Goal: Task Accomplishment & Management: Manage account settings

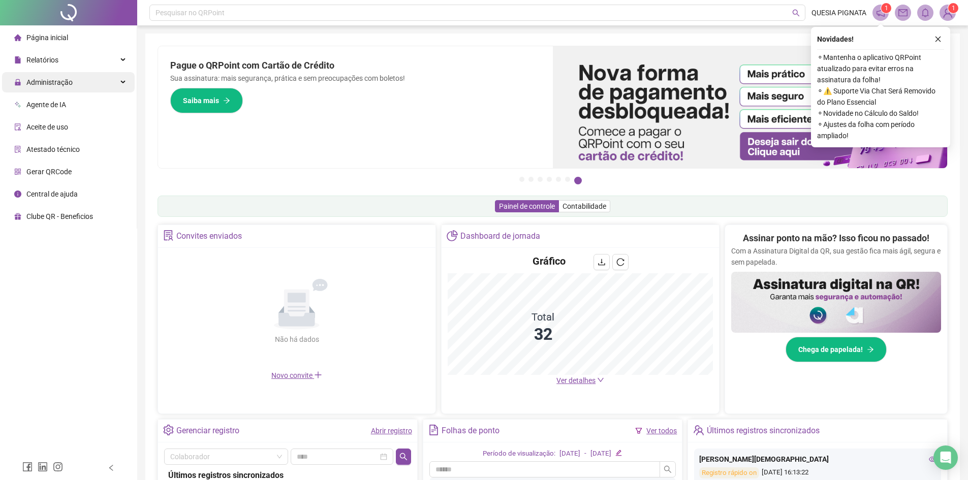
click at [72, 82] on div "Administração" at bounding box center [68, 82] width 133 height 20
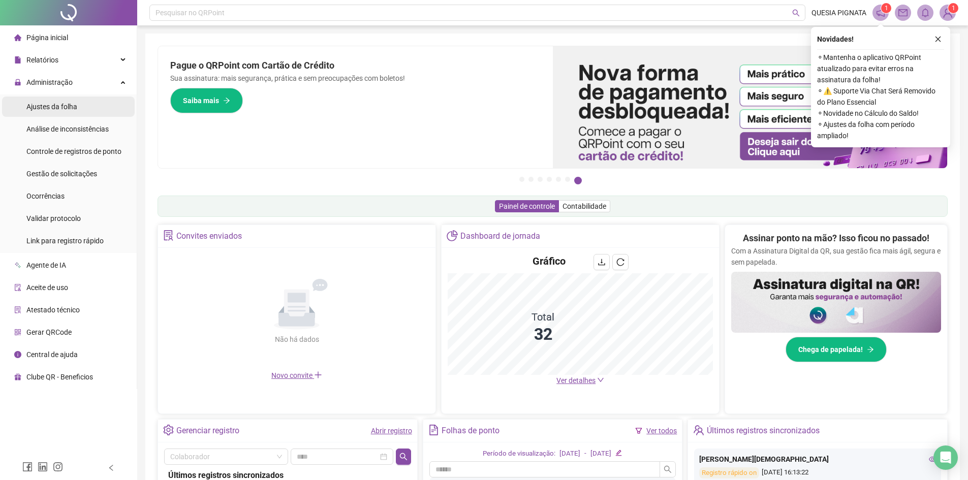
click at [65, 111] on span "Ajustes da folha" at bounding box center [51, 107] width 51 height 8
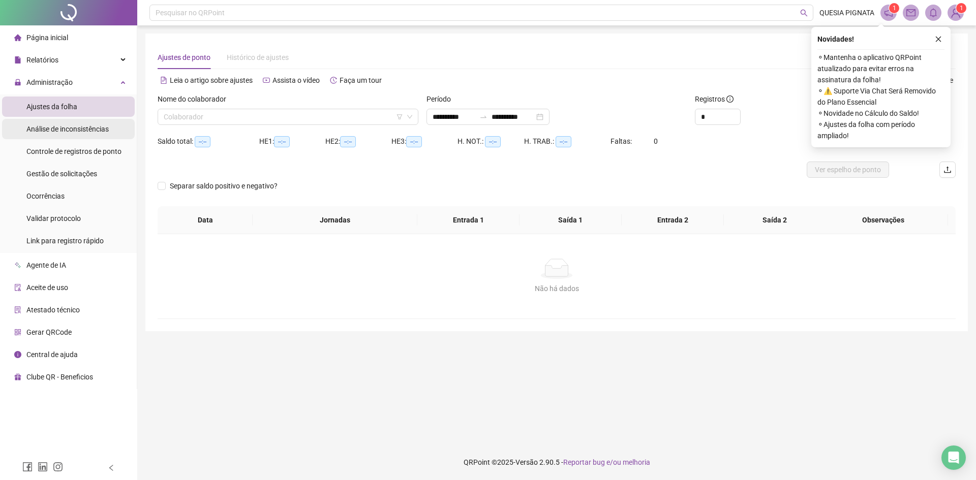
type input "**********"
click at [549, 117] on div "**********" at bounding box center [487, 117] width 123 height 16
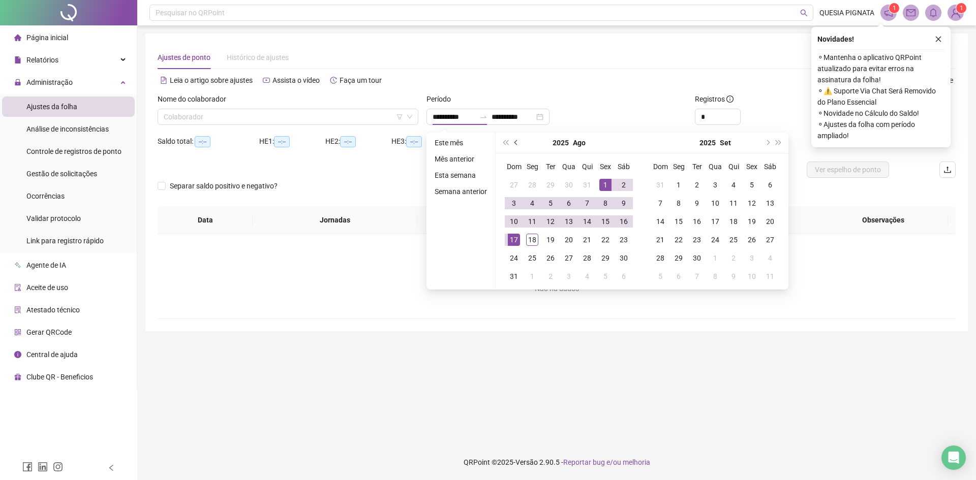
click at [514, 140] on button "prev-year" at bounding box center [516, 143] width 11 height 20
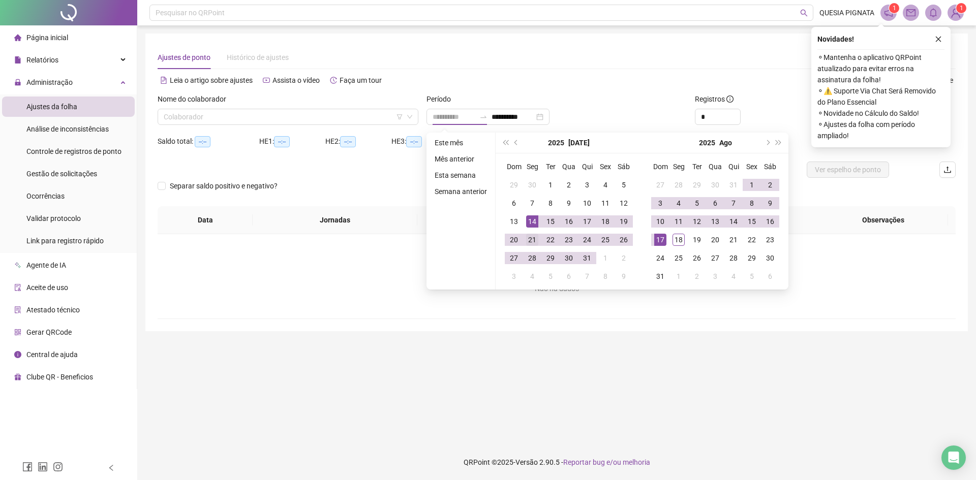
type input "**********"
click at [531, 238] on div "21" at bounding box center [532, 240] width 12 height 12
type input "**********"
click at [683, 241] on div "18" at bounding box center [678, 240] width 12 height 12
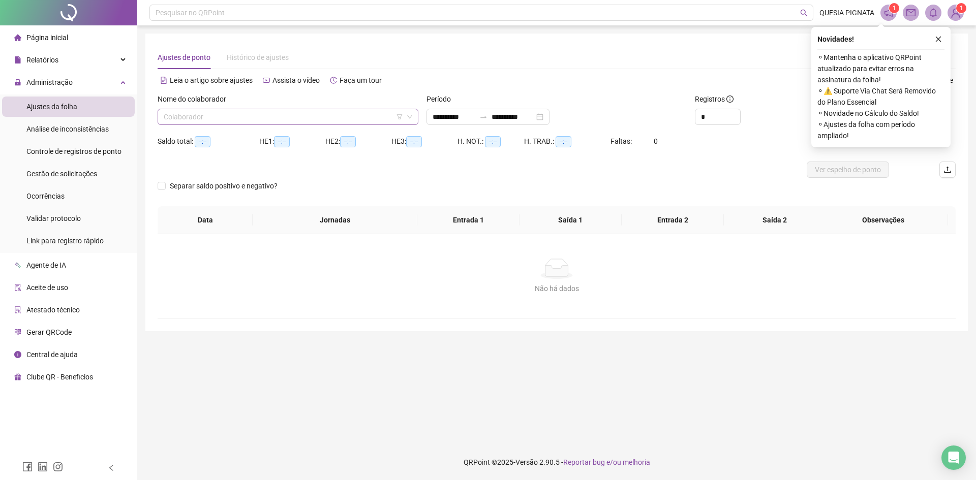
click at [267, 113] on input "search" at bounding box center [283, 116] width 239 height 15
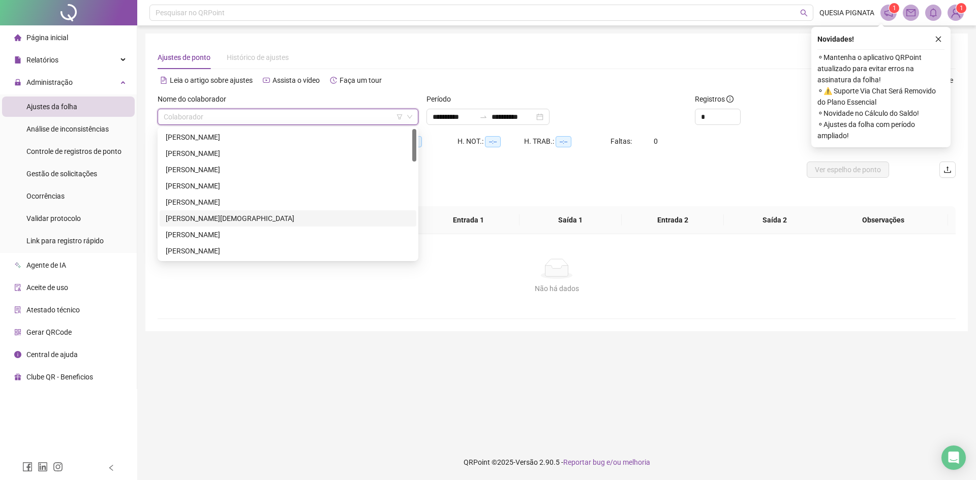
click at [208, 228] on div "[PERSON_NAME]" at bounding box center [288, 235] width 257 height 16
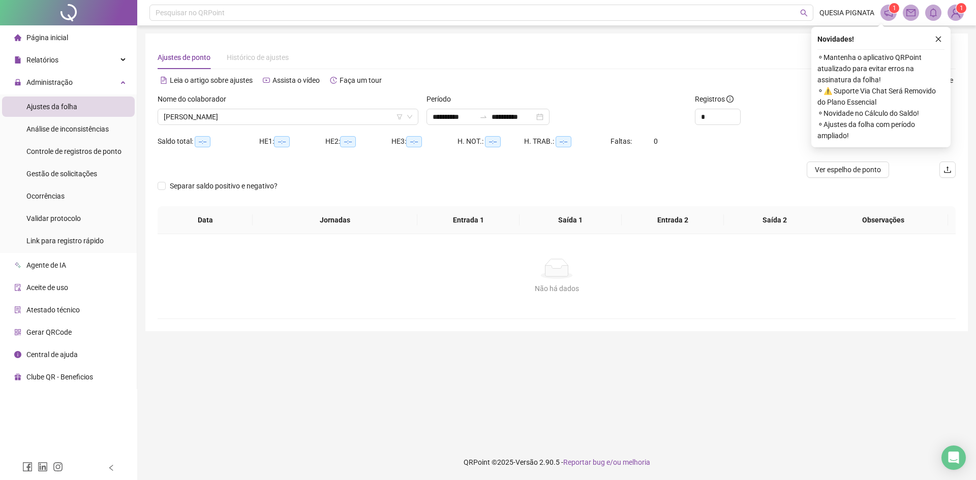
click at [946, 37] on div "Novidades ! ⚬ Mantenha o aplicativo QRPoint atualizado para evitar erros na ass…" at bounding box center [880, 87] width 139 height 120
click at [937, 37] on icon "close" at bounding box center [937, 39] width 7 height 7
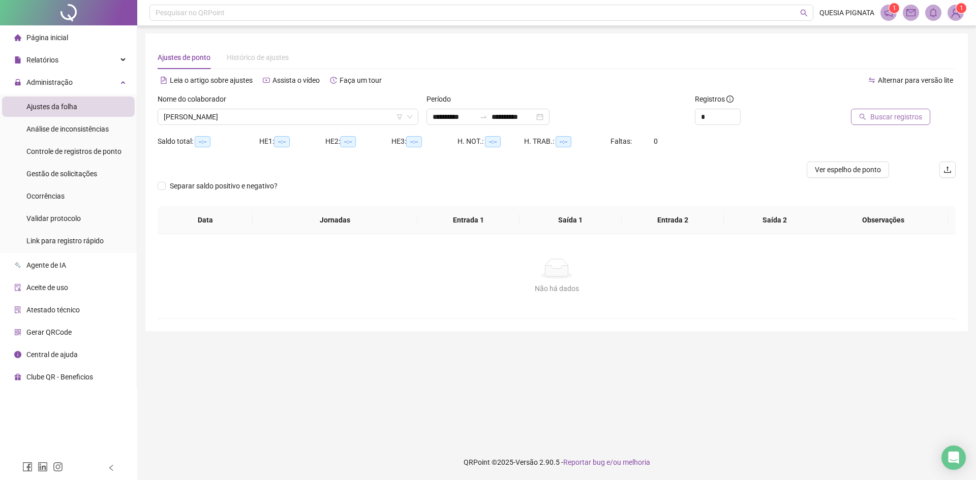
click at [883, 117] on span "Buscar registros" at bounding box center [896, 116] width 52 height 11
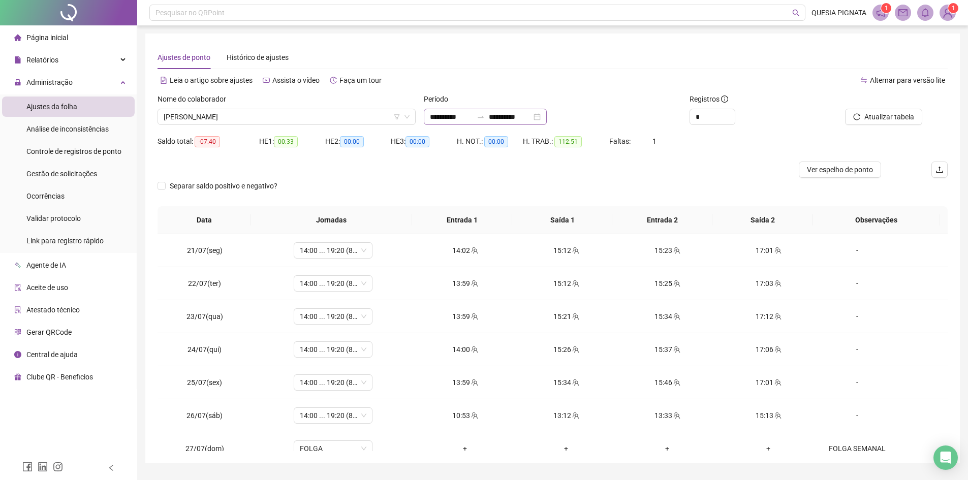
click at [547, 117] on div "**********" at bounding box center [485, 117] width 123 height 16
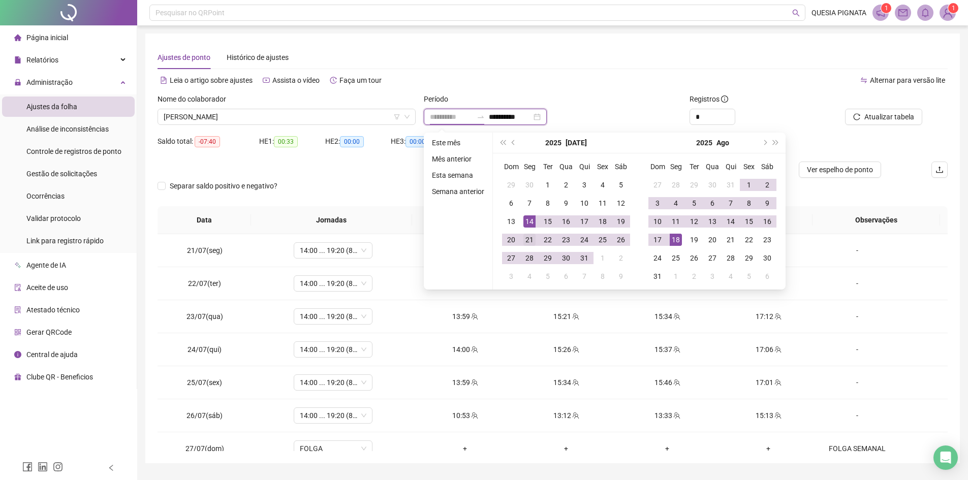
type input "**********"
click at [528, 238] on div "21" at bounding box center [529, 240] width 12 height 12
type input "**********"
click at [672, 239] on div "18" at bounding box center [676, 240] width 12 height 12
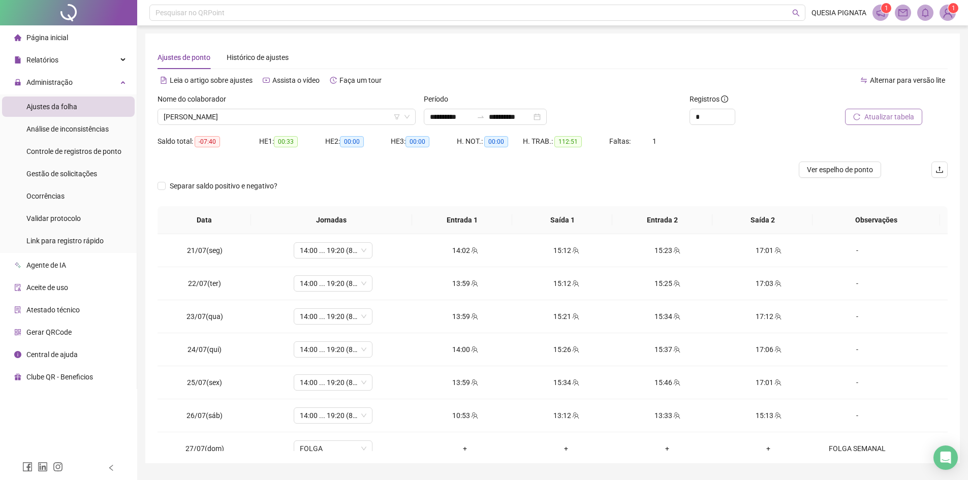
click at [870, 120] on span "Atualizar tabela" at bounding box center [889, 116] width 50 height 11
click at [712, 121] on input "*" at bounding box center [712, 116] width 45 height 15
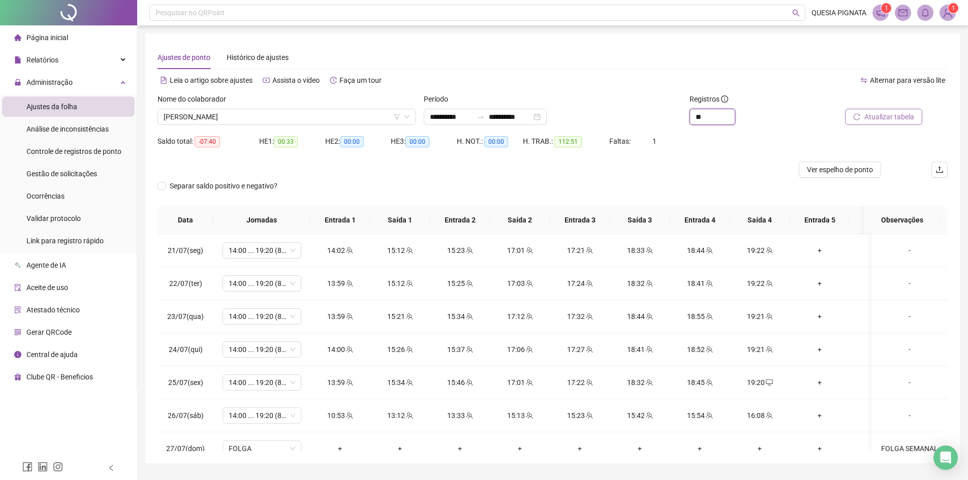
type input "**"
click at [860, 115] on icon "reload" at bounding box center [857, 116] width 7 height 7
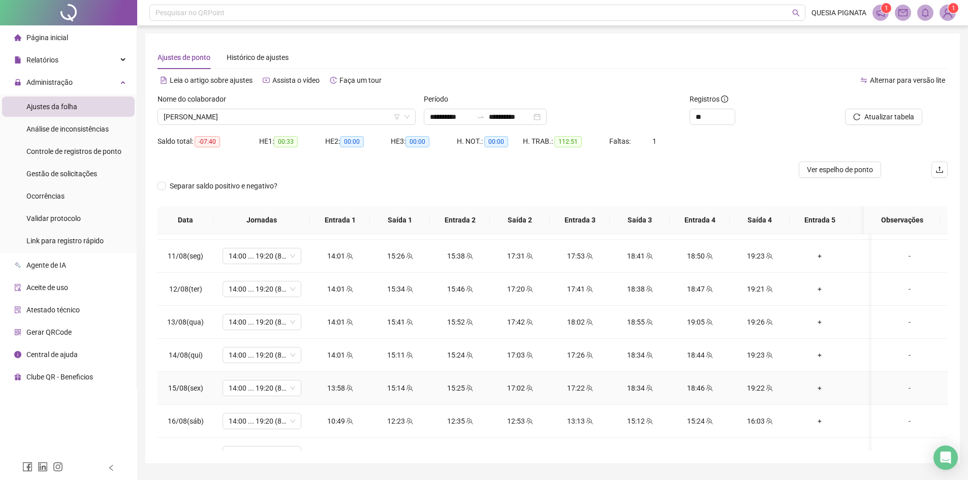
scroll to position [596, 0]
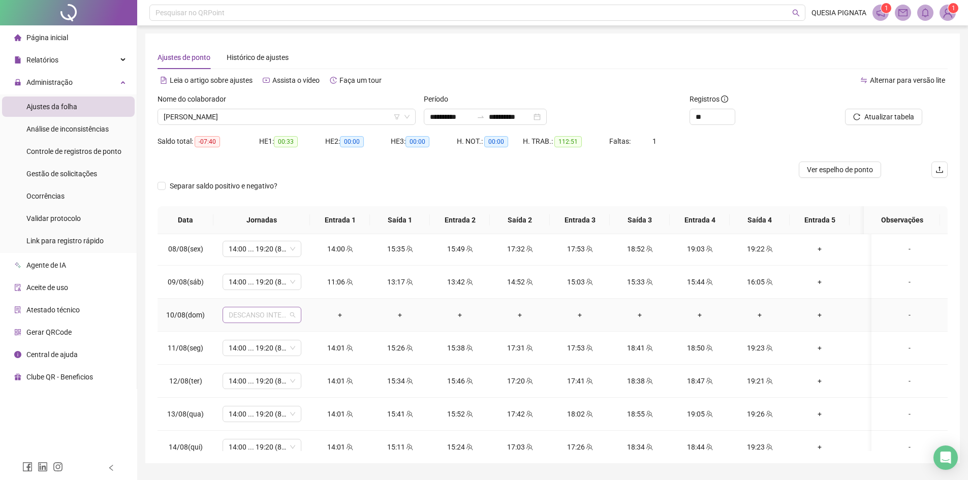
click at [287, 311] on span "DESCANSO INTER-JORNADA" at bounding box center [262, 314] width 67 height 15
type input "****"
click at [264, 355] on div "Folga" at bounding box center [270, 351] width 67 height 11
click at [306, 290] on span "Sim" at bounding box center [310, 288] width 12 height 11
click at [884, 117] on span "Atualizar tabela" at bounding box center [889, 116] width 50 height 11
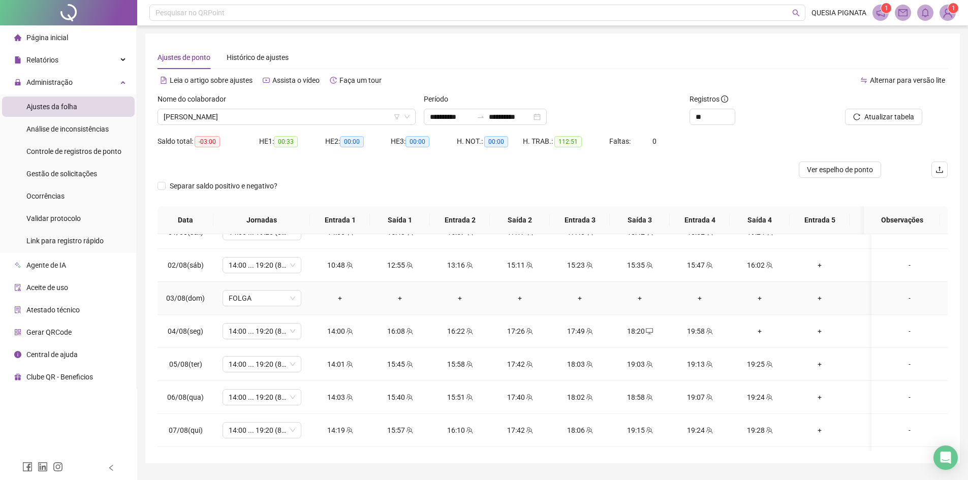
scroll to position [406, 0]
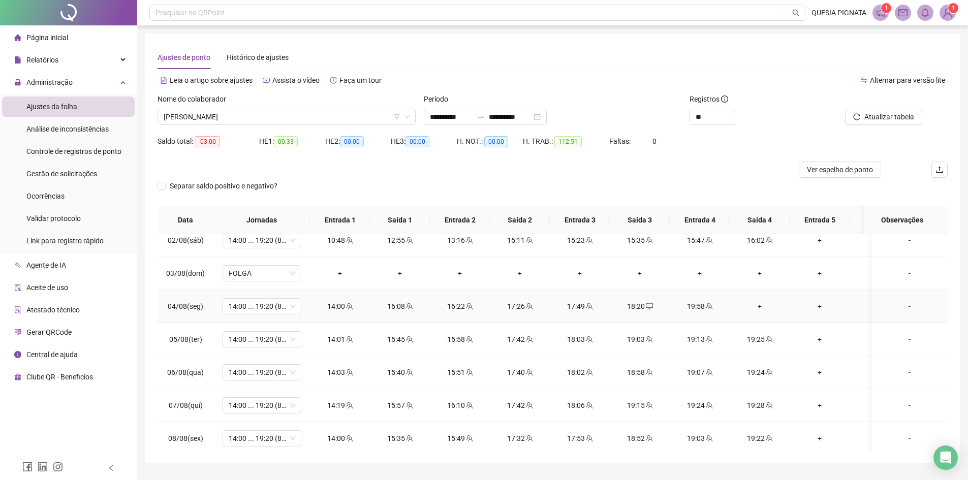
click at [760, 309] on div "+" at bounding box center [760, 306] width 44 height 11
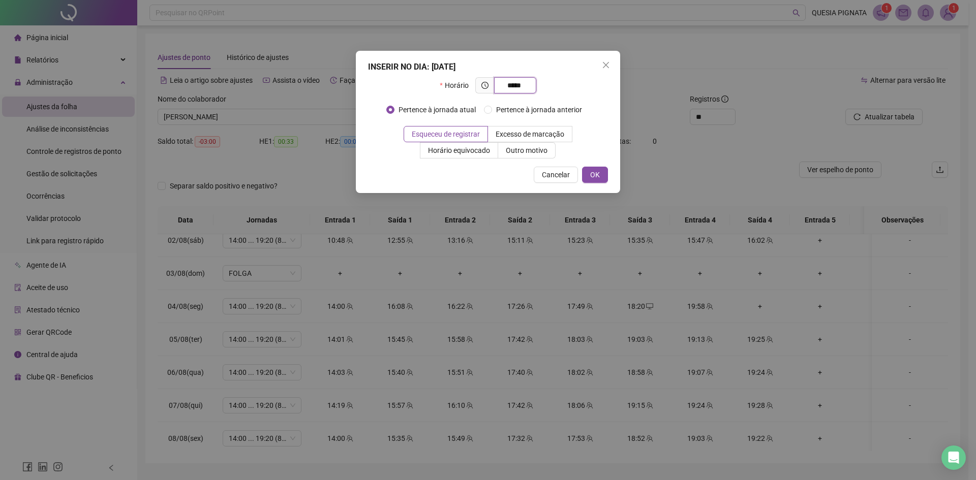
type input "*****"
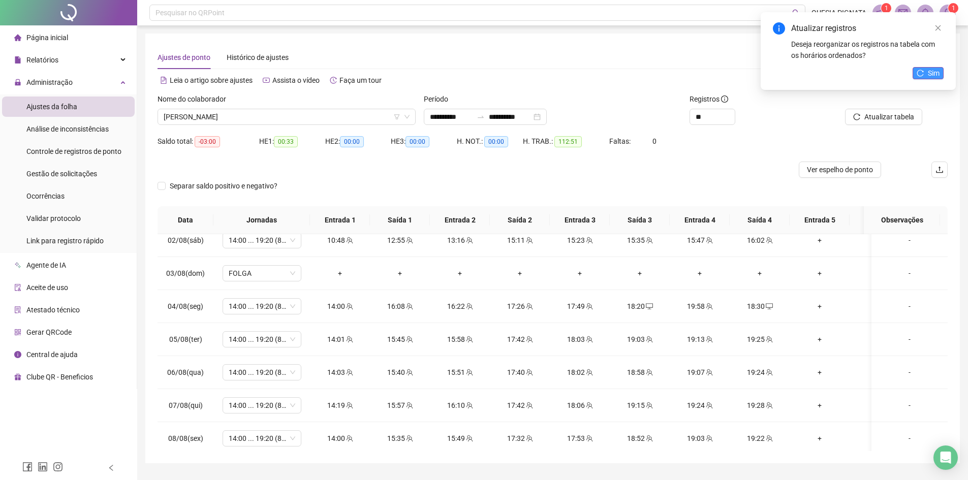
click at [923, 73] on icon "reload" at bounding box center [920, 73] width 7 height 7
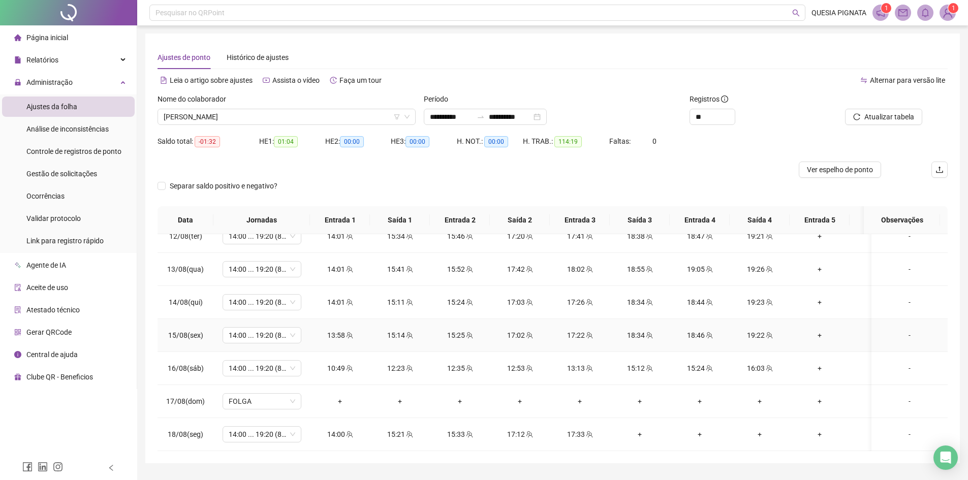
scroll to position [27, 0]
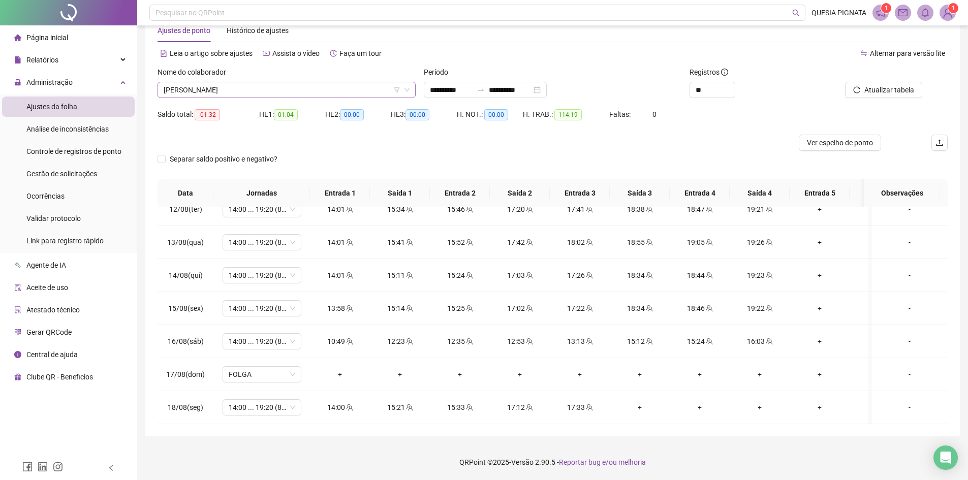
click at [256, 87] on span "[PERSON_NAME]" at bounding box center [287, 89] width 246 height 15
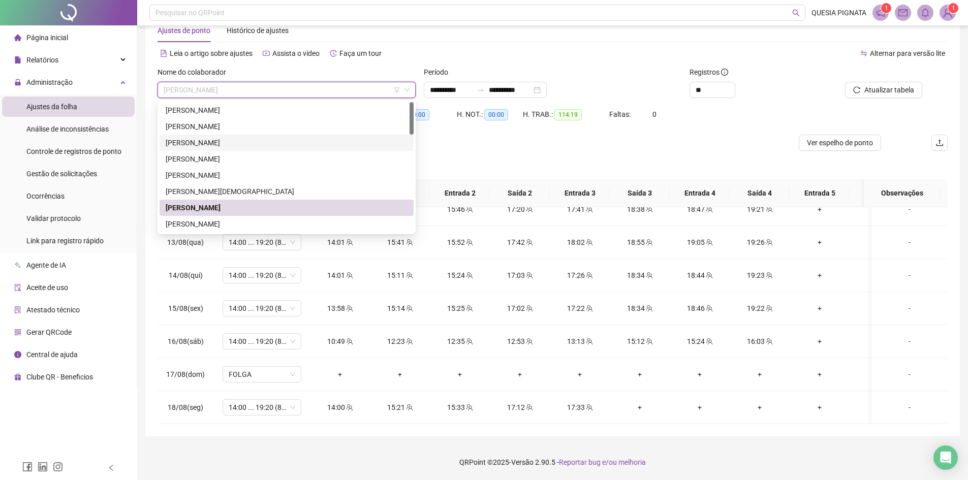
scroll to position [51, 0]
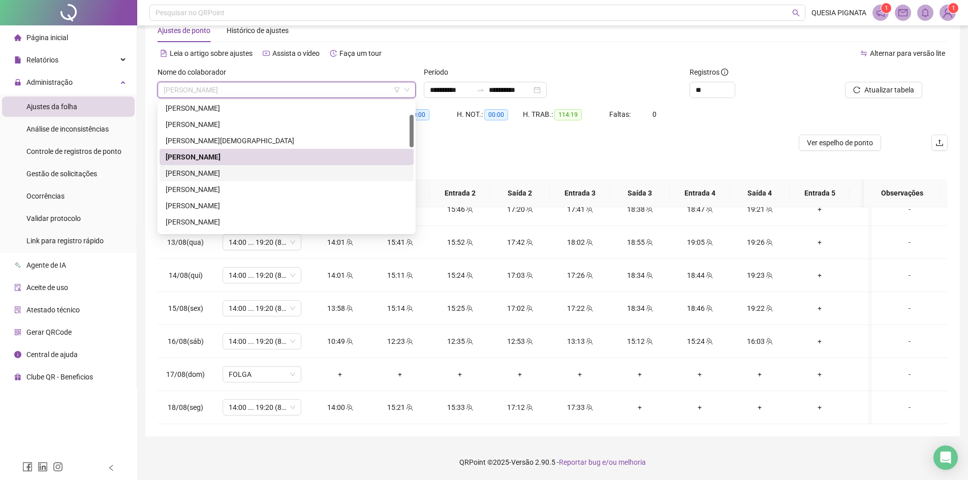
click at [213, 170] on div "[PERSON_NAME]" at bounding box center [287, 173] width 242 height 11
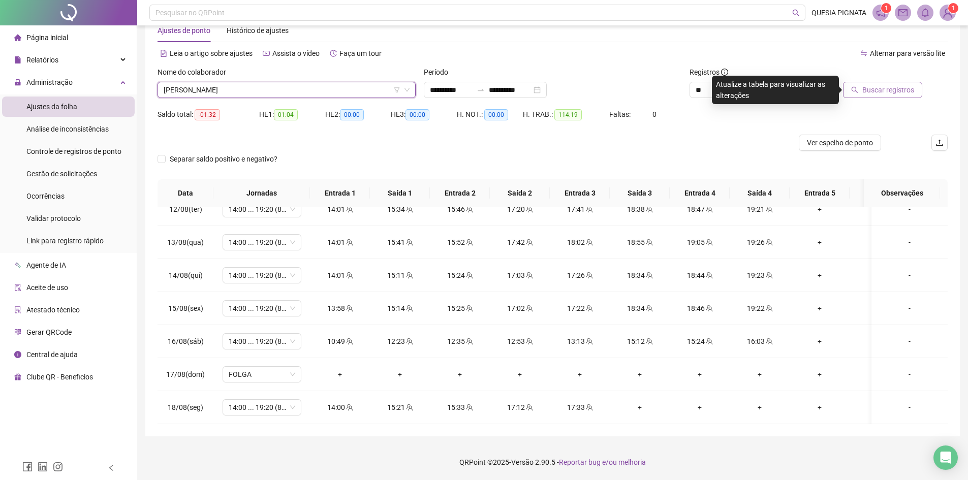
click at [863, 94] on button "Buscar registros" at bounding box center [882, 90] width 79 height 16
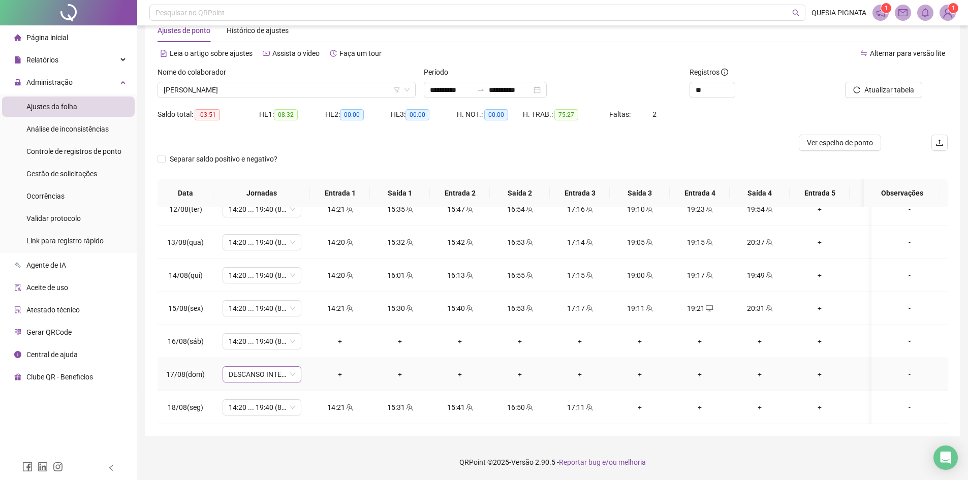
click at [272, 367] on span "DESCANSO INTER-JORNADA" at bounding box center [262, 374] width 67 height 15
type input "*****"
click at [266, 317] on div "Folga" at bounding box center [270, 312] width 67 height 11
click at [304, 340] on span "Sim" at bounding box center [310, 340] width 12 height 11
click at [898, 91] on span "Atualizar tabela" at bounding box center [889, 89] width 50 height 11
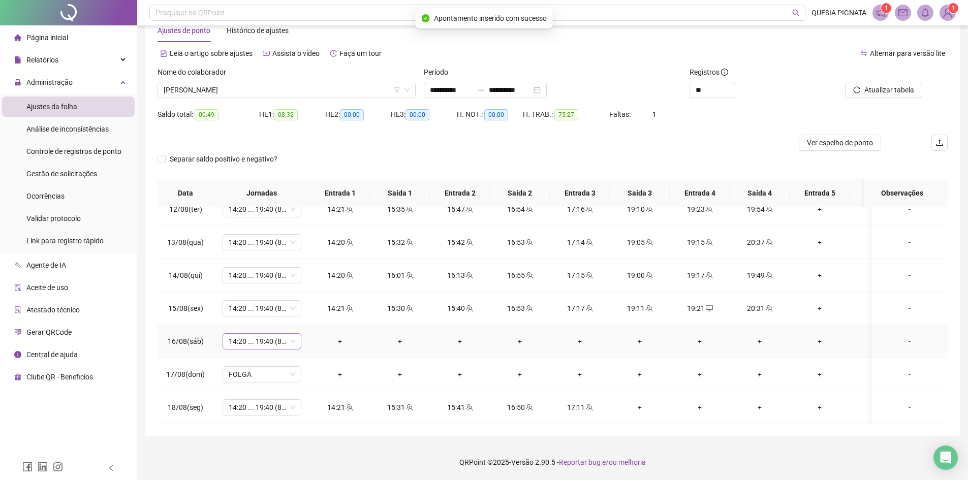
click at [254, 334] on span "14:20 ... 19:40 (8 HORAS)" at bounding box center [262, 341] width 67 height 15
type input "*****"
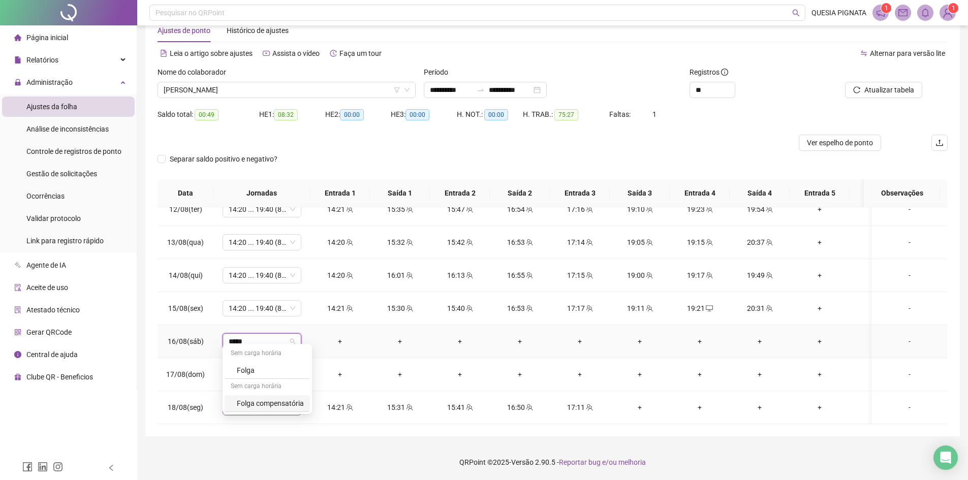
click at [268, 401] on div "Folga compensatória" at bounding box center [270, 403] width 67 height 11
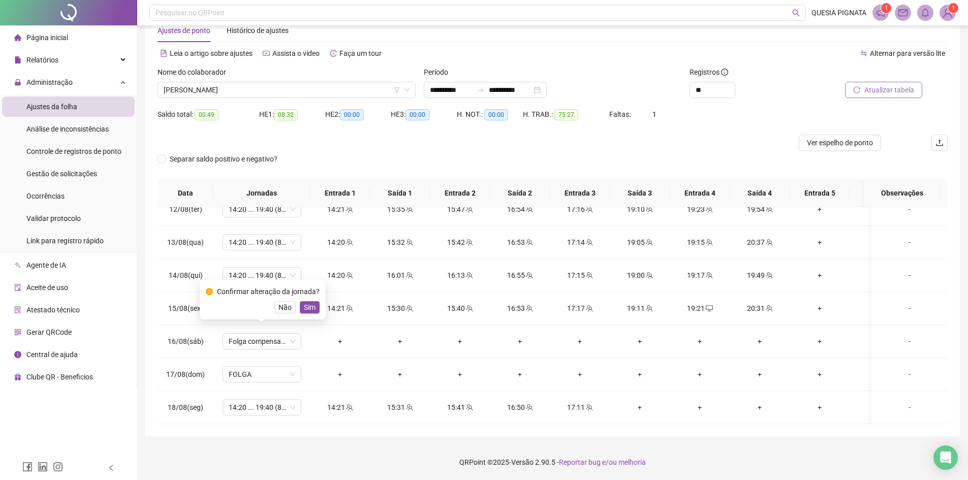
click at [890, 91] on span "Atualizar tabela" at bounding box center [889, 89] width 50 height 11
click at [260, 83] on span "[PERSON_NAME]" at bounding box center [287, 89] width 246 height 15
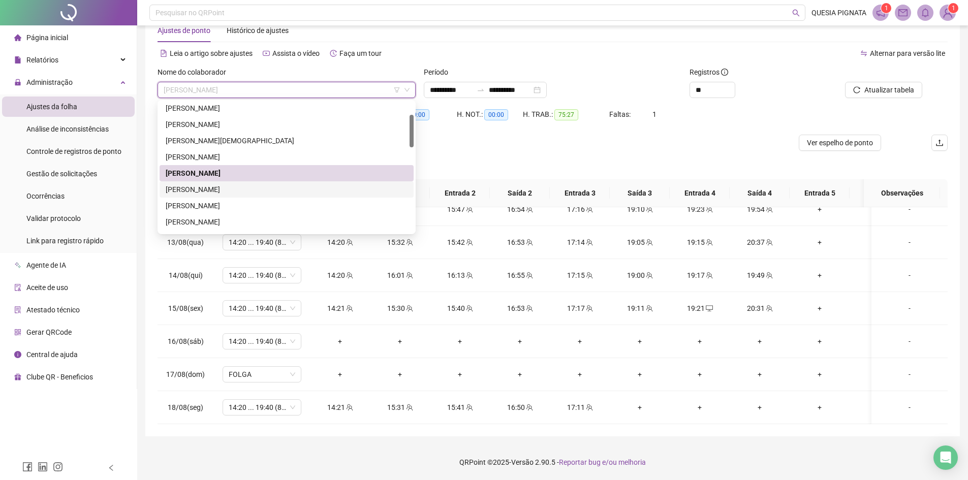
click at [208, 189] on div "[PERSON_NAME]" at bounding box center [287, 189] width 242 height 11
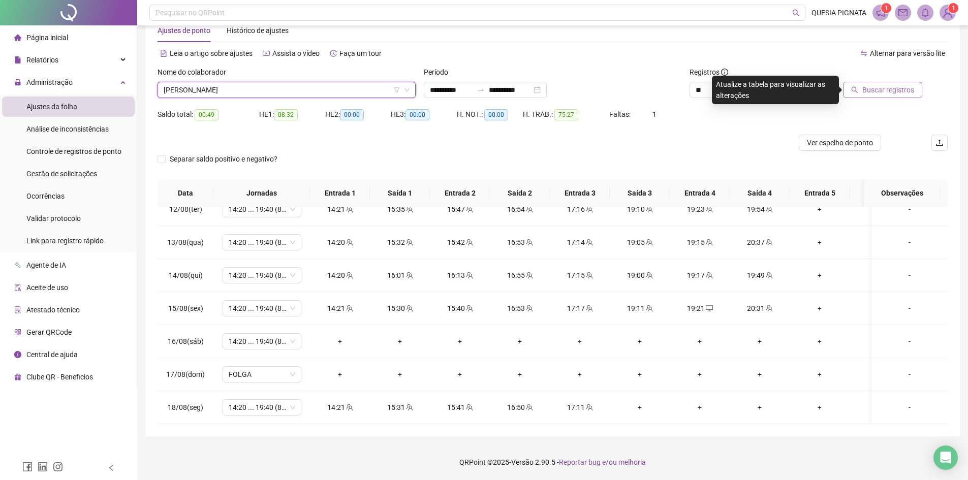
click at [876, 96] on button "Buscar registros" at bounding box center [882, 90] width 79 height 16
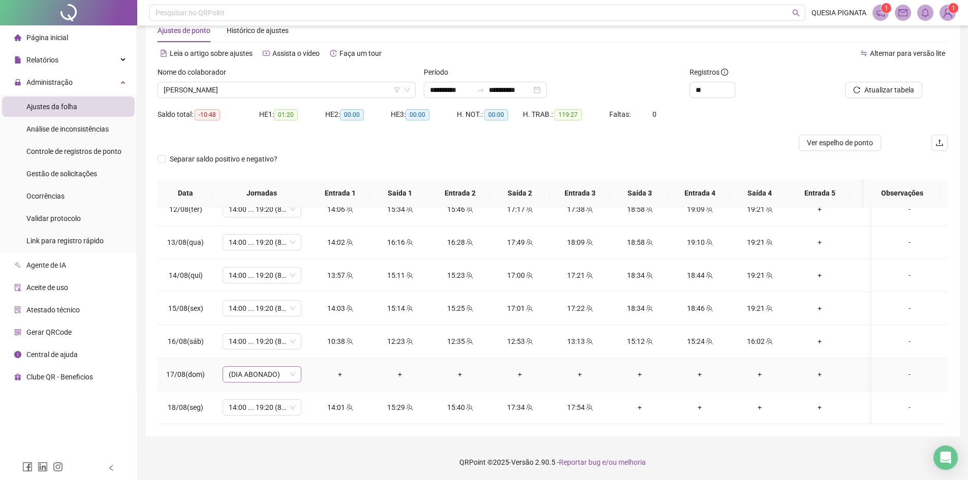
click at [257, 367] on span "(DIA ABONADO)" at bounding box center [262, 374] width 67 height 15
type input "*****"
click at [272, 312] on div "Folga" at bounding box center [270, 312] width 67 height 11
click at [304, 340] on span "Sim" at bounding box center [310, 340] width 12 height 11
click at [876, 88] on span "Atualizar tabela" at bounding box center [889, 89] width 50 height 11
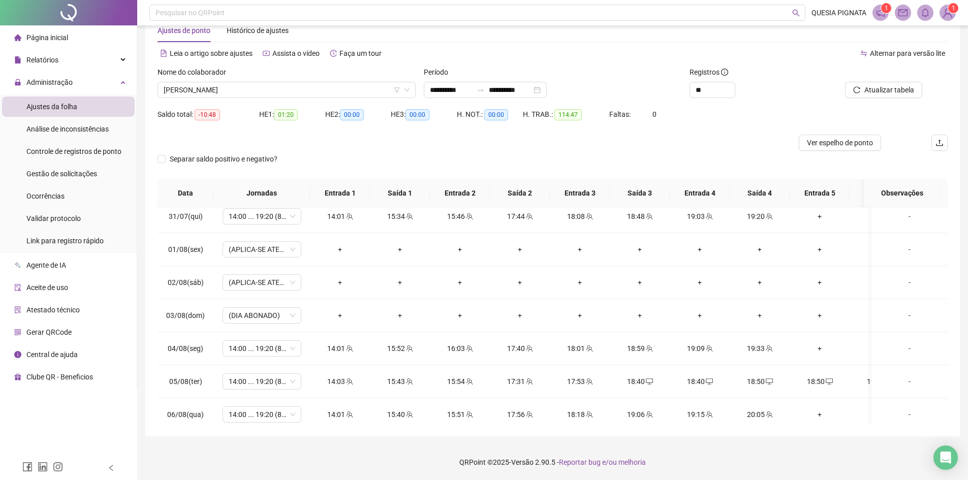
scroll to position [291, 0]
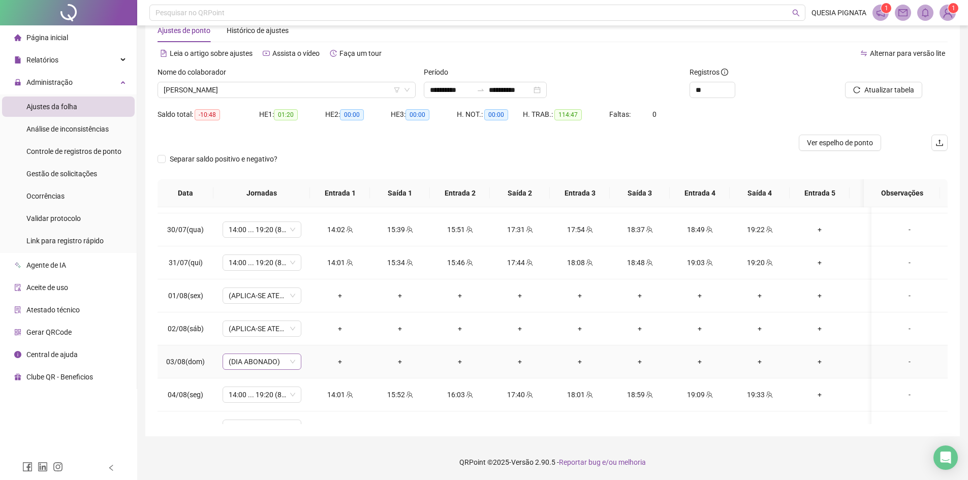
click at [266, 364] on span "(DIA ABONADO)" at bounding box center [262, 361] width 67 height 15
type input "*"
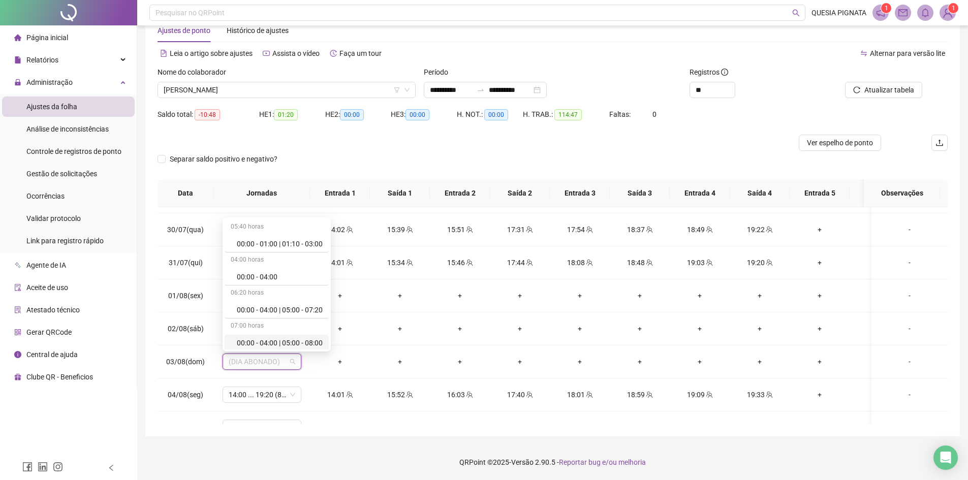
click at [527, 155] on div "Separar saldo positivo e negativo?" at bounding box center [553, 165] width 790 height 28
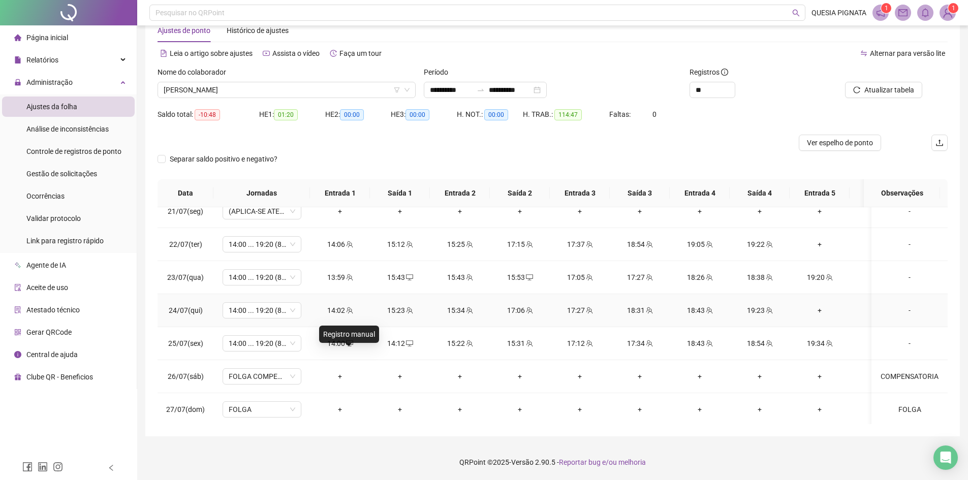
scroll to position [0, 0]
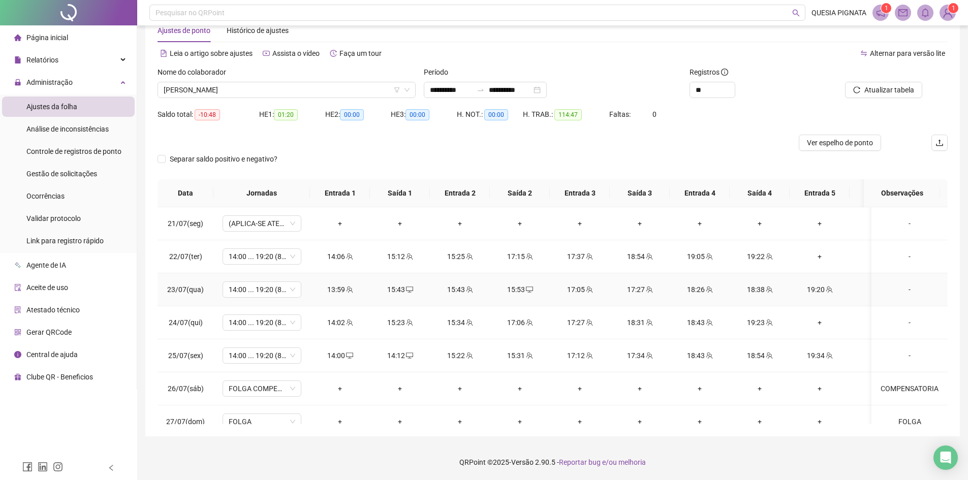
click at [403, 289] on div "15:43" at bounding box center [400, 289] width 44 height 11
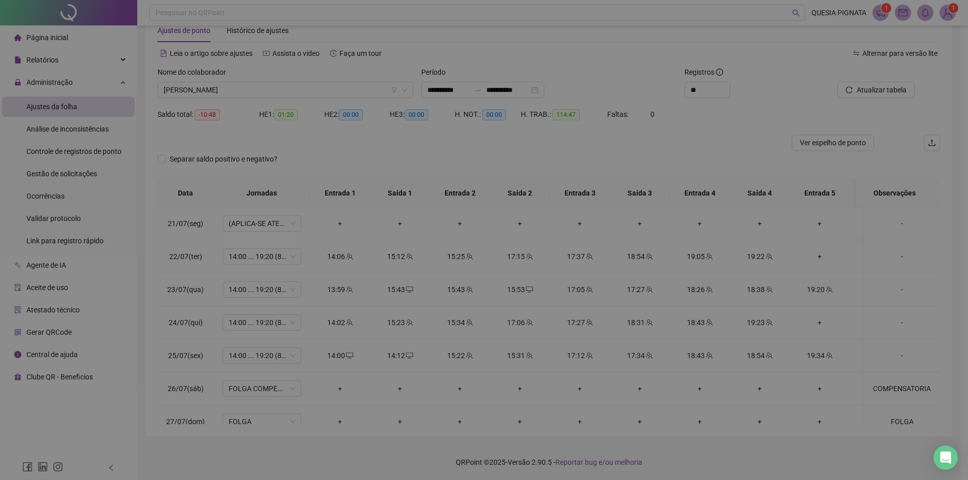
type input "**********"
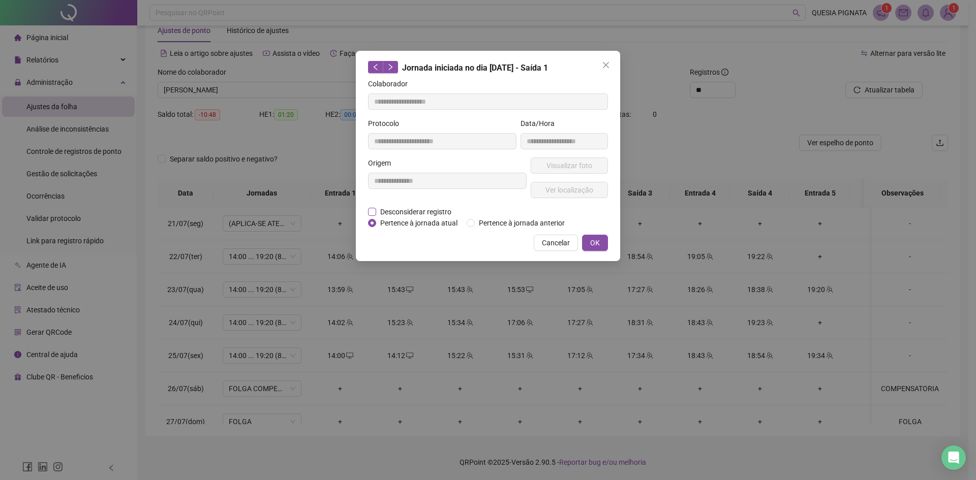
click at [401, 212] on span "Desconsiderar registro" at bounding box center [415, 211] width 79 height 11
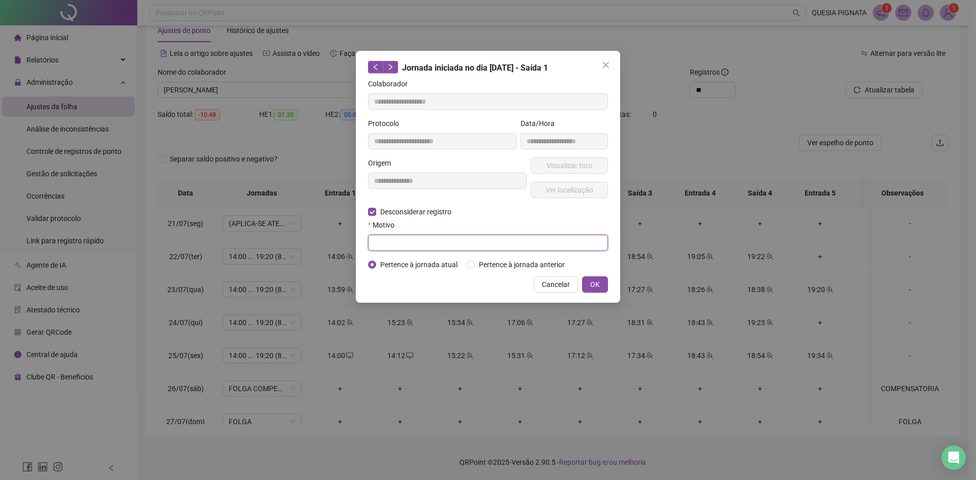
click at [394, 243] on input "text" at bounding box center [488, 243] width 240 height 16
type input "**********"
click at [592, 281] on span "OK" at bounding box center [595, 284] width 10 height 11
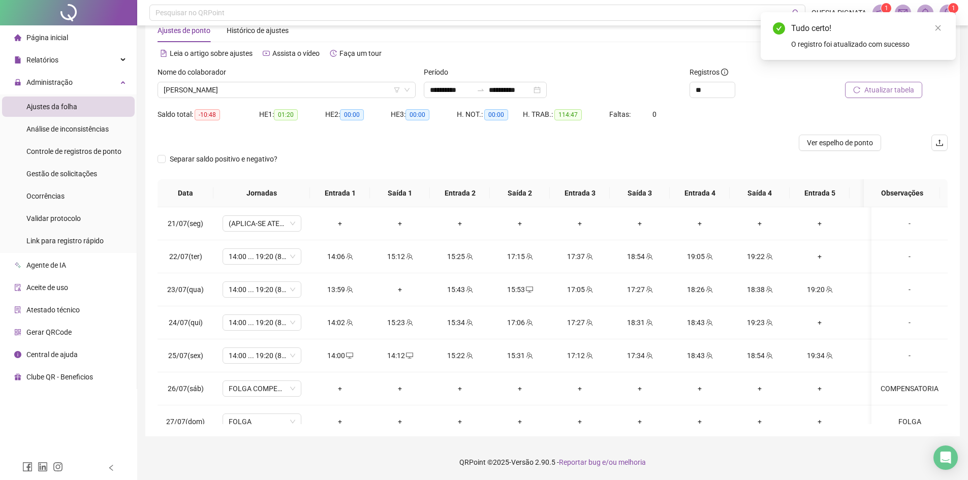
click at [871, 90] on span "Atualizar tabela" at bounding box center [889, 89] width 50 height 11
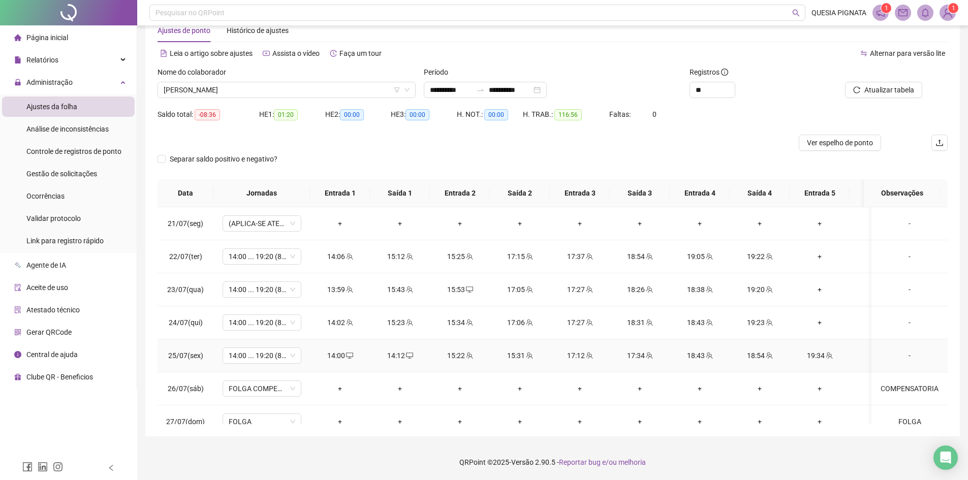
click at [412, 356] on icon "desktop" at bounding box center [409, 355] width 7 height 7
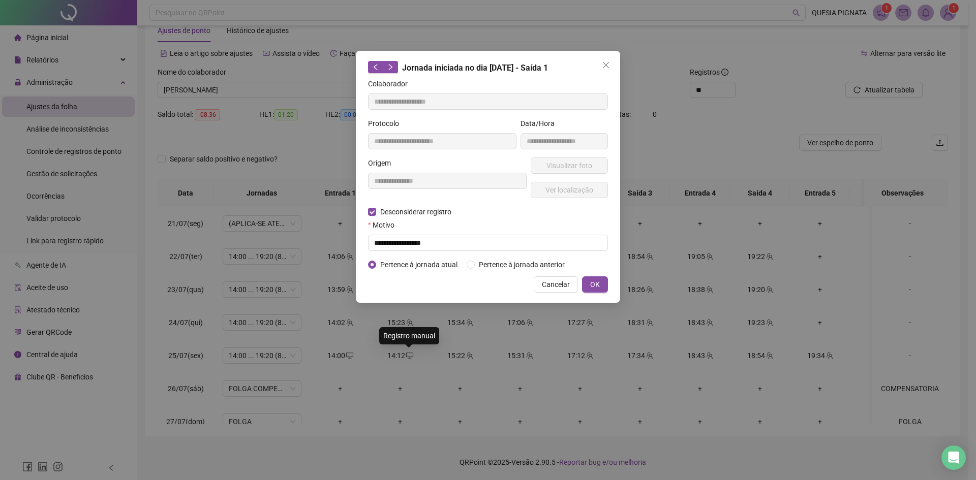
type input "**********"
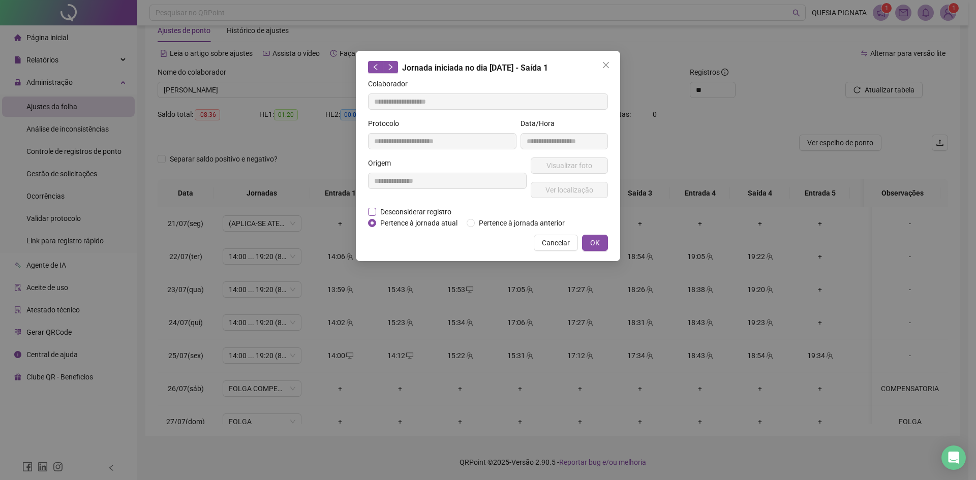
click at [398, 213] on span "Desconsiderar registro" at bounding box center [415, 211] width 79 height 11
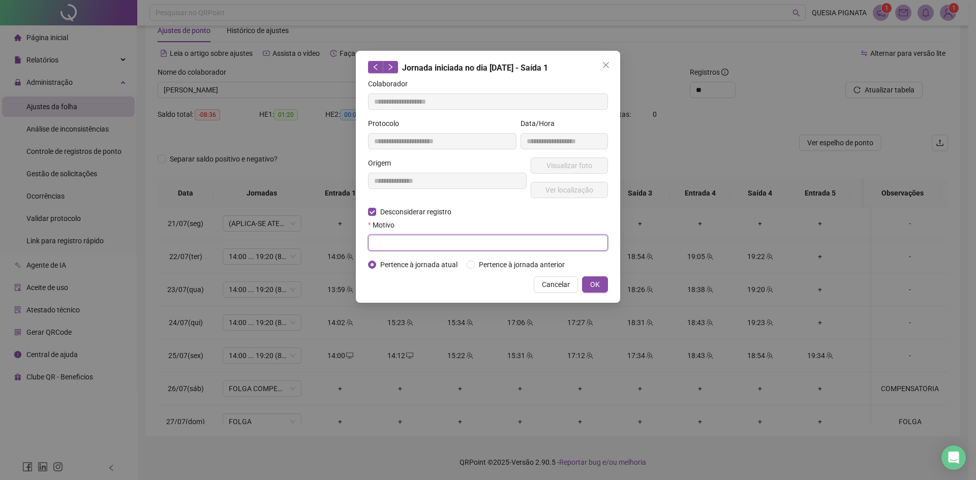
click at [400, 242] on input "text" at bounding box center [488, 243] width 240 height 16
type input "**********"
click at [596, 288] on span "OK" at bounding box center [595, 284] width 10 height 11
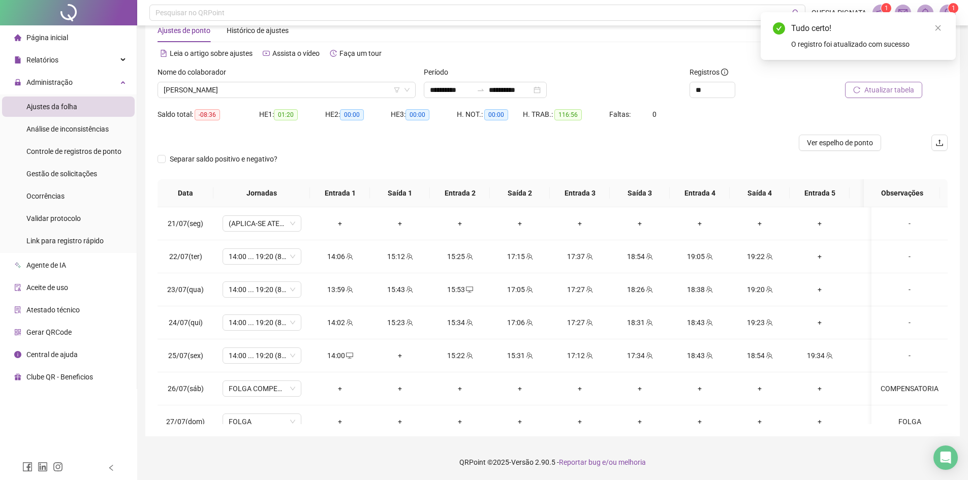
click at [870, 83] on button "Atualizar tabela" at bounding box center [883, 90] width 77 height 16
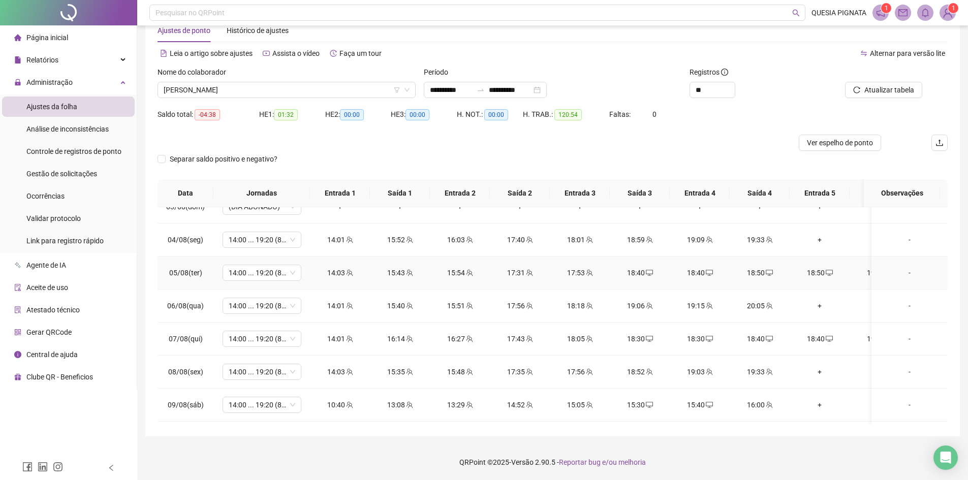
scroll to position [457, 0]
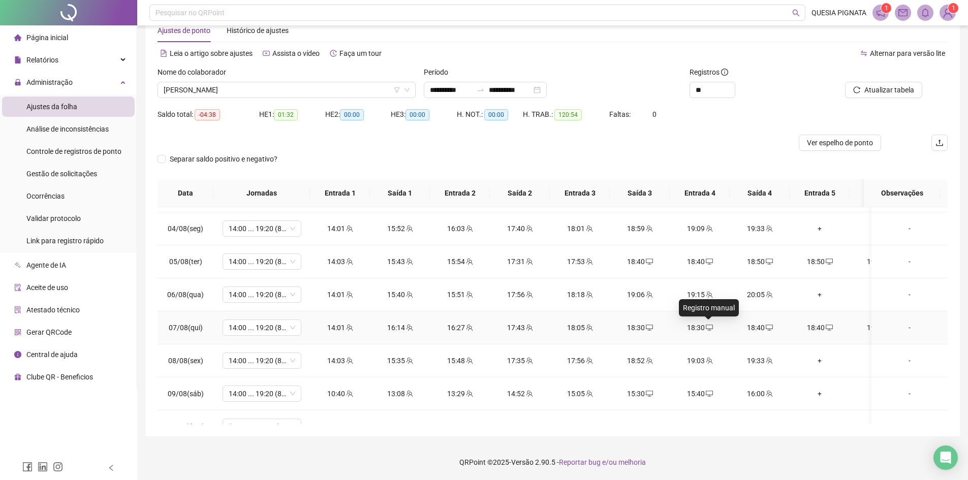
click at [709, 329] on icon "desktop" at bounding box center [709, 328] width 7 height 6
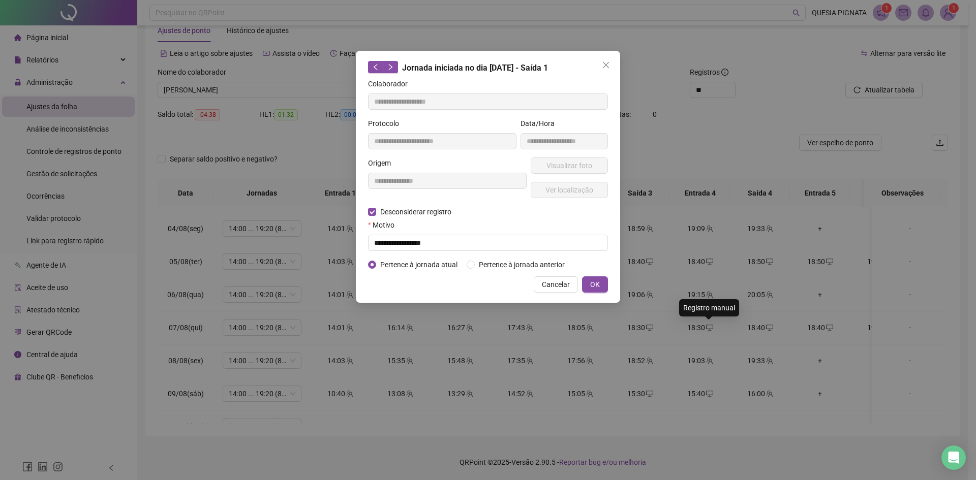
type input "**********"
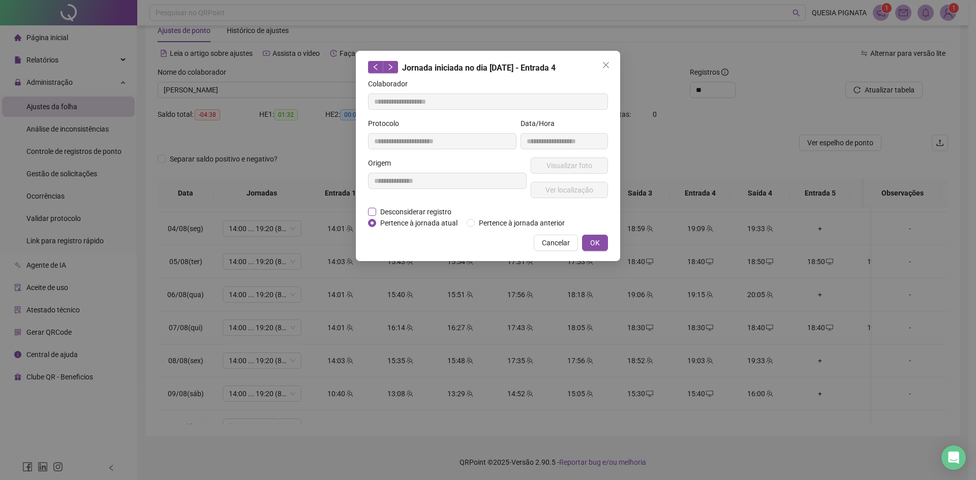
click at [396, 207] on span "Desconsiderar registro" at bounding box center [415, 211] width 79 height 11
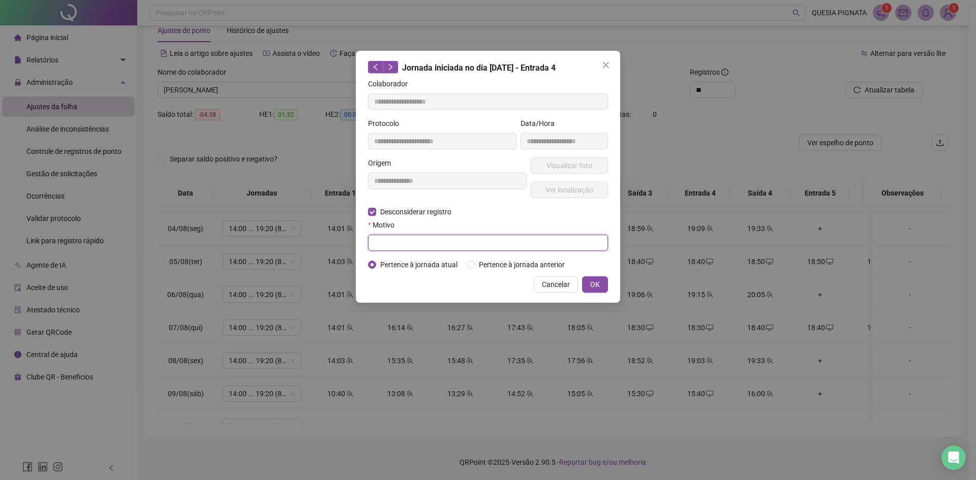
click at [395, 242] on input "text" at bounding box center [488, 243] width 240 height 16
type input "**********"
click at [599, 288] on span "OK" at bounding box center [595, 284] width 10 height 11
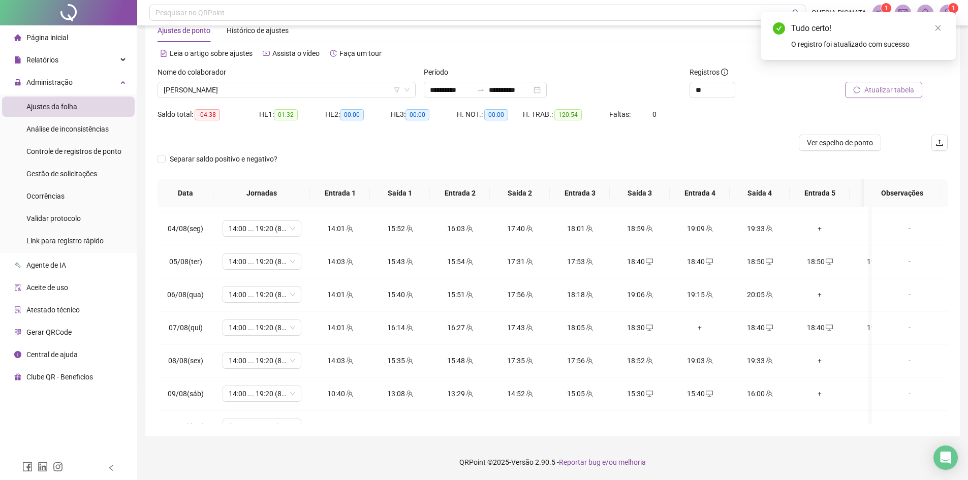
click at [858, 98] on button "Atualizar tabela" at bounding box center [883, 90] width 77 height 16
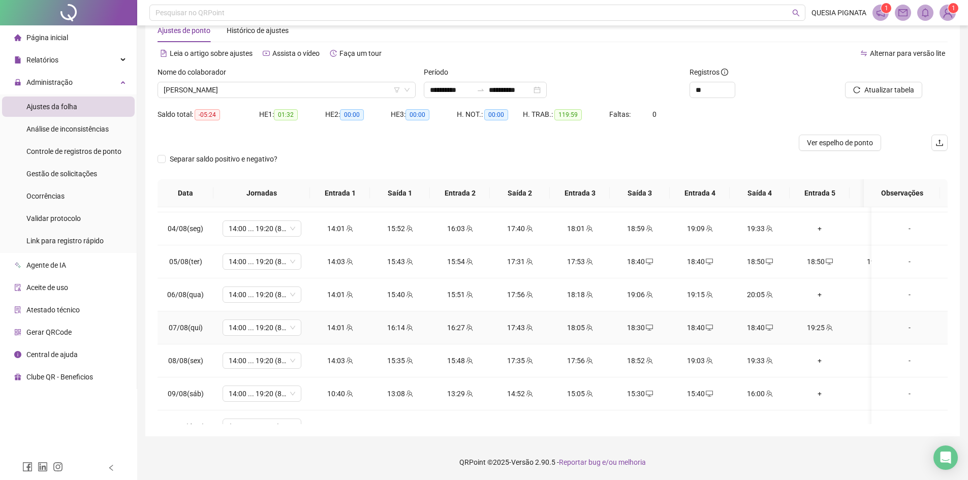
click at [766, 324] on span at bounding box center [769, 328] width 8 height 8
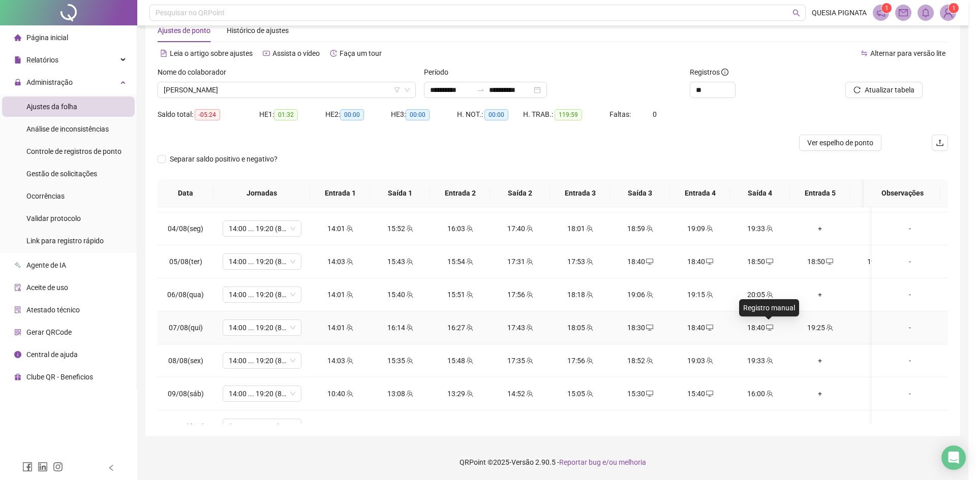
type input "**********"
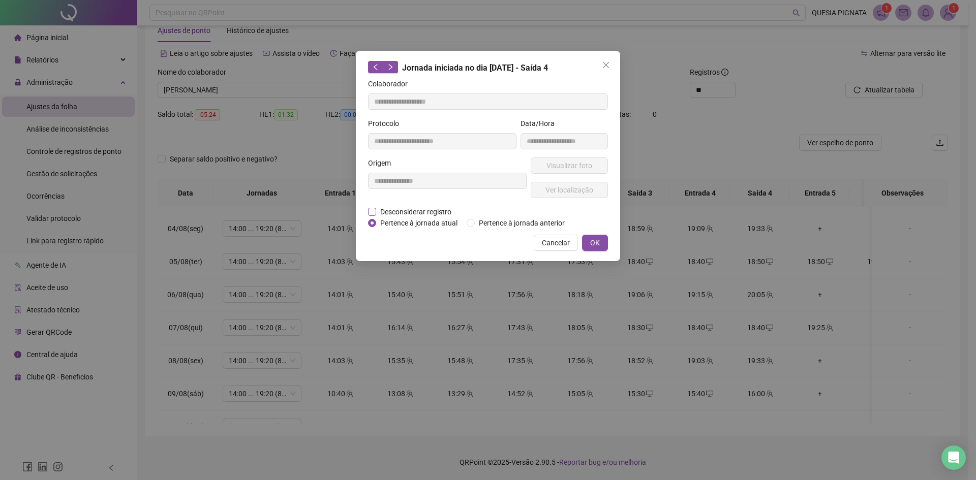
click at [405, 211] on span "Desconsiderar registro" at bounding box center [415, 211] width 79 height 11
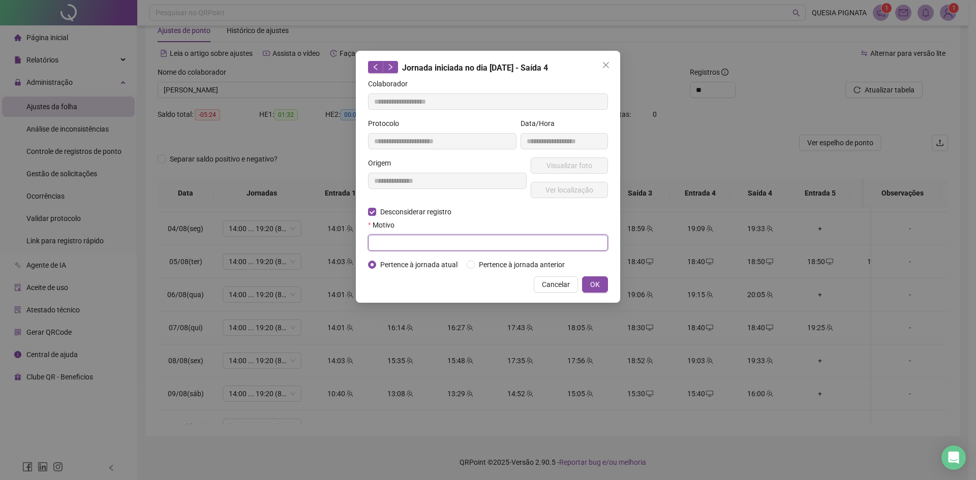
click at [402, 240] on input "text" at bounding box center [488, 243] width 240 height 16
type input "**********"
click at [585, 279] on button "OK" at bounding box center [595, 284] width 26 height 16
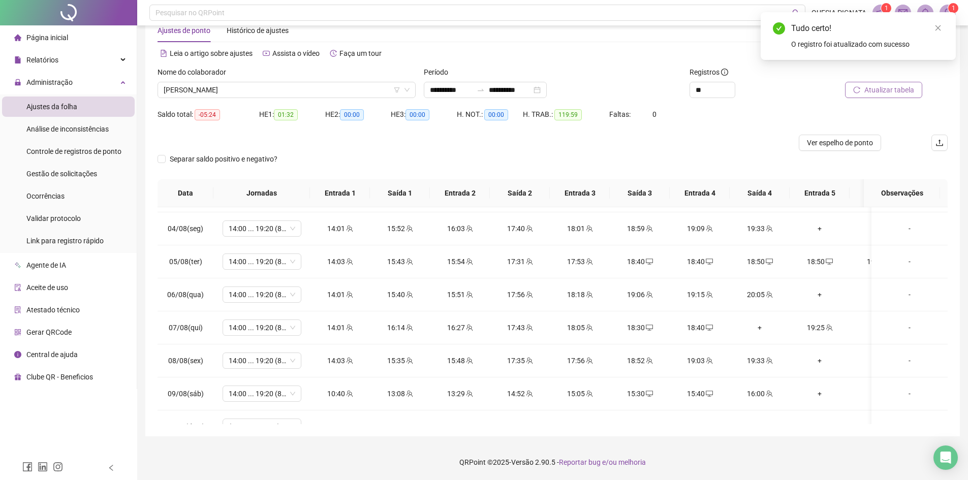
click at [873, 90] on span "Atualizar tabela" at bounding box center [889, 89] width 50 height 11
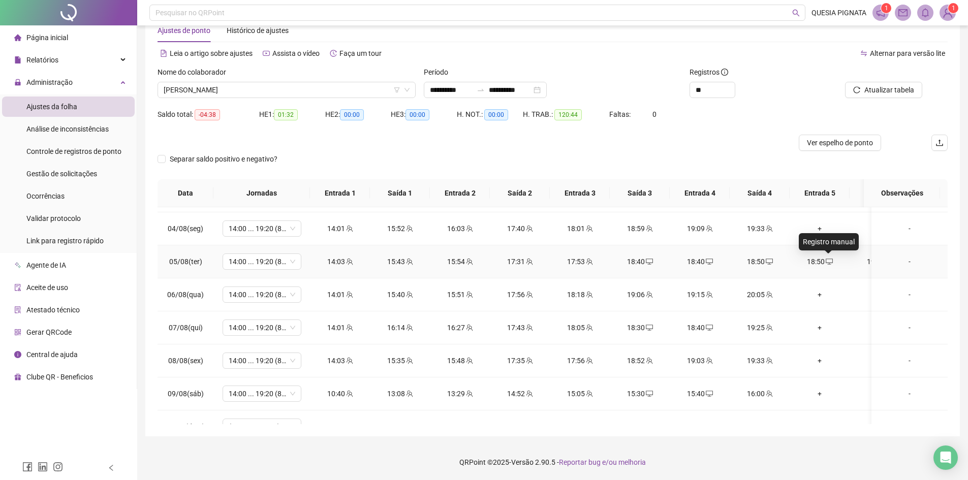
click at [829, 258] on span at bounding box center [829, 262] width 8 height 8
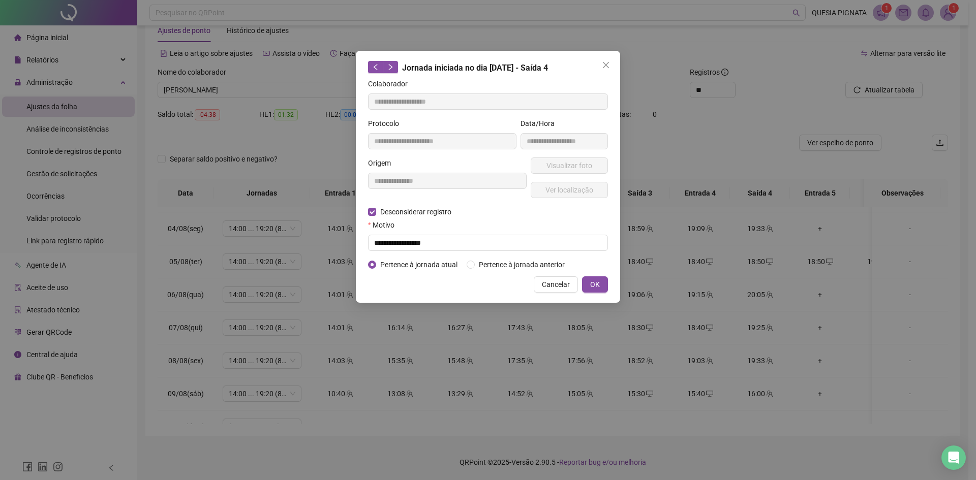
type input "**********"
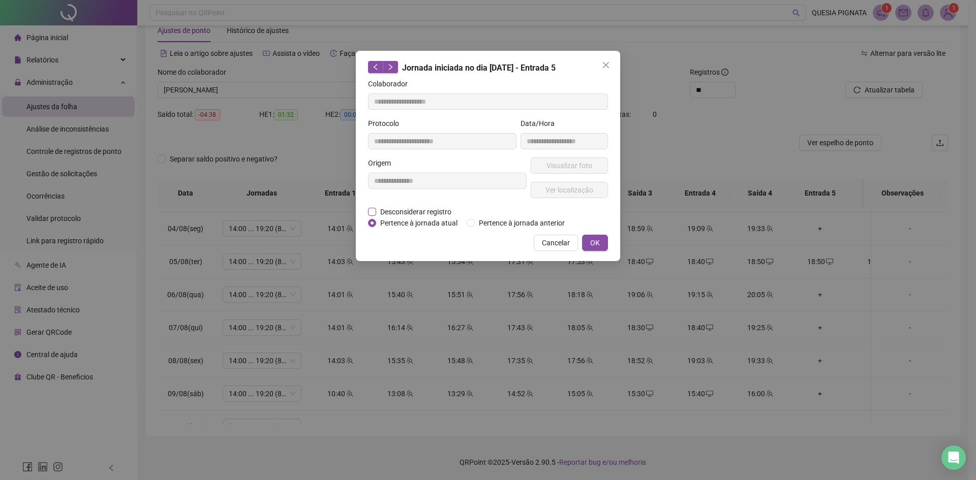
click at [424, 213] on span "Desconsiderar registro" at bounding box center [415, 211] width 79 height 11
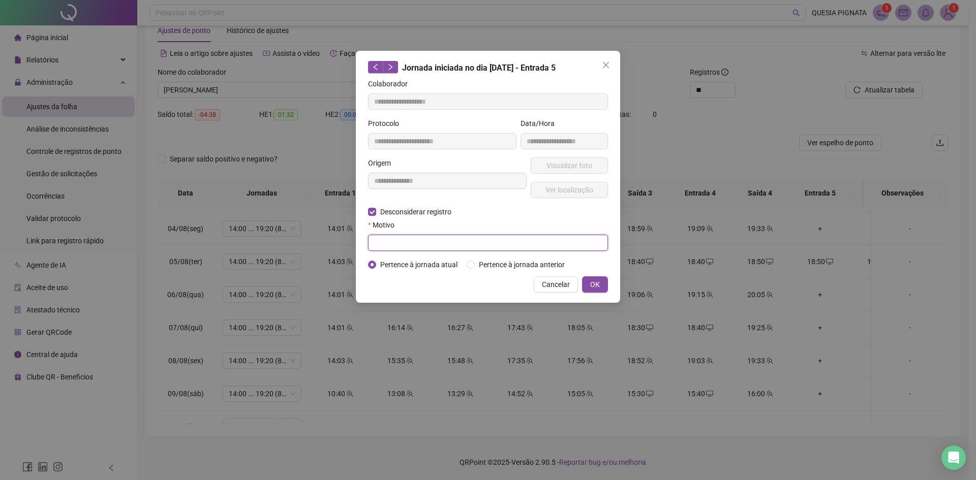
click at [412, 246] on input "text" at bounding box center [488, 243] width 240 height 16
type input "**********"
click at [602, 285] on button "OK" at bounding box center [595, 284] width 26 height 16
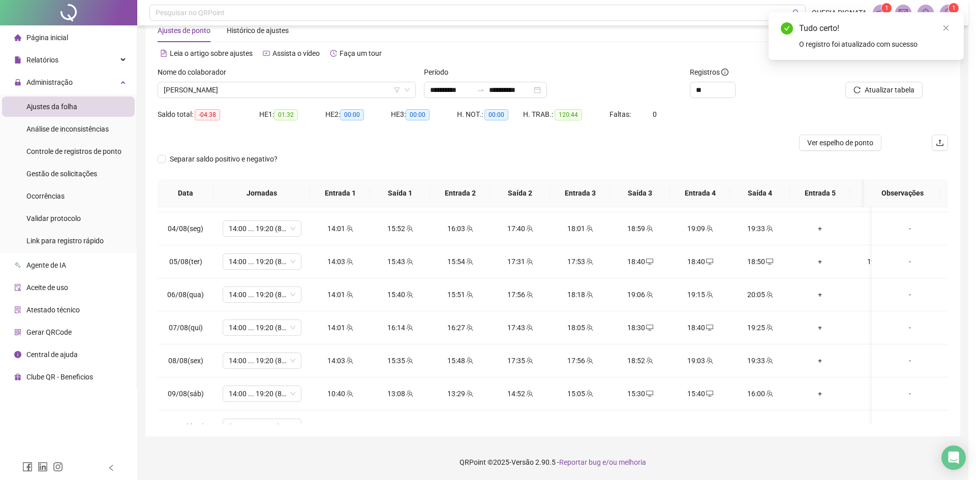
click at [869, 97] on div "**********" at bounding box center [488, 240] width 976 height 480
click at [872, 91] on div "**********" at bounding box center [488, 240] width 976 height 480
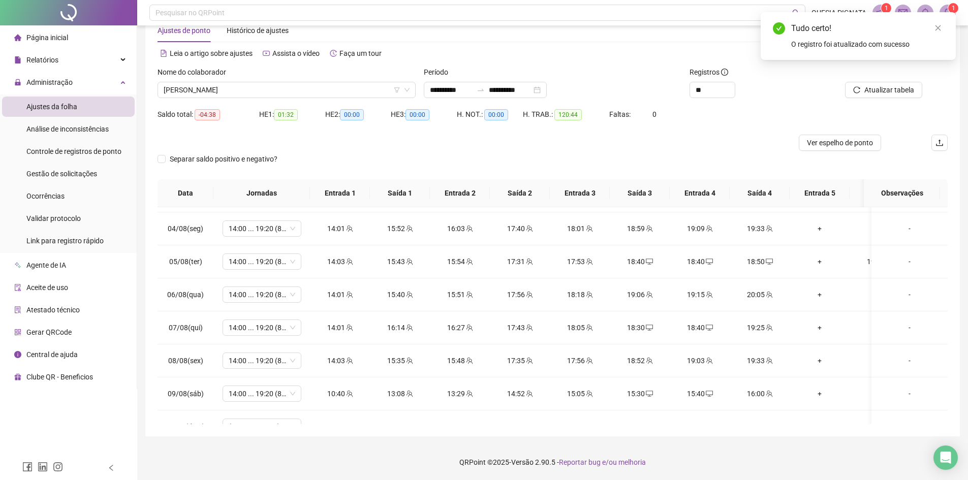
click at [944, 30] on div "Tudo certo! O registro foi atualizado com sucesso" at bounding box center [858, 36] width 195 height 48
click at [933, 26] on link "Close" at bounding box center [937, 27] width 11 height 11
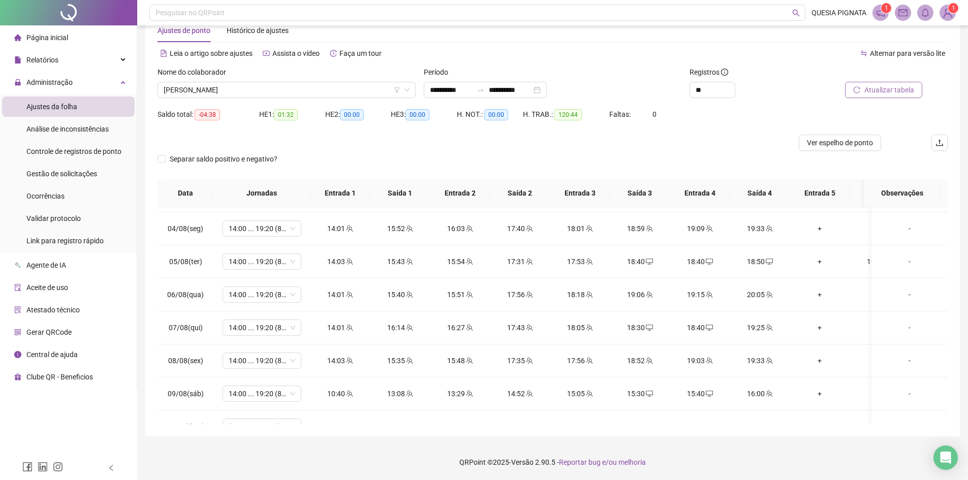
click at [870, 93] on span "Atualizar tabela" at bounding box center [889, 89] width 50 height 11
click at [652, 262] on icon "desktop" at bounding box center [649, 262] width 7 height 6
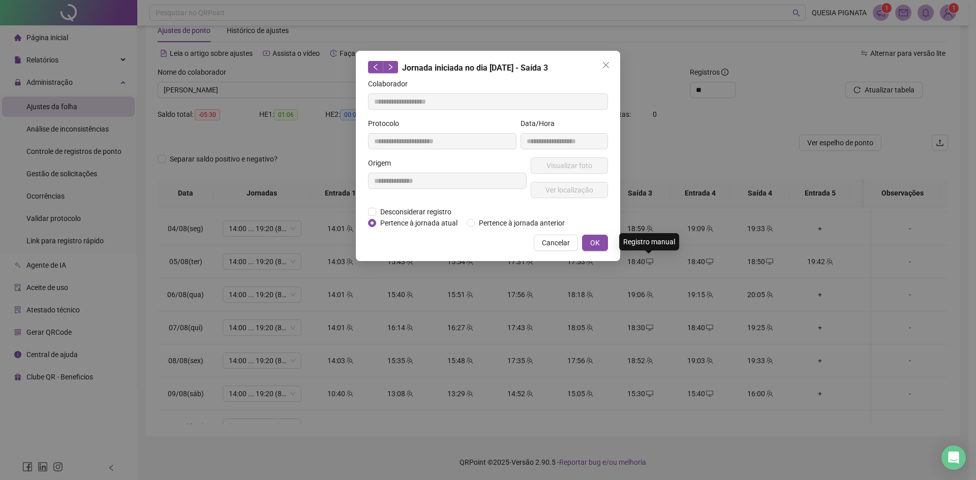
type input "**********"
click at [408, 206] on span "Desconsiderar registro" at bounding box center [415, 211] width 79 height 11
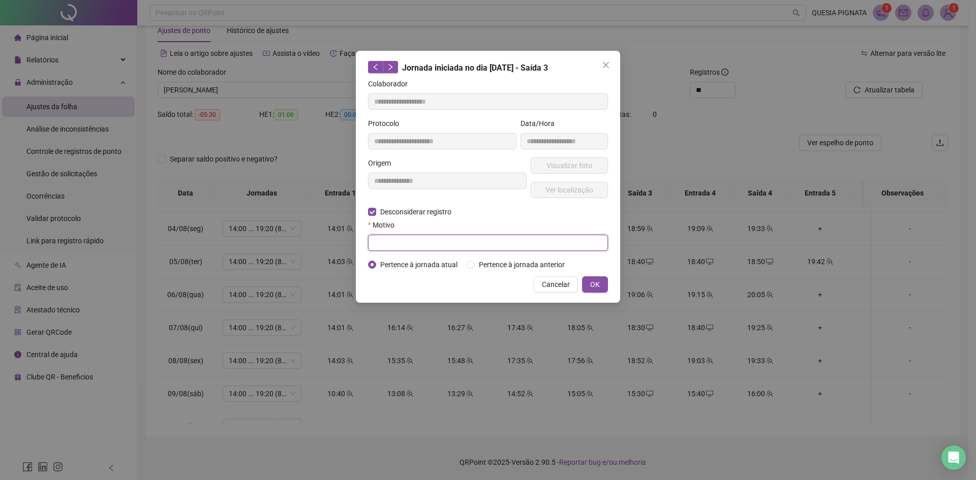
click at [396, 247] on input "text" at bounding box center [488, 243] width 240 height 16
type input "**********"
click at [595, 280] on span "OK" at bounding box center [595, 284] width 10 height 11
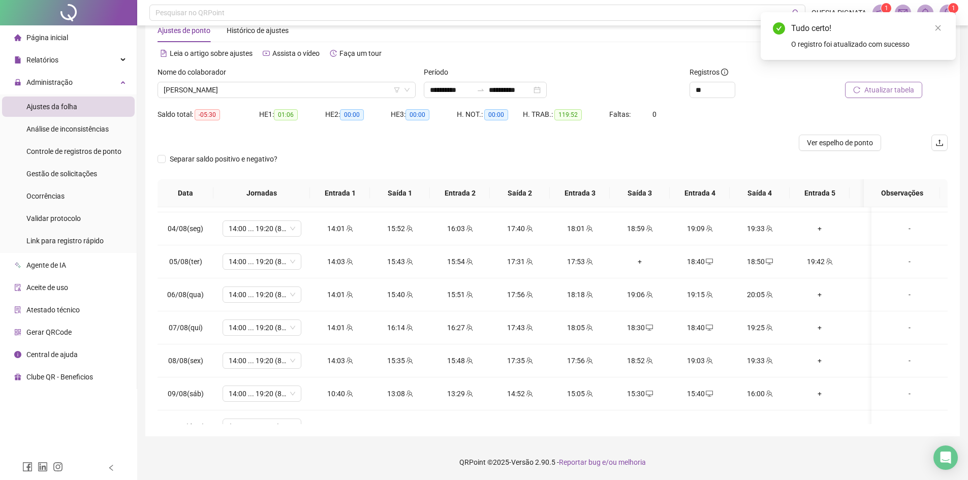
click at [878, 84] on span "Atualizar tabela" at bounding box center [889, 89] width 50 height 11
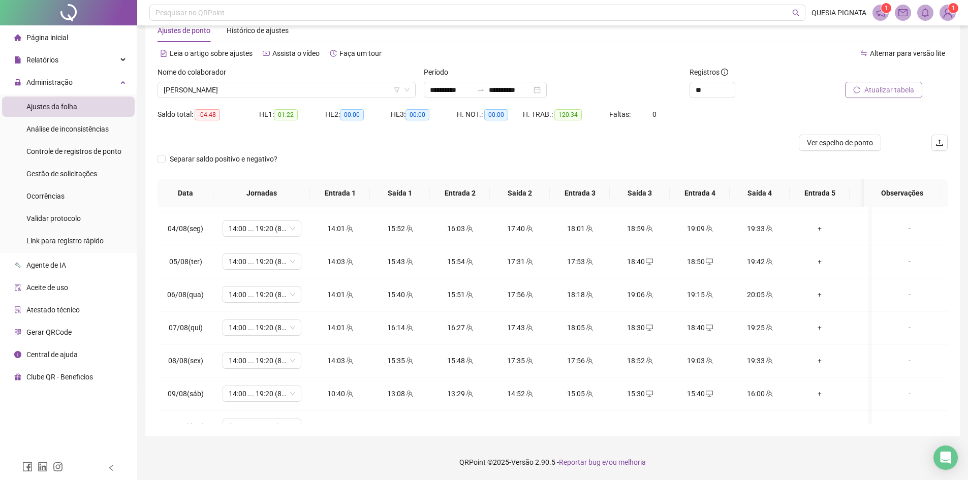
click at [868, 95] on span "Atualizar tabela" at bounding box center [889, 89] width 50 height 11
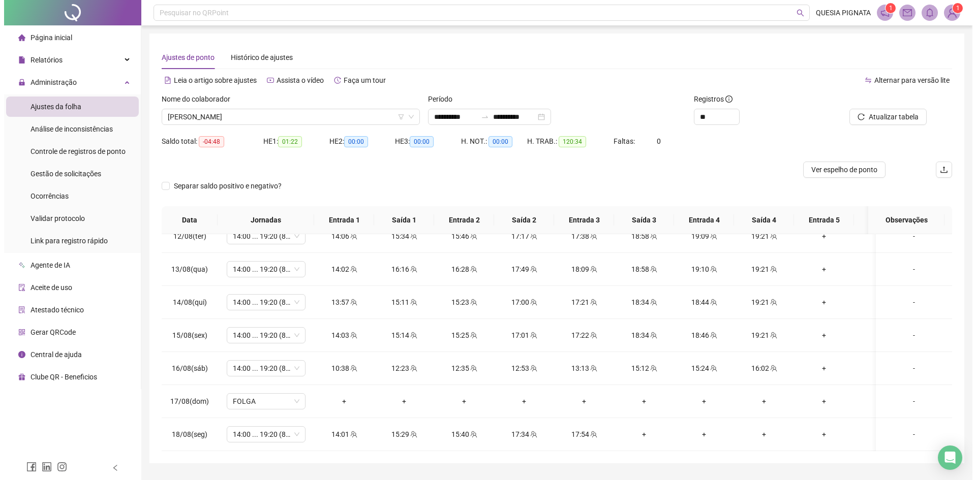
scroll to position [748, 0]
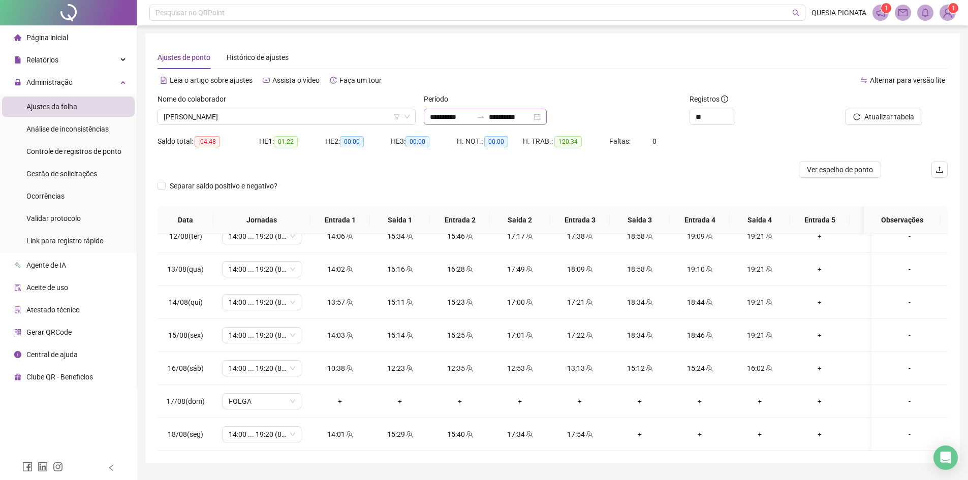
click at [547, 113] on div "**********" at bounding box center [485, 117] width 123 height 16
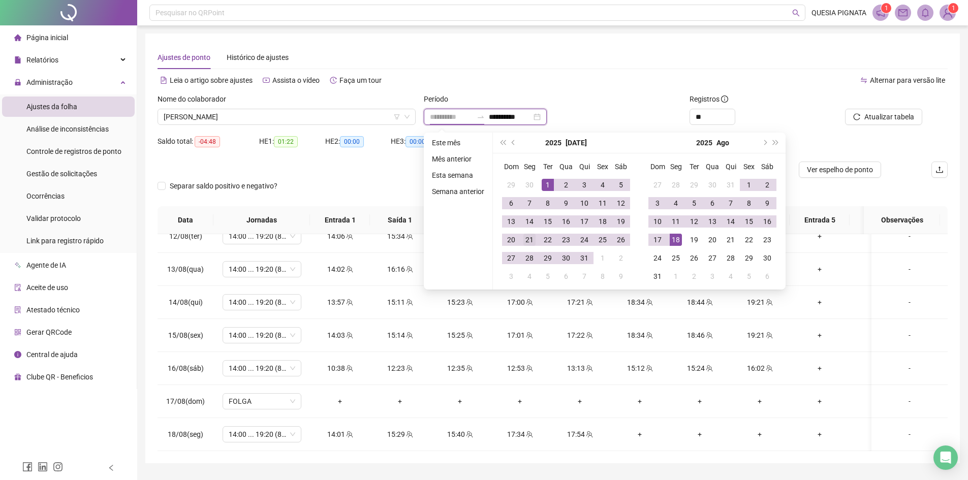
type input "**********"
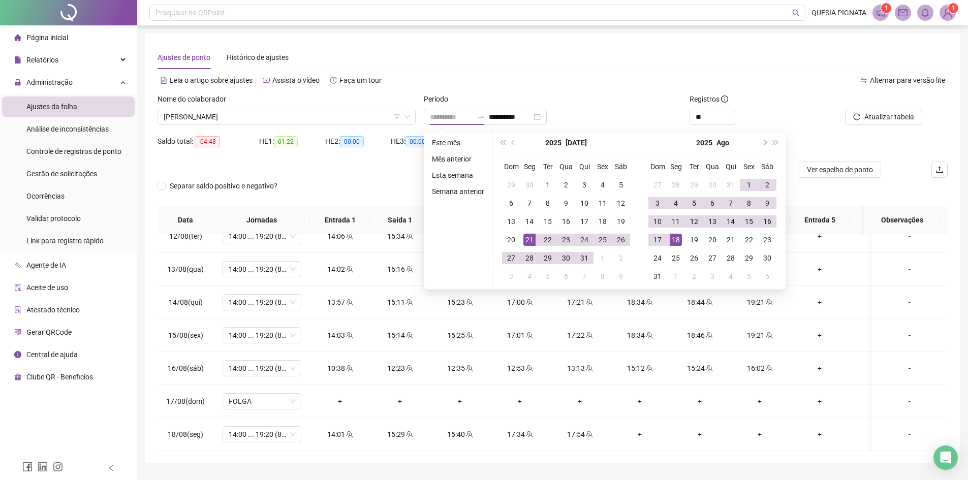
click at [529, 239] on div "21" at bounding box center [529, 240] width 12 height 12
type input "**********"
click at [661, 238] on div "17" at bounding box center [657, 240] width 12 height 12
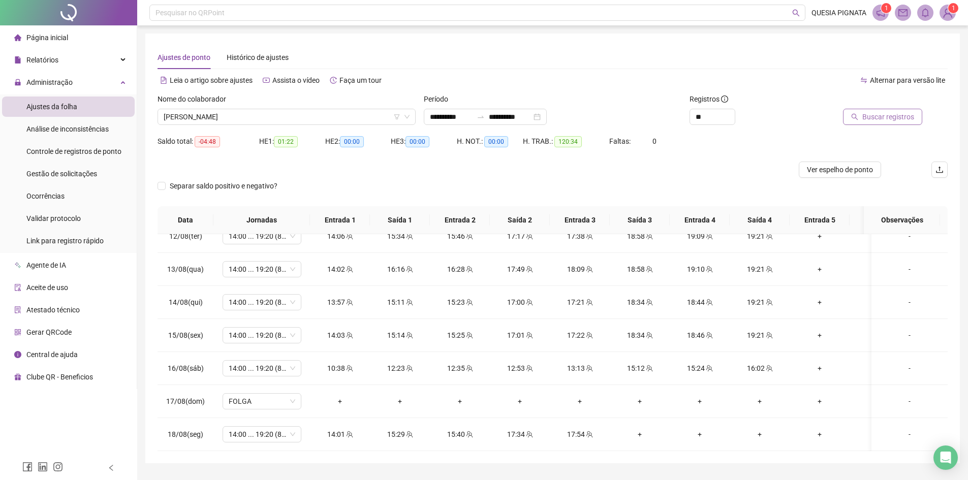
click at [872, 121] on span "Buscar registros" at bounding box center [888, 116] width 52 height 11
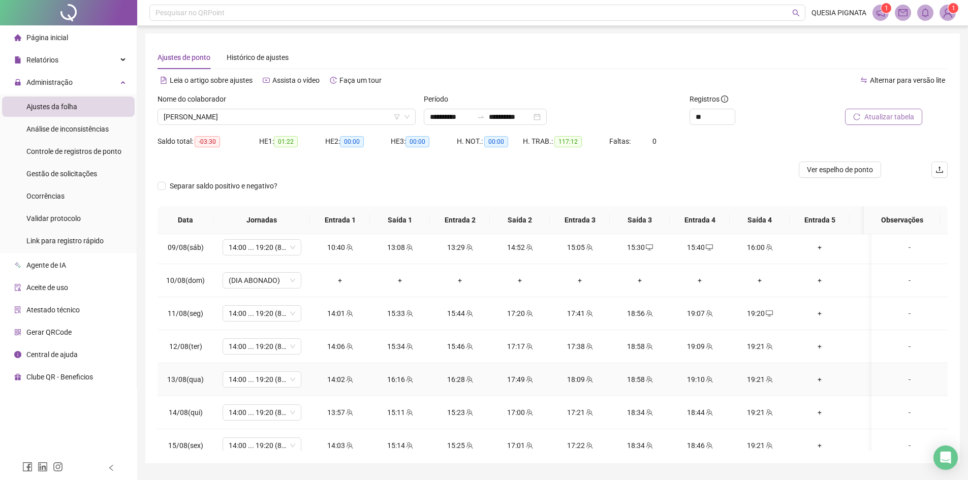
scroll to position [614, 0]
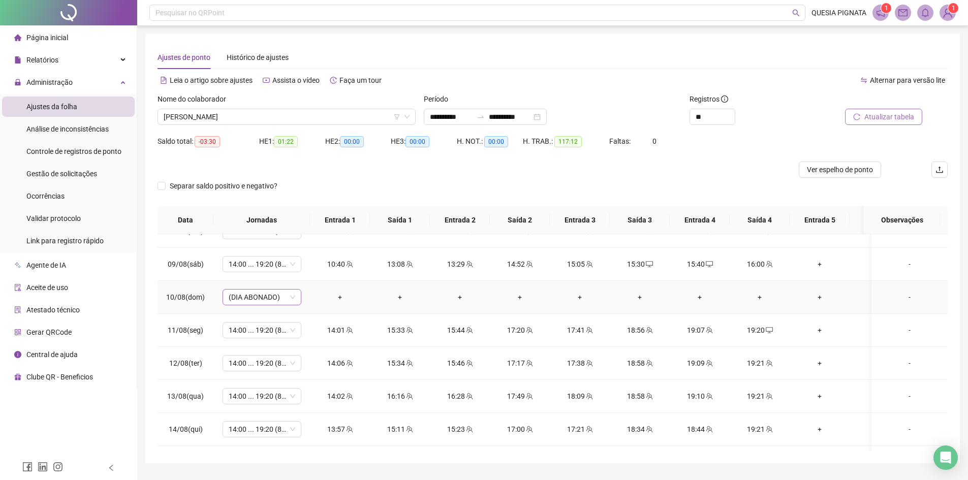
click at [276, 297] on span "(DIA ABONADO)" at bounding box center [262, 297] width 67 height 15
type input "*****"
click at [270, 338] on div "Folga" at bounding box center [270, 333] width 67 height 11
click at [305, 273] on span "Sim" at bounding box center [310, 270] width 12 height 11
click at [870, 116] on span "Atualizar tabela" at bounding box center [889, 116] width 50 height 11
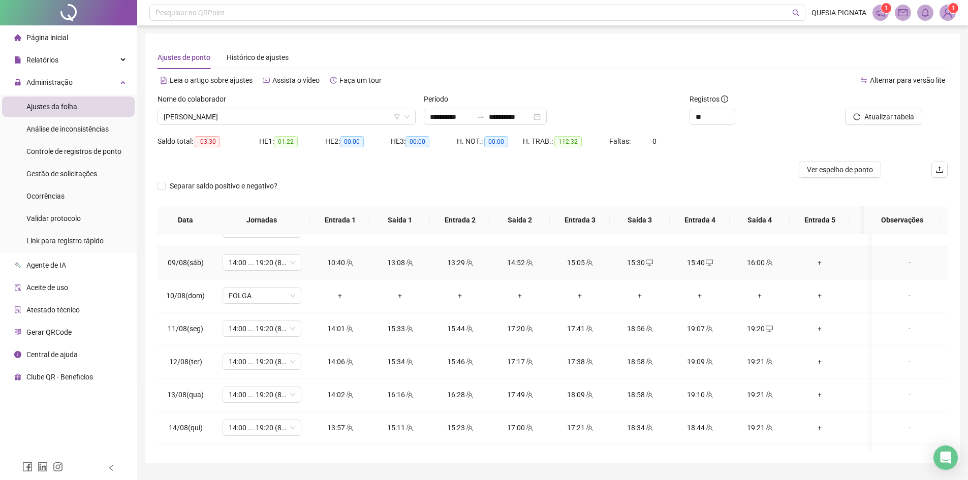
scroll to position [661, 0]
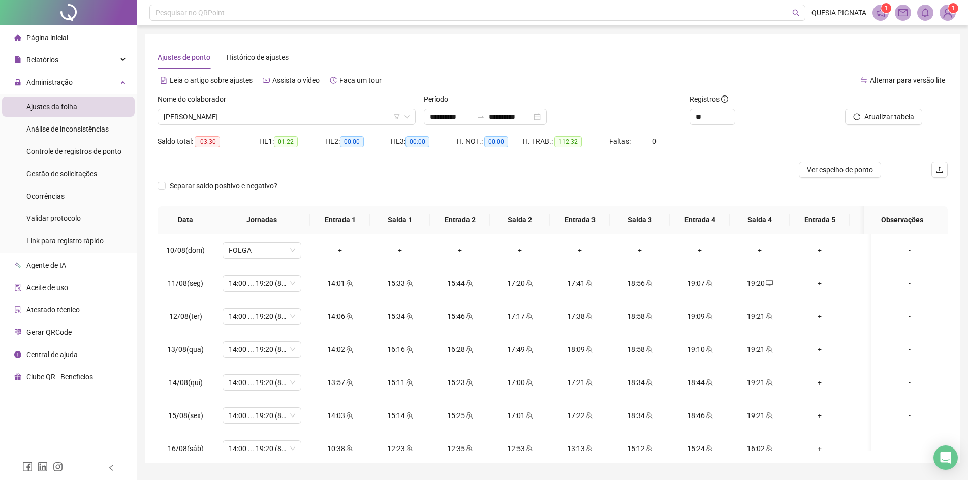
click at [828, 160] on div "Saldo total: -03:30 HE 1: 01:22 HE 2: 00:00 HE 3: 00:00 H. NOT.: 00:00 H. TRAB.…" at bounding box center [553, 147] width 790 height 28
click at [821, 168] on span "Ver espelho de ponto" at bounding box center [840, 169] width 66 height 11
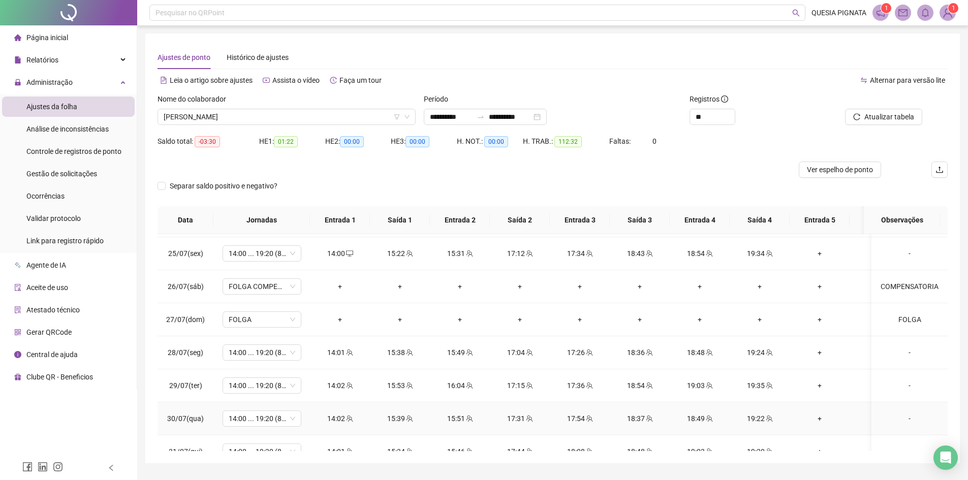
scroll to position [102, 0]
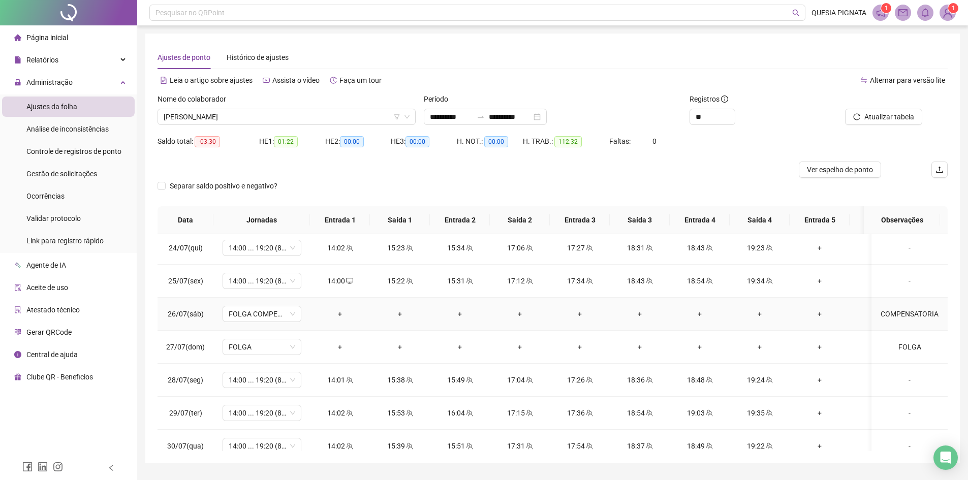
click at [901, 312] on div "COMPENSATORIA" at bounding box center [910, 313] width 60 height 11
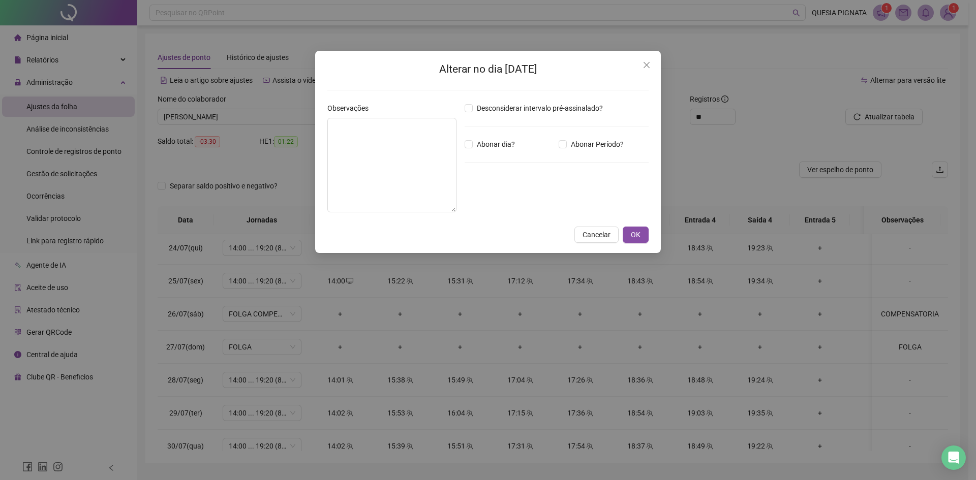
type textarea "**********"
click at [644, 68] on icon "close" at bounding box center [646, 65] width 6 height 6
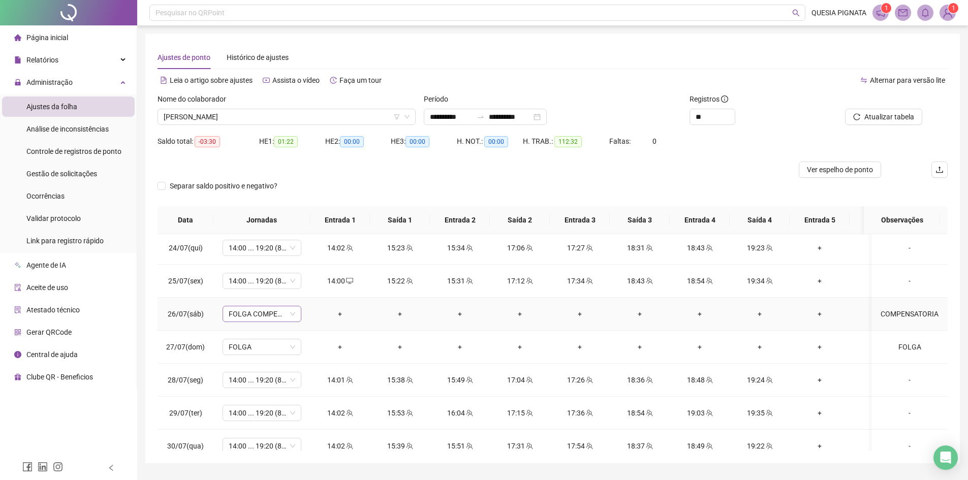
click at [264, 314] on span "FOLGA COMPENSATÓRIA" at bounding box center [262, 313] width 67 height 15
type input "*****"
click at [269, 350] on div "Folga" at bounding box center [270, 350] width 67 height 11
click at [309, 289] on span "Sim" at bounding box center [310, 287] width 12 height 11
click at [899, 315] on div "COMPENSATORIA" at bounding box center [910, 313] width 60 height 11
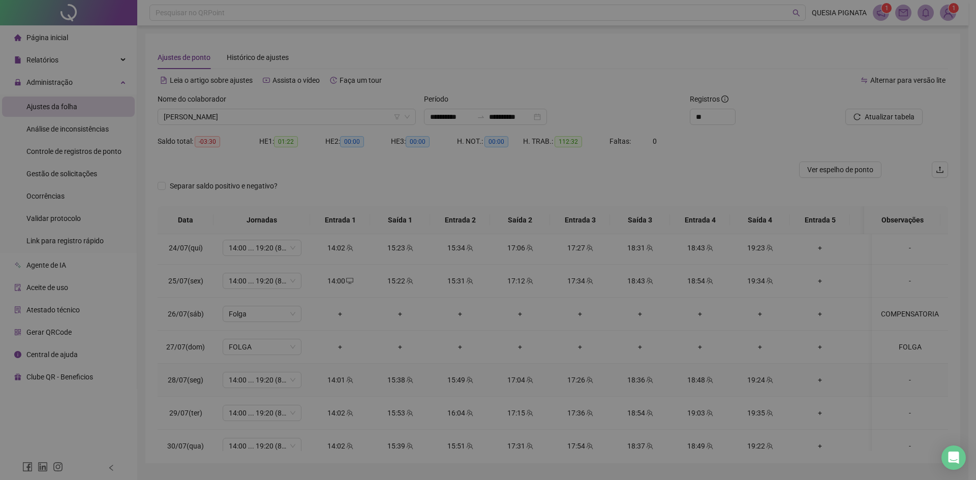
type textarea "**********"
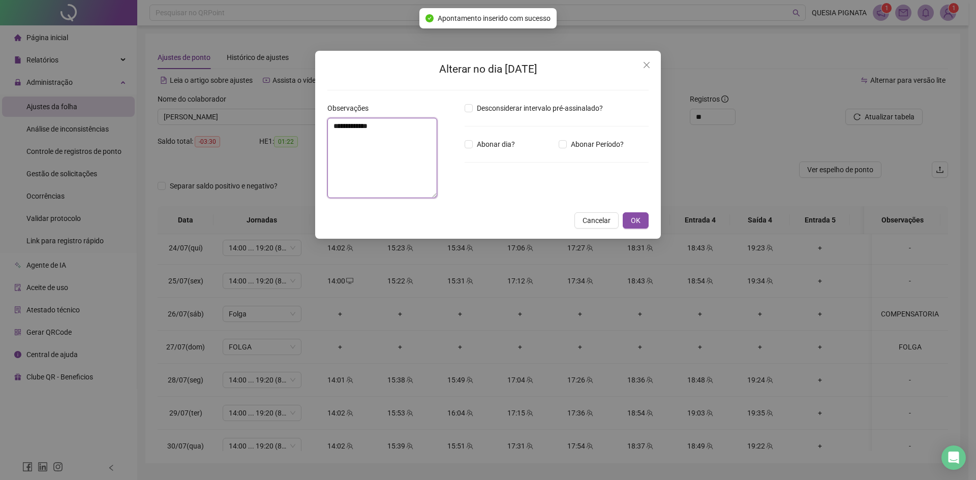
click at [406, 124] on textarea "**********" at bounding box center [382, 158] width 110 height 80
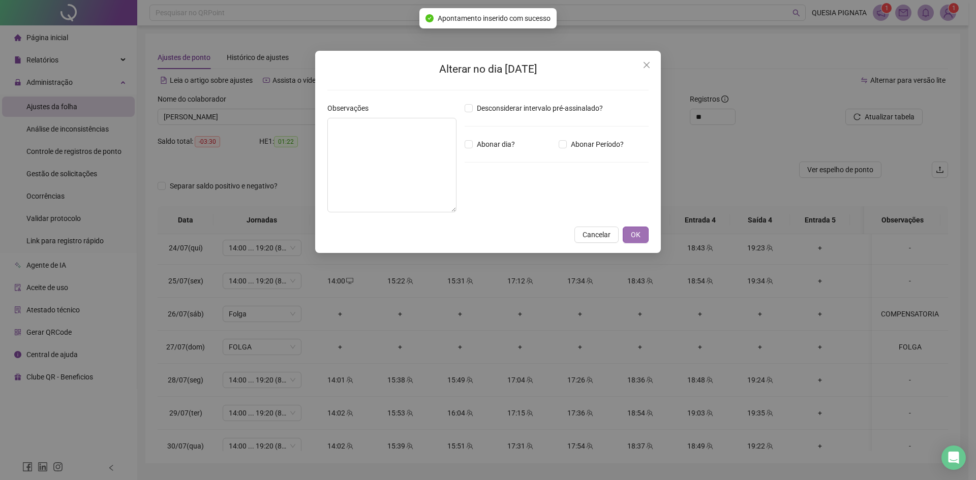
click at [643, 234] on button "OK" at bounding box center [635, 235] width 26 height 16
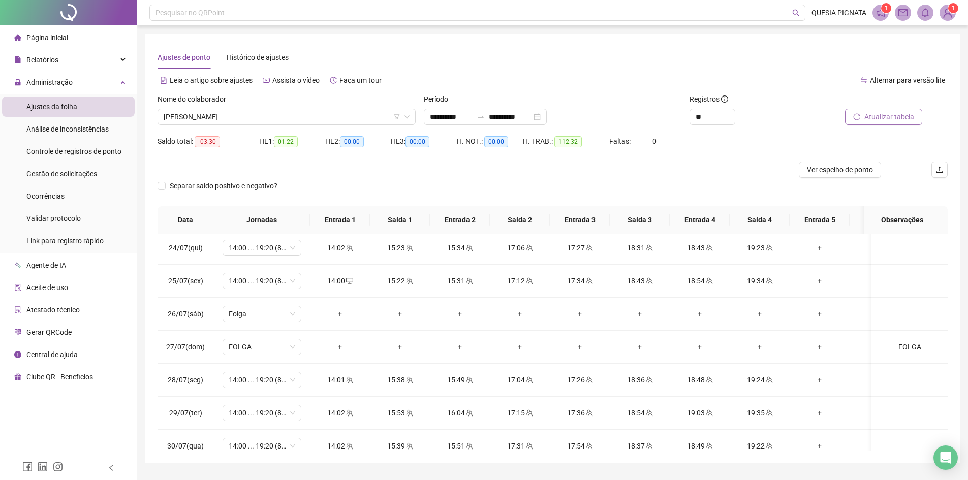
click at [889, 119] on span "Atualizar tabela" at bounding box center [889, 116] width 50 height 11
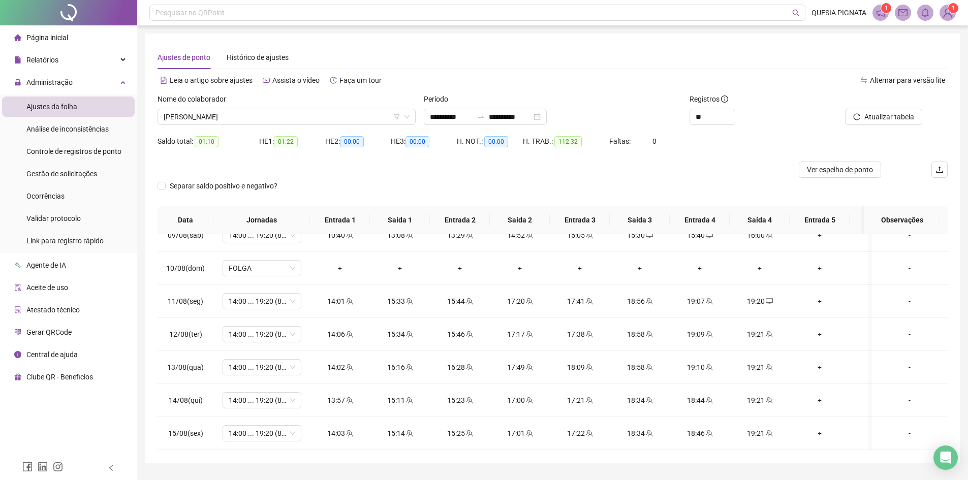
scroll to position [715, 0]
click at [547, 117] on div "**********" at bounding box center [485, 117] width 123 height 16
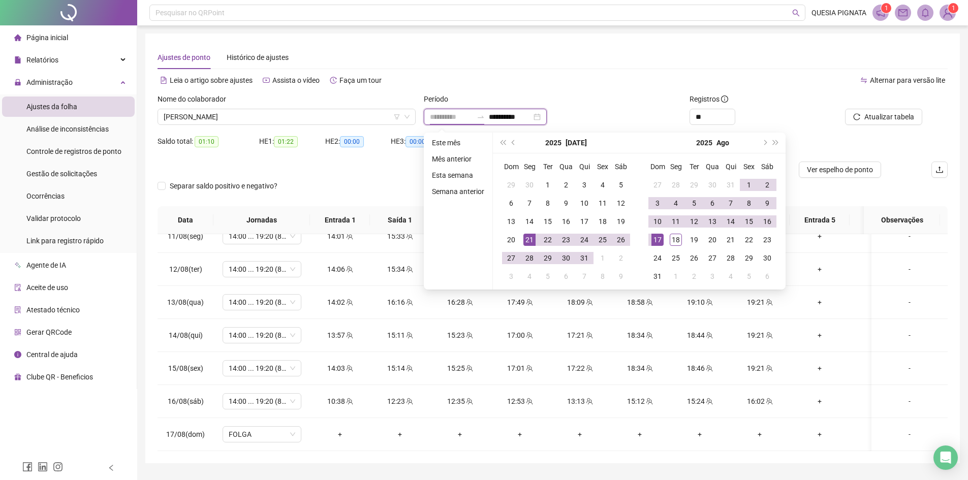
type input "**********"
click at [524, 239] on div "21" at bounding box center [529, 240] width 12 height 12
type input "**********"
click at [675, 243] on div "18" at bounding box center [676, 240] width 12 height 12
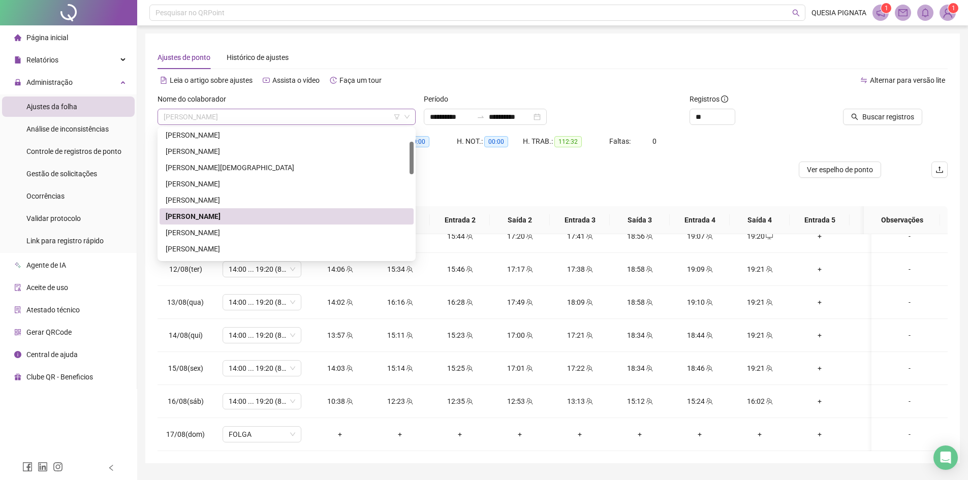
click at [274, 118] on span "[PERSON_NAME]" at bounding box center [287, 116] width 246 height 15
click at [218, 236] on div "[PERSON_NAME]" at bounding box center [287, 232] width 242 height 11
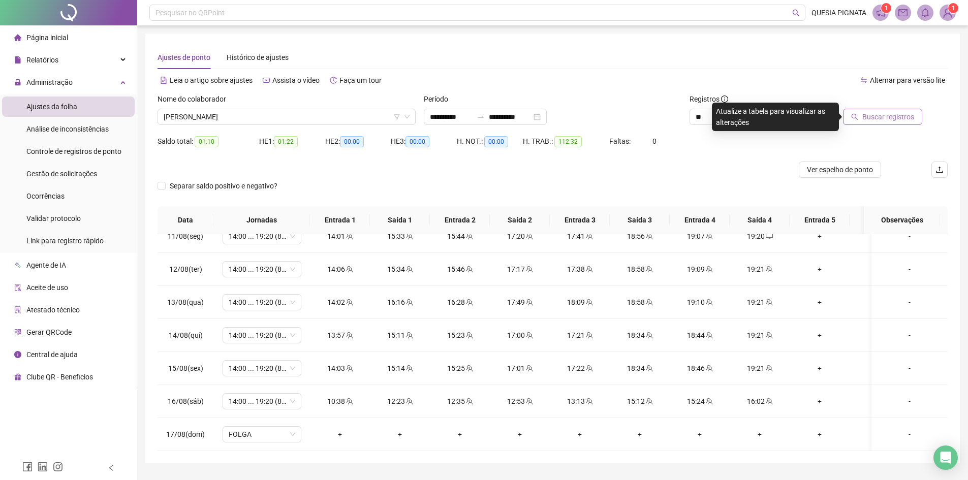
click at [873, 115] on span "Buscar registros" at bounding box center [888, 116] width 52 height 11
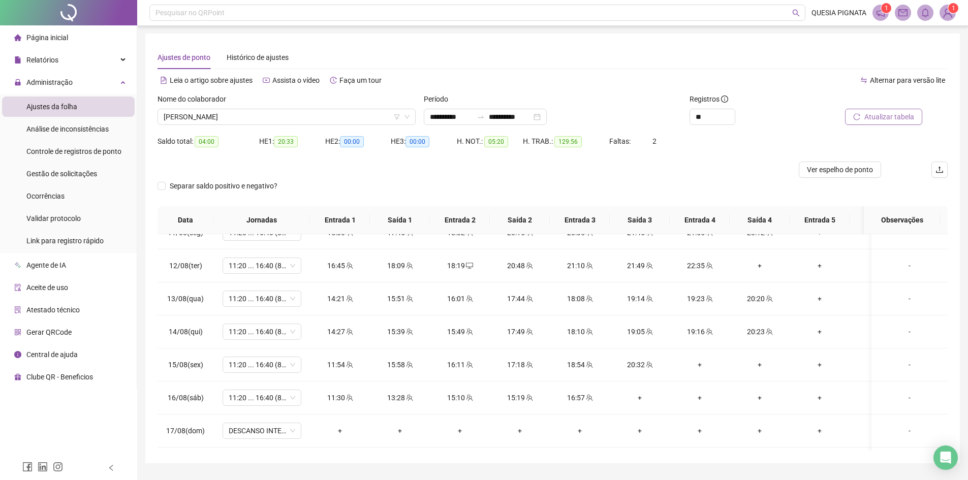
scroll to position [748, 0]
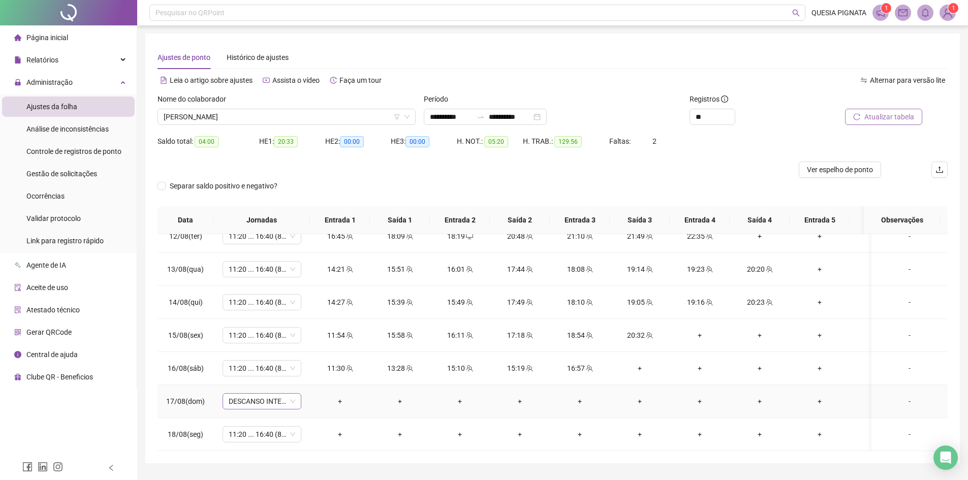
click at [256, 394] on span "DESCANSO INTER-JORNADA" at bounding box center [262, 401] width 67 height 15
type input "*****"
click at [264, 344] on div "Folga" at bounding box center [270, 339] width 67 height 11
click at [315, 366] on button "Sim" at bounding box center [310, 367] width 20 height 12
click at [893, 112] on span "Atualizar tabela" at bounding box center [889, 116] width 50 height 11
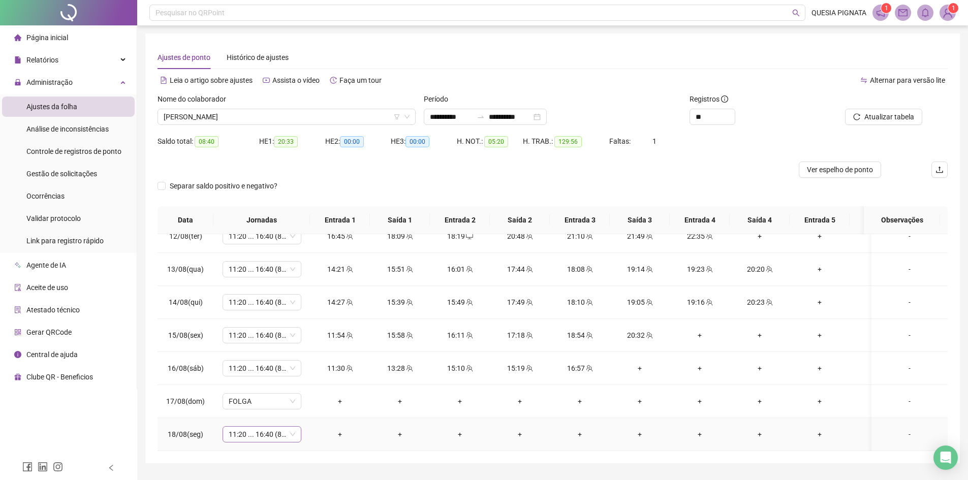
click at [270, 434] on div "11:20 ... 16:40 (8 HORAS)" at bounding box center [262, 434] width 79 height 16
type input "*****"
click at [277, 407] on div "Folga compensatória" at bounding box center [270, 405] width 67 height 11
click at [306, 399] on span "Sim" at bounding box center [310, 400] width 12 height 11
click at [899, 111] on span "Atualizar tabela" at bounding box center [889, 116] width 50 height 11
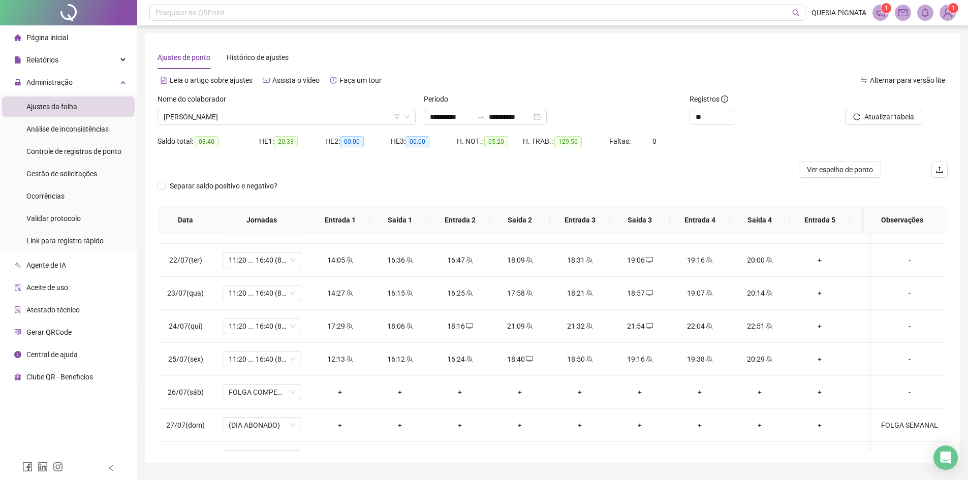
scroll to position [0, 0]
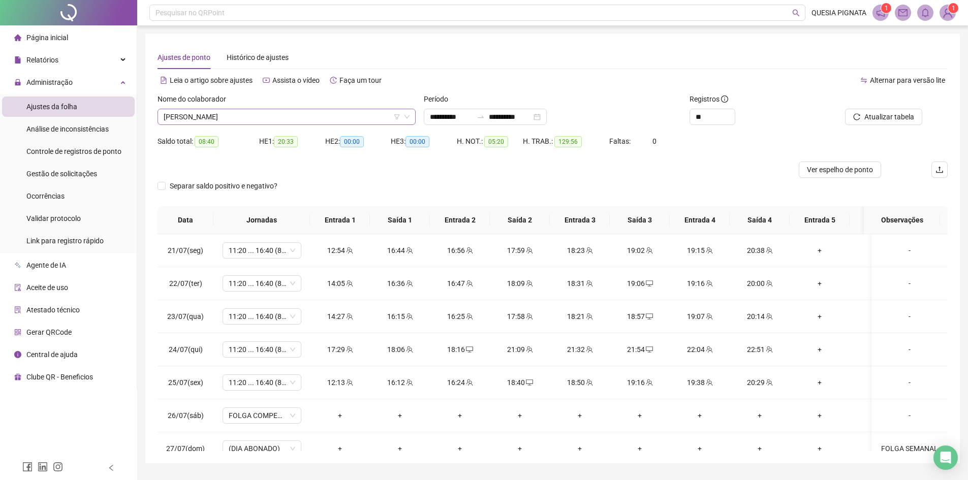
click at [259, 123] on span "[PERSON_NAME]" at bounding box center [287, 116] width 246 height 15
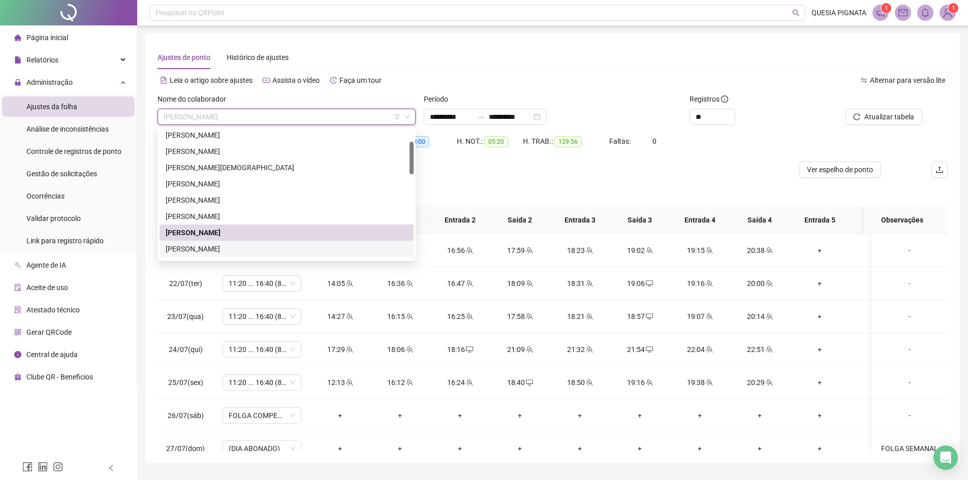
click at [219, 249] on div "[PERSON_NAME]" at bounding box center [287, 248] width 242 height 11
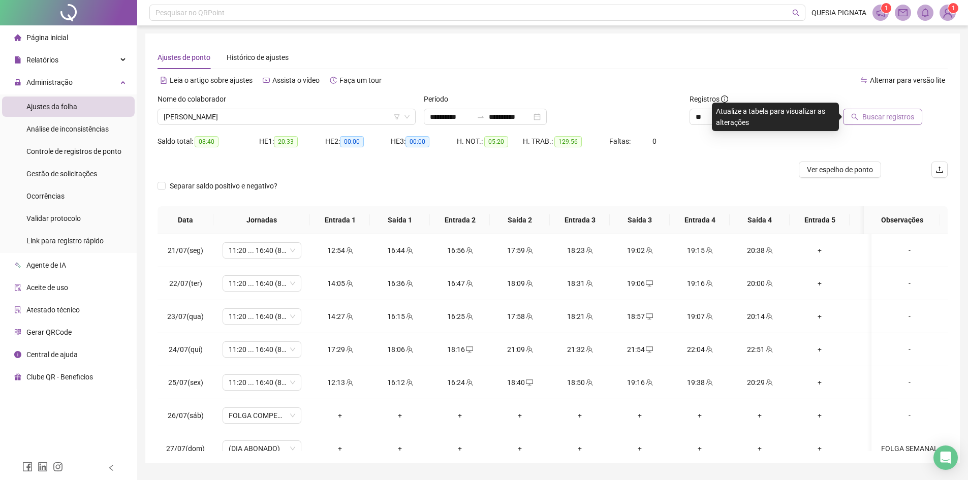
click at [867, 114] on span "Buscar registros" at bounding box center [888, 116] width 52 height 11
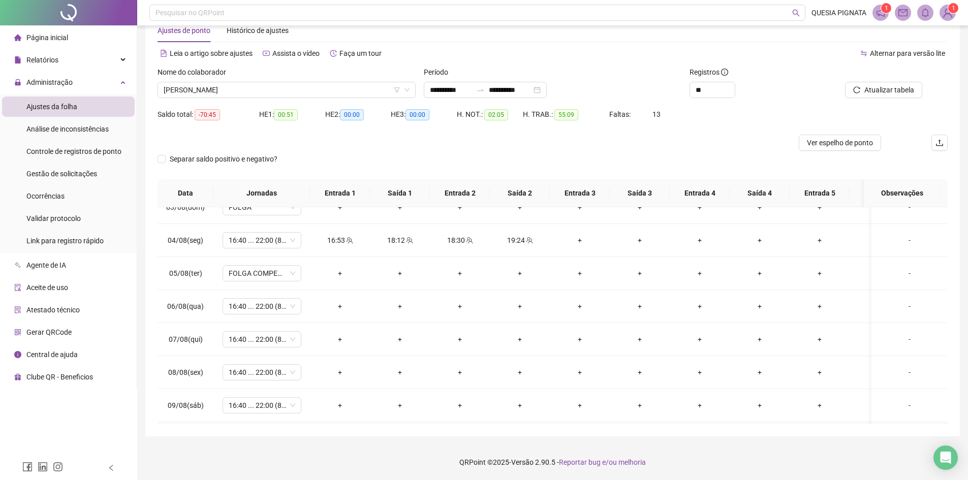
scroll to position [444, 0]
drag, startPoint x: 905, startPoint y: 308, endPoint x: 914, endPoint y: 315, distance: 10.6
click at [905, 308] on div "-" at bounding box center [910, 308] width 60 height 11
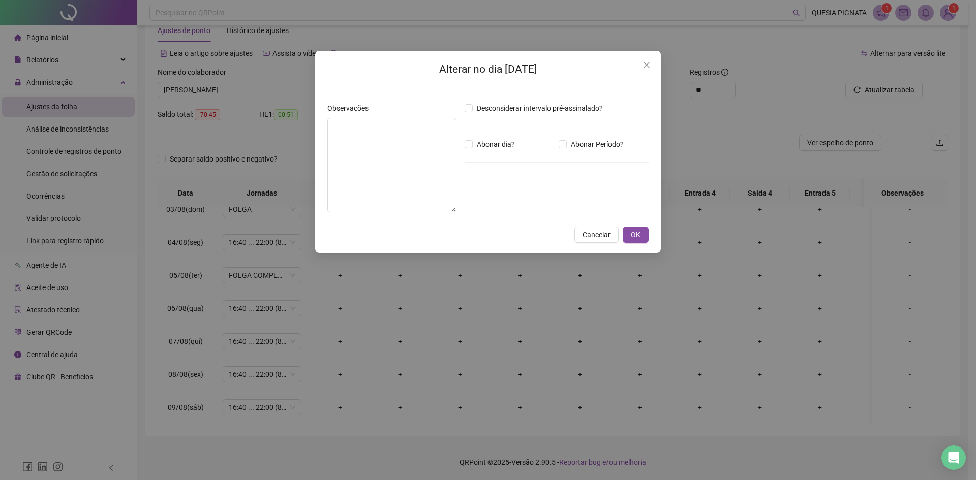
click at [642, 65] on span "Close" at bounding box center [646, 65] width 16 height 8
click at [647, 63] on div "Alterar no dia [DATE] Observações Desconsiderar intervalo pré-assinalado? Abona…" at bounding box center [488, 240] width 976 height 480
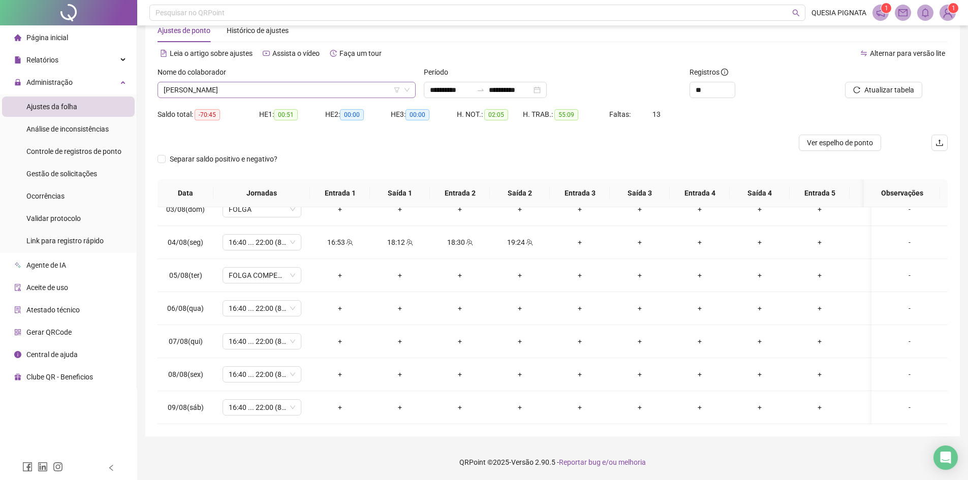
click at [303, 88] on span "[PERSON_NAME]" at bounding box center [287, 89] width 246 height 15
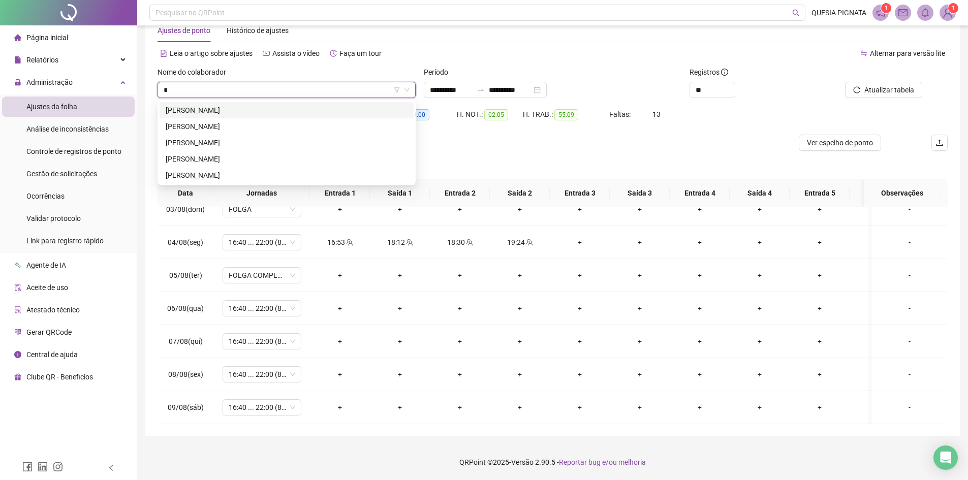
scroll to position [0, 0]
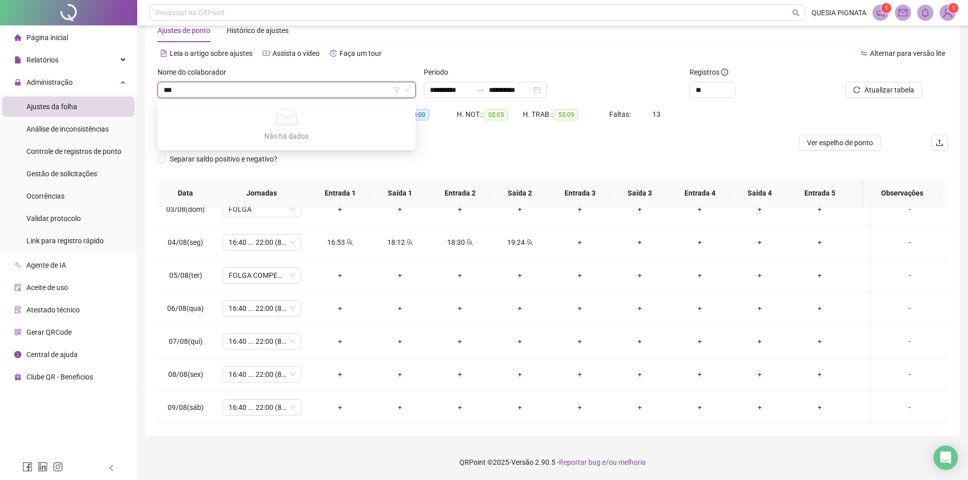
type input "**"
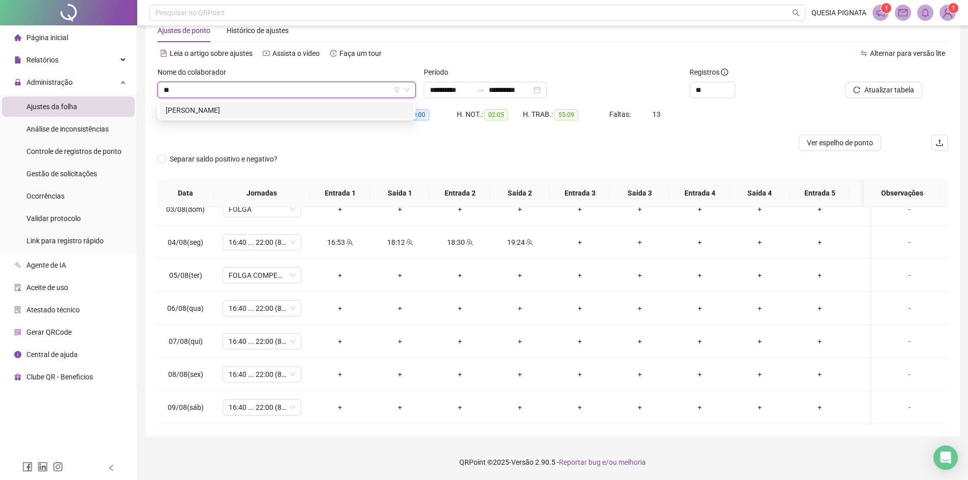
click at [268, 112] on div "[PERSON_NAME]" at bounding box center [287, 110] width 242 height 11
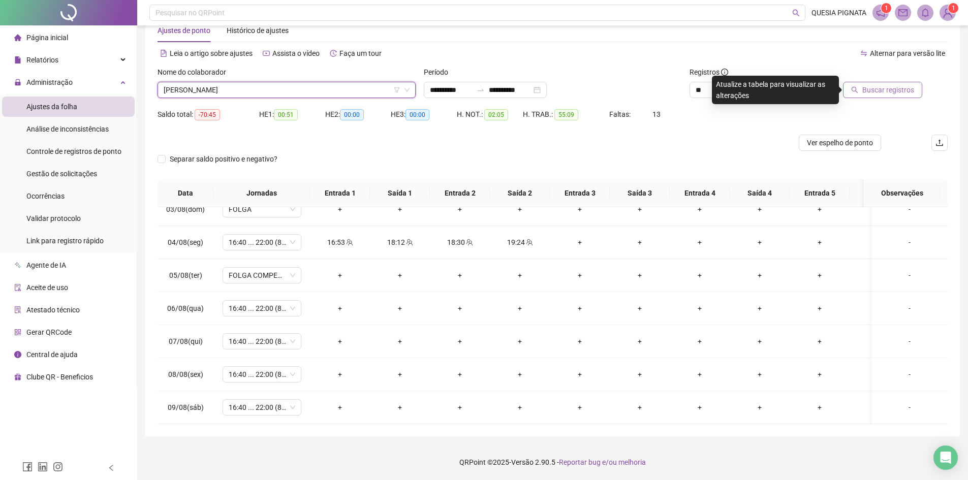
click at [857, 95] on button "Buscar registros" at bounding box center [882, 90] width 79 height 16
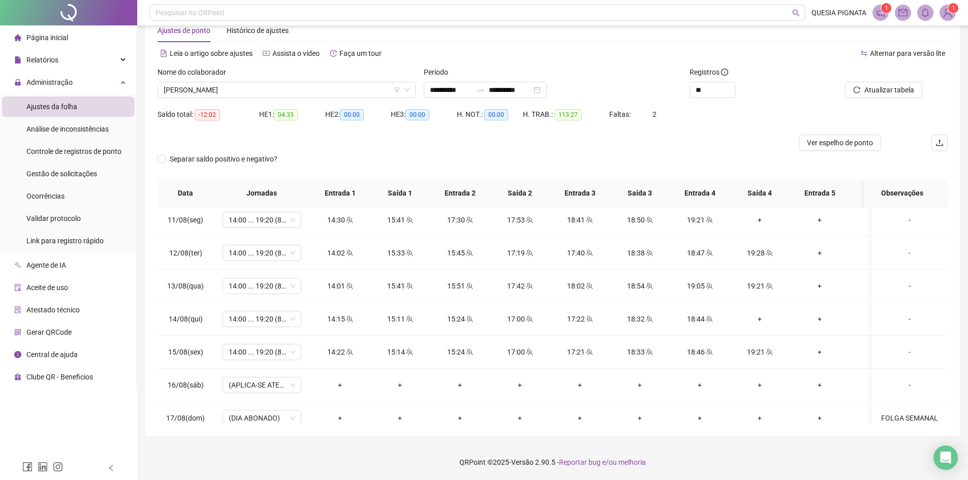
scroll to position [748, 0]
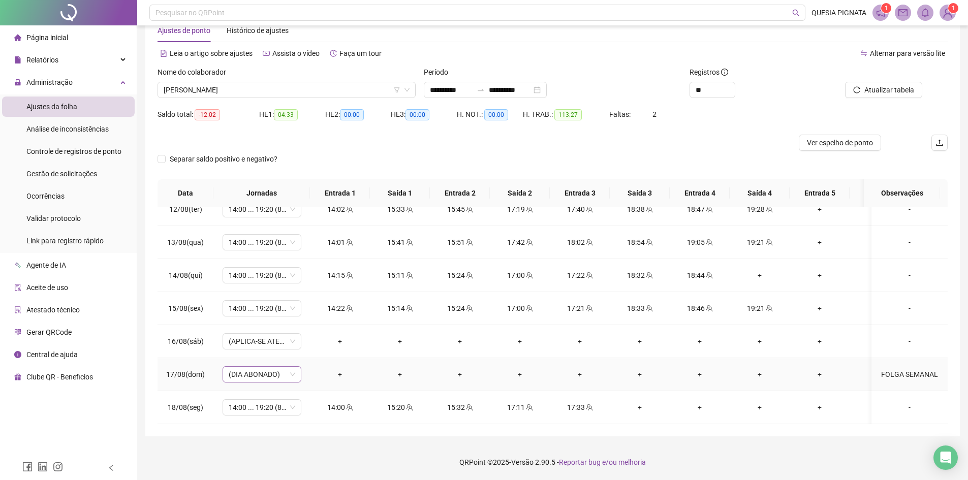
click at [273, 369] on span "(DIA ABONADO)" at bounding box center [262, 374] width 67 height 15
type input "****"
click at [264, 319] on div "Folga" at bounding box center [267, 313] width 85 height 17
click at [307, 337] on span "Sim" at bounding box center [310, 340] width 12 height 11
click at [884, 90] on span "Atualizar tabela" at bounding box center [889, 89] width 50 height 11
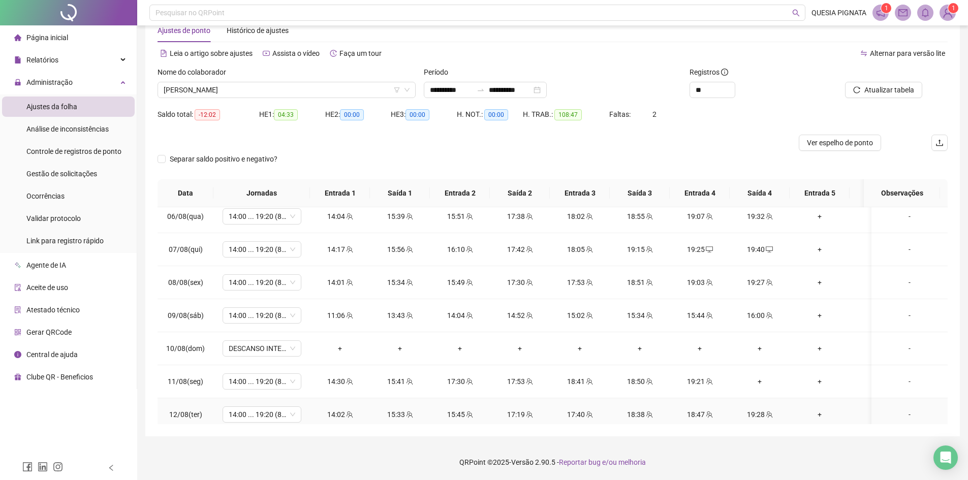
scroll to position [545, 0]
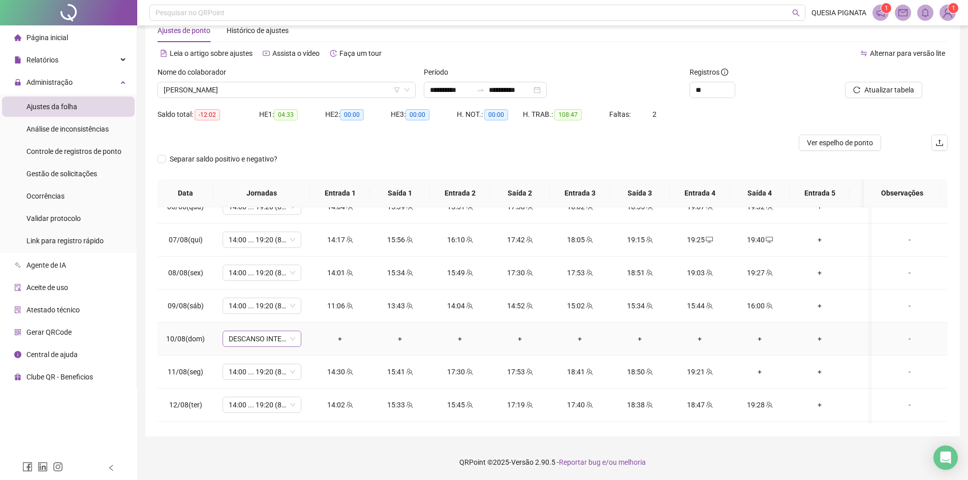
click at [273, 337] on span "DESCANSO INTER-JORNADA" at bounding box center [262, 338] width 67 height 15
type input "*****"
click at [274, 290] on div "Folga" at bounding box center [270, 284] width 67 height 11
click at [304, 310] on span "Sim" at bounding box center [310, 312] width 12 height 11
click at [865, 92] on span "Atualizar tabela" at bounding box center [889, 89] width 50 height 11
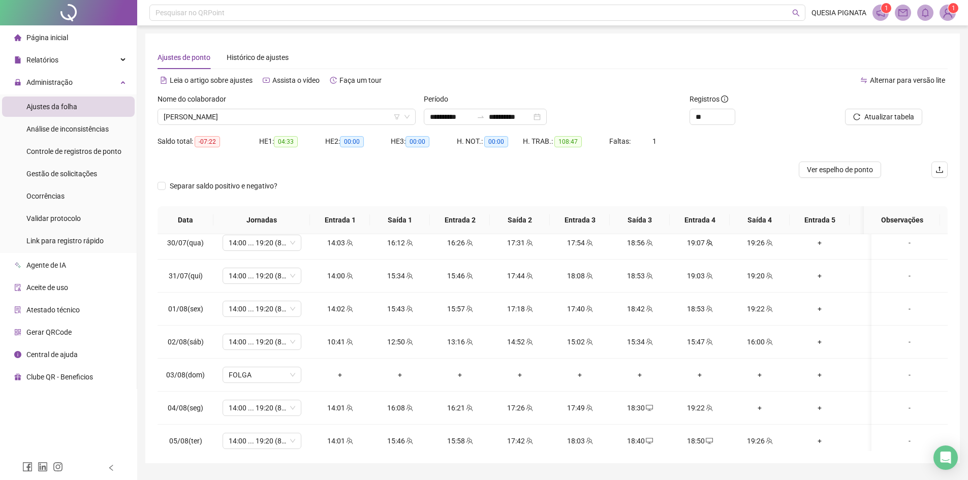
scroll to position [610, 0]
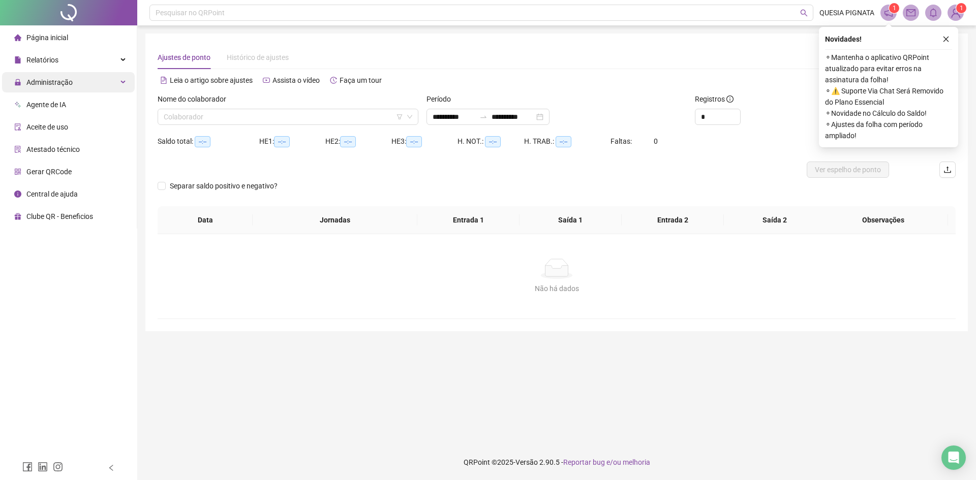
click at [66, 78] on span "Administração" at bounding box center [49, 82] width 46 height 8
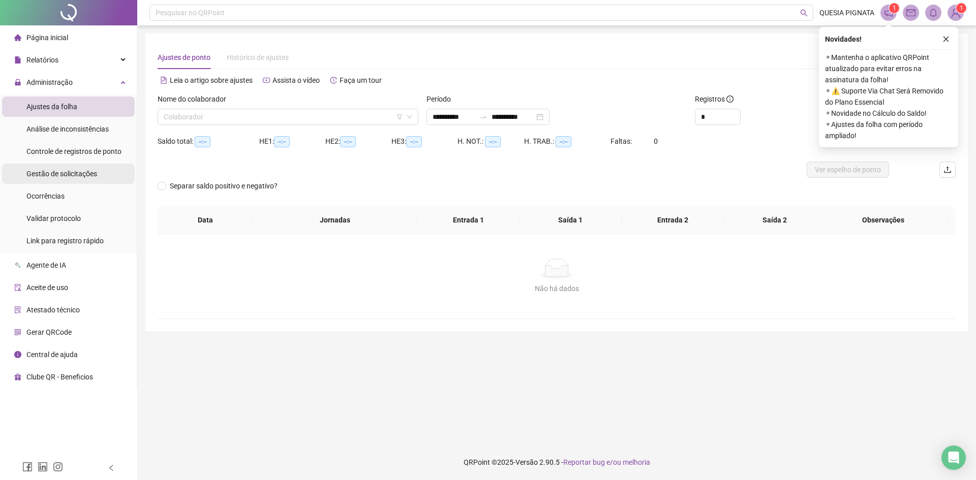
click at [59, 178] on span "Gestão de solicitações" at bounding box center [61, 174] width 71 height 8
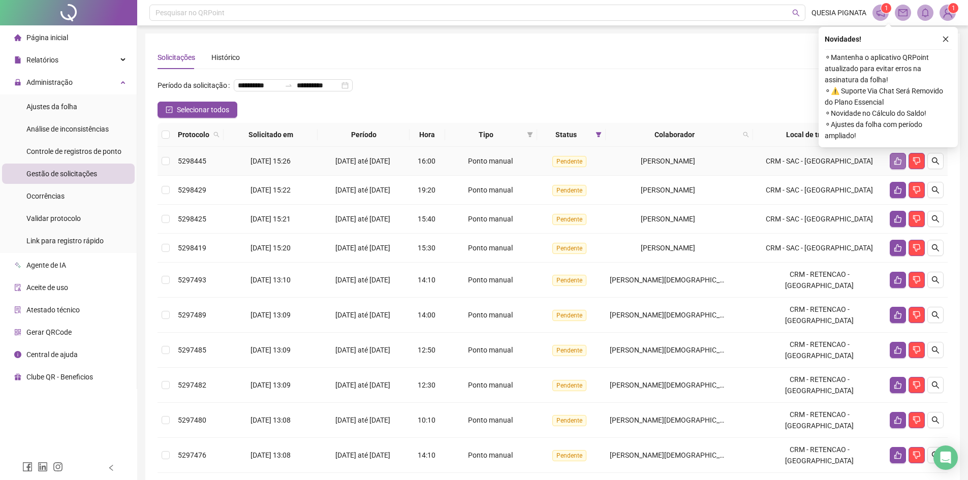
click at [900, 165] on icon "like" at bounding box center [898, 161] width 8 height 8
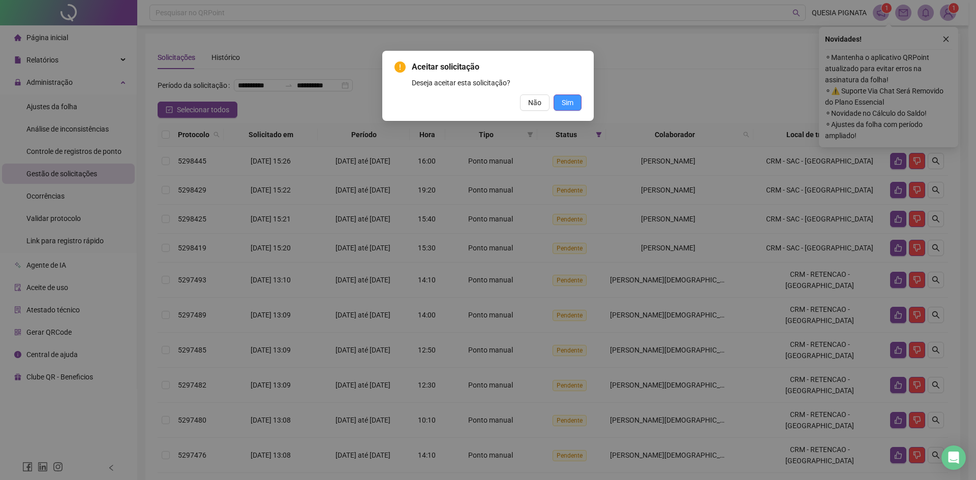
click at [569, 104] on span "Sim" at bounding box center [567, 102] width 12 height 11
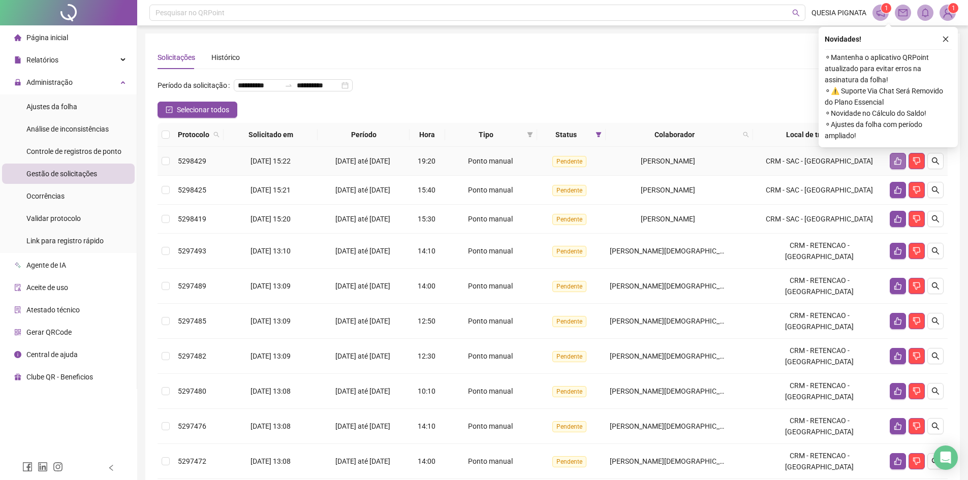
click at [896, 165] on icon "like" at bounding box center [897, 162] width 7 height 8
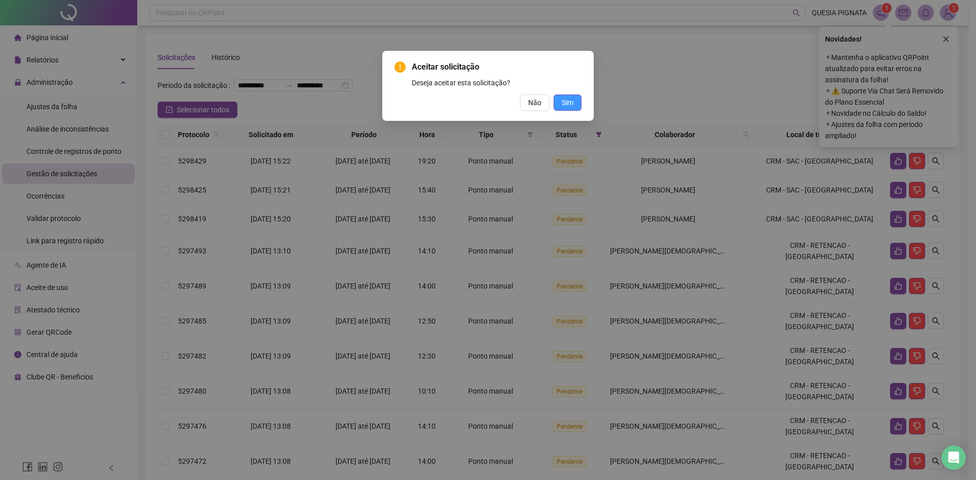
click at [558, 100] on button "Sim" at bounding box center [567, 103] width 28 height 16
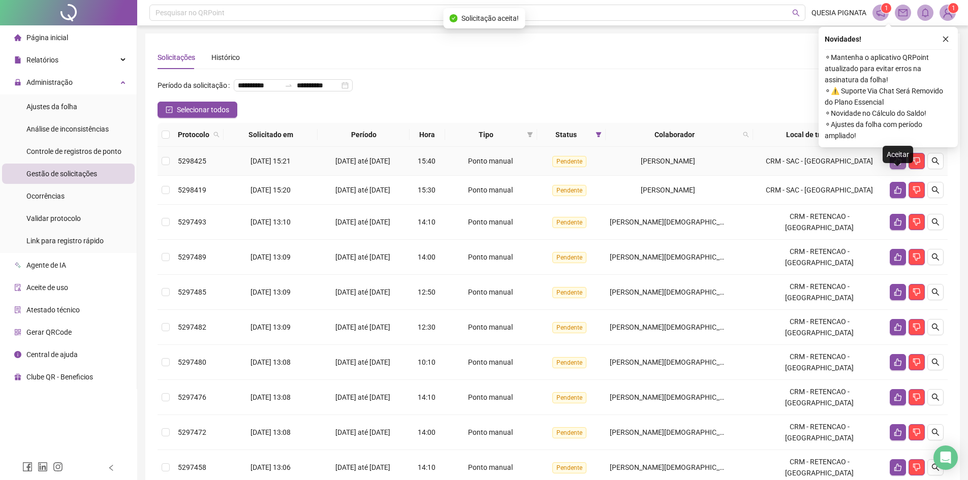
click at [896, 165] on icon "like" at bounding box center [898, 161] width 8 height 8
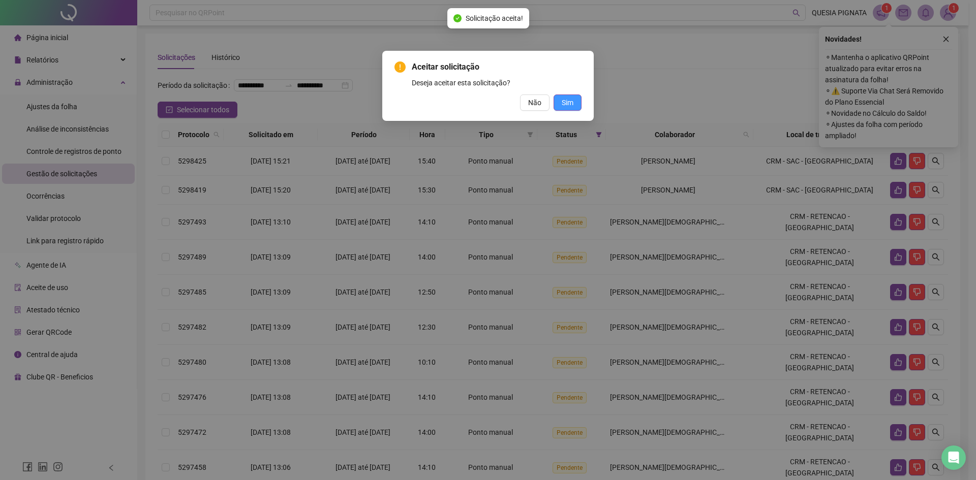
click at [565, 106] on span "Sim" at bounding box center [567, 102] width 12 height 11
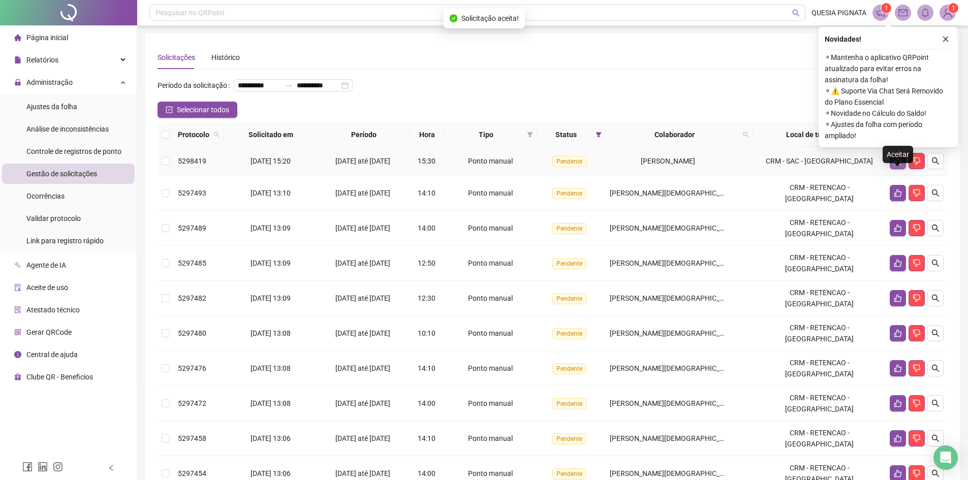
click at [896, 165] on icon "like" at bounding box center [897, 162] width 7 height 8
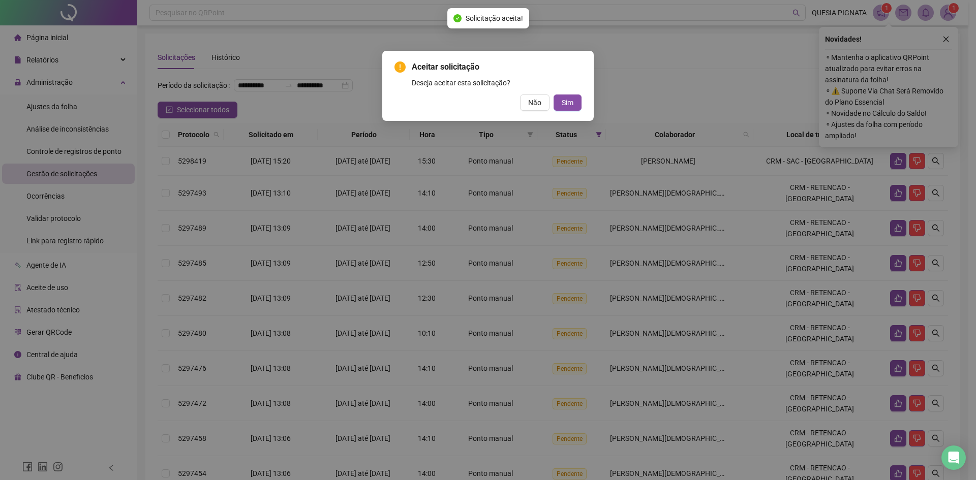
click at [582, 107] on div "Aceitar solicitação Deseja aceitar esta solicitação? Não Sim" at bounding box center [487, 86] width 211 height 70
click at [575, 107] on button "Sim" at bounding box center [567, 103] width 28 height 16
click at [566, 101] on div "Aceitar solicitação Deseja aceitar esta solicitação? Não Sim" at bounding box center [488, 240] width 976 height 480
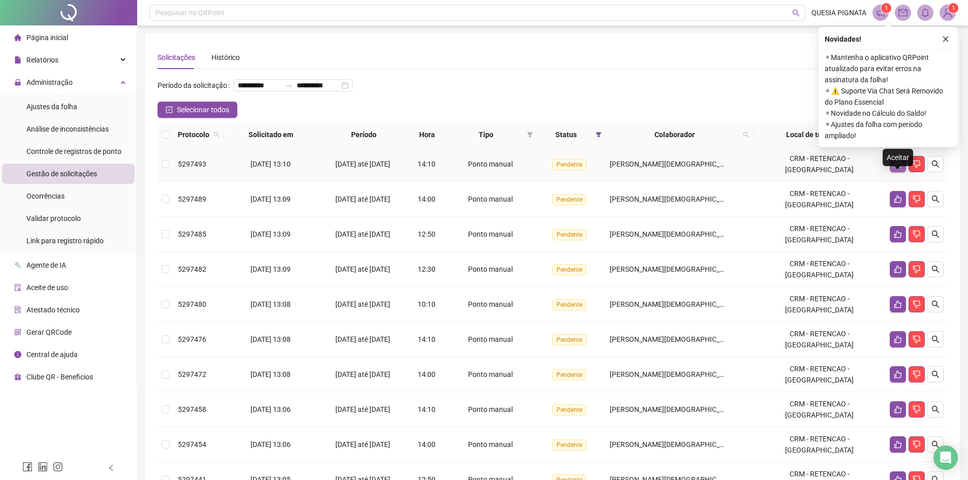
click at [896, 168] on icon "like" at bounding box center [898, 164] width 8 height 8
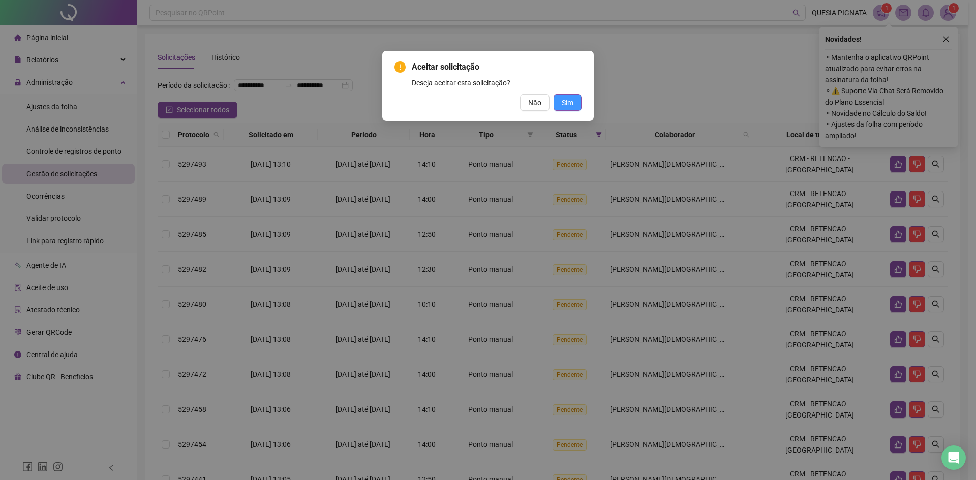
click at [571, 100] on span "Sim" at bounding box center [567, 102] width 12 height 11
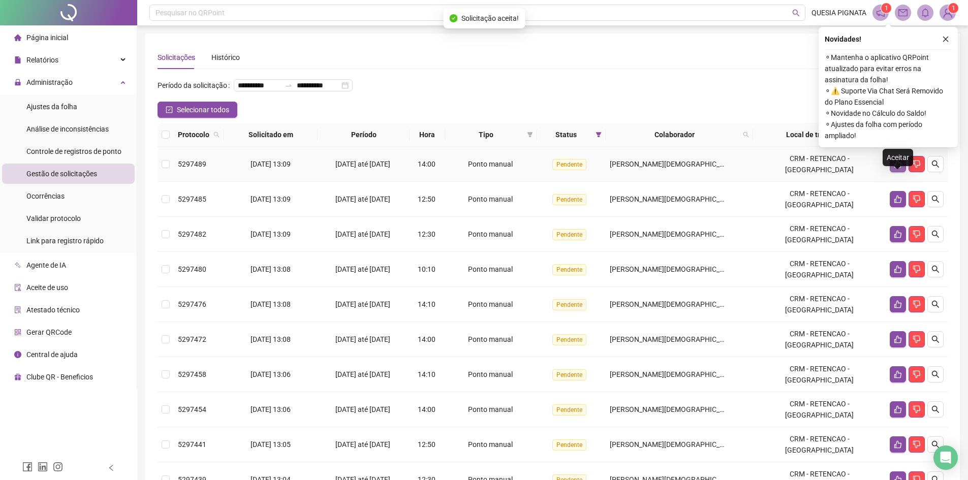
click at [892, 172] on button "button" at bounding box center [898, 164] width 16 height 16
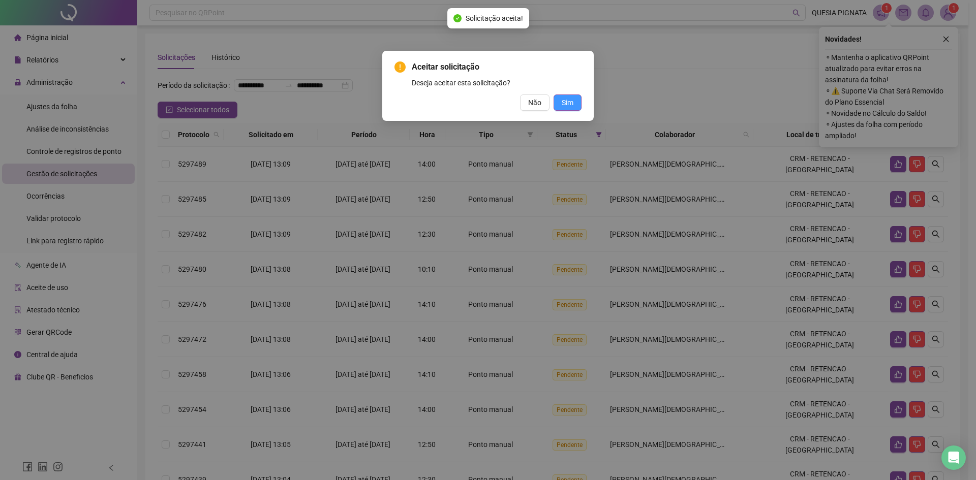
click at [568, 102] on span "Sim" at bounding box center [567, 102] width 12 height 11
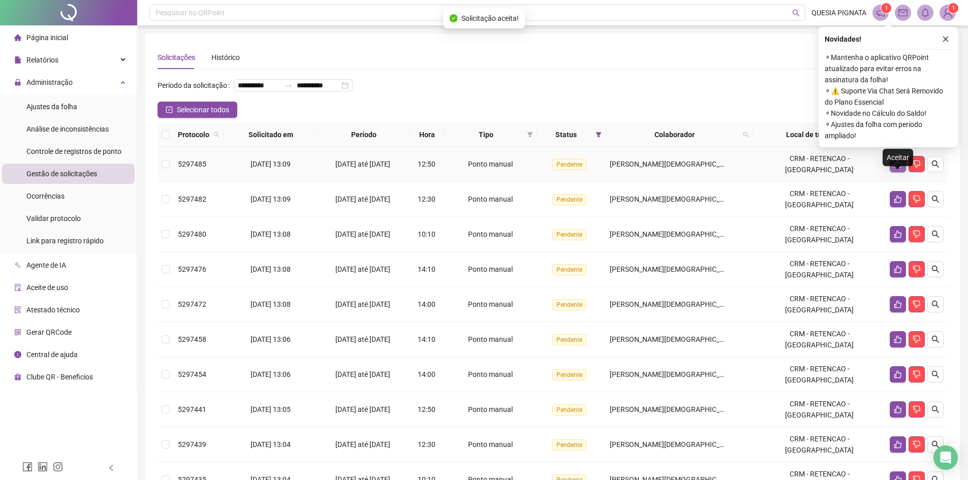
click at [902, 172] on button "button" at bounding box center [898, 164] width 16 height 16
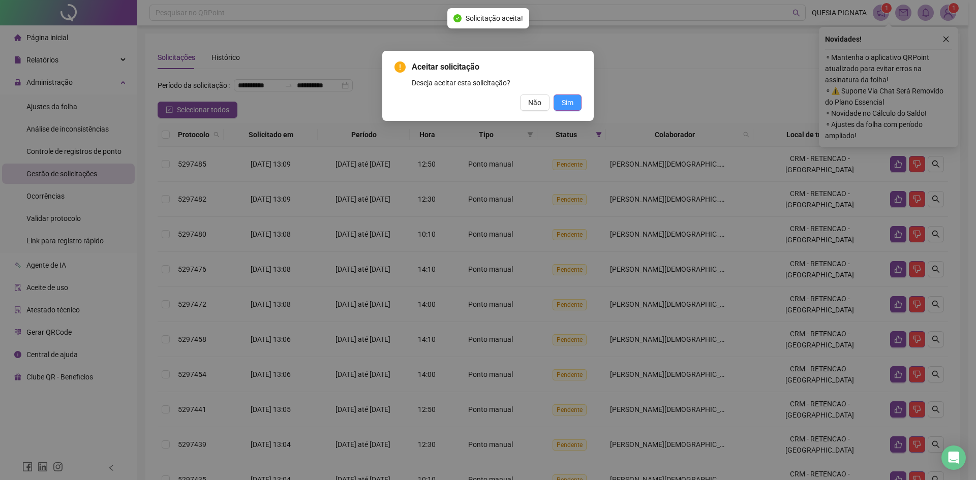
click at [577, 96] on button "Sim" at bounding box center [567, 103] width 28 height 16
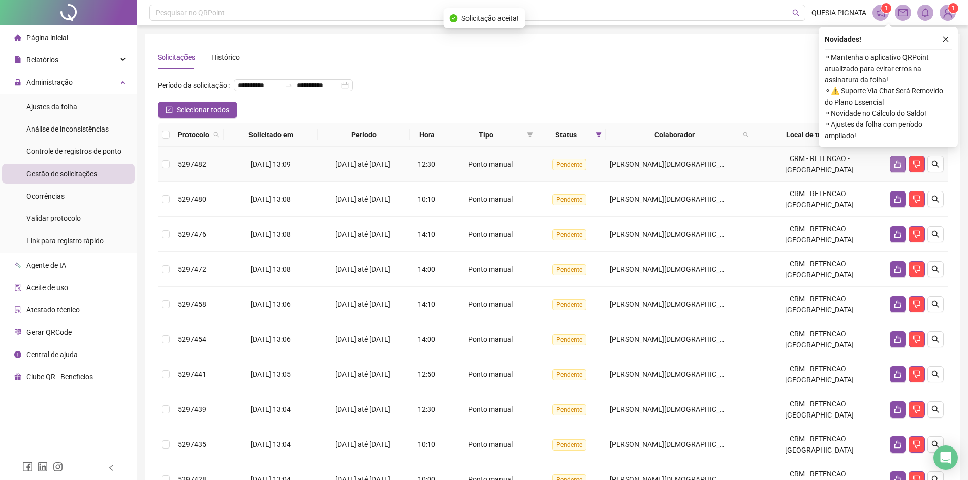
click at [898, 168] on icon "like" at bounding box center [898, 164] width 8 height 8
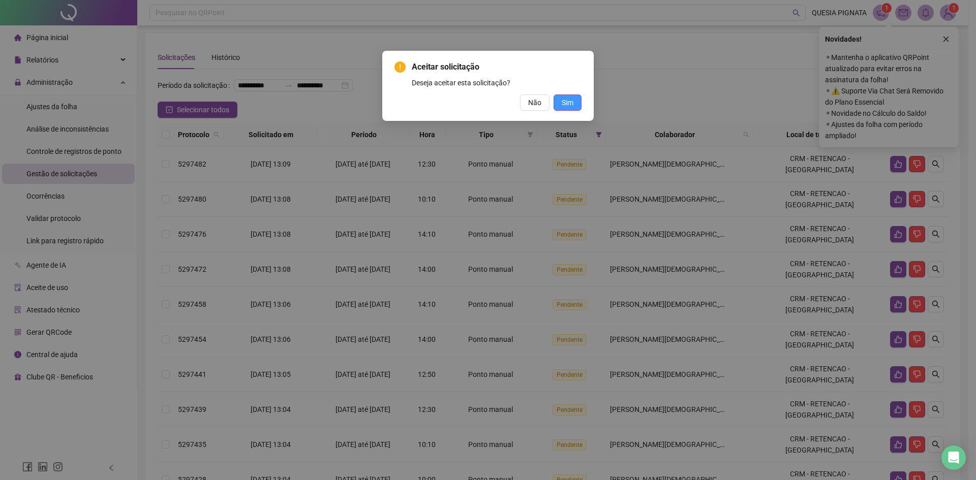
click at [566, 96] on button "Sim" at bounding box center [567, 103] width 28 height 16
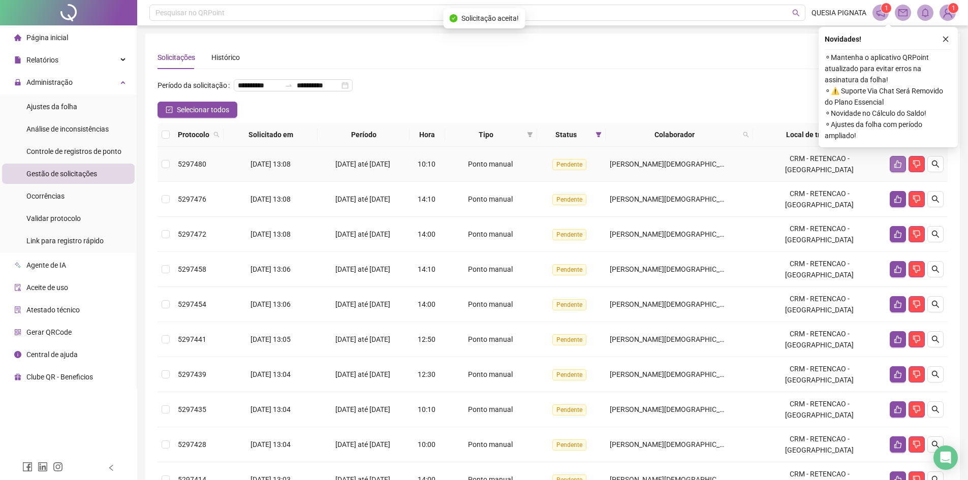
click at [895, 172] on button "button" at bounding box center [898, 164] width 16 height 16
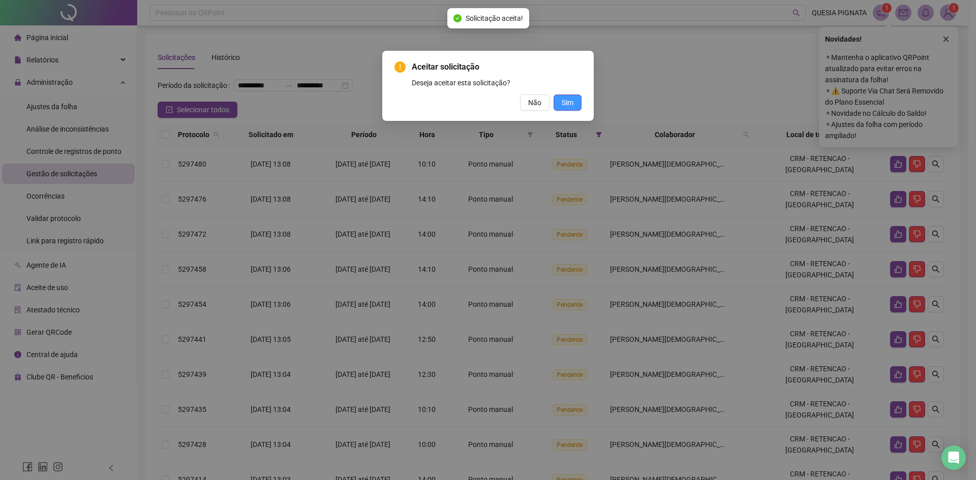
click at [569, 100] on span "Sim" at bounding box center [567, 102] width 12 height 11
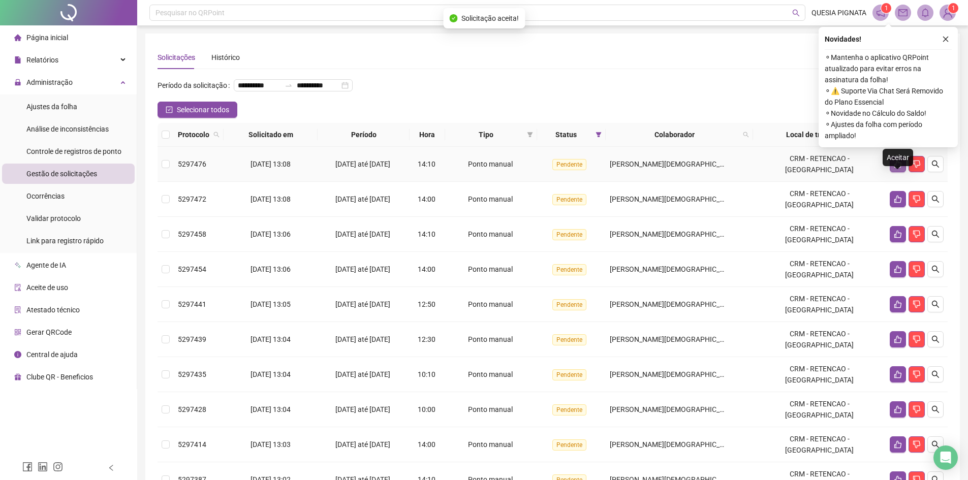
click at [894, 168] on icon "like" at bounding box center [897, 165] width 7 height 8
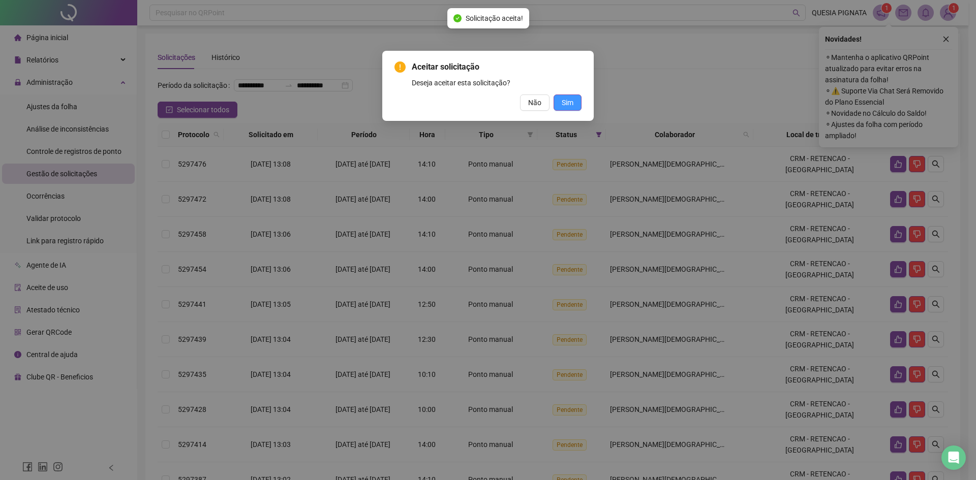
click at [555, 106] on button "Sim" at bounding box center [567, 103] width 28 height 16
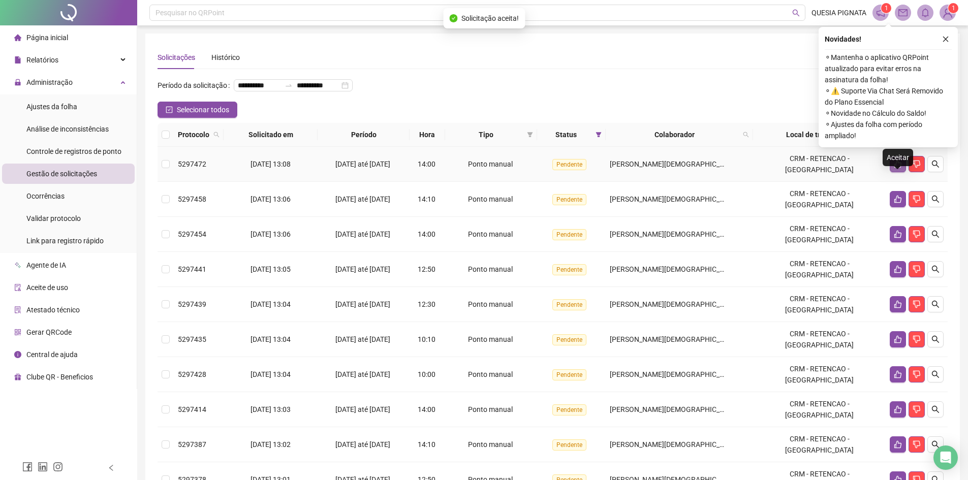
click at [895, 168] on icon "like" at bounding box center [898, 164] width 8 height 8
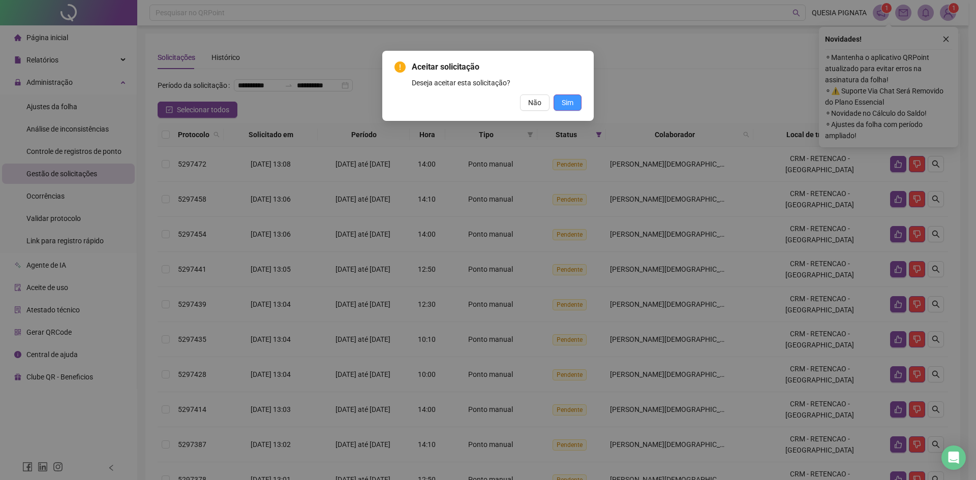
click at [561, 97] on button "Sim" at bounding box center [567, 103] width 28 height 16
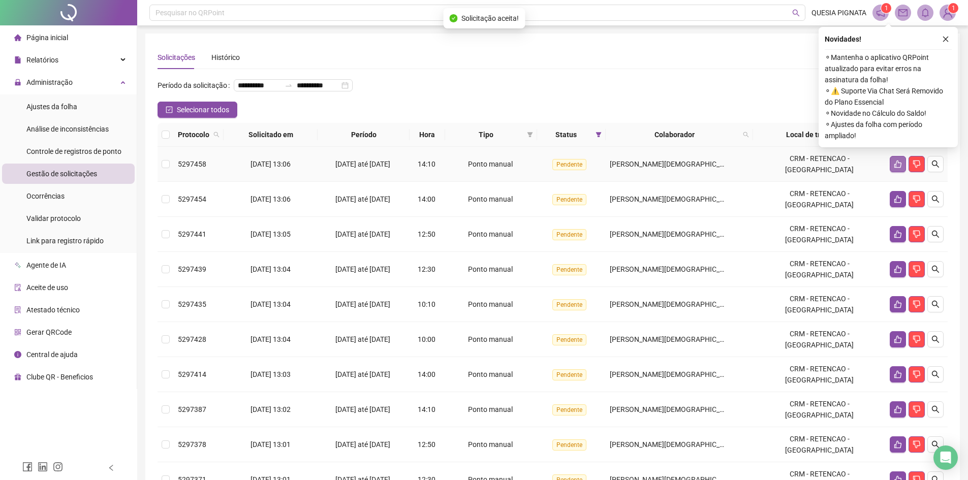
click at [892, 172] on button "button" at bounding box center [898, 164] width 16 height 16
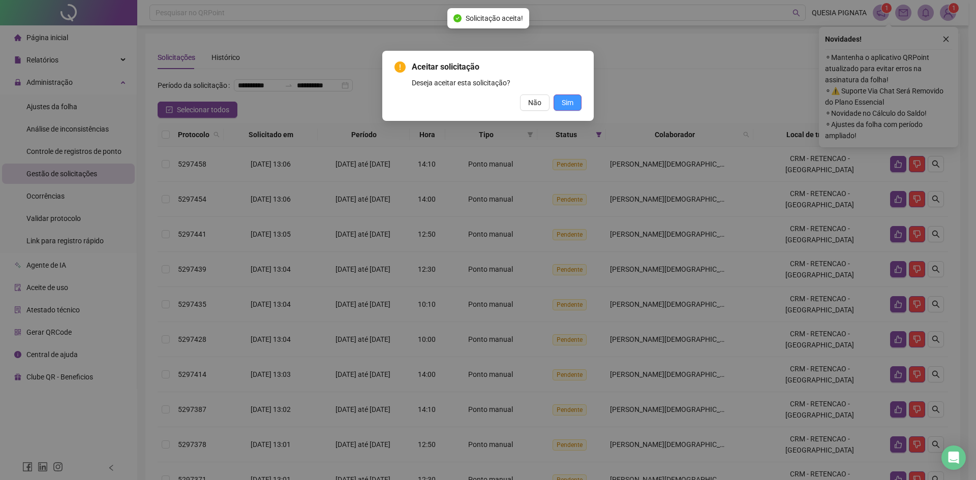
click at [565, 106] on span "Sim" at bounding box center [567, 102] width 12 height 11
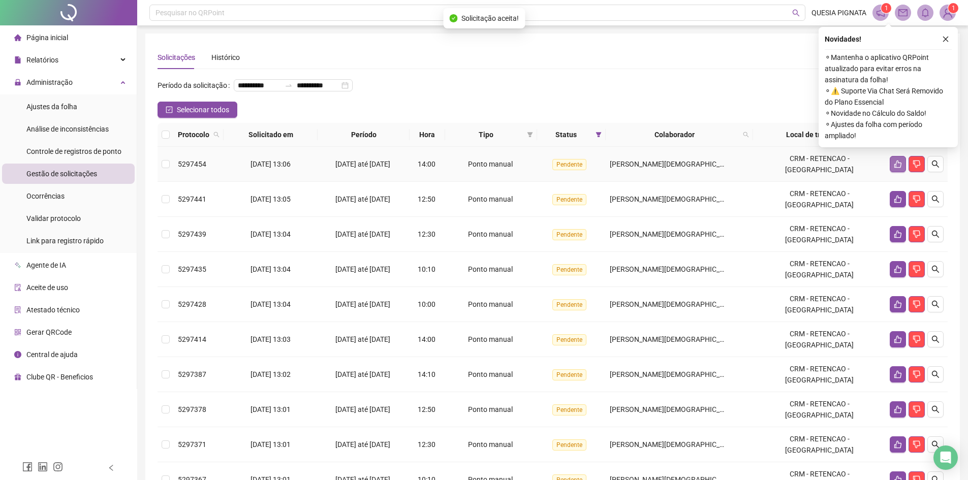
click at [894, 168] on icon "like" at bounding box center [898, 164] width 8 height 8
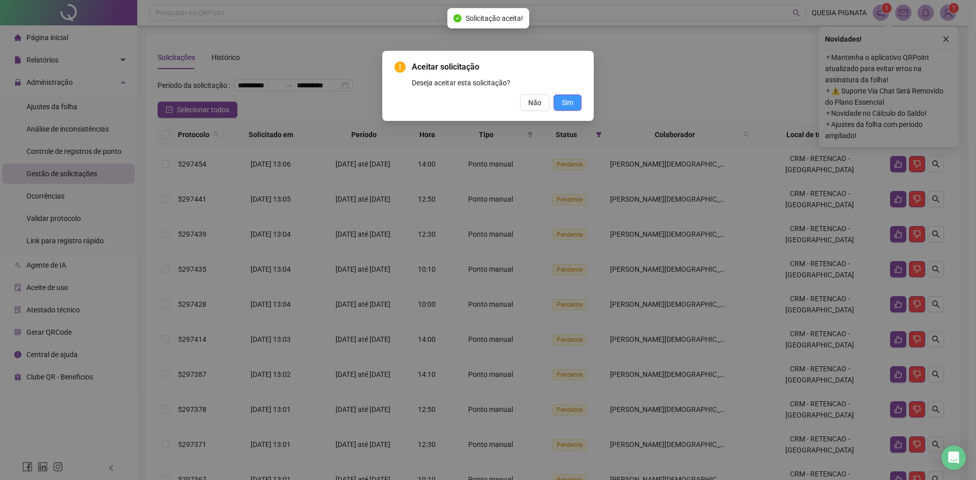
click at [562, 103] on span "Sim" at bounding box center [567, 102] width 12 height 11
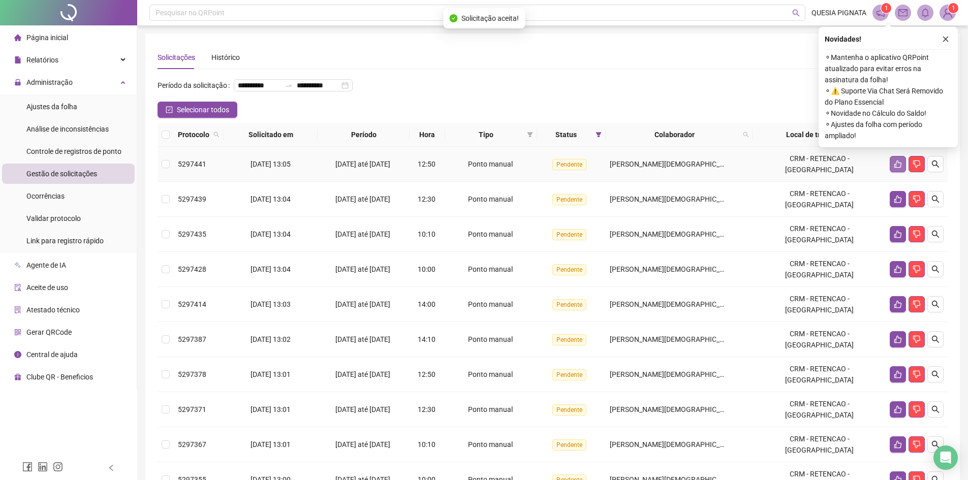
click at [897, 168] on icon "like" at bounding box center [898, 164] width 8 height 8
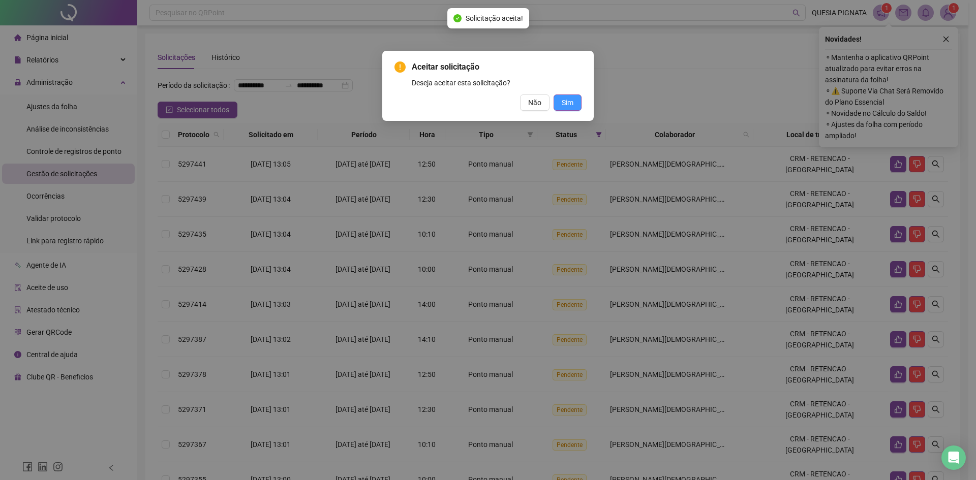
click at [563, 109] on button "Sim" at bounding box center [567, 103] width 28 height 16
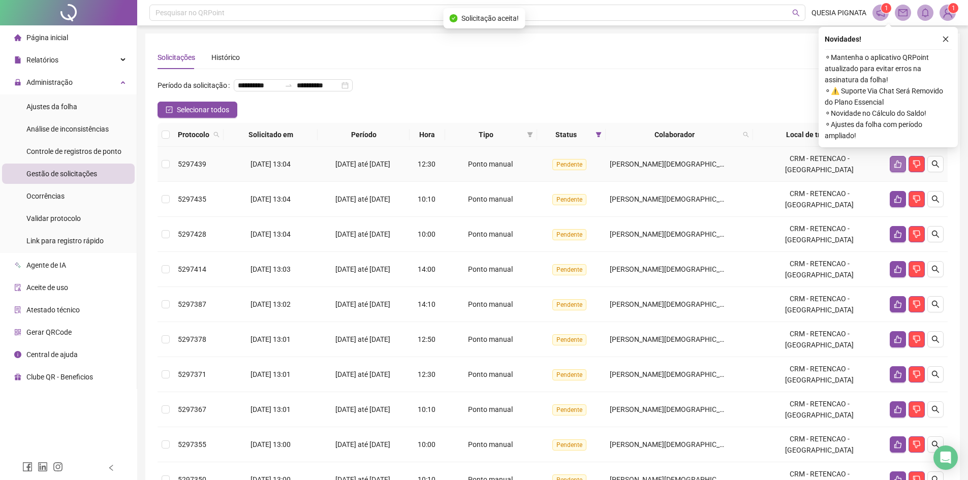
click at [895, 168] on icon "like" at bounding box center [898, 164] width 8 height 8
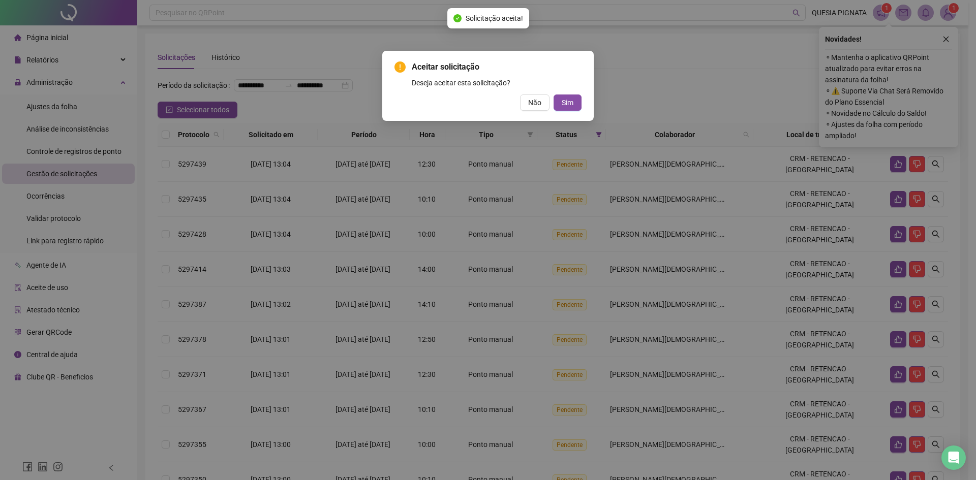
click at [577, 112] on div "Aceitar solicitação Deseja aceitar esta solicitação? Não Sim" at bounding box center [487, 86] width 211 height 70
click at [575, 105] on button "Sim" at bounding box center [567, 103] width 28 height 16
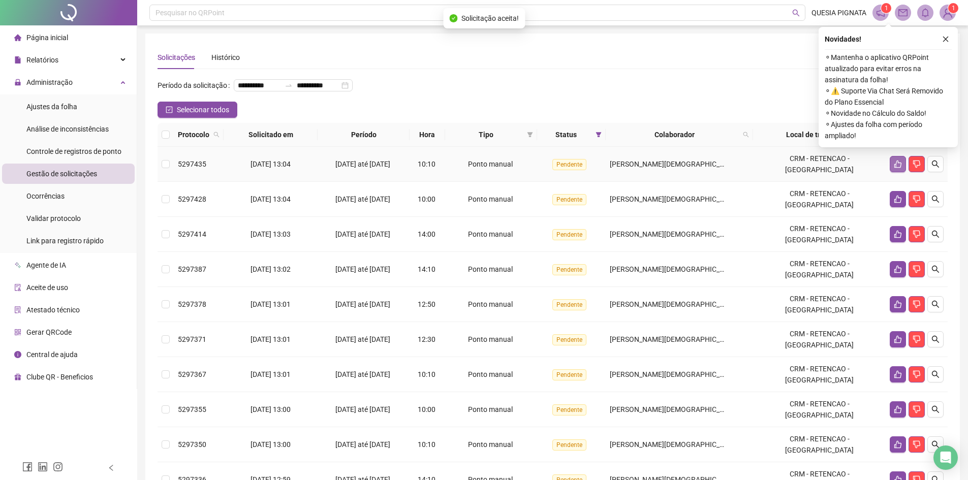
click at [893, 172] on button "button" at bounding box center [898, 164] width 16 height 16
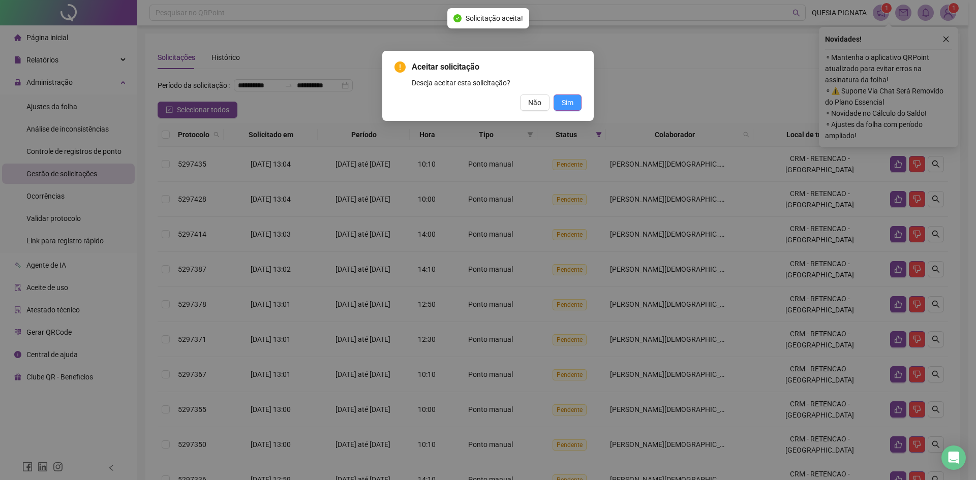
click at [567, 100] on span "Sim" at bounding box center [567, 102] width 12 height 11
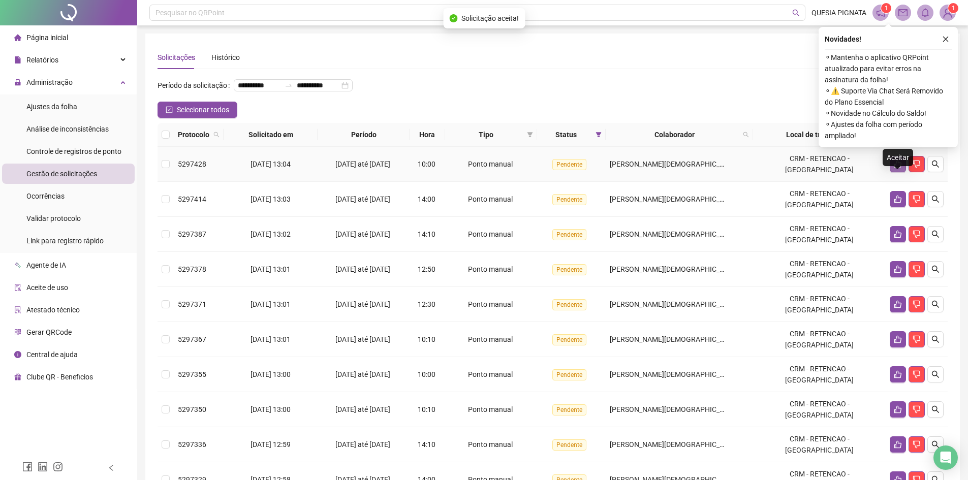
click at [894, 168] on icon "like" at bounding box center [898, 164] width 8 height 8
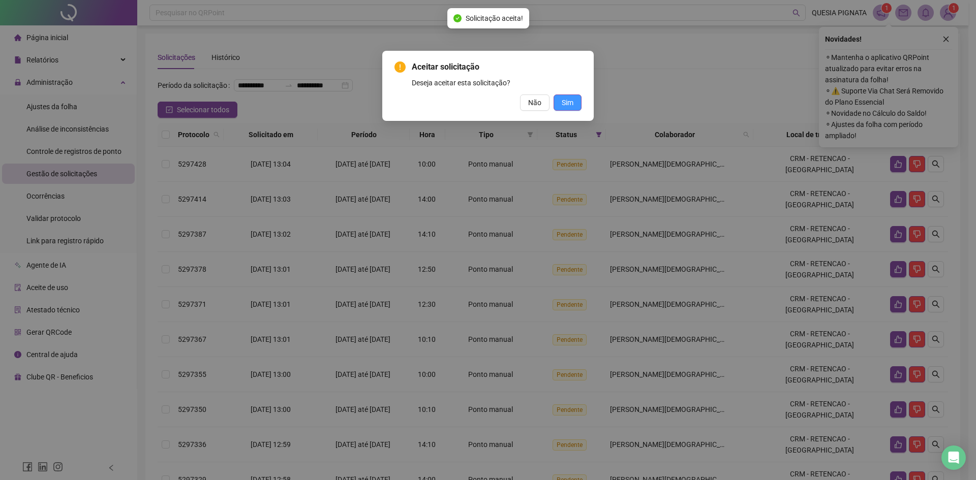
click at [570, 105] on span "Sim" at bounding box center [567, 102] width 12 height 11
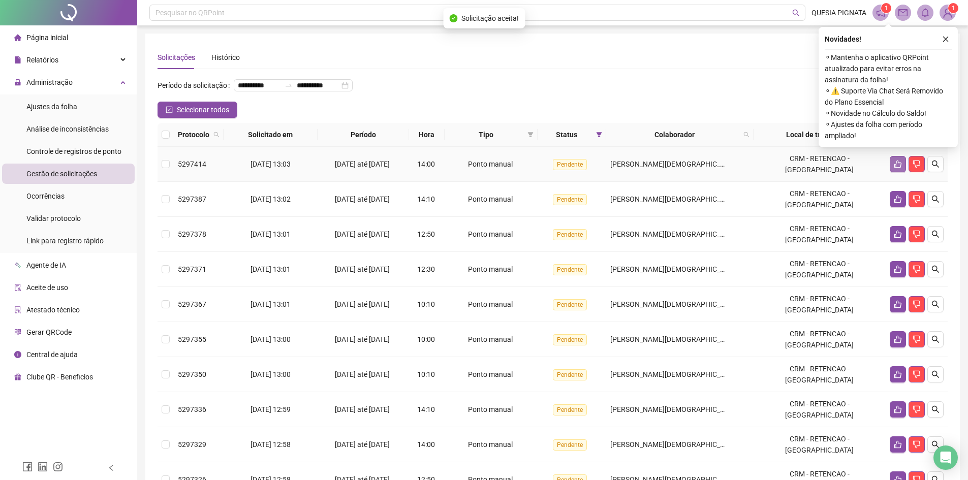
click at [898, 168] on icon "like" at bounding box center [898, 164] width 8 height 8
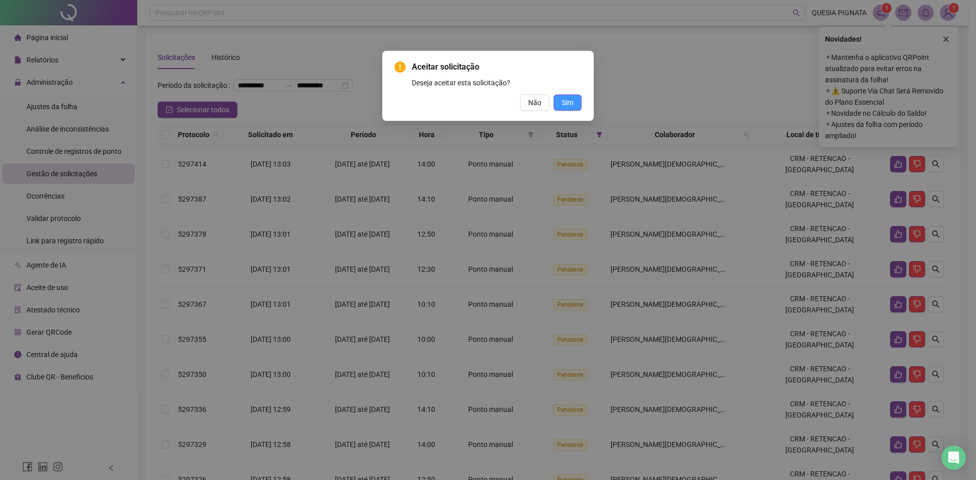
click at [578, 104] on button "Sim" at bounding box center [567, 103] width 28 height 16
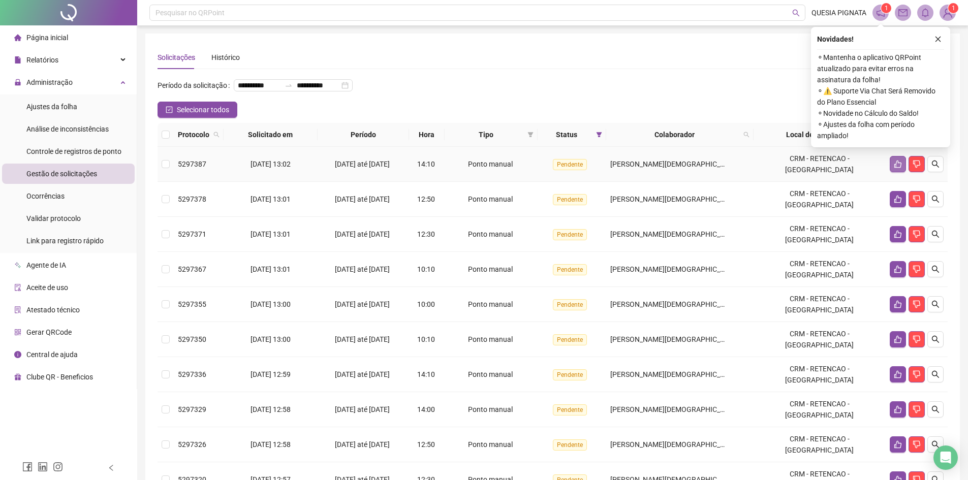
click at [895, 168] on icon "like" at bounding box center [898, 164] width 8 height 8
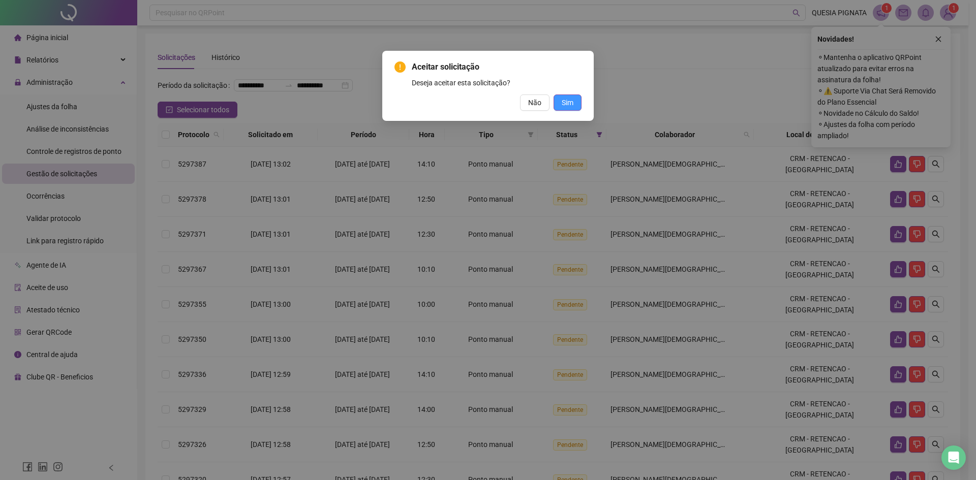
click at [573, 107] on span "Sim" at bounding box center [567, 102] width 12 height 11
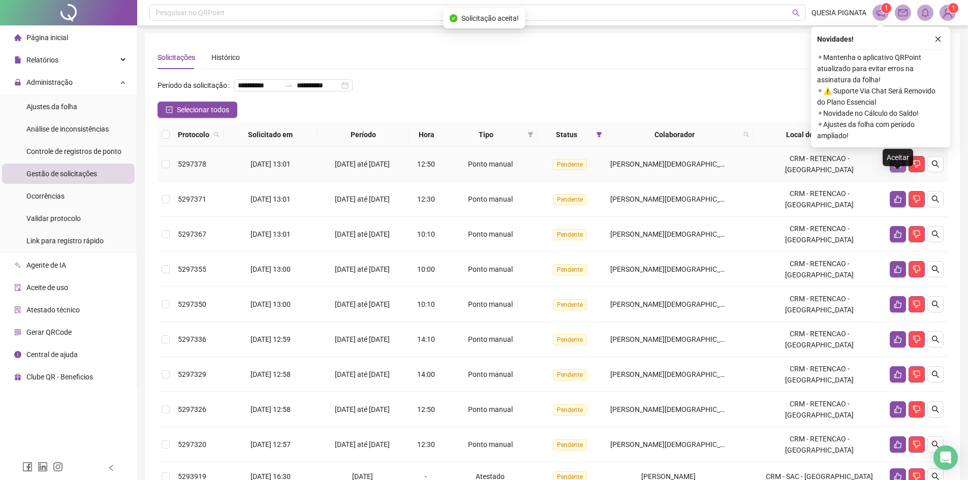
click at [900, 168] on icon "like" at bounding box center [898, 164] width 8 height 8
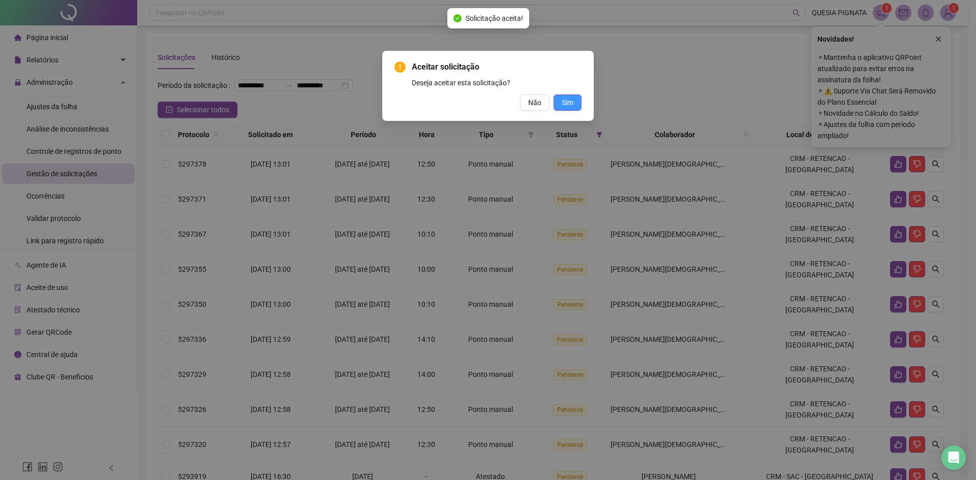
click at [565, 100] on span "Sim" at bounding box center [567, 102] width 12 height 11
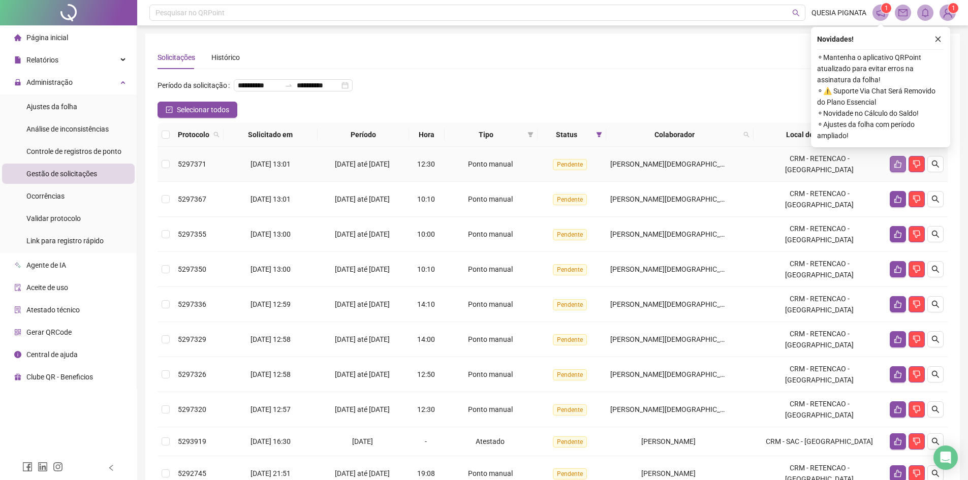
click at [894, 168] on icon "like" at bounding box center [897, 165] width 7 height 8
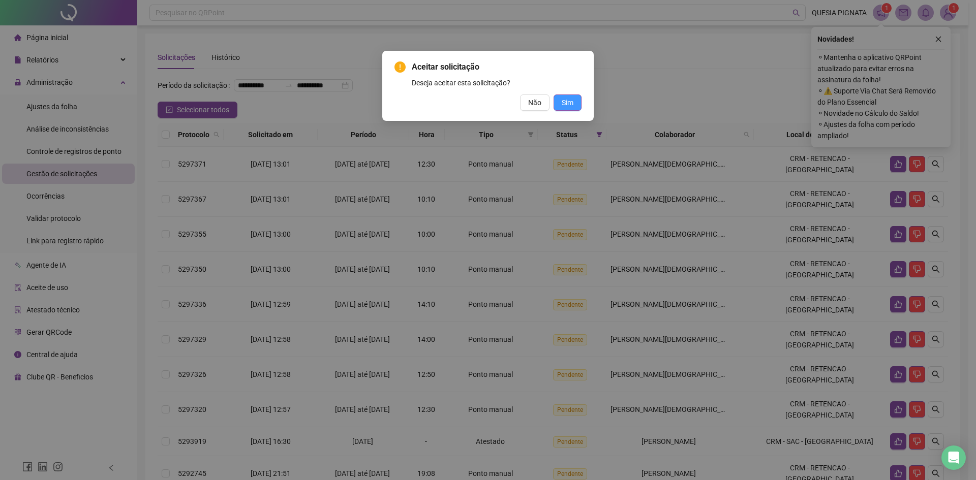
click at [577, 107] on button "Sim" at bounding box center [567, 103] width 28 height 16
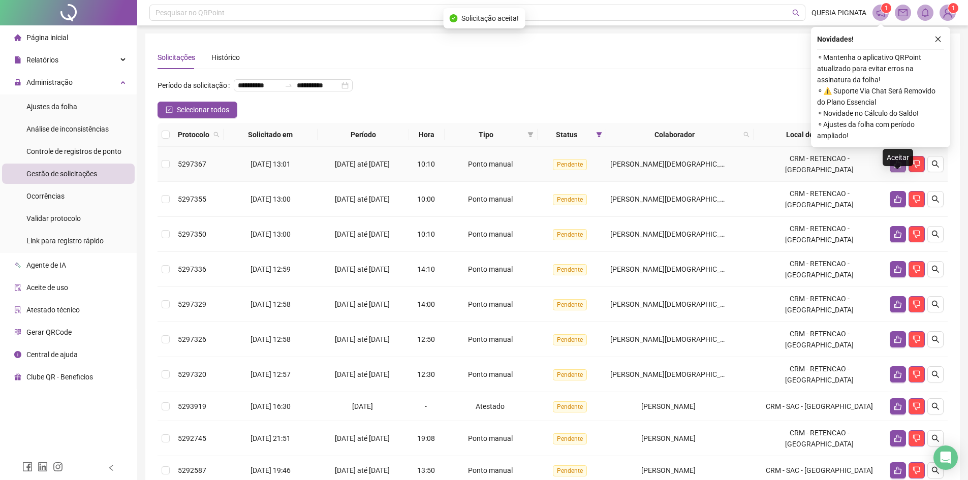
click at [900, 168] on icon "like" at bounding box center [898, 164] width 8 height 8
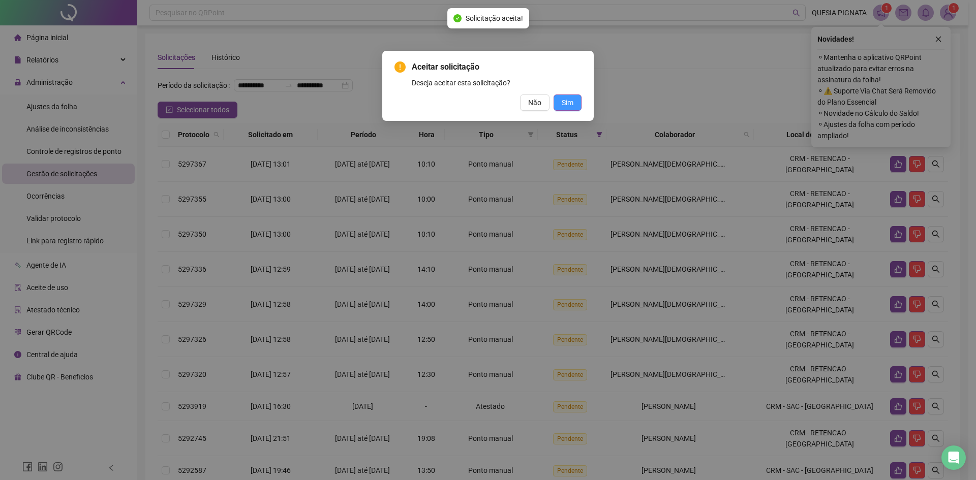
click at [568, 100] on span "Sim" at bounding box center [567, 102] width 12 height 11
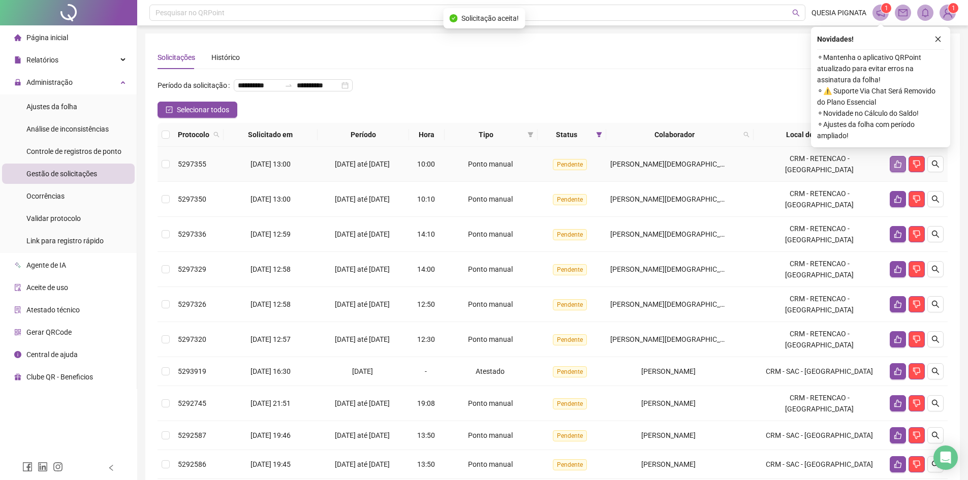
click at [895, 168] on icon "like" at bounding box center [898, 164] width 8 height 8
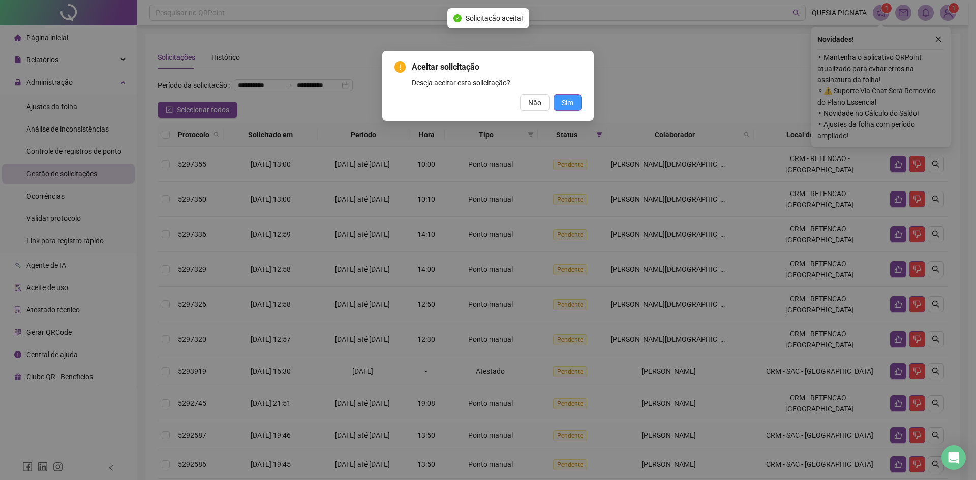
click at [563, 101] on span "Sim" at bounding box center [567, 102] width 12 height 11
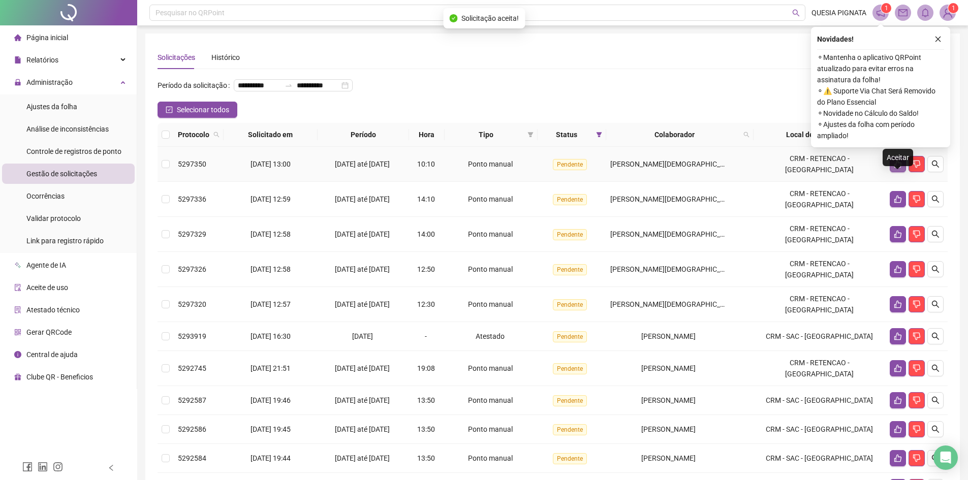
click at [894, 168] on icon "like" at bounding box center [898, 164] width 8 height 8
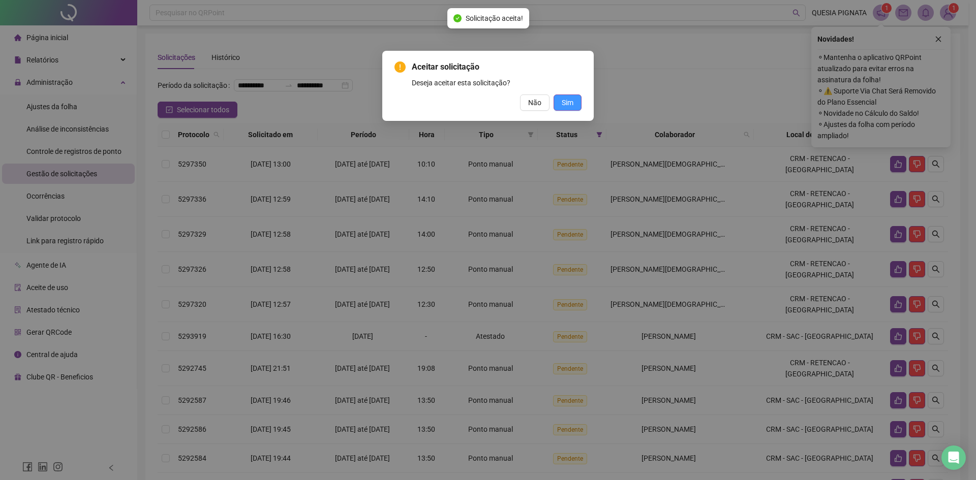
click at [561, 105] on span "Sim" at bounding box center [567, 102] width 12 height 11
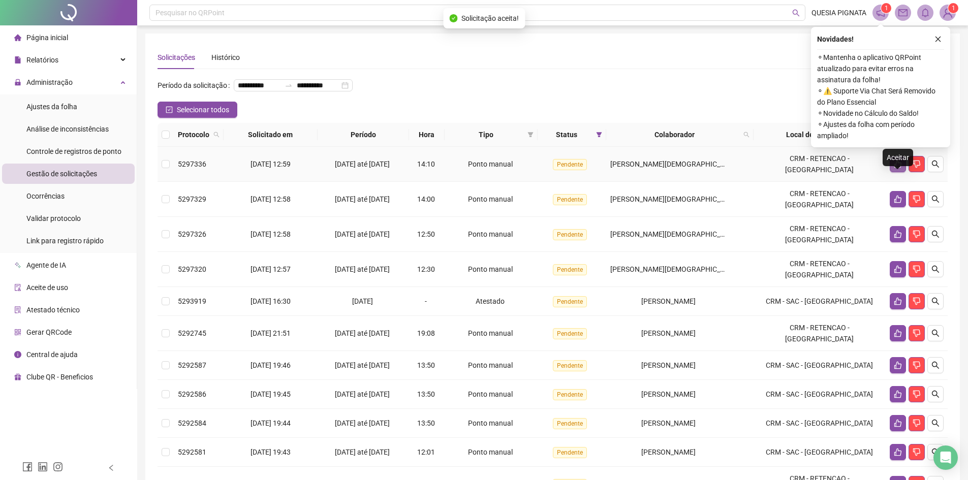
click at [896, 168] on icon "like" at bounding box center [898, 164] width 8 height 8
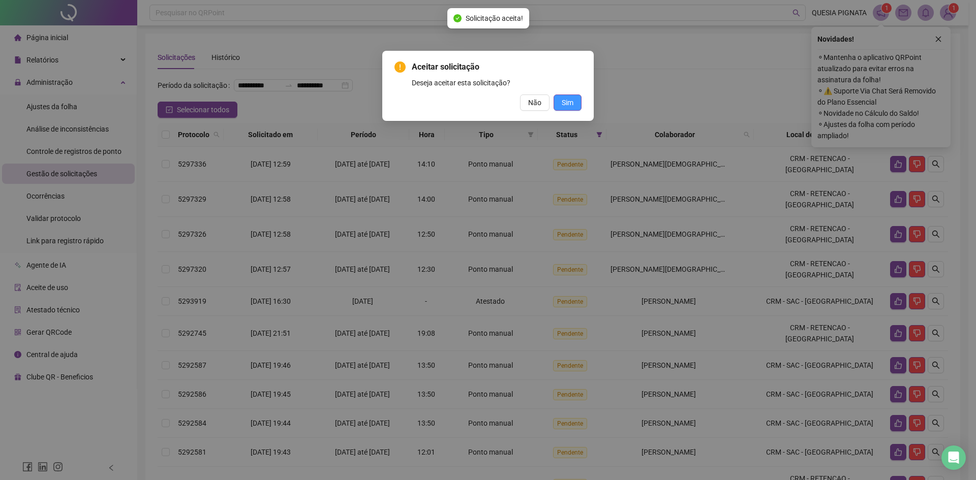
click at [574, 101] on button "Sim" at bounding box center [567, 103] width 28 height 16
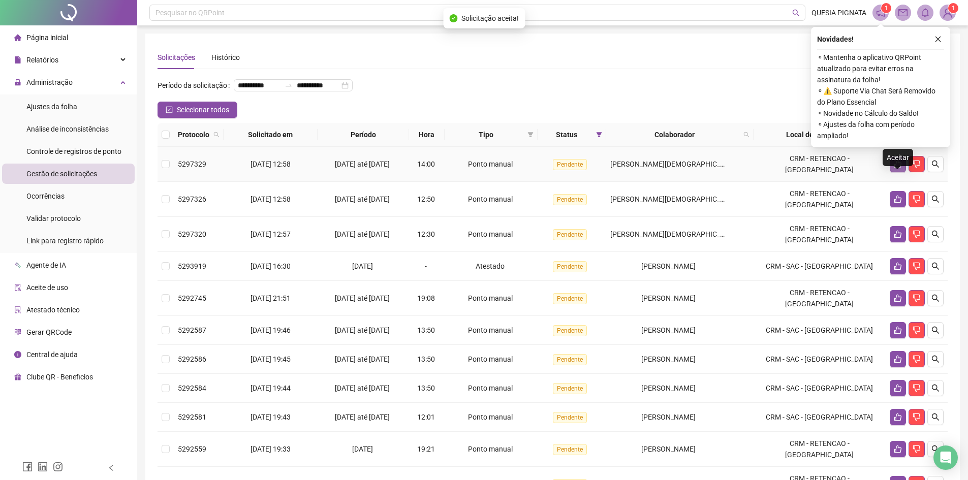
click at [894, 168] on icon "like" at bounding box center [898, 164] width 8 height 8
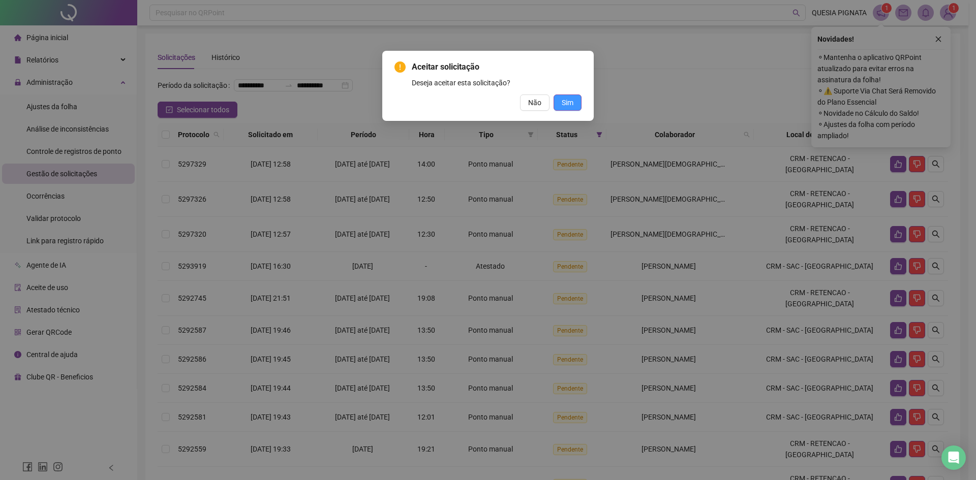
click at [572, 105] on span "Sim" at bounding box center [567, 102] width 12 height 11
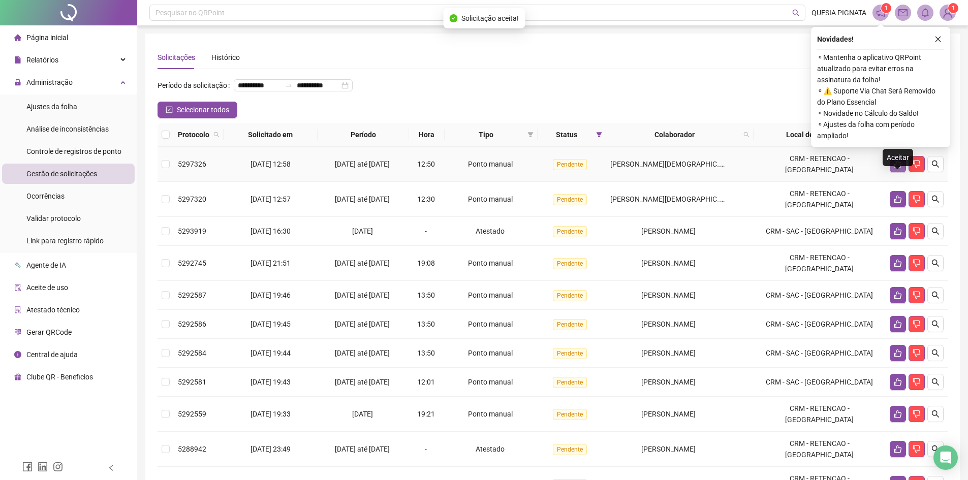
click at [894, 168] on icon "like" at bounding box center [898, 164] width 8 height 8
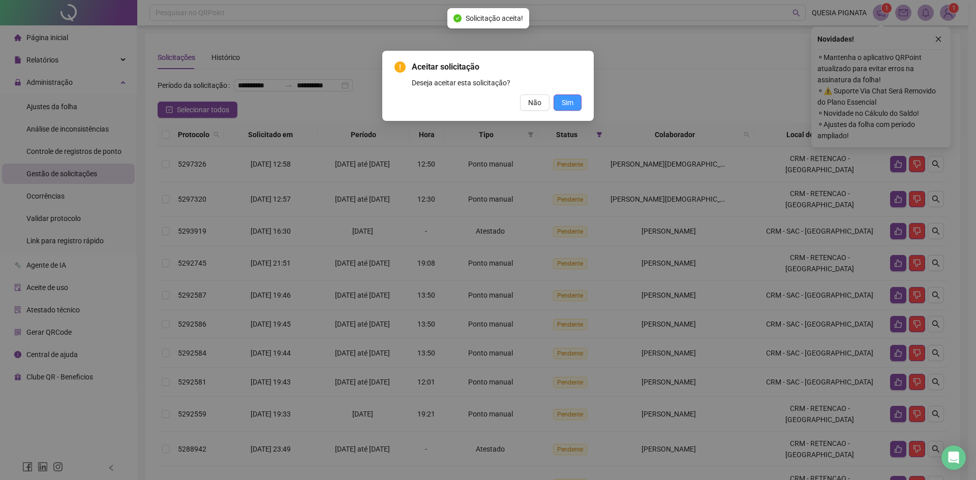
click at [574, 100] on button "Sim" at bounding box center [567, 103] width 28 height 16
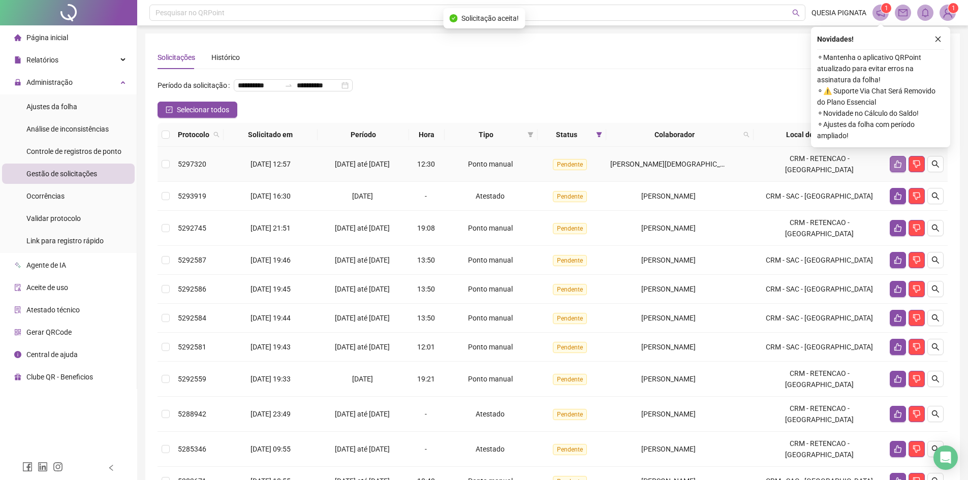
click at [895, 168] on icon "like" at bounding box center [898, 164] width 8 height 8
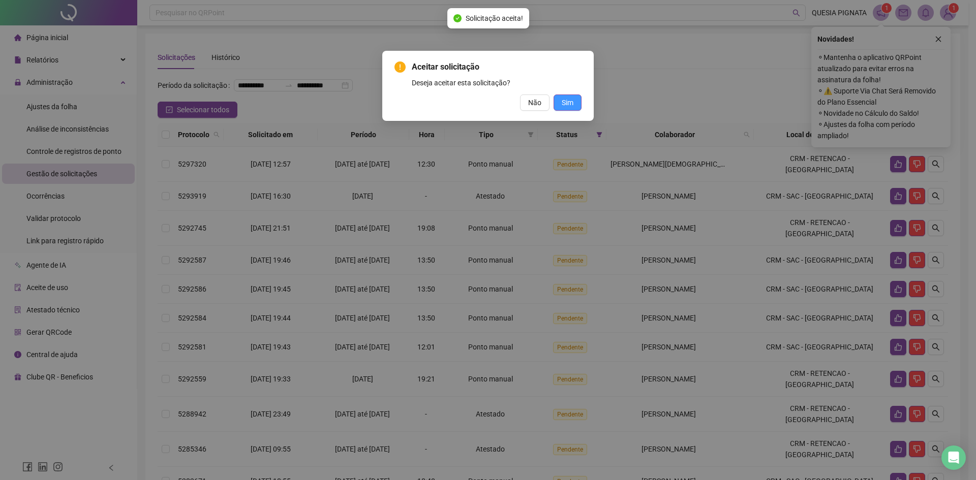
click at [574, 107] on button "Sim" at bounding box center [567, 103] width 28 height 16
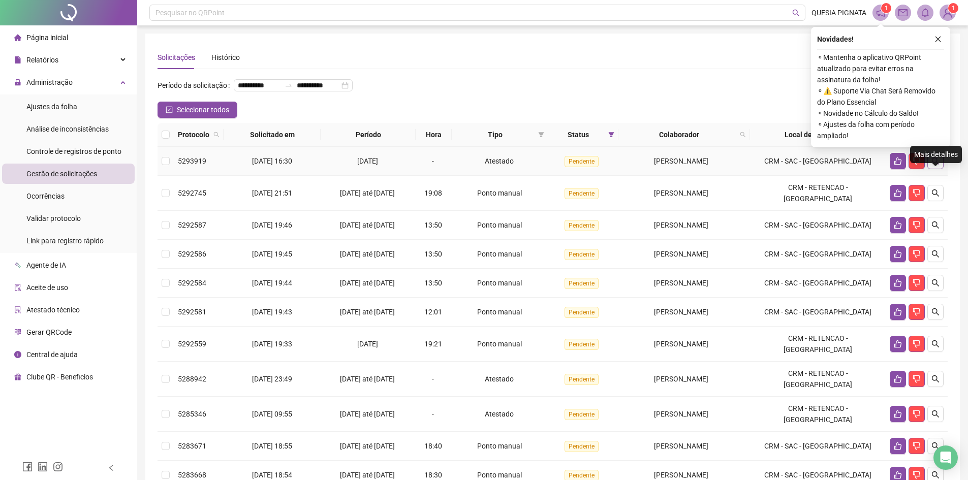
click at [931, 165] on icon "search" at bounding box center [935, 161] width 8 height 8
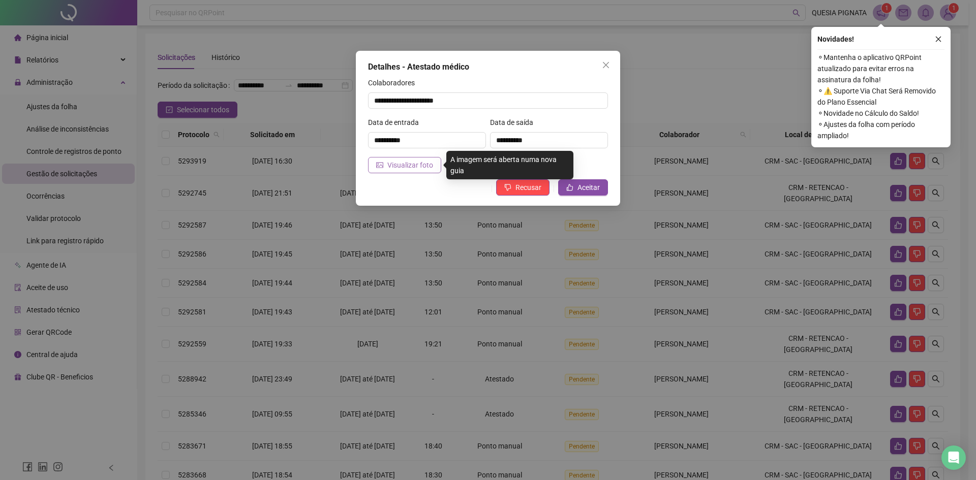
click at [412, 160] on span "Visualizar foto" at bounding box center [410, 165] width 46 height 11
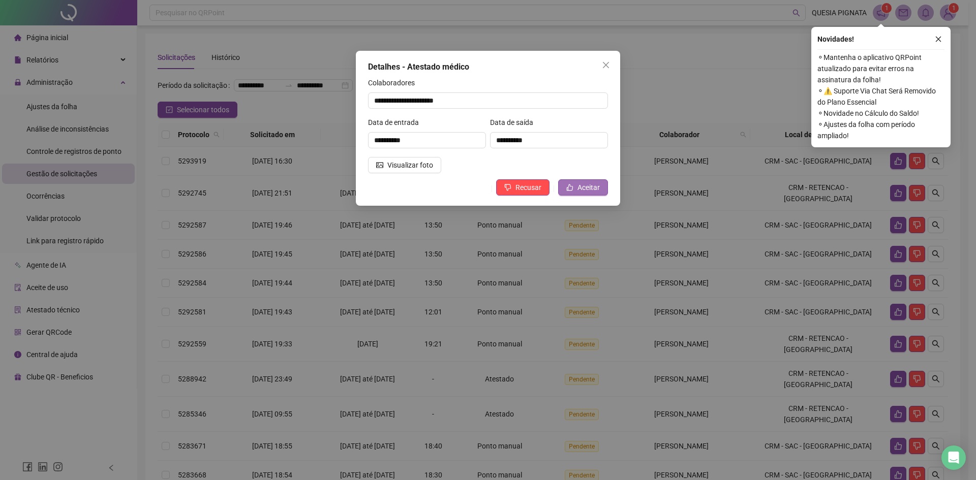
click at [563, 183] on button "Aceitar" at bounding box center [583, 187] width 50 height 16
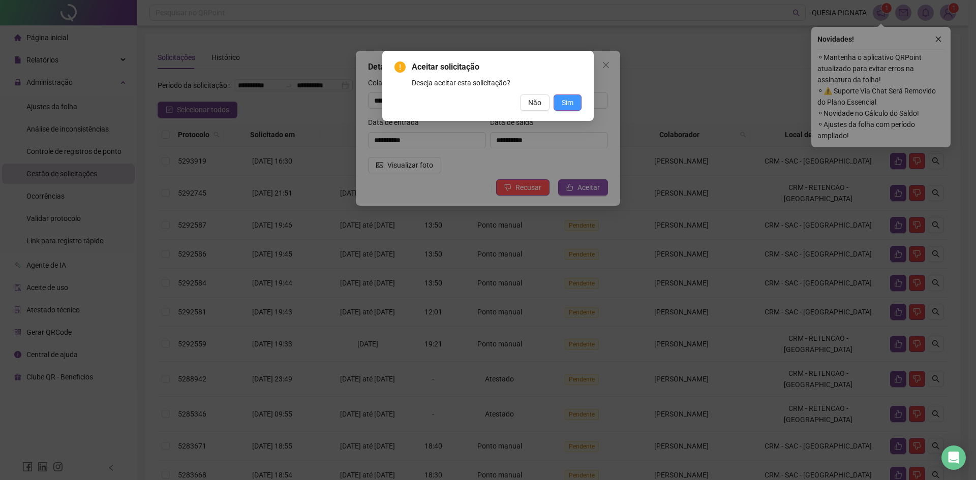
click at [568, 98] on span "Sim" at bounding box center [567, 102] width 12 height 11
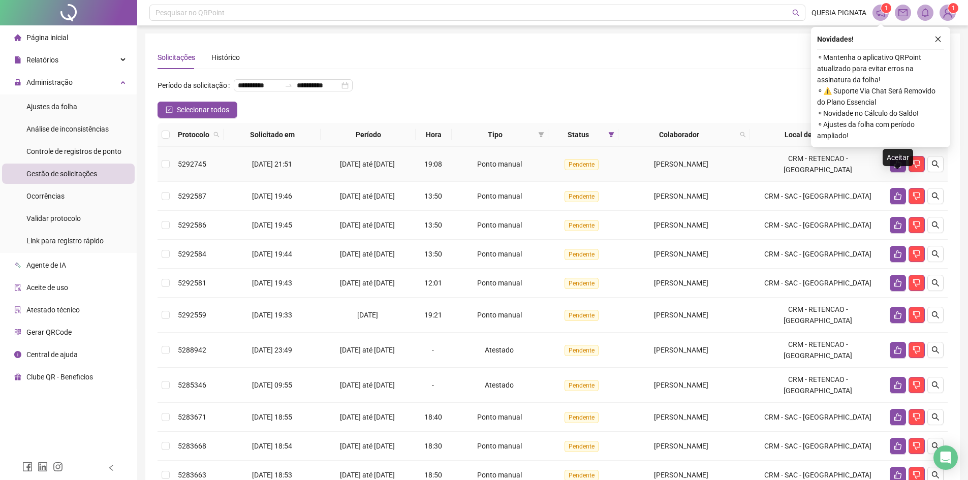
click at [892, 172] on td at bounding box center [917, 164] width 62 height 35
click at [901, 168] on icon "like" at bounding box center [898, 164] width 8 height 8
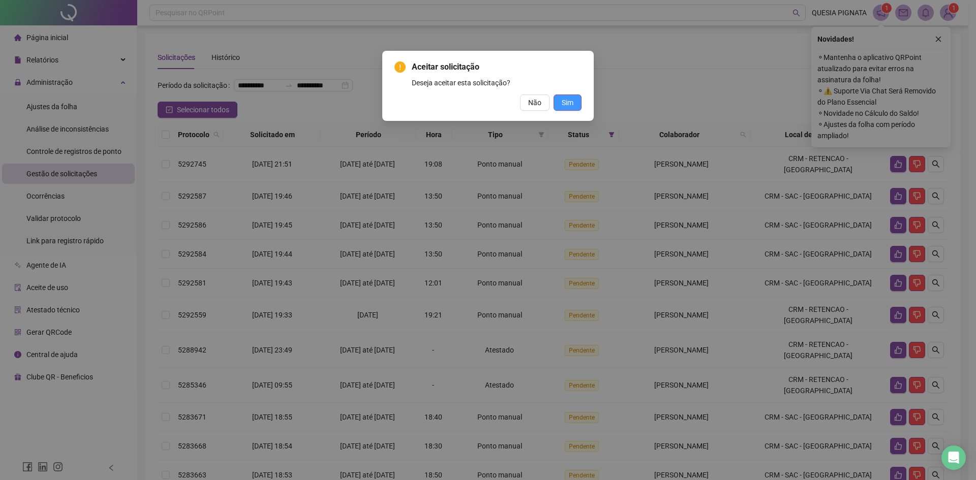
click at [579, 105] on button "Sim" at bounding box center [567, 103] width 28 height 16
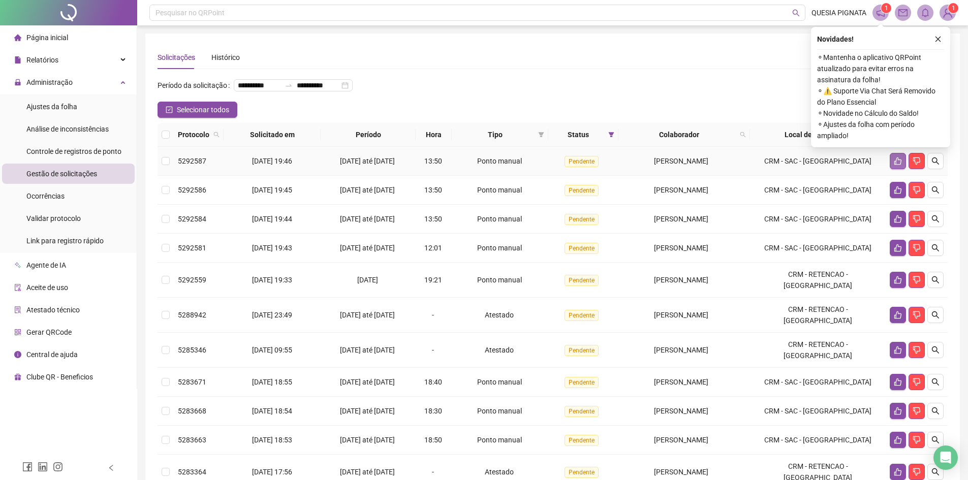
click at [893, 169] on button "button" at bounding box center [898, 161] width 16 height 16
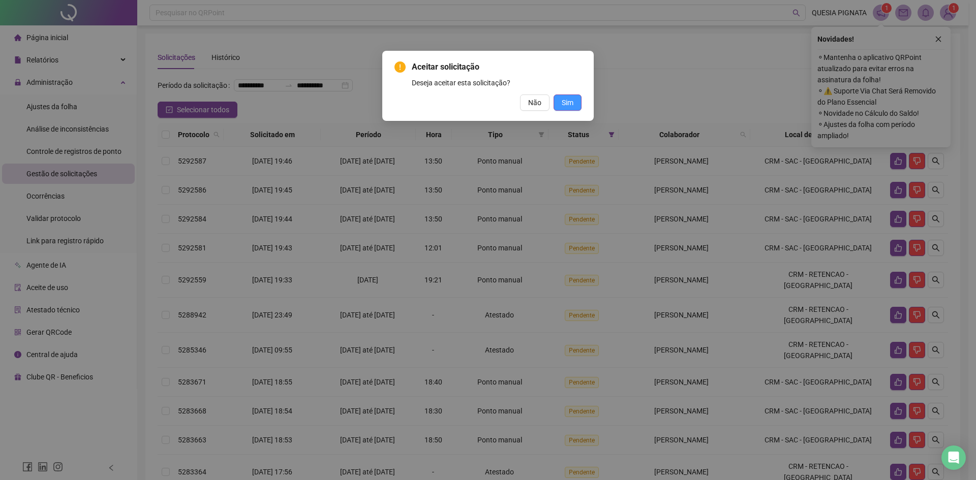
click at [561, 105] on span "Sim" at bounding box center [567, 102] width 12 height 11
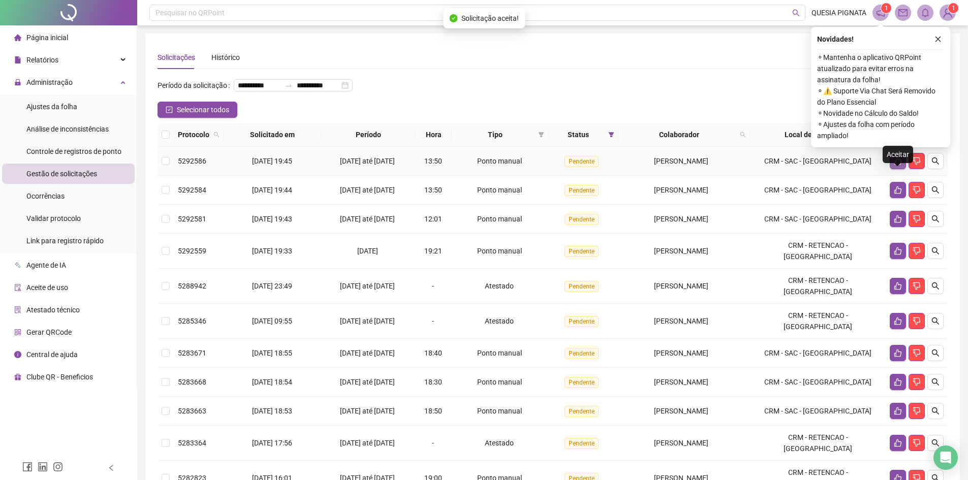
click at [896, 165] on icon "like" at bounding box center [898, 161] width 8 height 8
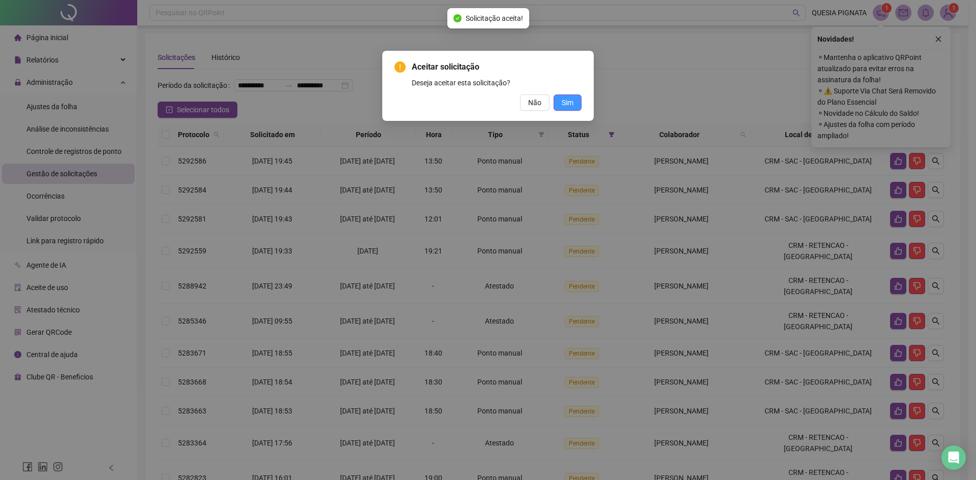
click at [573, 105] on span "Sim" at bounding box center [567, 102] width 12 height 11
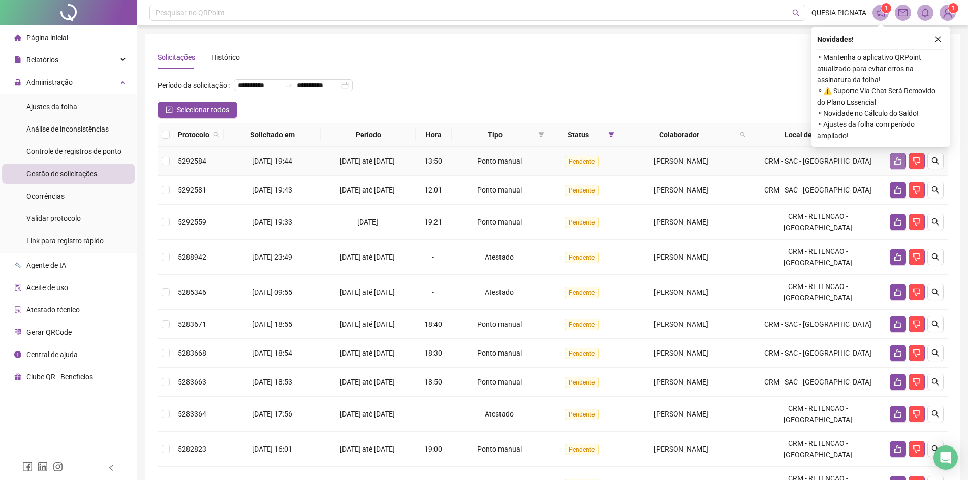
click at [896, 169] on button "button" at bounding box center [898, 161] width 16 height 16
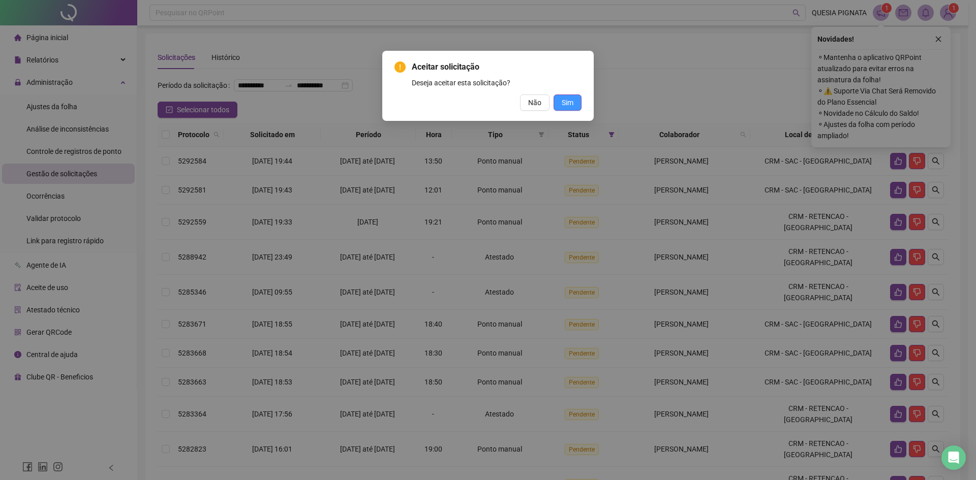
click at [570, 102] on span "Sim" at bounding box center [567, 102] width 12 height 11
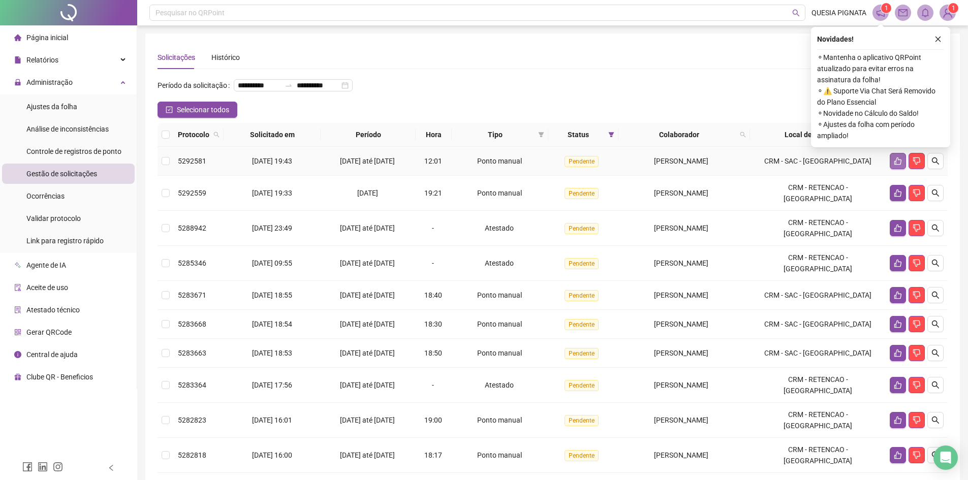
click at [903, 169] on button "button" at bounding box center [898, 161] width 16 height 16
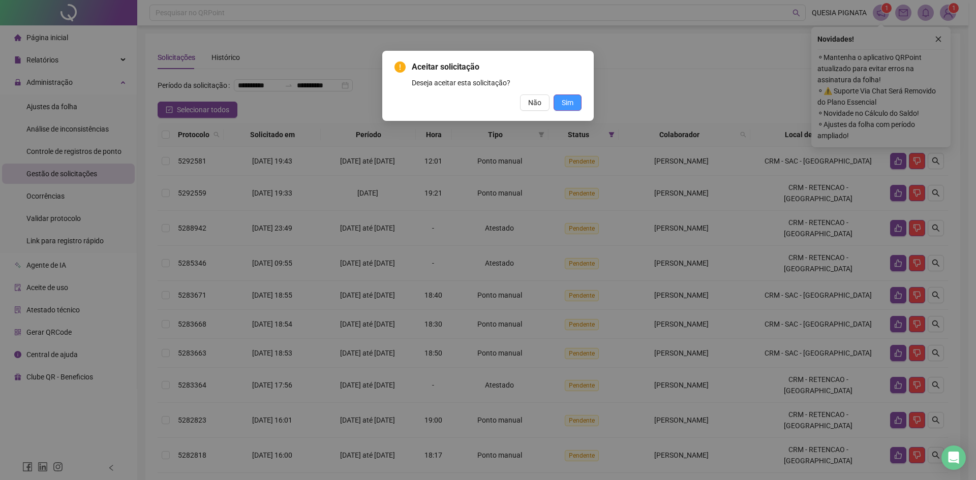
click at [558, 106] on button "Sim" at bounding box center [567, 103] width 28 height 16
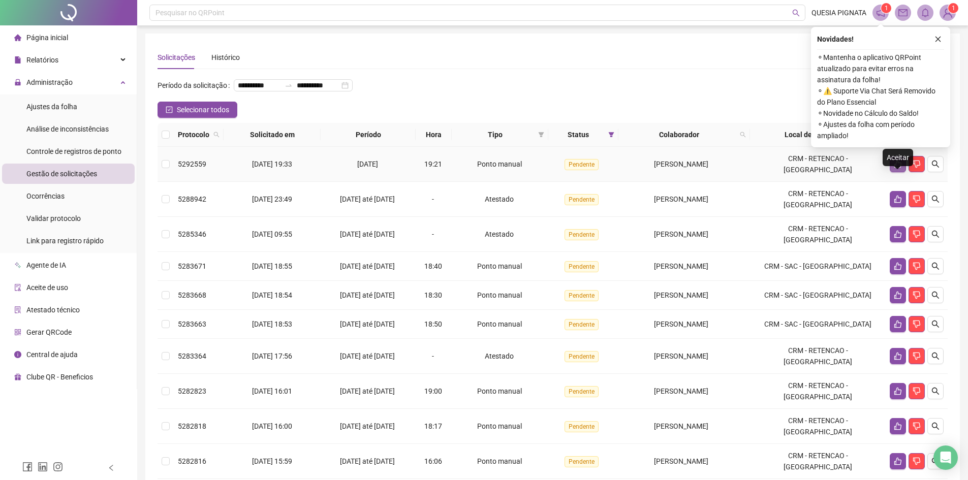
click at [894, 172] on button "button" at bounding box center [898, 164] width 16 height 16
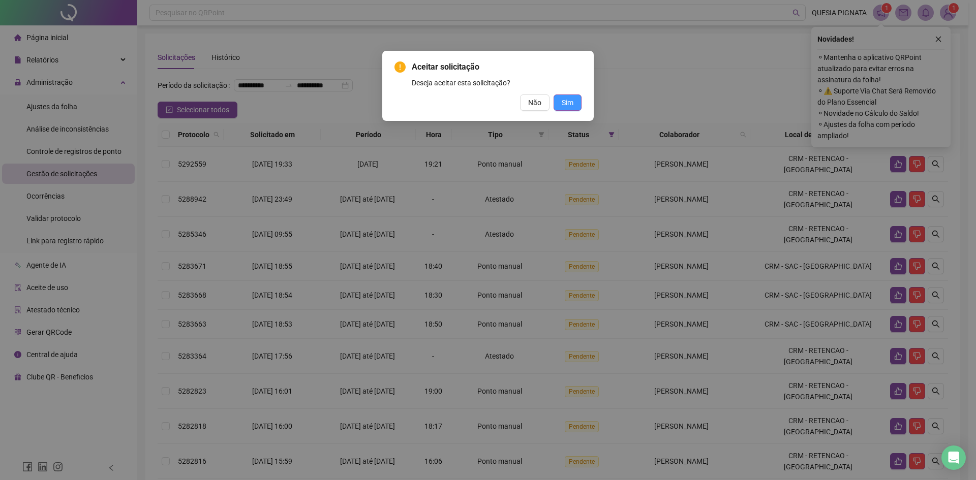
click at [570, 98] on span "Sim" at bounding box center [567, 102] width 12 height 11
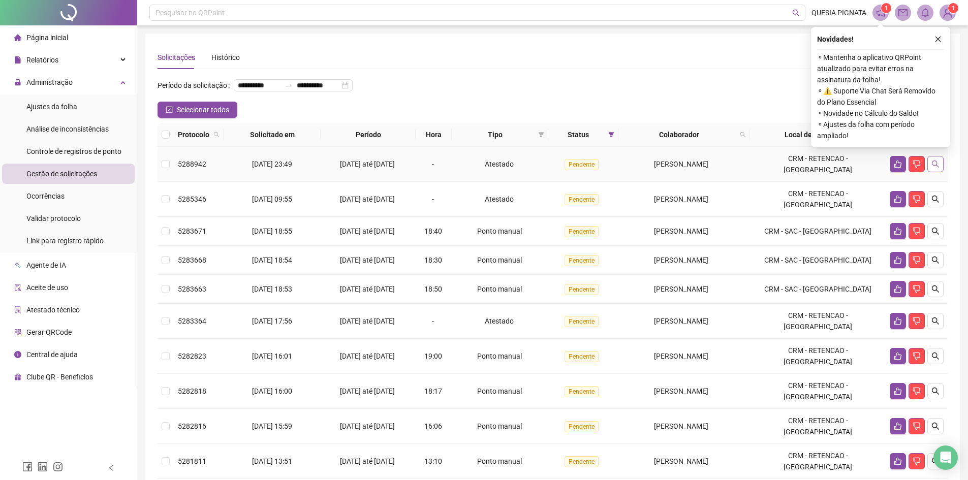
click at [937, 168] on icon "search" at bounding box center [935, 164] width 8 height 8
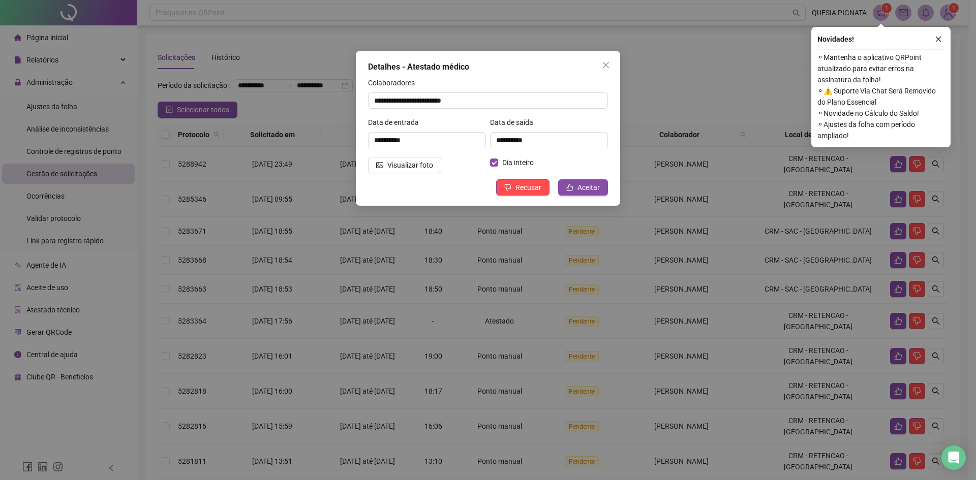
click at [363, 167] on div "**********" at bounding box center [488, 128] width 264 height 155
click at [379, 168] on icon "picture" at bounding box center [379, 166] width 7 height 6
click at [534, 193] on button "Recusar" at bounding box center [522, 187] width 53 height 16
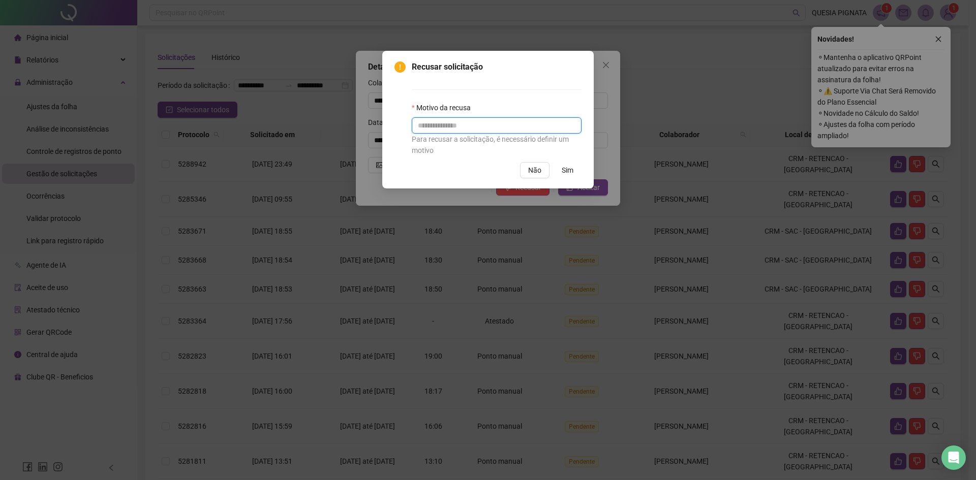
click at [442, 130] on input "text" at bounding box center [497, 125] width 170 height 16
type input "**********"
click at [573, 169] on button "Sim" at bounding box center [567, 170] width 28 height 16
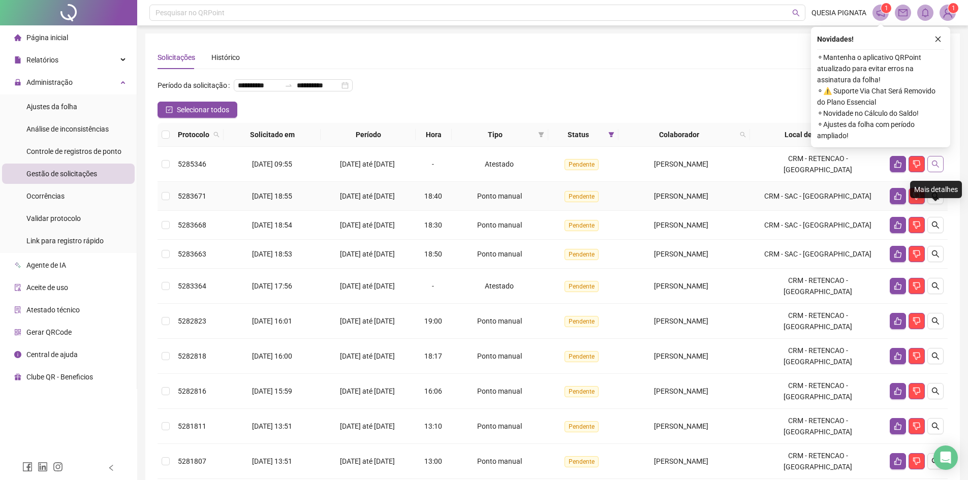
click at [939, 183] on div "Mais detalhes" at bounding box center [936, 189] width 52 height 17
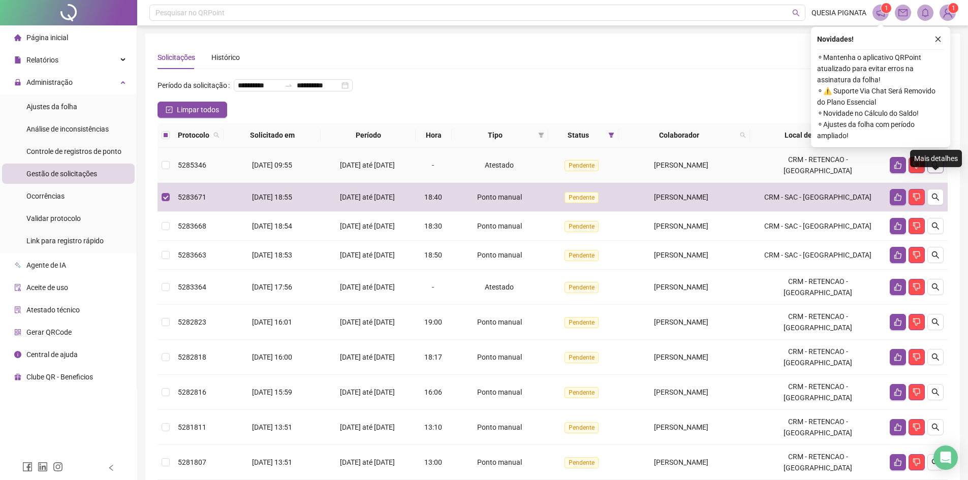
click at [937, 169] on icon "search" at bounding box center [935, 165] width 8 height 8
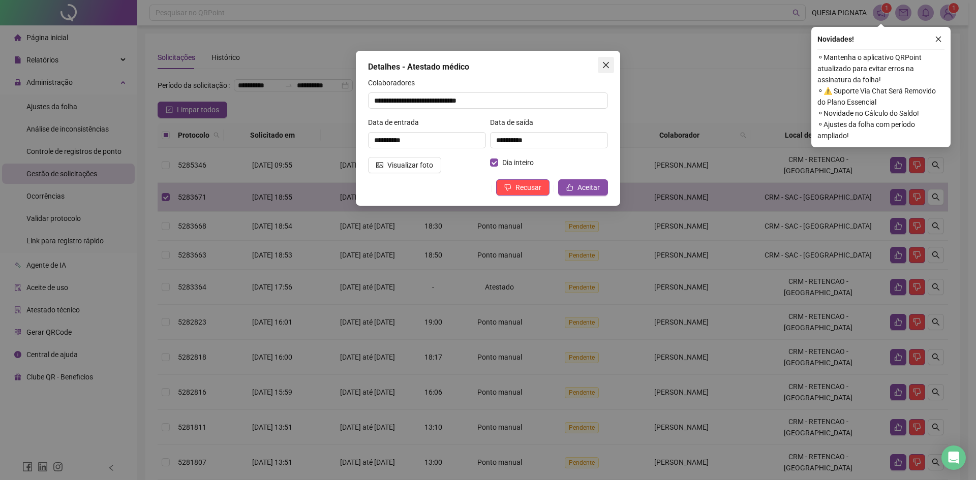
click at [599, 63] on span "Close" at bounding box center [606, 65] width 16 height 8
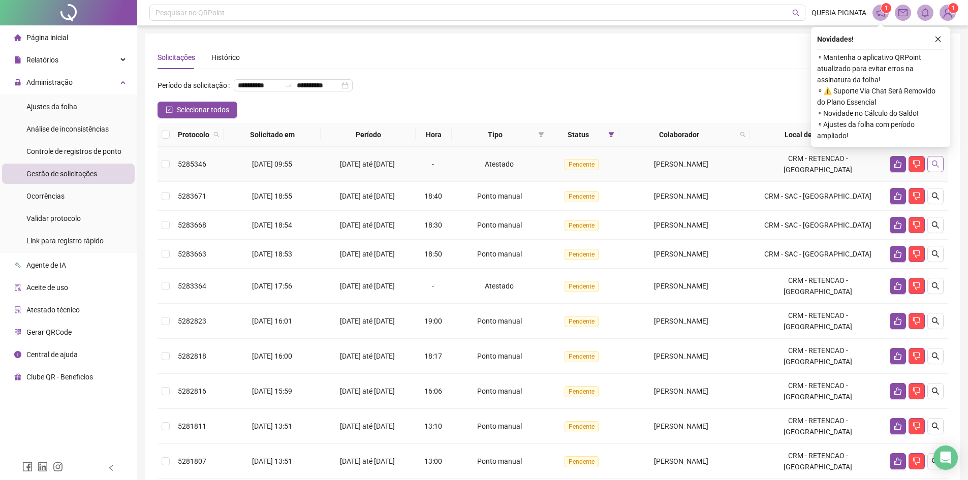
click at [931, 168] on icon "search" at bounding box center [935, 164] width 8 height 8
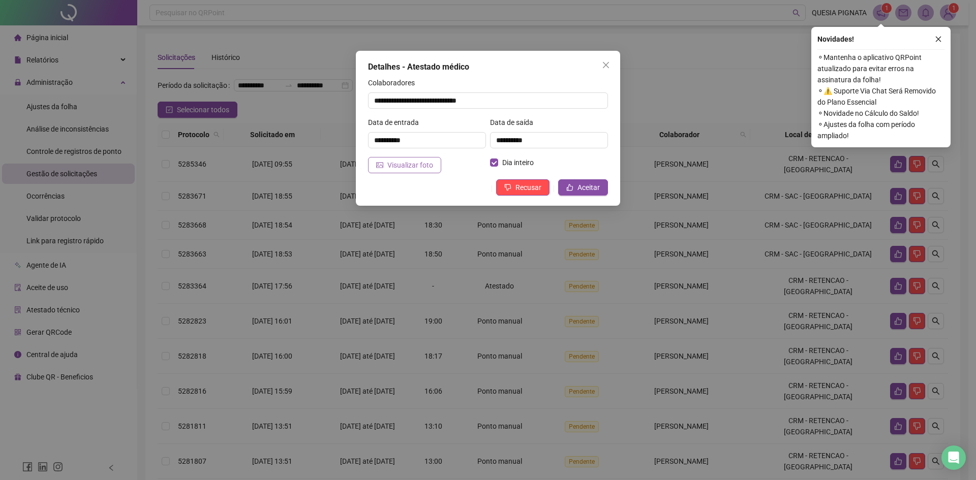
click at [417, 167] on span "Visualizar foto" at bounding box center [410, 165] width 46 height 11
click at [607, 69] on button "Close" at bounding box center [606, 65] width 16 height 16
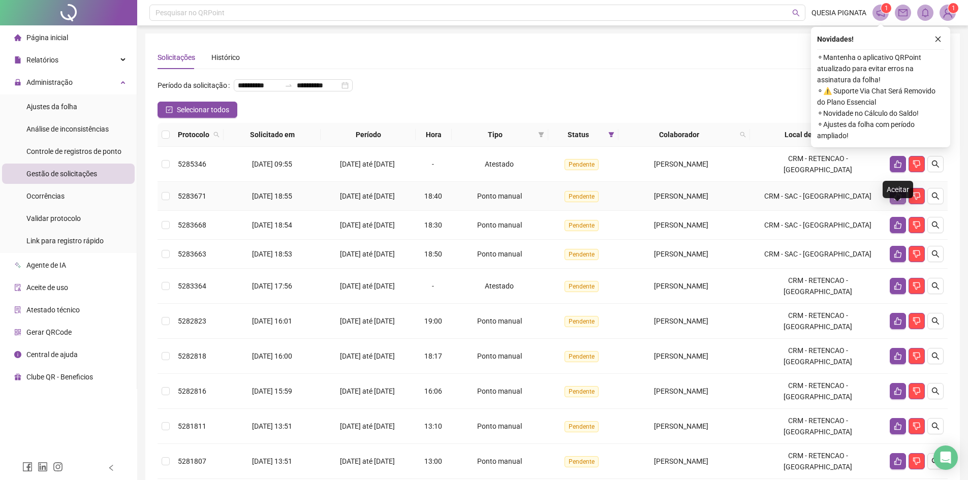
click at [894, 204] on button "button" at bounding box center [898, 196] width 16 height 16
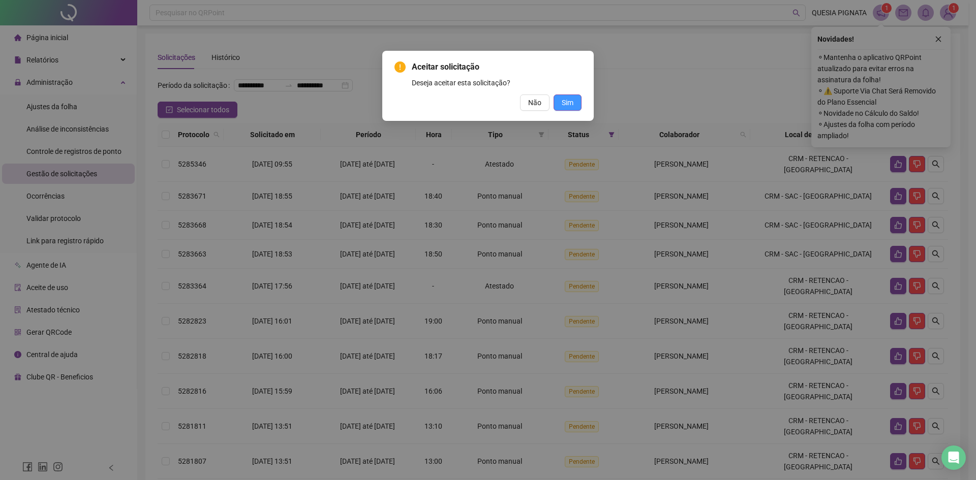
click at [558, 105] on button "Sim" at bounding box center [567, 103] width 28 height 16
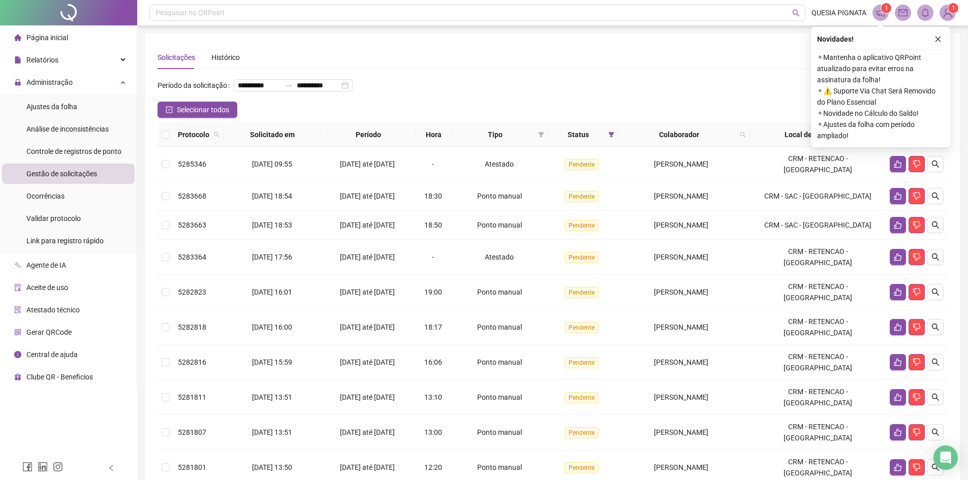
click at [942, 39] on button "button" at bounding box center [938, 39] width 12 height 12
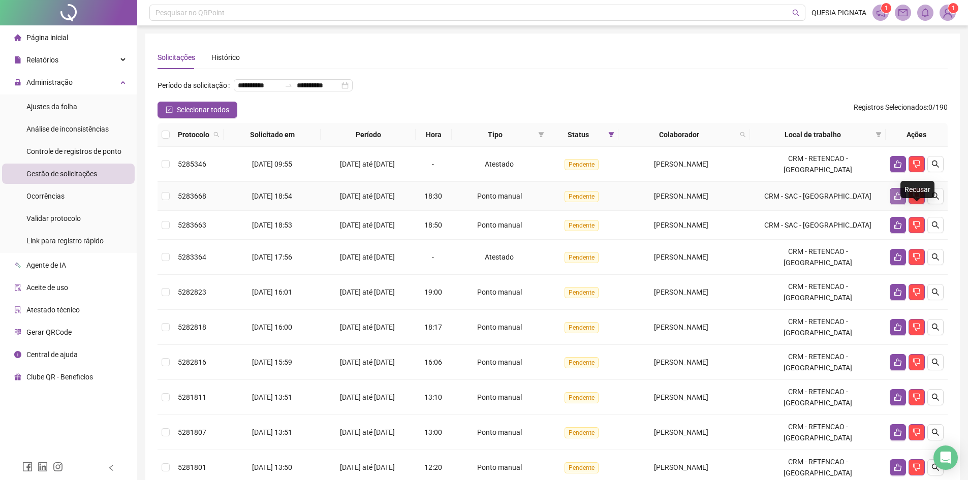
click at [894, 200] on icon "like" at bounding box center [898, 196] width 8 height 8
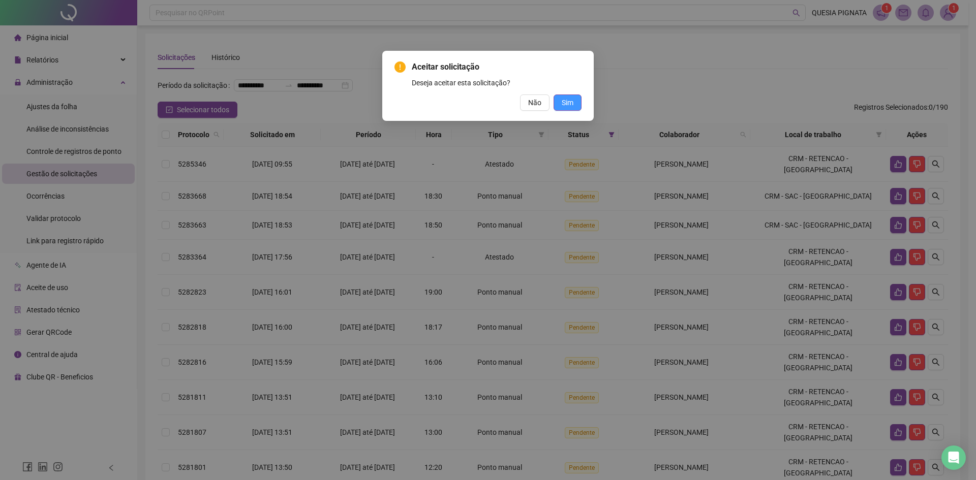
click at [580, 103] on button "Sim" at bounding box center [567, 103] width 28 height 16
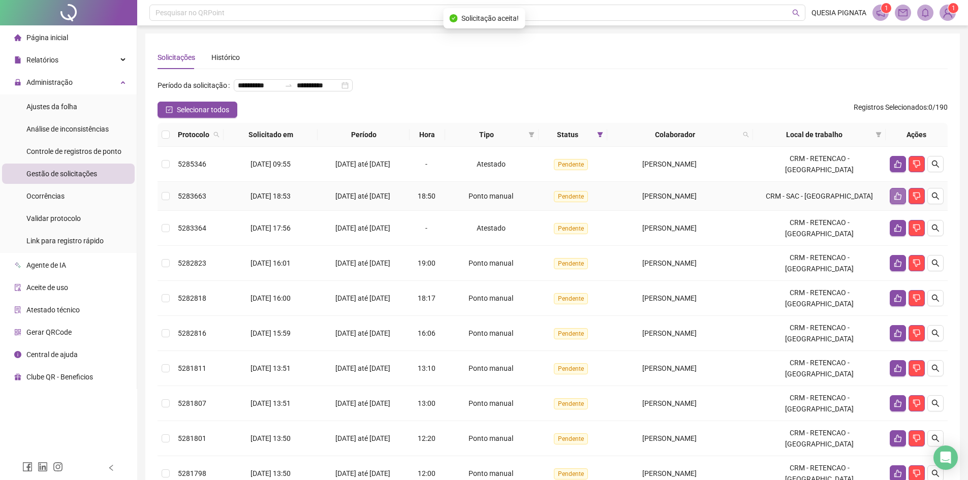
click at [891, 204] on button "button" at bounding box center [898, 196] width 16 height 16
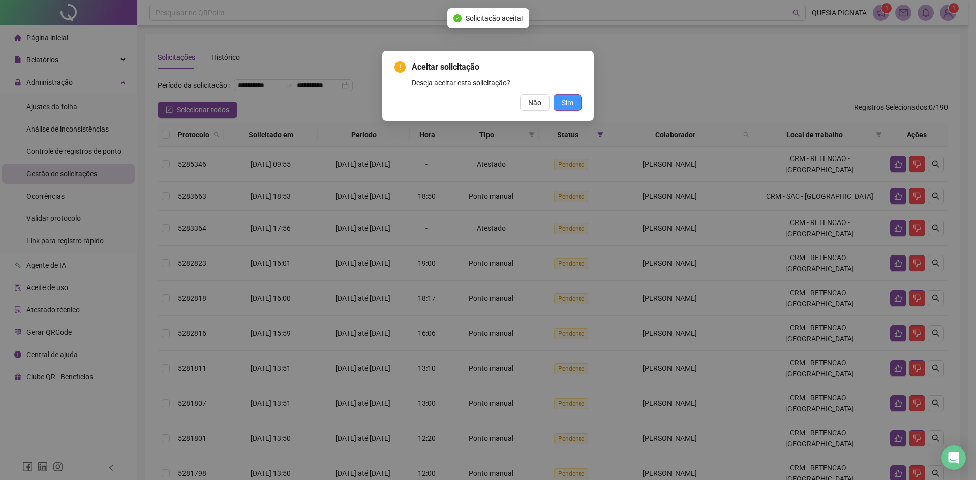
click at [567, 97] on button "Sim" at bounding box center [567, 103] width 28 height 16
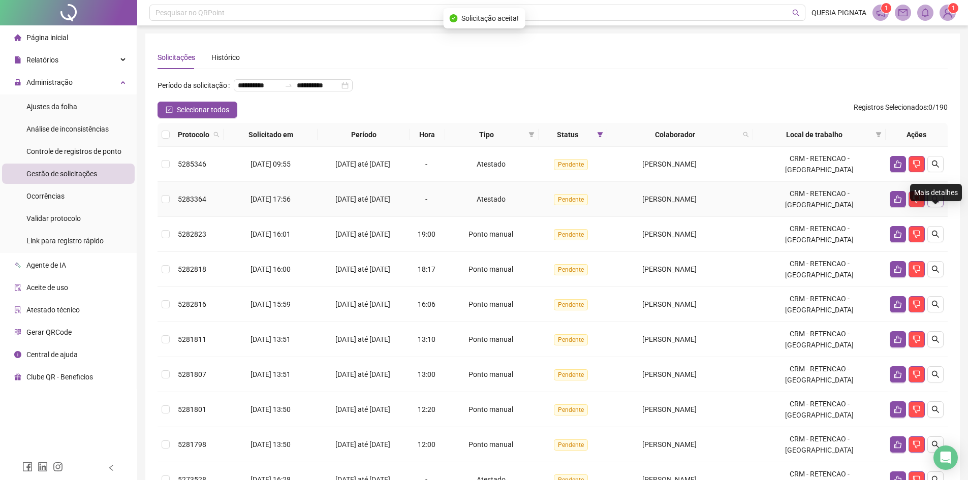
click at [934, 203] on icon "search" at bounding box center [935, 199] width 8 height 8
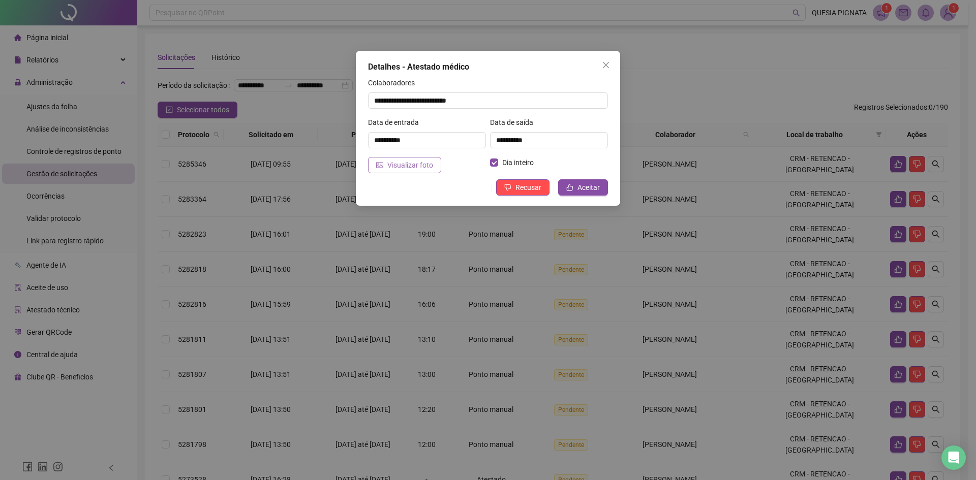
click at [429, 166] on span "Visualizar foto" at bounding box center [410, 165] width 46 height 11
click at [588, 191] on span "Aceitar" at bounding box center [588, 187] width 22 height 11
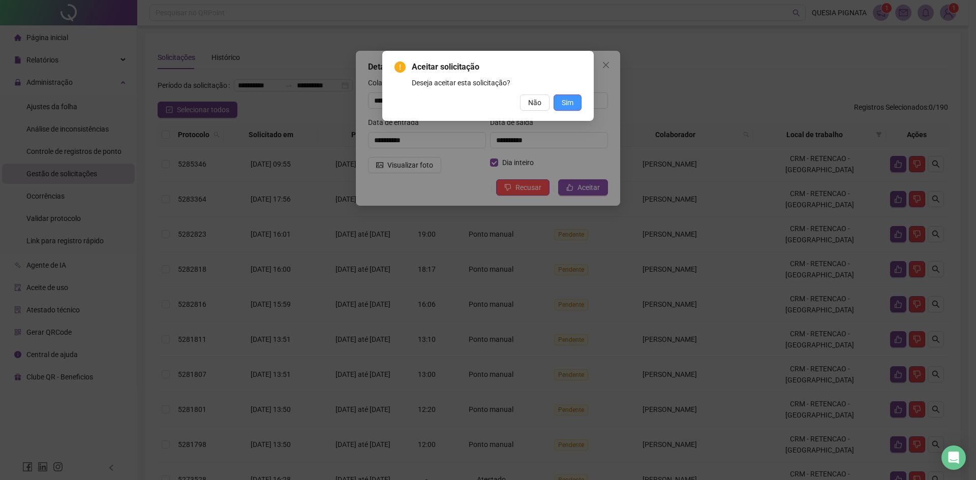
click at [566, 109] on button "Sim" at bounding box center [567, 103] width 28 height 16
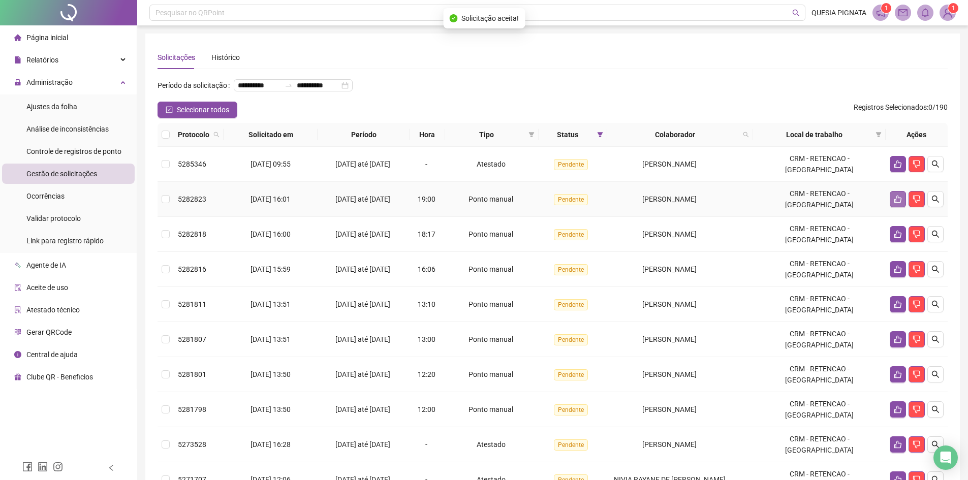
click at [895, 203] on icon "like" at bounding box center [898, 199] width 8 height 8
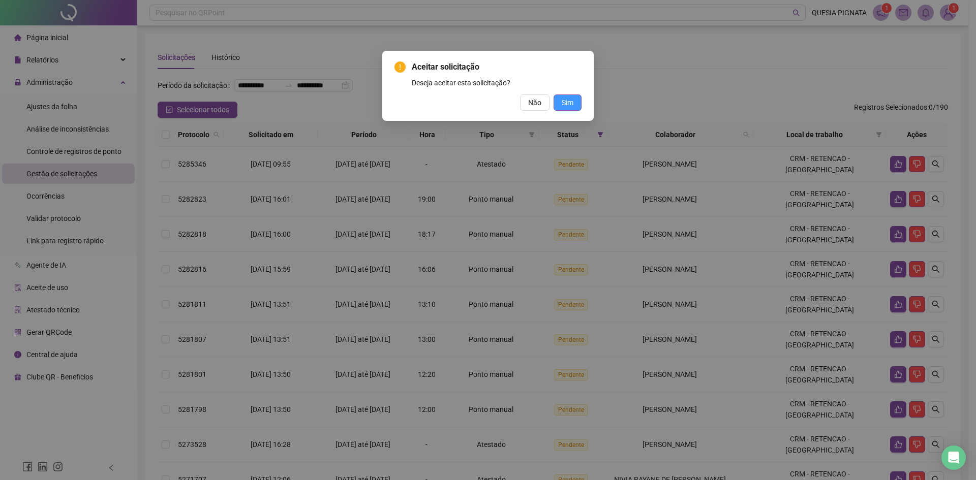
click at [568, 106] on span "Sim" at bounding box center [567, 102] width 12 height 11
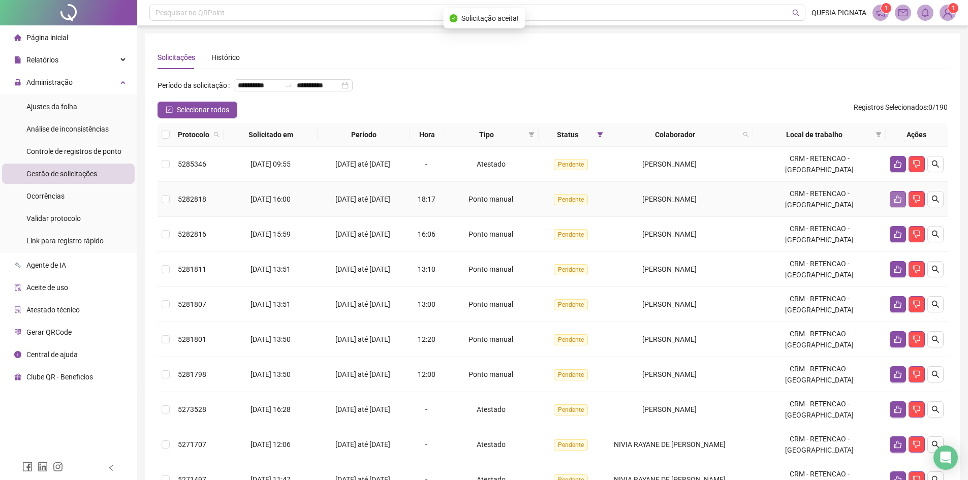
click at [897, 203] on icon "like" at bounding box center [898, 199] width 8 height 8
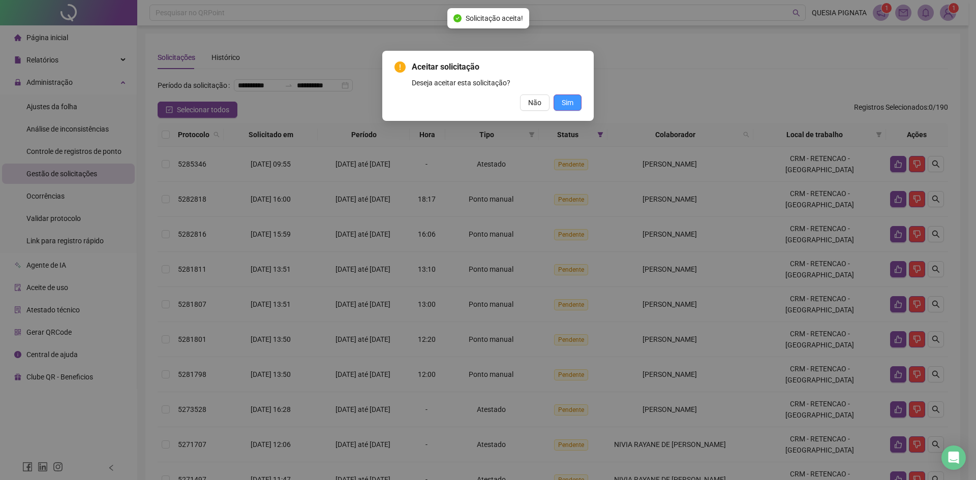
click at [556, 98] on button "Sim" at bounding box center [567, 103] width 28 height 16
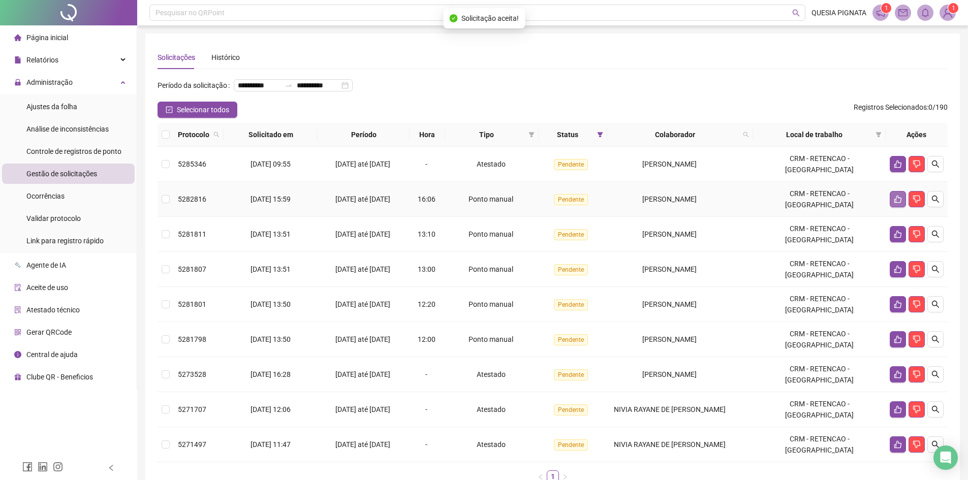
click at [891, 207] on button "button" at bounding box center [898, 199] width 16 height 16
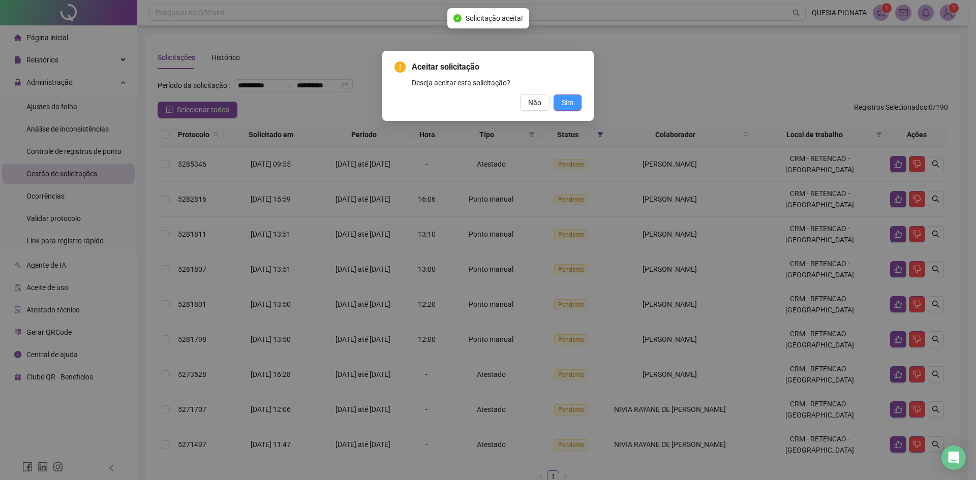
click at [569, 103] on span "Sim" at bounding box center [567, 102] width 12 height 11
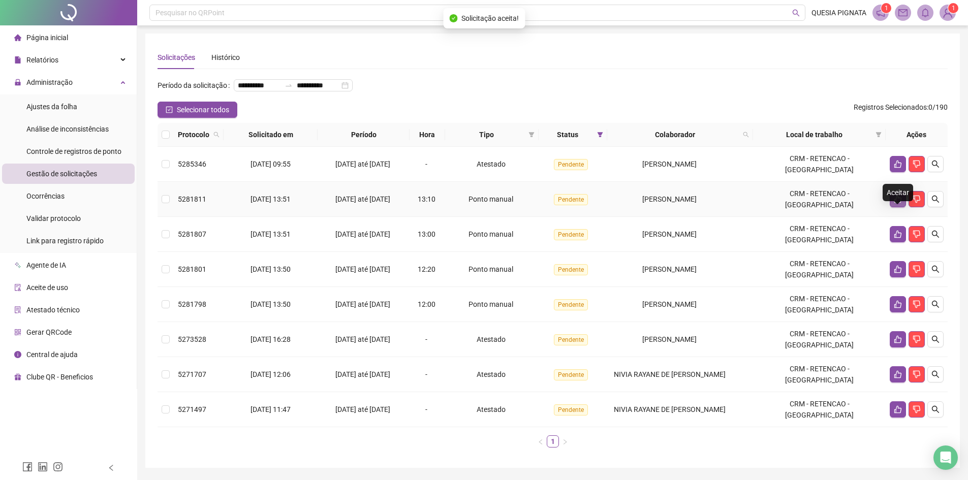
click at [892, 207] on button "button" at bounding box center [898, 199] width 16 height 16
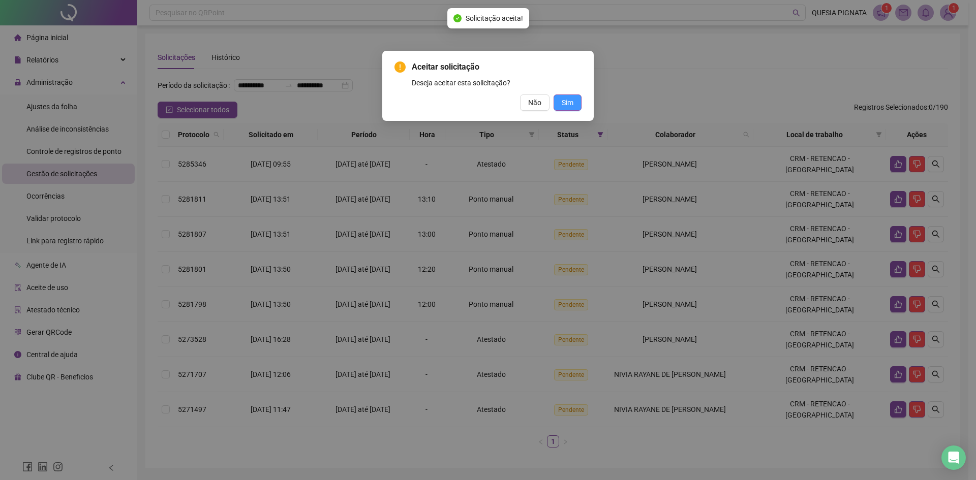
click at [567, 106] on span "Sim" at bounding box center [567, 102] width 12 height 11
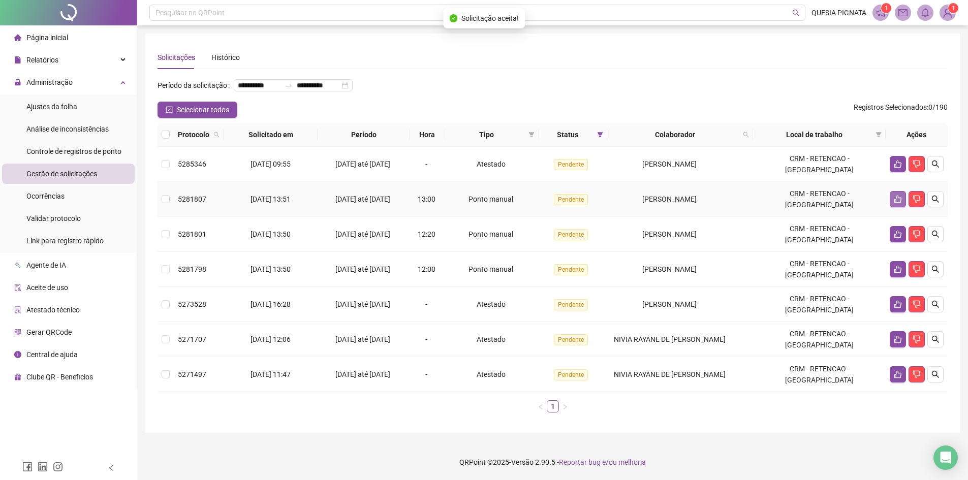
click at [898, 203] on icon "like" at bounding box center [898, 199] width 8 height 8
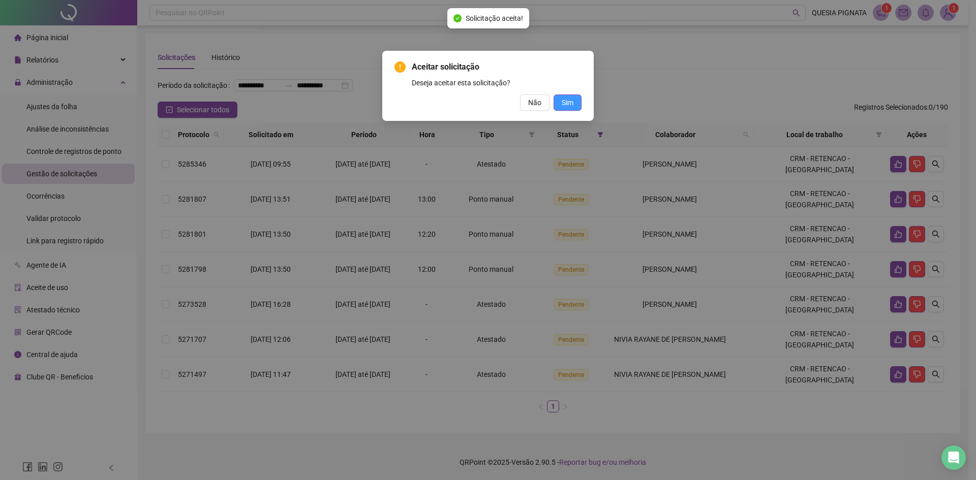
click at [562, 107] on span "Sim" at bounding box center [567, 102] width 12 height 11
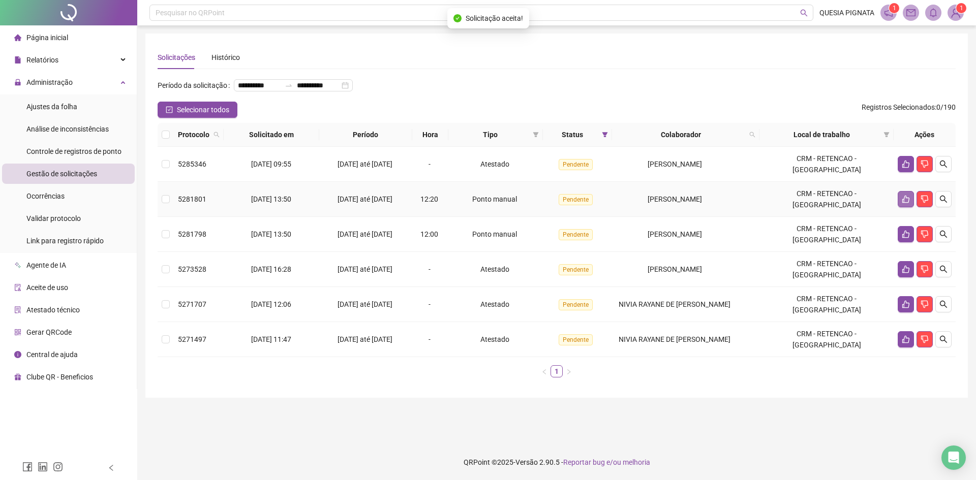
click at [905, 203] on icon "like" at bounding box center [905, 199] width 8 height 8
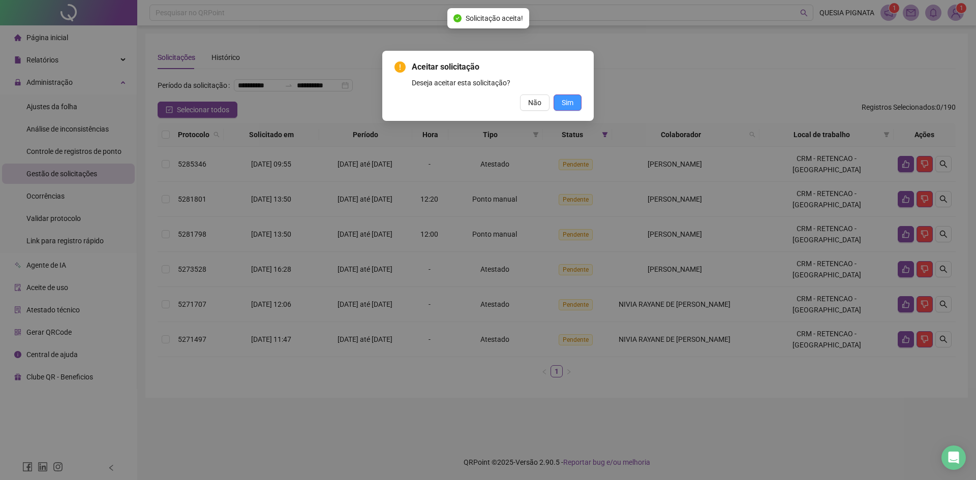
click at [563, 99] on span "Sim" at bounding box center [567, 102] width 12 height 11
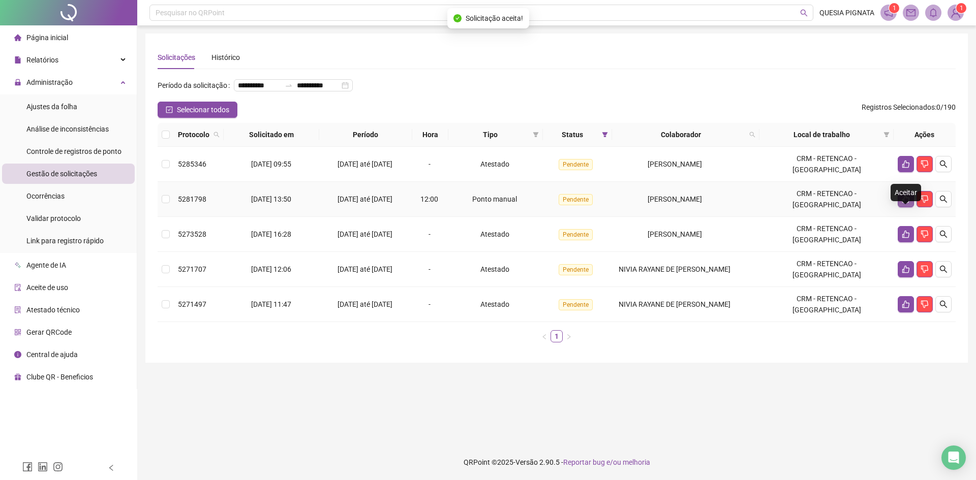
click at [900, 207] on button "button" at bounding box center [905, 199] width 16 height 16
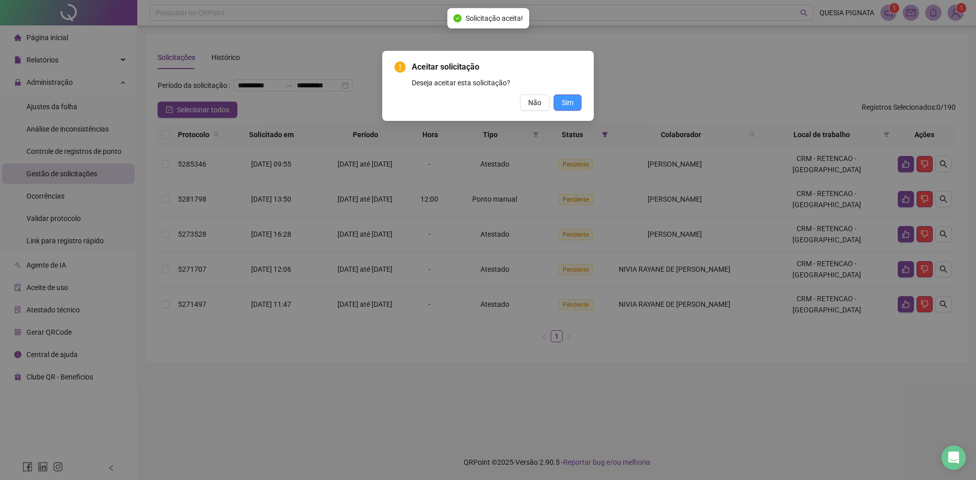
click at [572, 100] on span "Sim" at bounding box center [567, 102] width 12 height 11
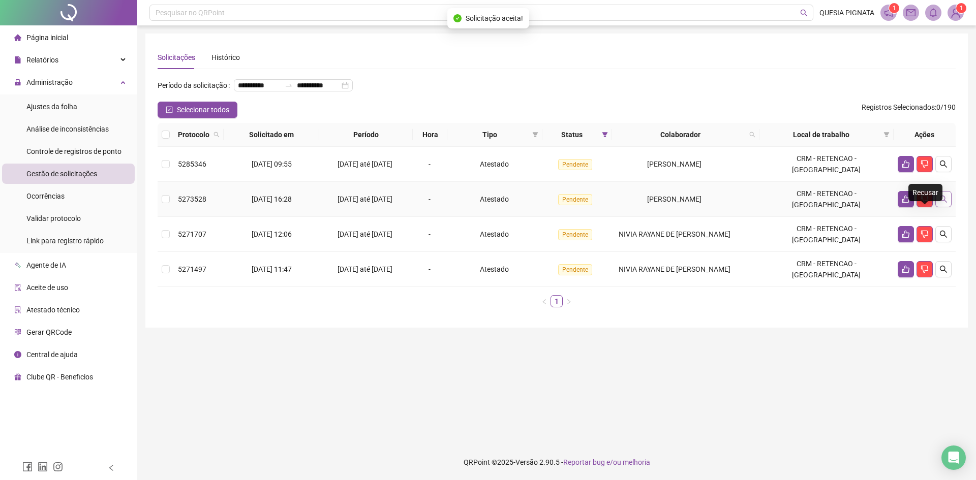
click at [944, 203] on icon "search" at bounding box center [943, 199] width 8 height 8
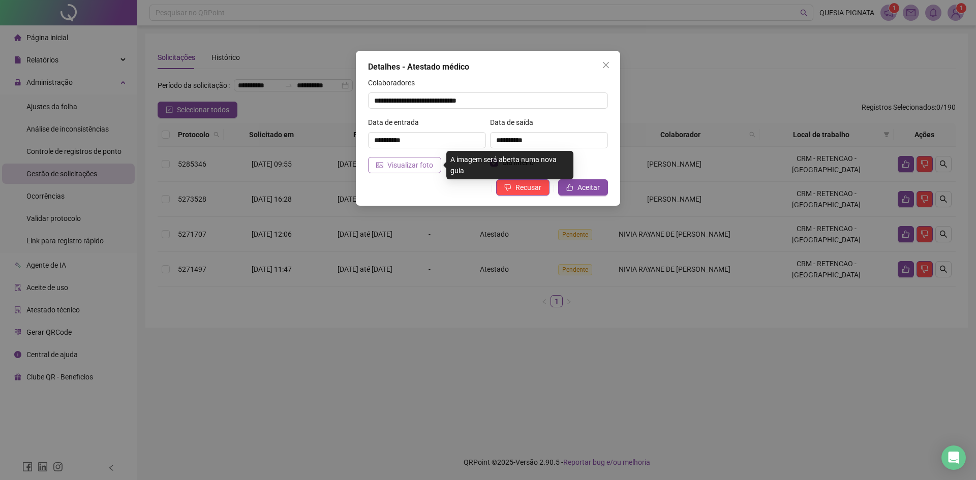
click at [418, 161] on span "Visualizar foto" at bounding box center [410, 165] width 46 height 11
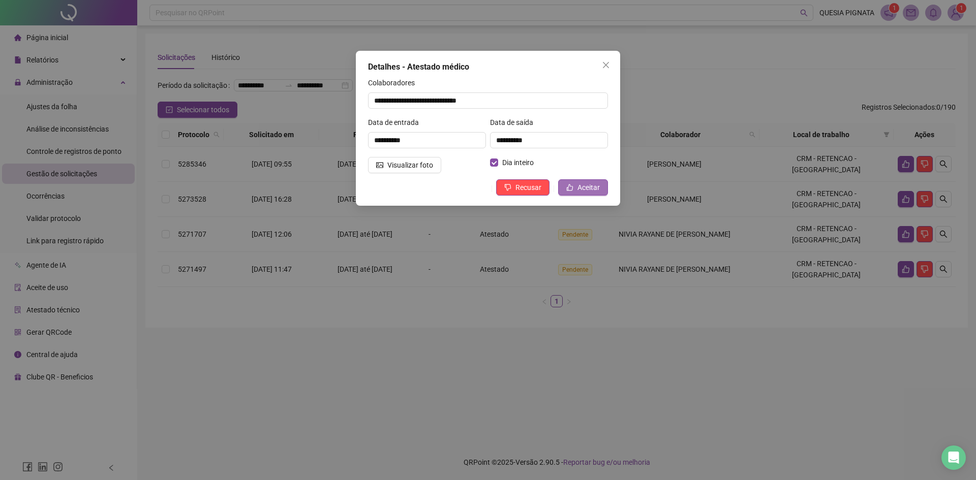
click at [576, 185] on button "Aceitar" at bounding box center [583, 187] width 50 height 16
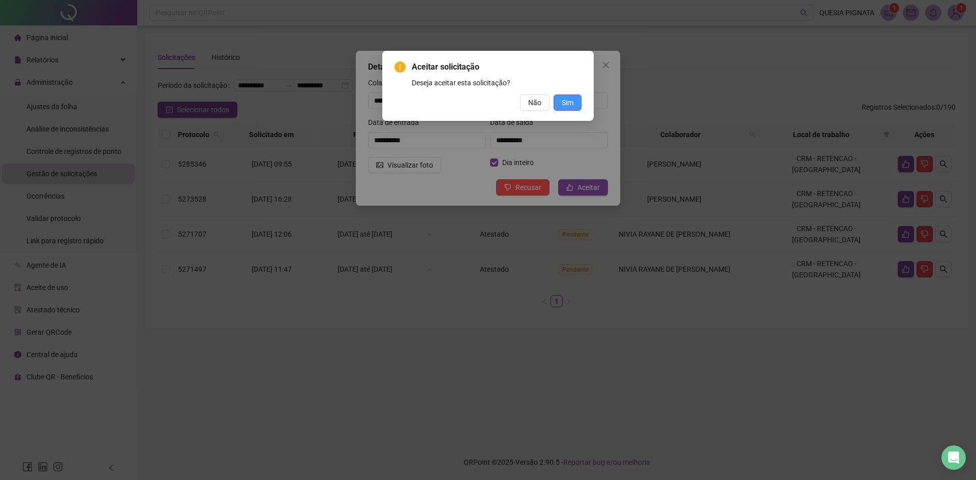
click at [568, 100] on span "Sim" at bounding box center [567, 102] width 12 height 11
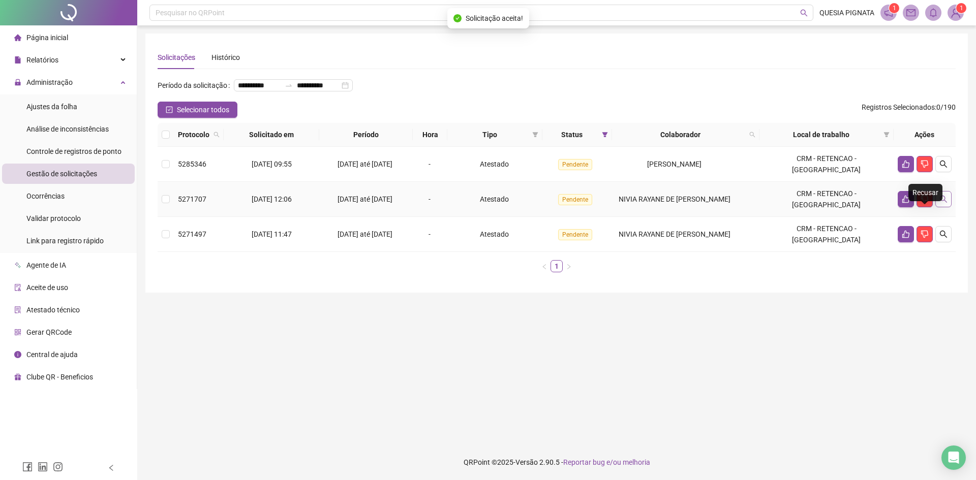
click at [941, 203] on icon "search" at bounding box center [943, 199] width 8 height 8
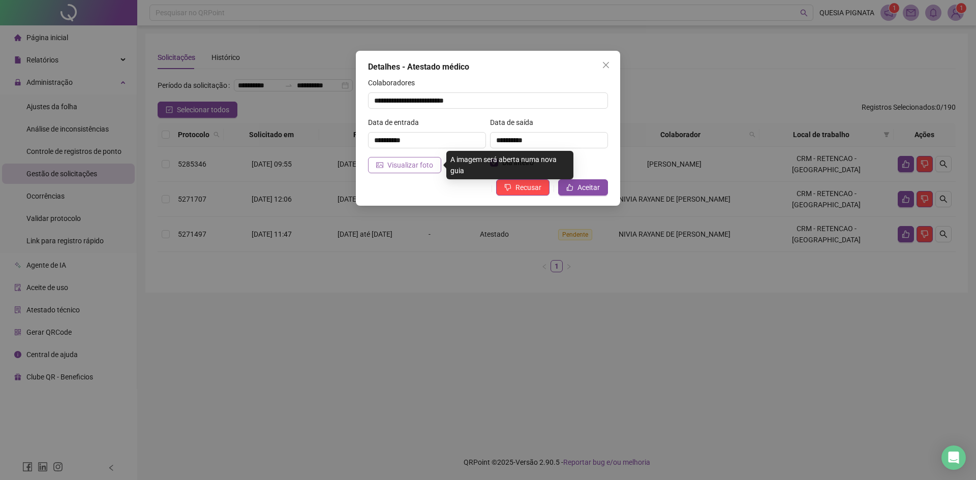
click at [414, 166] on span "Visualizar foto" at bounding box center [410, 165] width 46 height 11
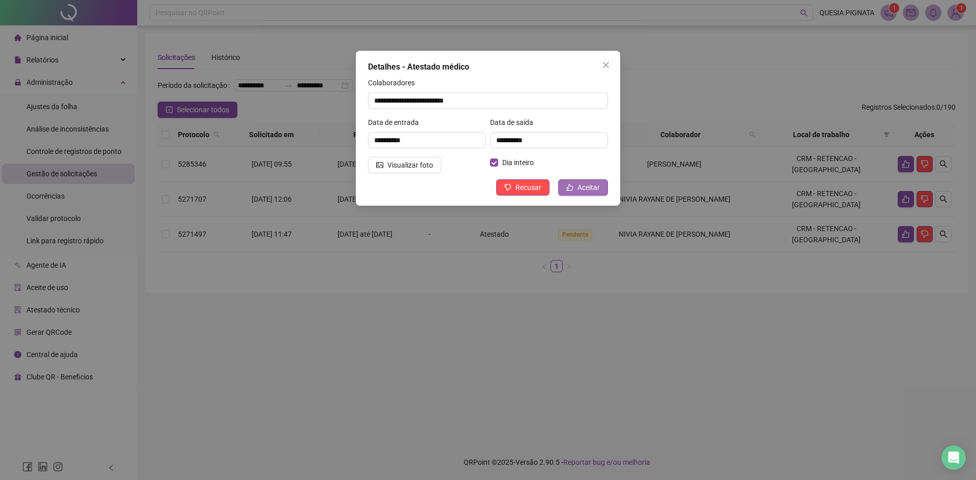
click at [580, 187] on span "Aceitar" at bounding box center [588, 187] width 22 height 11
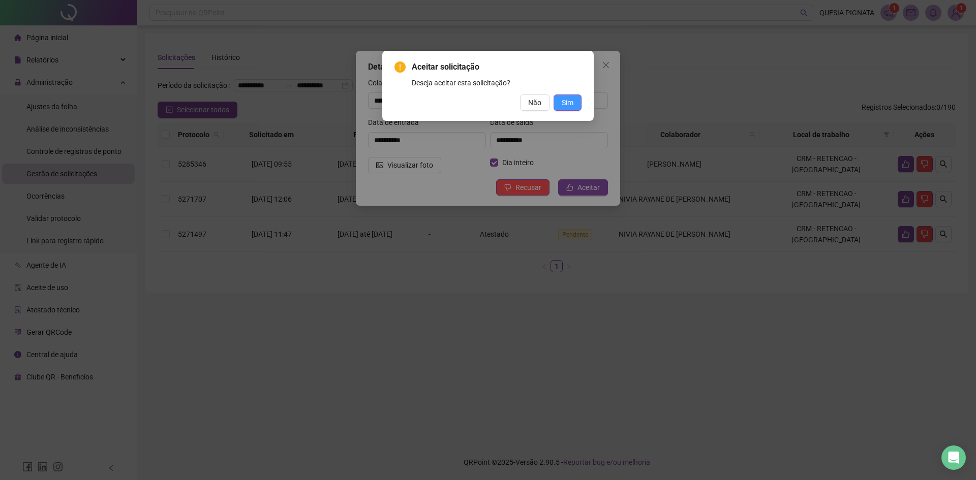
click at [570, 104] on span "Sim" at bounding box center [567, 102] width 12 height 11
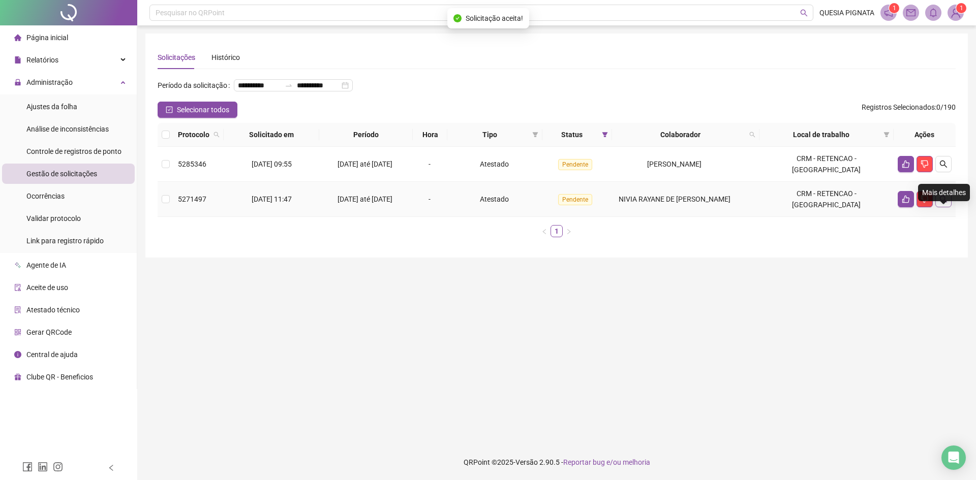
click at [942, 203] on icon "search" at bounding box center [943, 199] width 8 height 8
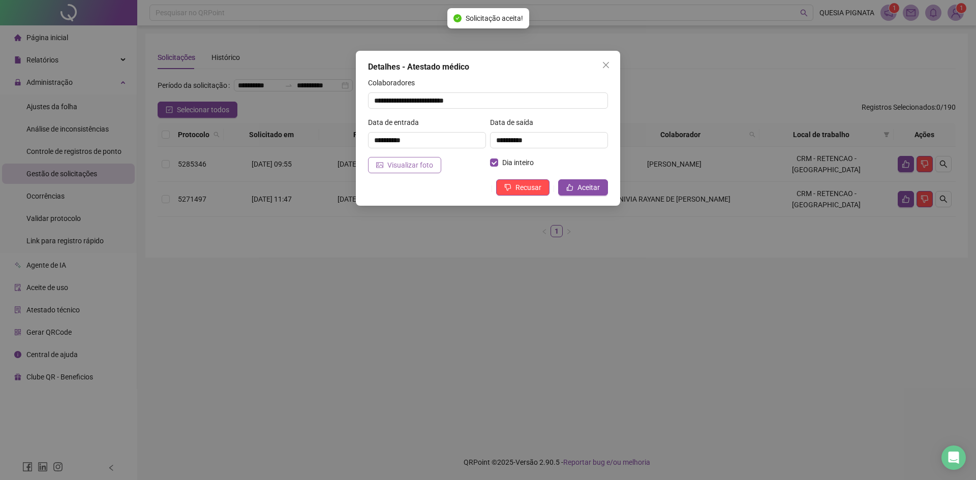
click at [397, 162] on span "Visualizar foto" at bounding box center [410, 165] width 46 height 11
click at [534, 186] on span "Recusar" at bounding box center [528, 187] width 26 height 11
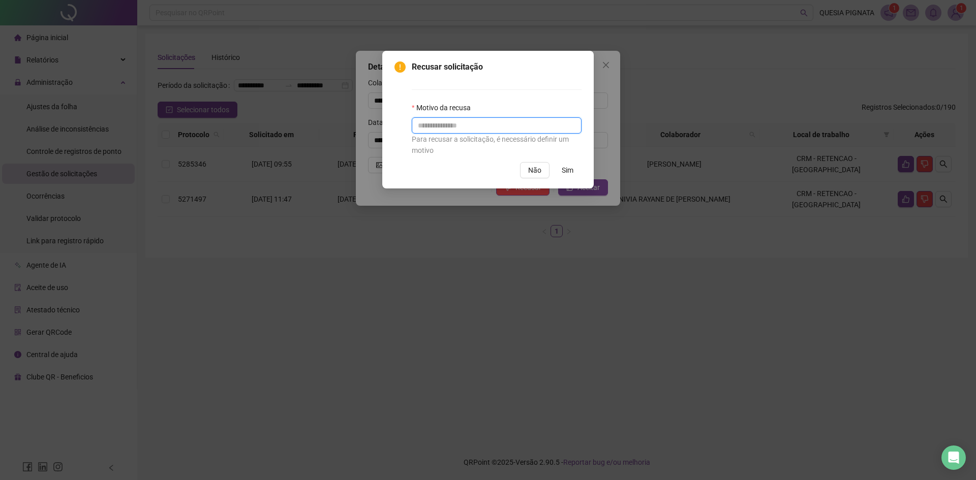
click at [437, 120] on input "text" at bounding box center [497, 125] width 170 height 16
type input "**********"
click at [575, 170] on button "Sim" at bounding box center [567, 170] width 28 height 16
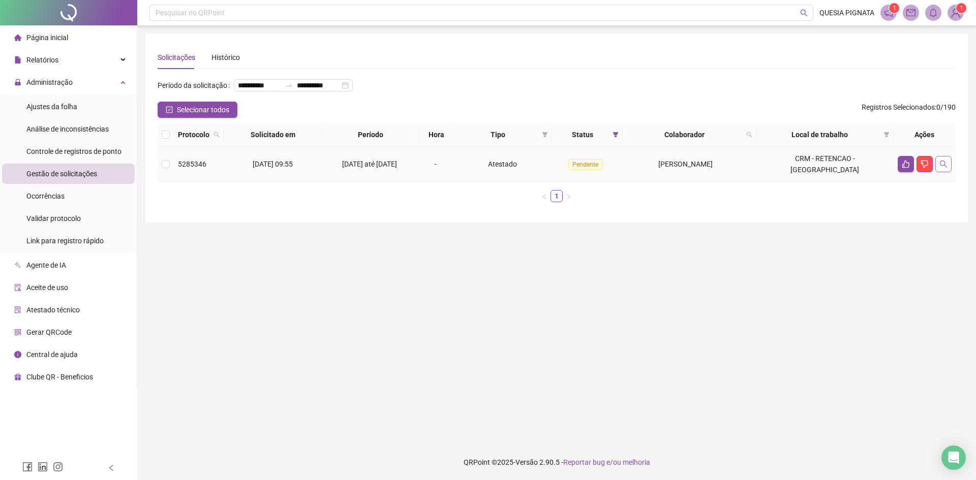
click at [939, 168] on icon "search" at bounding box center [943, 164] width 8 height 8
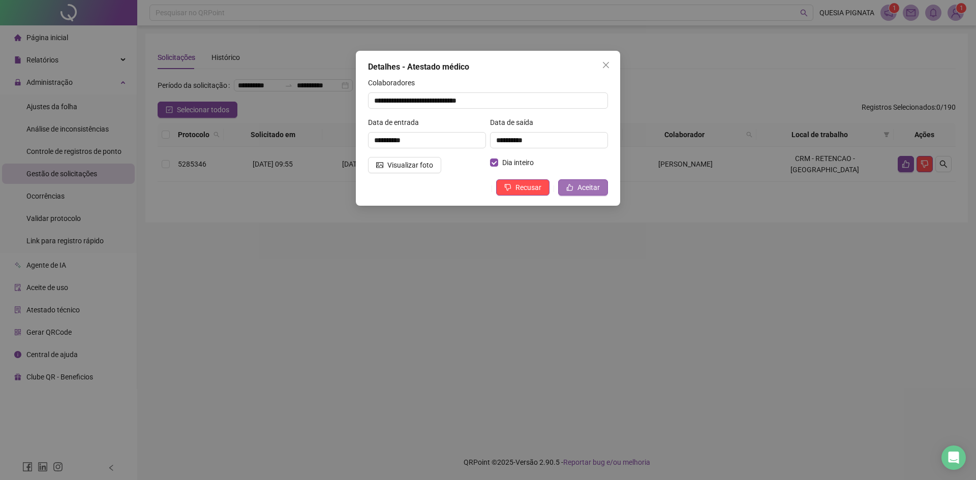
click at [570, 185] on icon "like" at bounding box center [570, 187] width 7 height 7
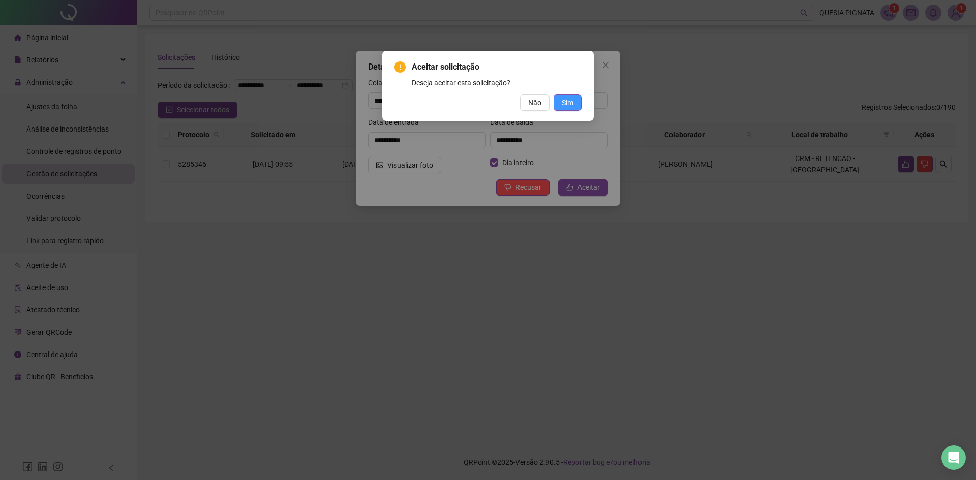
click at [575, 108] on button "Sim" at bounding box center [567, 103] width 28 height 16
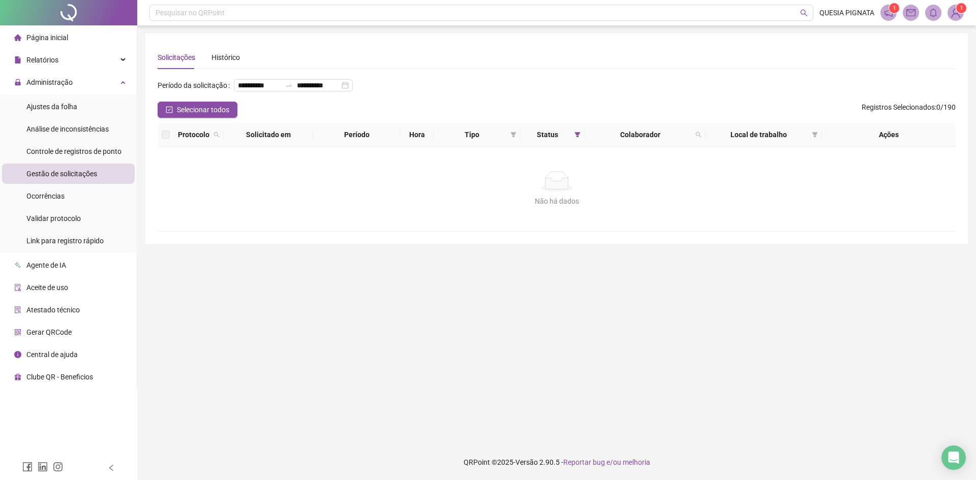
click at [958, 14] on img at bounding box center [955, 12] width 15 height 15
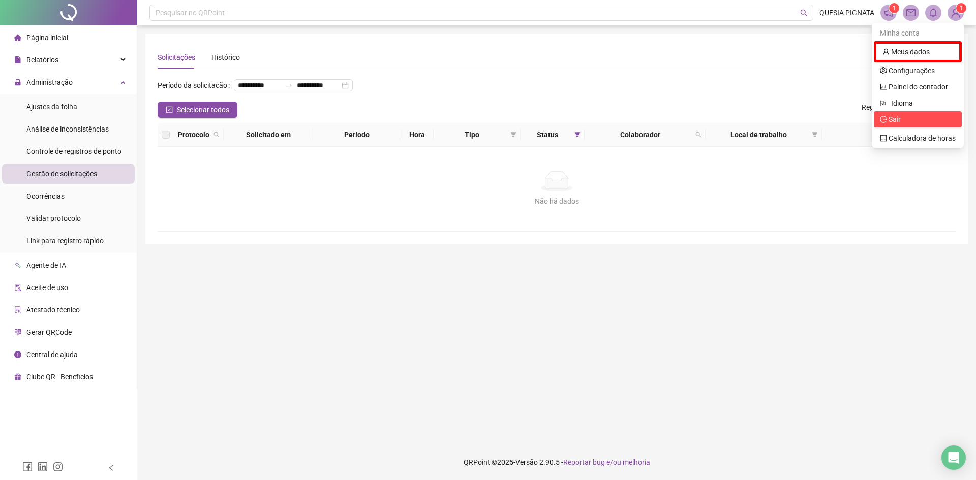
click at [888, 116] on span "Sair" at bounding box center [890, 119] width 21 height 8
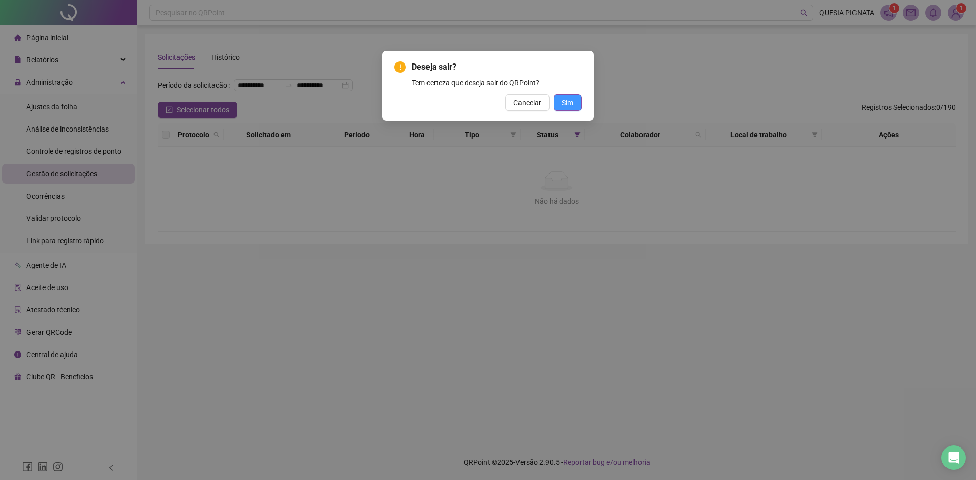
click at [565, 109] on button "Sim" at bounding box center [567, 103] width 28 height 16
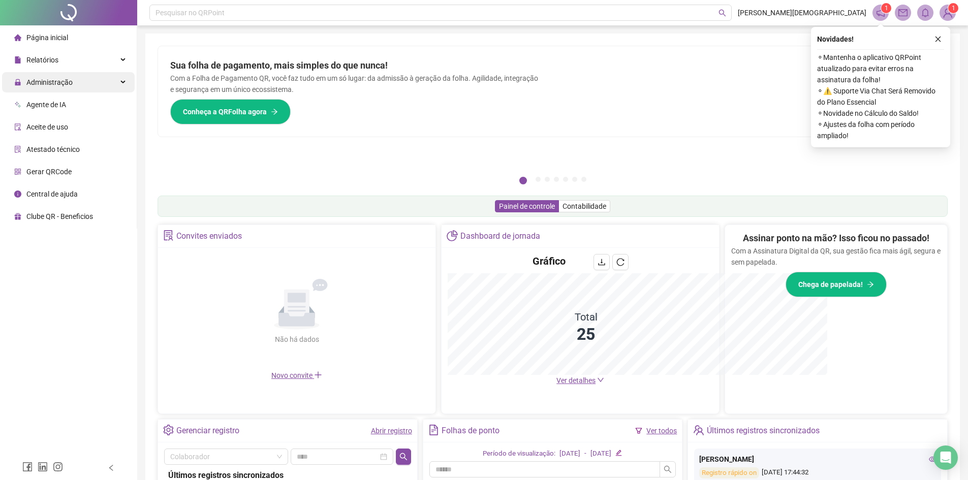
click at [84, 81] on div "Administração" at bounding box center [68, 82] width 133 height 20
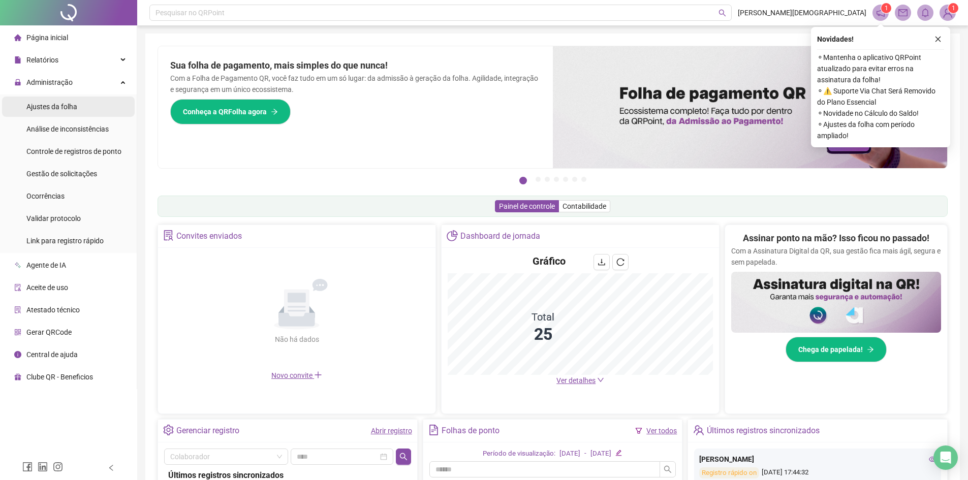
click at [62, 106] on span "Ajustes da folha" at bounding box center [51, 107] width 51 height 8
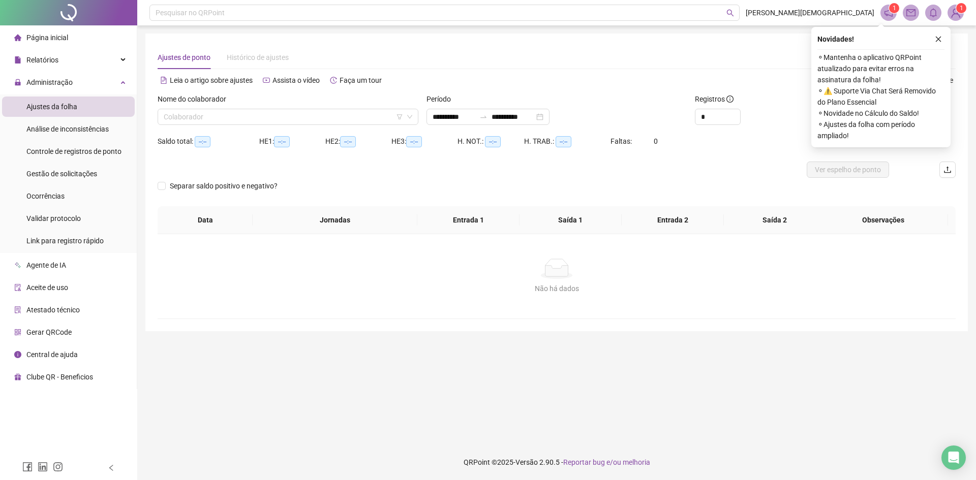
type input "**********"
click at [66, 174] on span "Gestão de solicitações" at bounding box center [61, 174] width 71 height 8
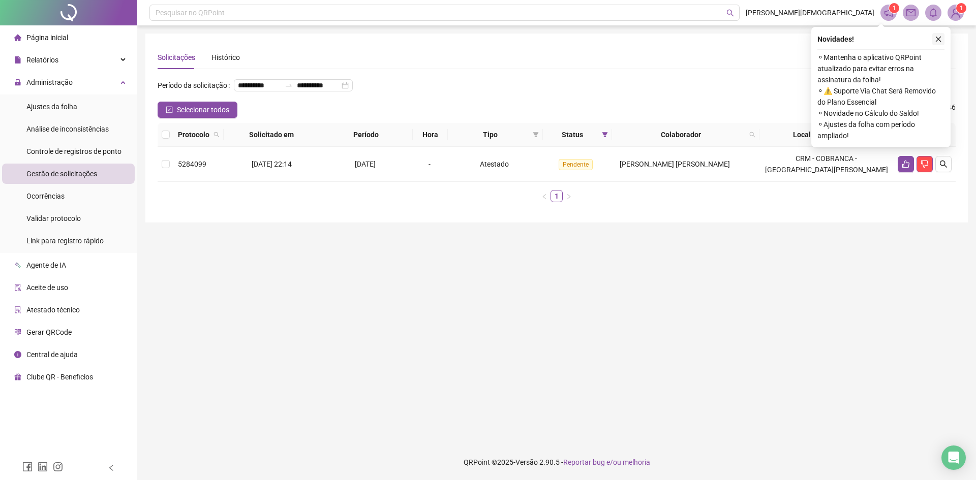
click at [937, 43] on button "button" at bounding box center [938, 39] width 12 height 12
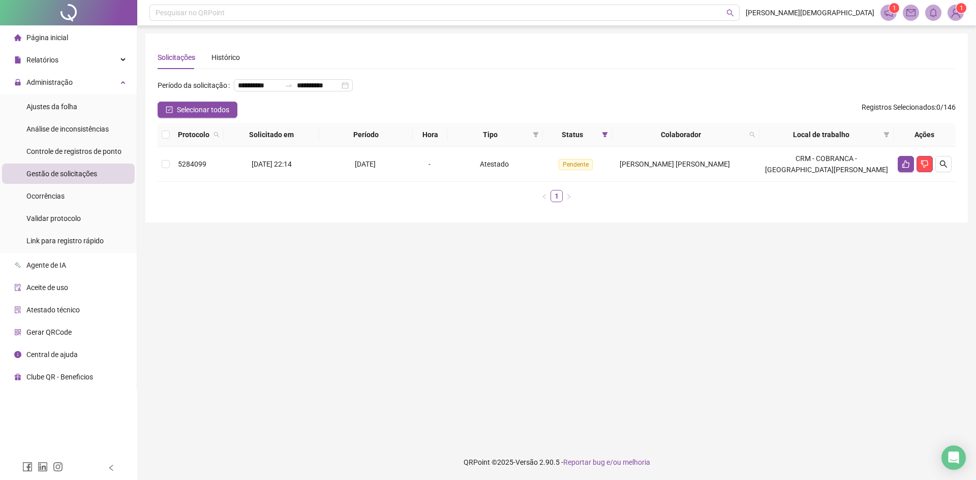
click at [952, 17] on img at bounding box center [955, 12] width 15 height 15
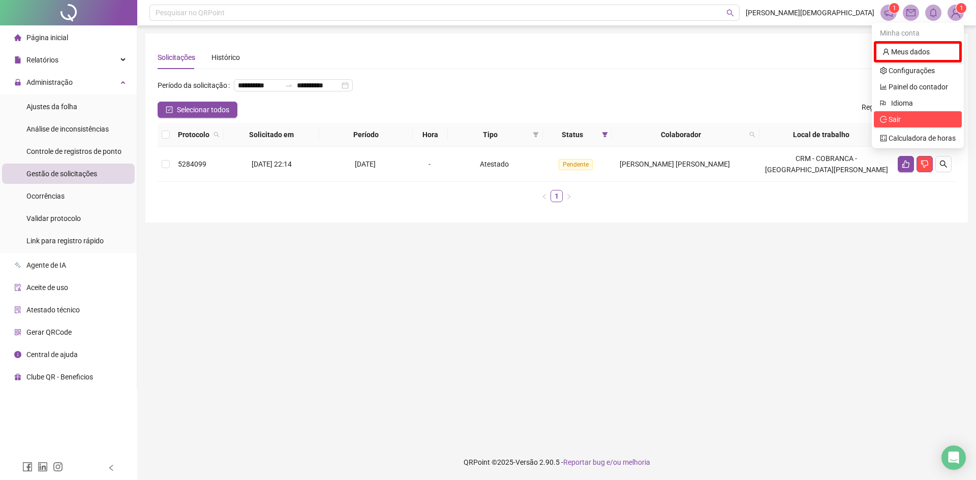
click at [898, 116] on span "Sair" at bounding box center [894, 119] width 12 height 8
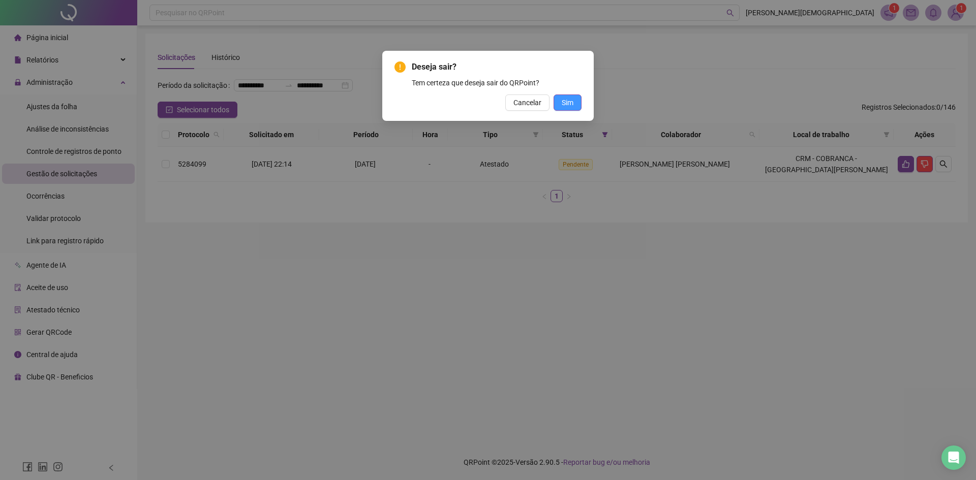
click at [565, 101] on span "Sim" at bounding box center [567, 102] width 12 height 11
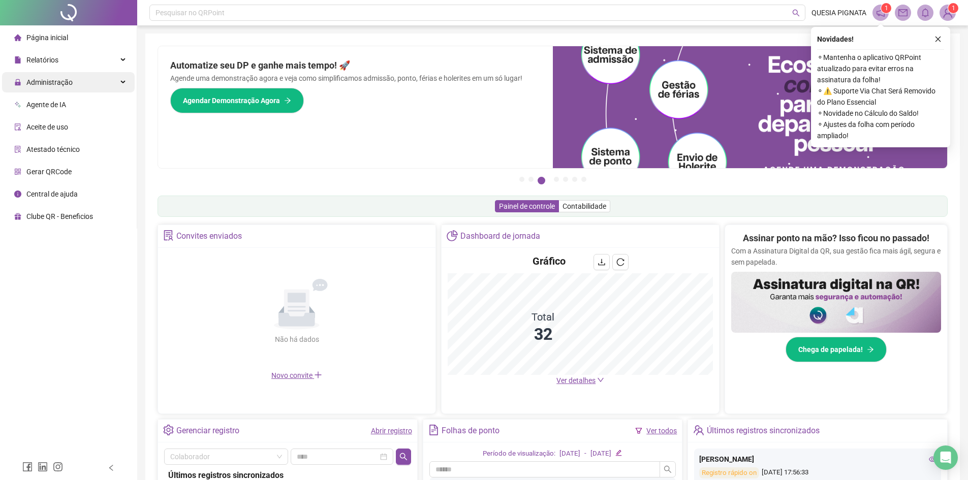
drag, startPoint x: 93, startPoint y: 81, endPoint x: 88, endPoint y: 84, distance: 5.9
click at [93, 82] on div "Administração" at bounding box center [68, 82] width 133 height 20
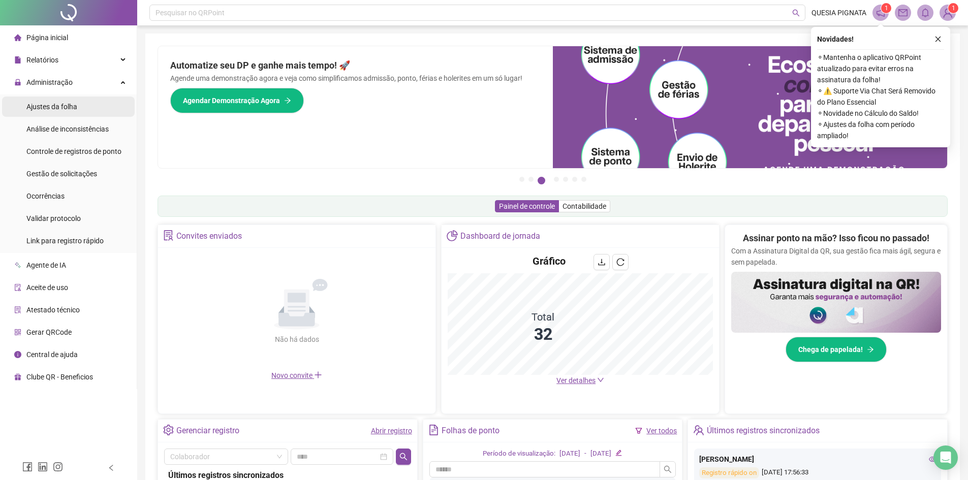
click at [77, 111] on li "Ajustes da folha" at bounding box center [68, 107] width 133 height 20
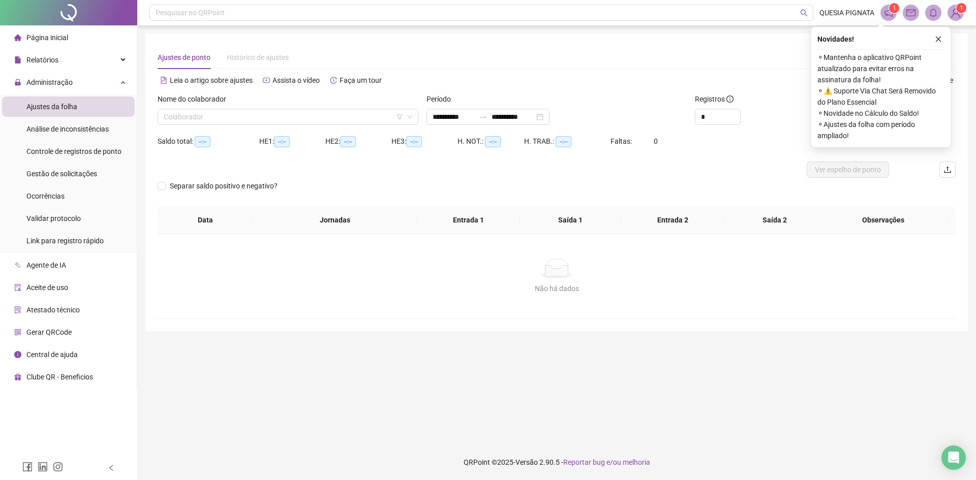
type input "**********"
click at [549, 116] on div "**********" at bounding box center [487, 117] width 123 height 16
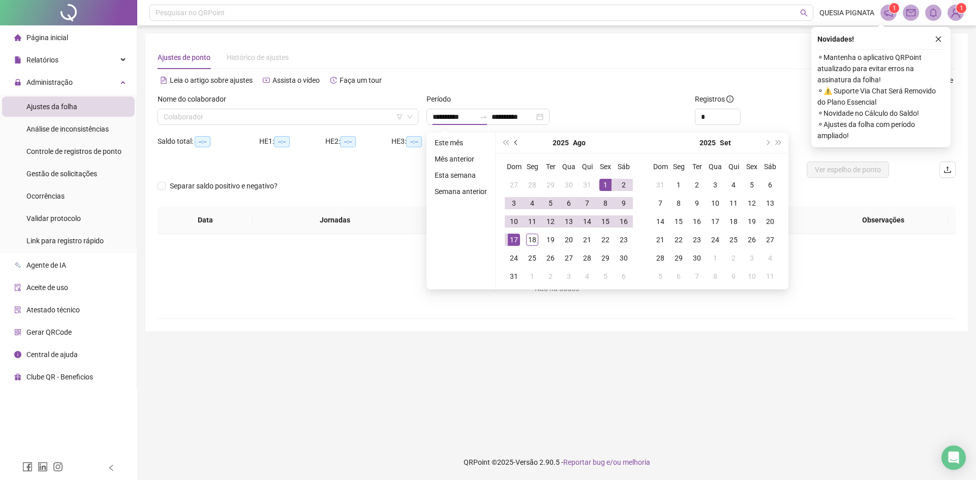
click at [514, 145] on button "prev-year" at bounding box center [516, 143] width 11 height 20
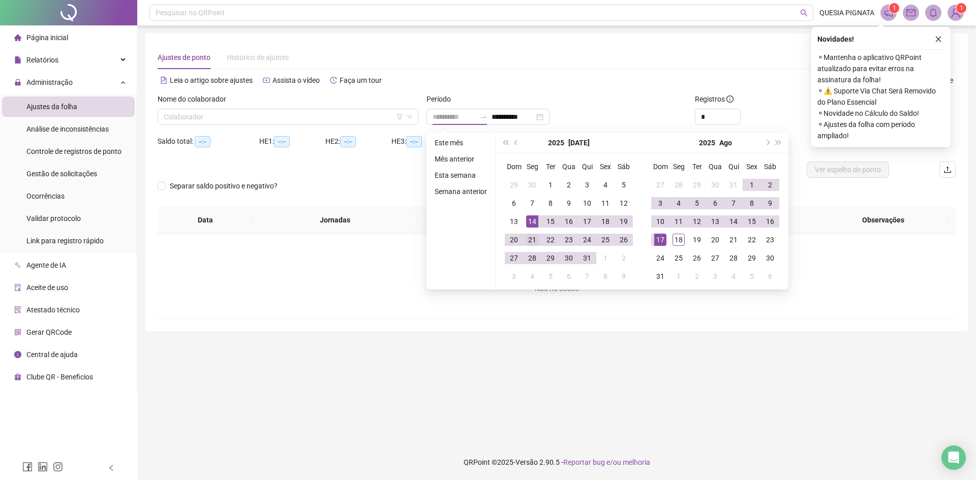
type input "**********"
click at [529, 238] on div "21" at bounding box center [532, 240] width 12 height 12
type input "**********"
click at [676, 238] on div "18" at bounding box center [678, 240] width 12 height 12
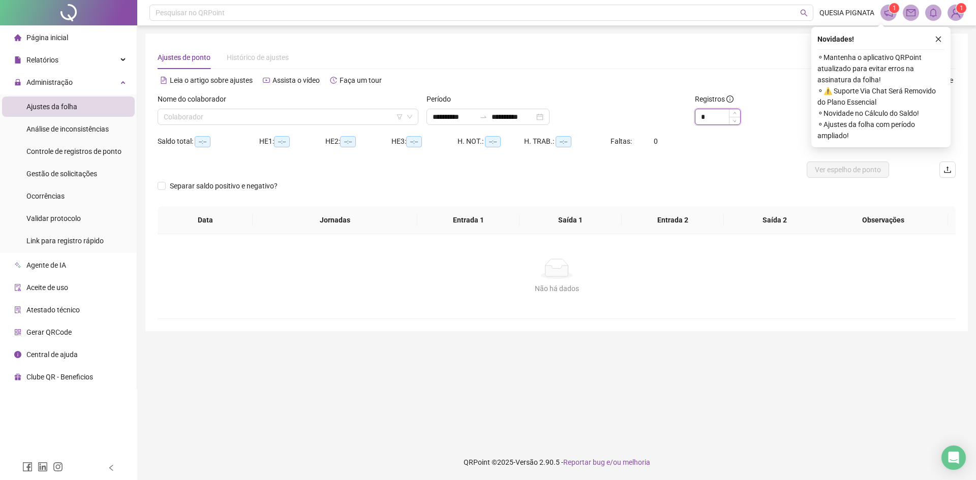
click at [709, 124] on input "*" at bounding box center [717, 116] width 45 height 15
click at [710, 121] on input "*" at bounding box center [717, 116] width 45 height 15
type input "**"
click at [284, 114] on input "search" at bounding box center [283, 116] width 239 height 15
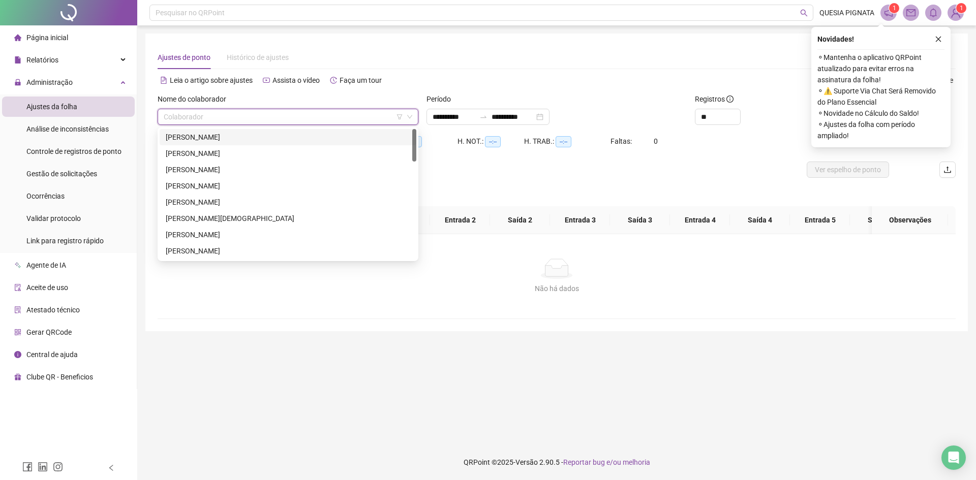
click at [253, 141] on div "[PERSON_NAME]" at bounding box center [288, 137] width 244 height 11
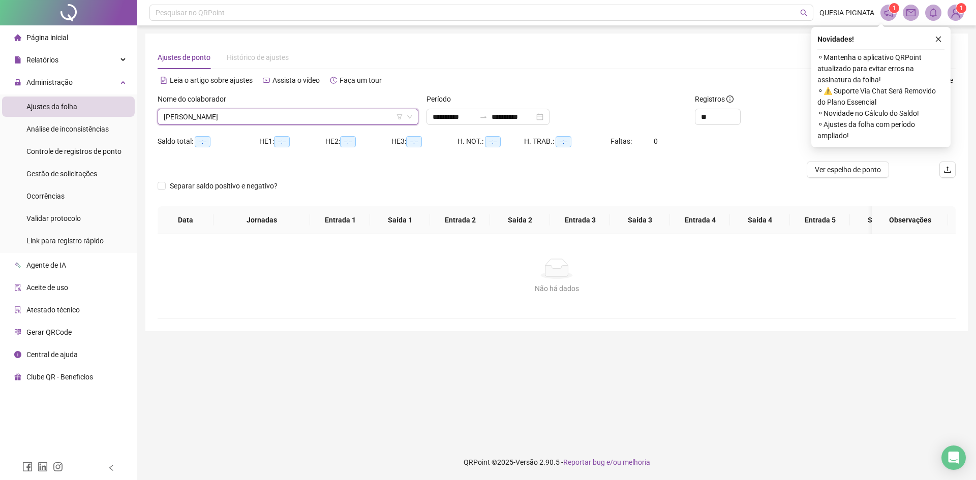
click at [937, 38] on icon "close" at bounding box center [937, 39] width 7 height 7
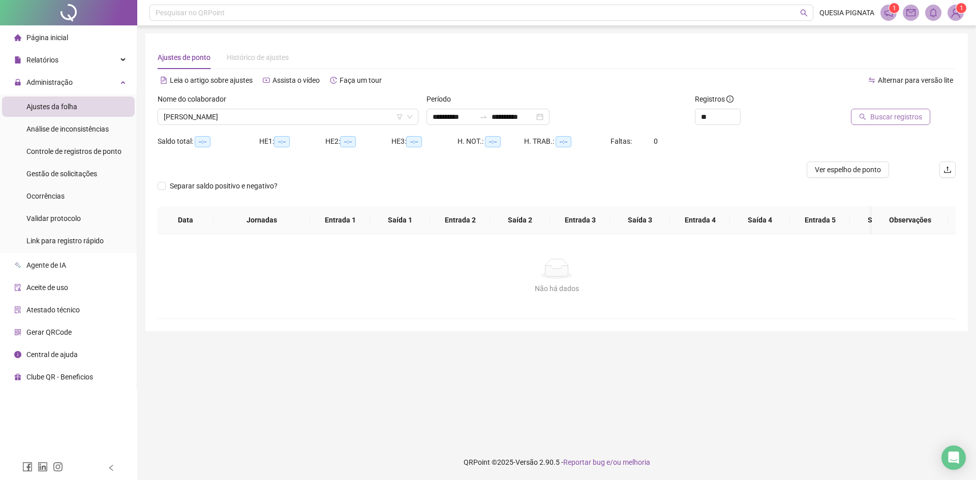
click at [884, 115] on span "Buscar registros" at bounding box center [896, 116] width 52 height 11
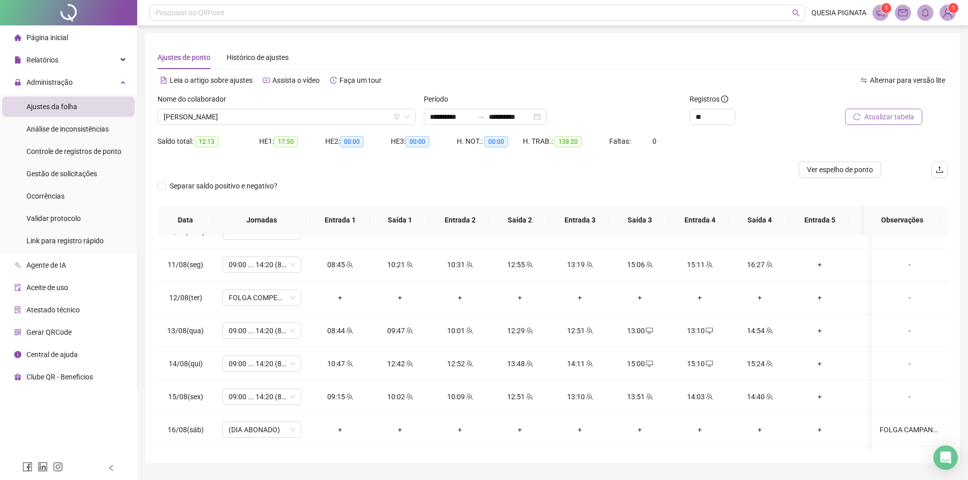
scroll to position [748, 0]
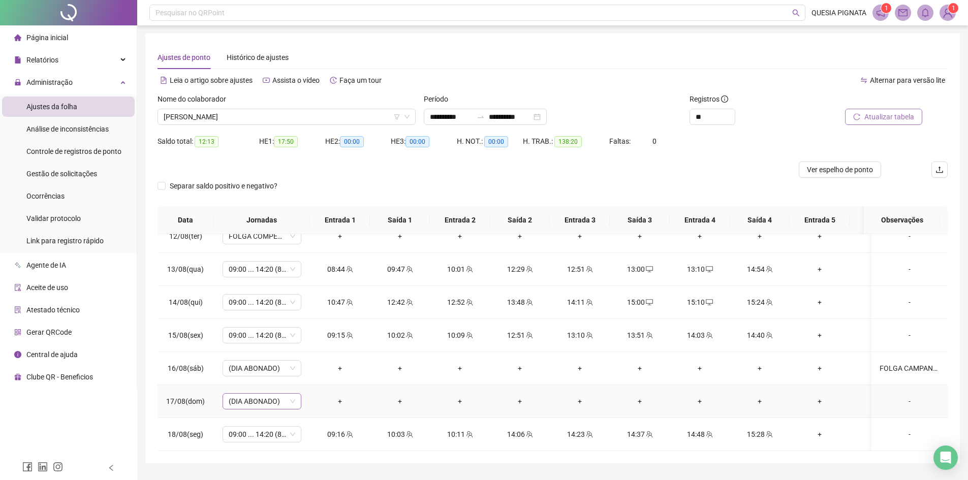
click at [235, 396] on span "(DIA ABONADO)" at bounding box center [262, 401] width 67 height 15
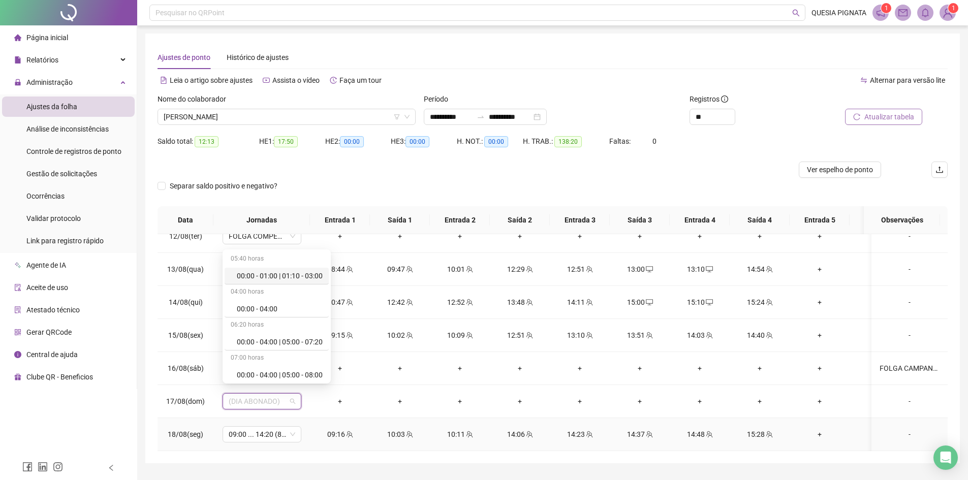
click at [785, 418] on td "15:28" at bounding box center [760, 434] width 60 height 33
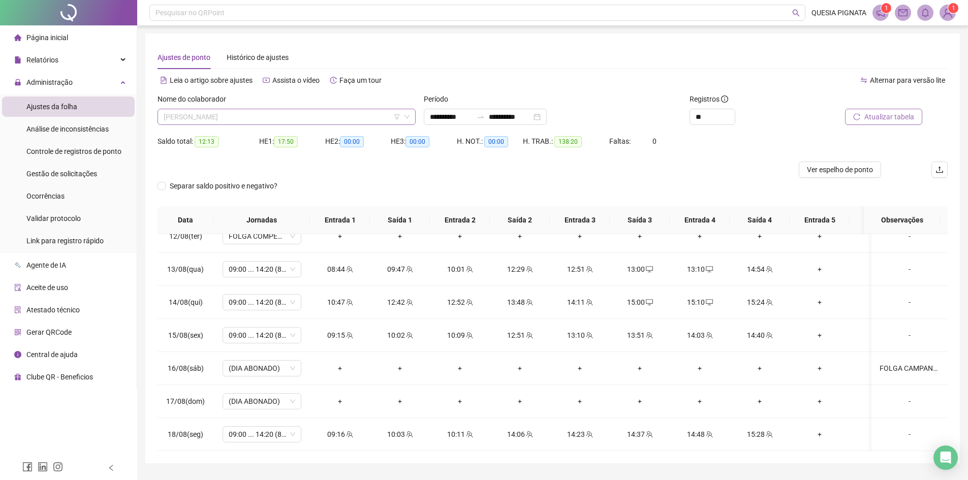
click at [323, 120] on span "[PERSON_NAME]" at bounding box center [287, 116] width 246 height 15
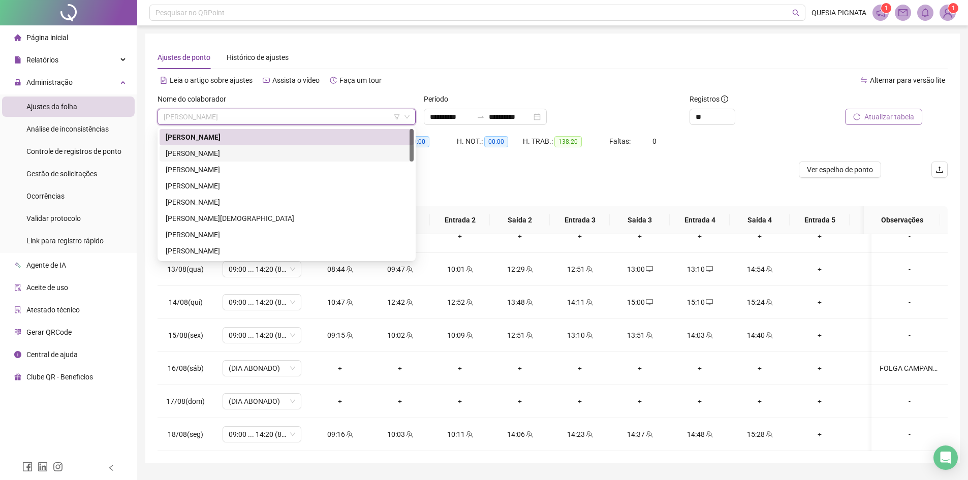
click at [214, 158] on div "[PERSON_NAME]" at bounding box center [287, 153] width 242 height 11
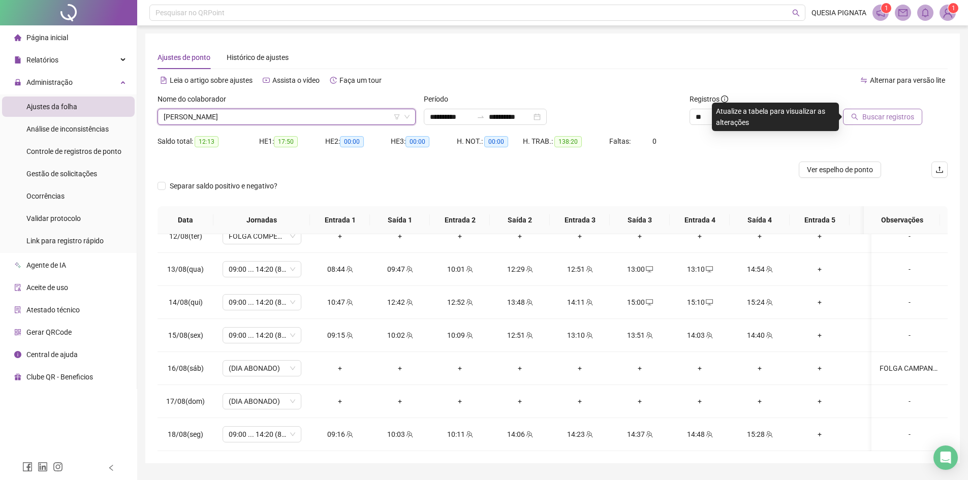
click at [880, 118] on span "Buscar registros" at bounding box center [888, 116] width 52 height 11
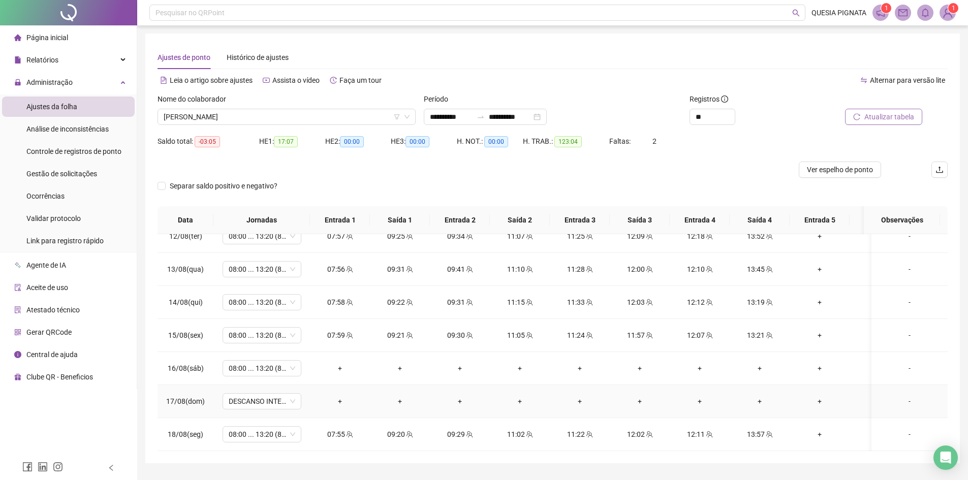
scroll to position [27, 0]
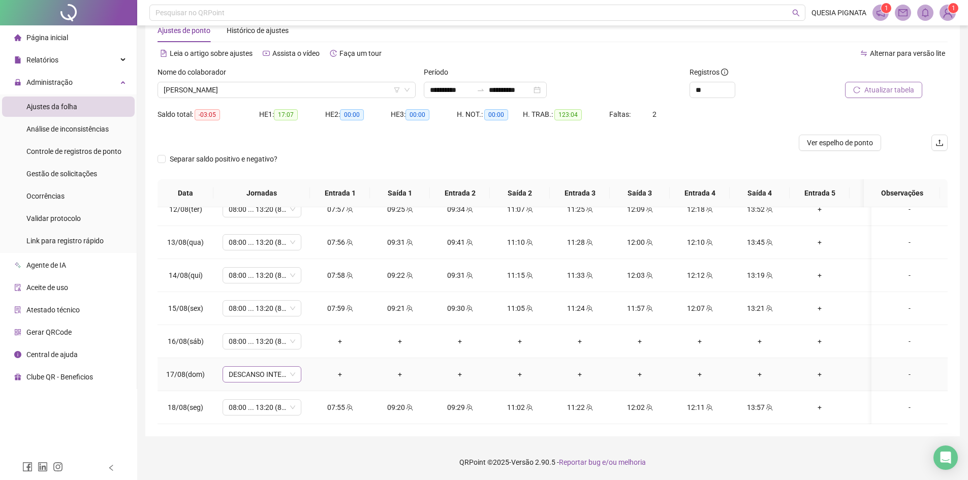
click at [257, 367] on span "DESCANSO INTER-JORNADA" at bounding box center [262, 374] width 67 height 15
type input "*****"
click at [246, 318] on div "Folga" at bounding box center [270, 312] width 67 height 11
click at [305, 339] on span "Sim" at bounding box center [310, 340] width 12 height 11
click at [886, 88] on span "Atualizar tabela" at bounding box center [889, 89] width 50 height 11
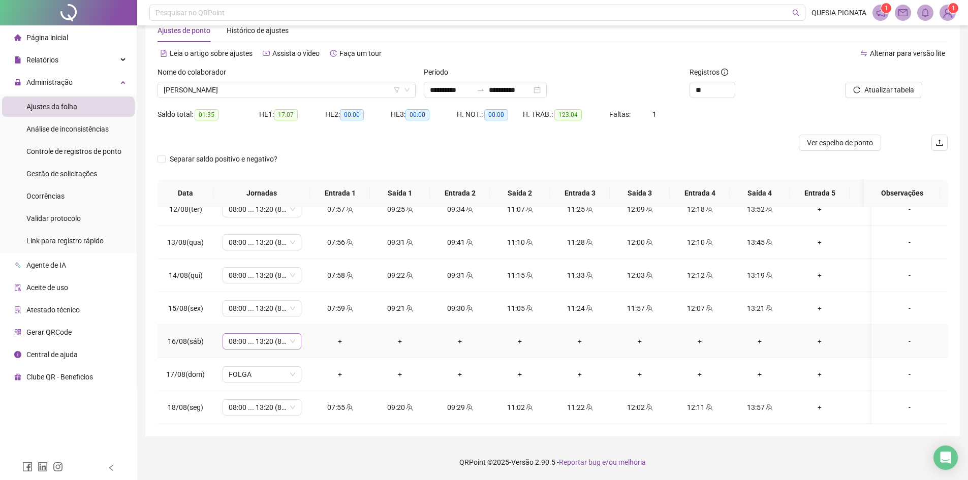
click at [250, 334] on span "08:00 ... 13:20 (8 HORAS)" at bounding box center [262, 341] width 67 height 15
type input "*****"
click at [262, 400] on div "Folga compensatória" at bounding box center [270, 403] width 67 height 11
click at [306, 307] on span "Sim" at bounding box center [310, 307] width 12 height 11
click at [885, 88] on span "Atualizar tabela" at bounding box center [889, 89] width 50 height 11
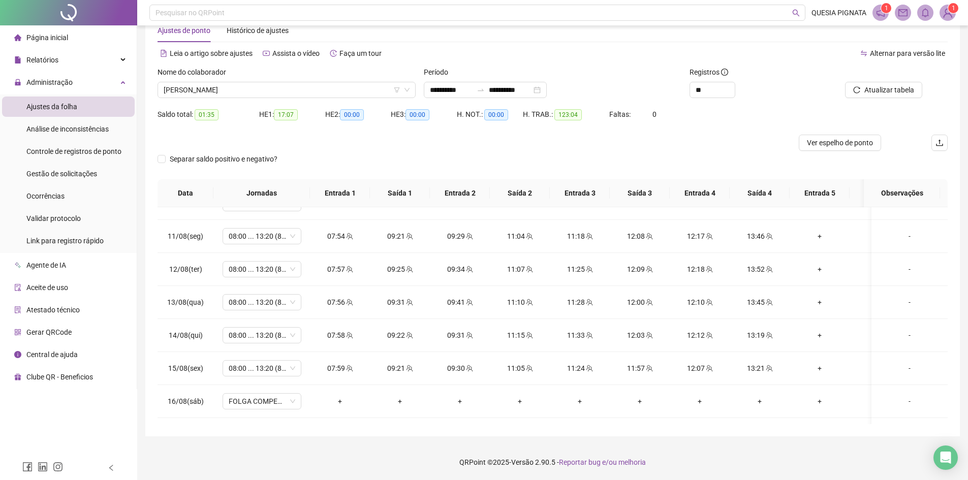
scroll to position [748, 0]
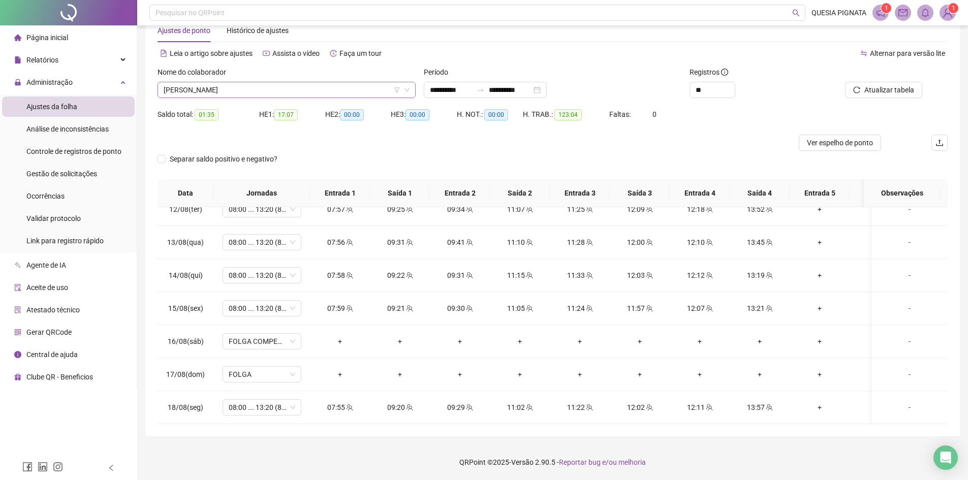
click at [237, 88] on span "[PERSON_NAME]" at bounding box center [287, 89] width 246 height 15
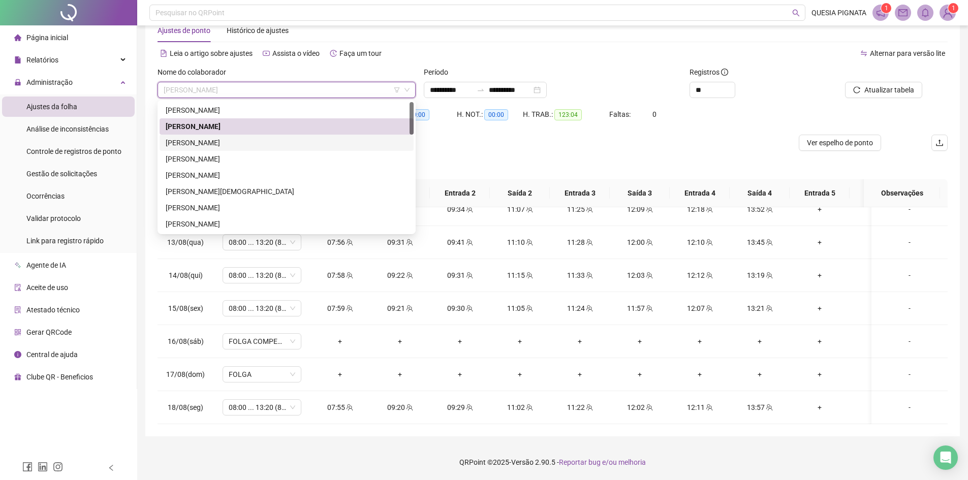
click at [204, 143] on div "[PERSON_NAME]" at bounding box center [287, 142] width 242 height 11
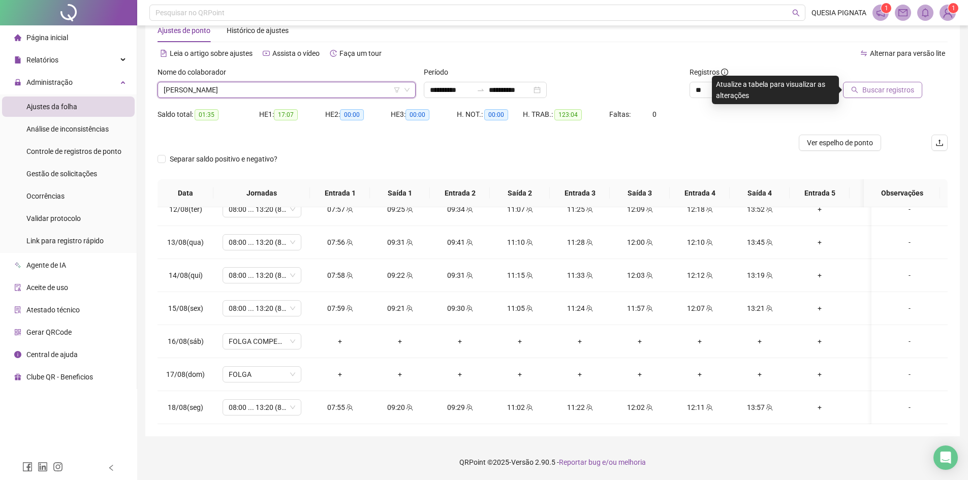
click at [884, 88] on span "Buscar registros" at bounding box center [888, 89] width 52 height 11
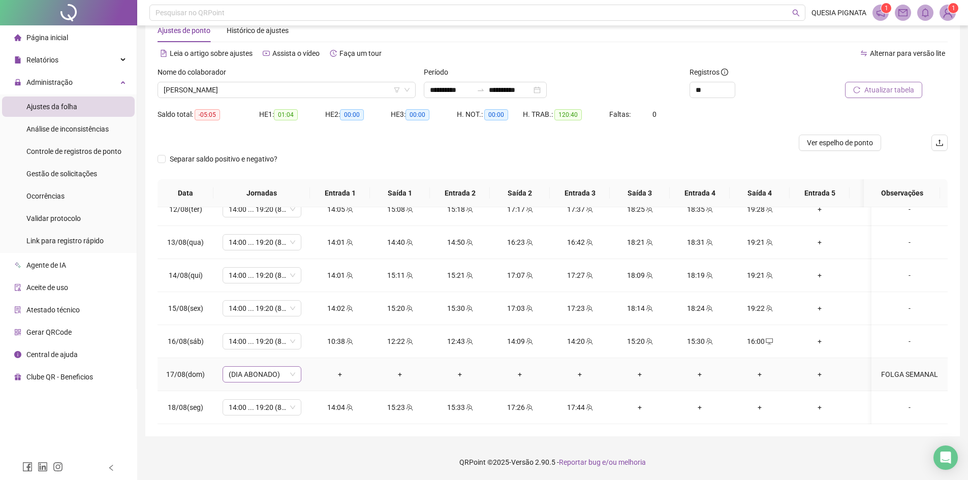
click at [264, 367] on span "(DIA ABONADO)" at bounding box center [262, 374] width 67 height 15
type input "*****"
click at [266, 314] on div "Folga" at bounding box center [270, 312] width 67 height 11
drag, startPoint x: 302, startPoint y: 337, endPoint x: 316, endPoint y: 341, distance: 13.8
click at [304, 338] on span "Sim" at bounding box center [310, 340] width 12 height 11
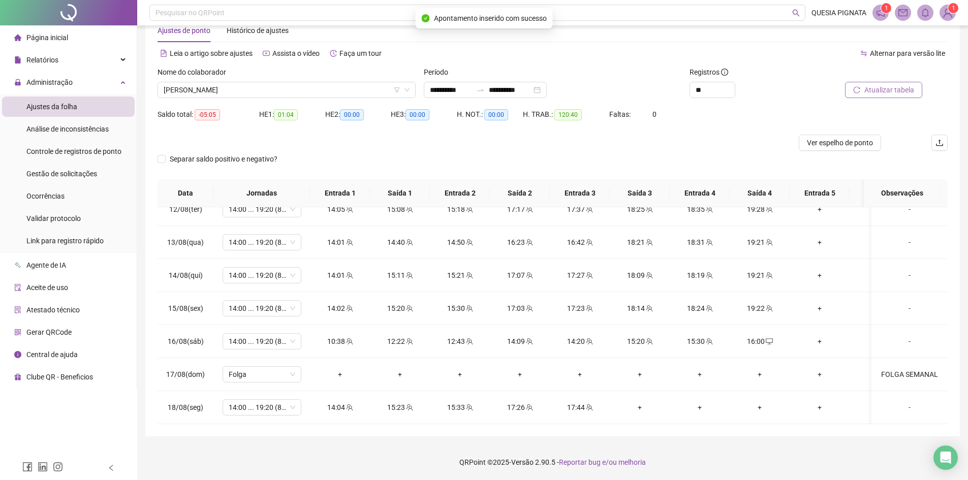
click at [888, 95] on button "Atualizar tabela" at bounding box center [883, 90] width 77 height 16
click at [900, 369] on div "FOLGA SEMANAL" at bounding box center [910, 374] width 60 height 11
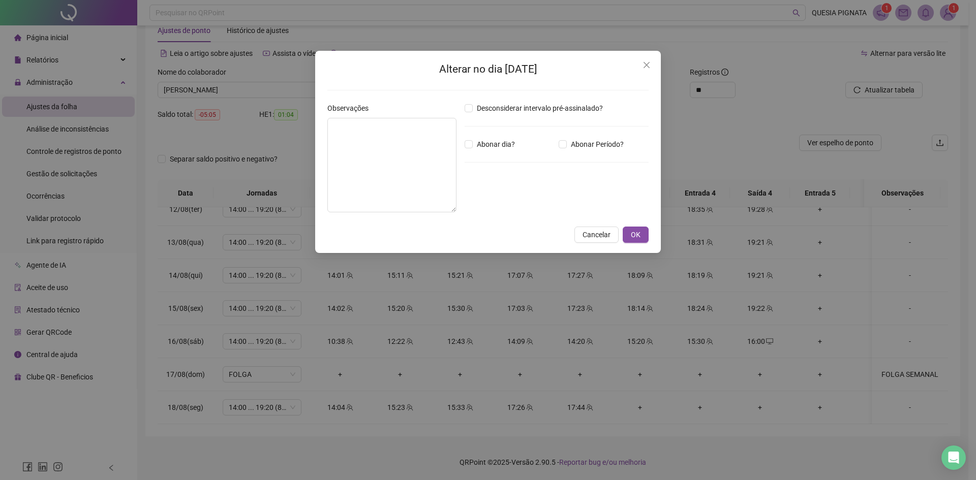
type textarea "**********"
click at [400, 129] on textarea "**********" at bounding box center [391, 165] width 129 height 95
click at [400, 128] on textarea "**********" at bounding box center [391, 165] width 129 height 95
click at [636, 236] on span "OK" at bounding box center [636, 234] width 10 height 11
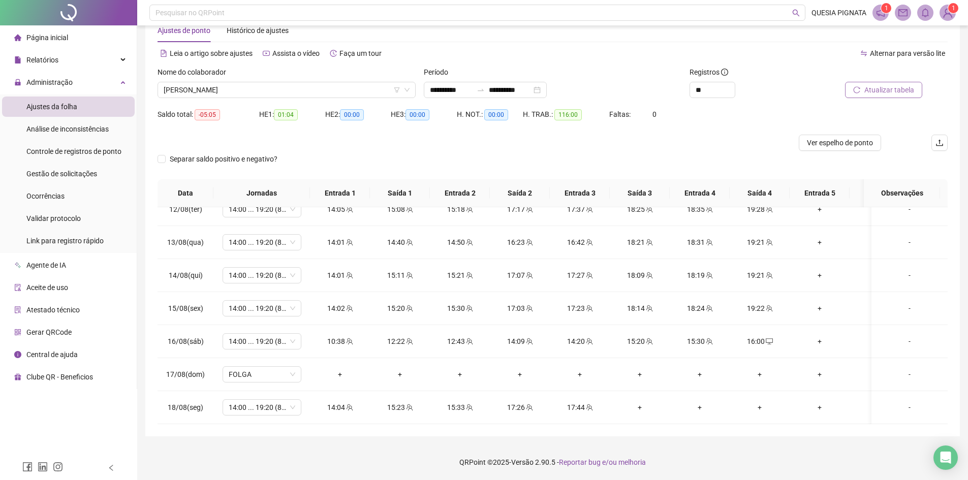
click at [907, 82] on div "Atualizar tabela" at bounding box center [873, 83] width 100 height 32
click at [204, 99] on div "Nome do colaborador AMANDA ARAUJO DA SILVA" at bounding box center [286, 87] width 266 height 40
click at [204, 95] on span "[PERSON_NAME]" at bounding box center [287, 89] width 246 height 15
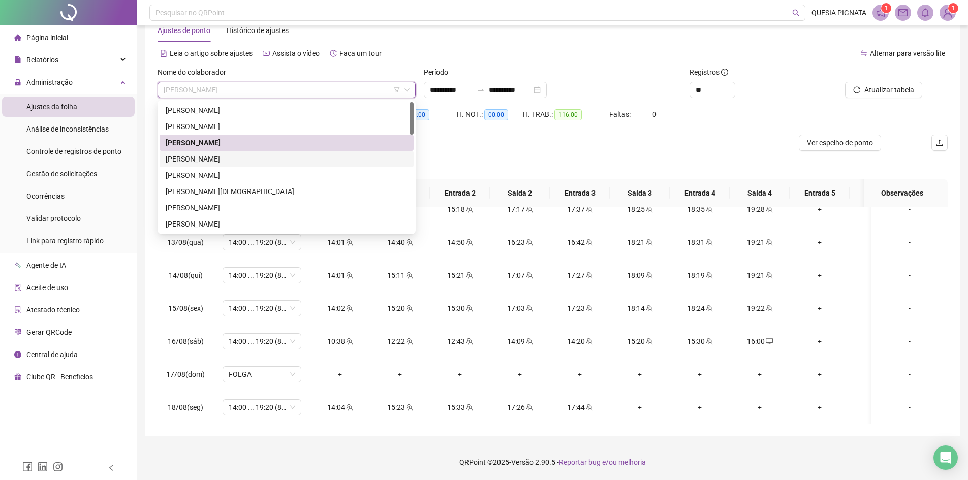
click at [187, 155] on div "[PERSON_NAME]" at bounding box center [287, 158] width 242 height 11
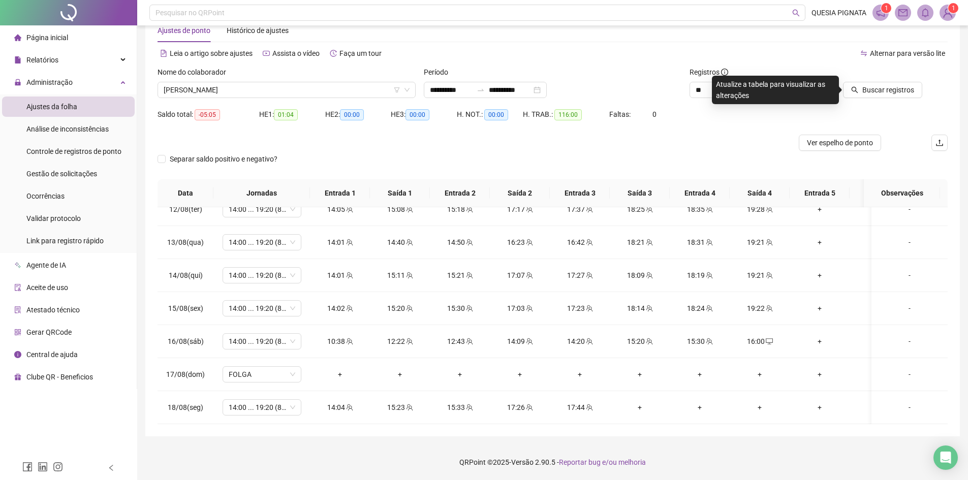
click at [264, 81] on div "Nome do colaborador" at bounding box center [287, 74] width 258 height 15
click at [879, 81] on div at bounding box center [873, 74] width 100 height 15
click at [877, 86] on span "Buscar registros" at bounding box center [888, 89] width 52 height 11
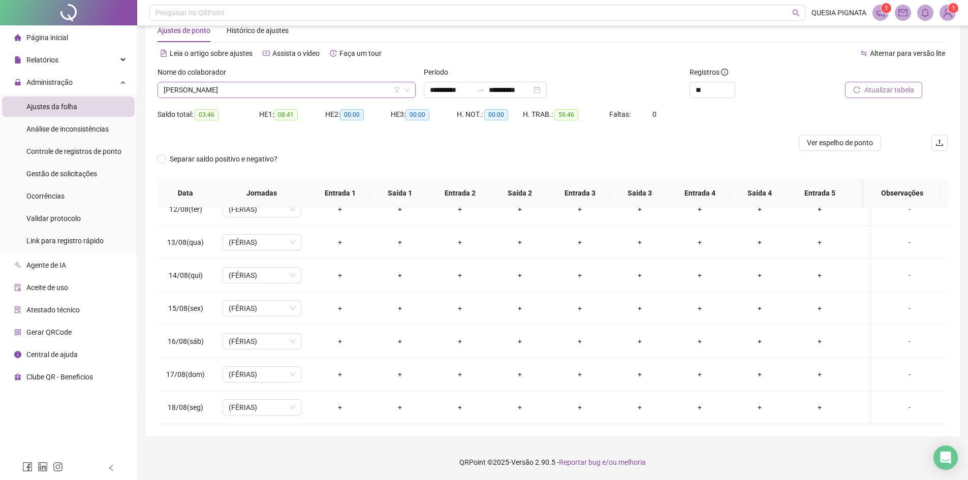
click at [242, 90] on span "[PERSON_NAME]" at bounding box center [287, 89] width 246 height 15
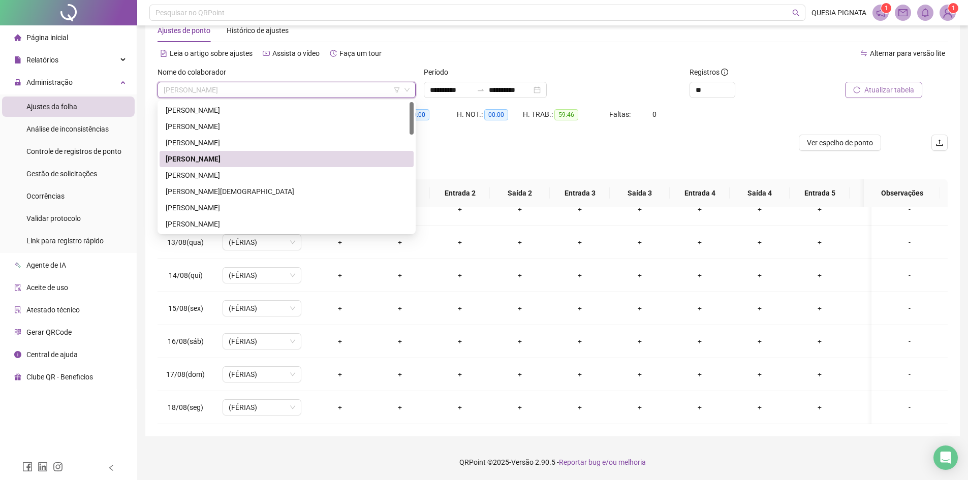
click at [216, 171] on div "[PERSON_NAME]" at bounding box center [287, 175] width 242 height 11
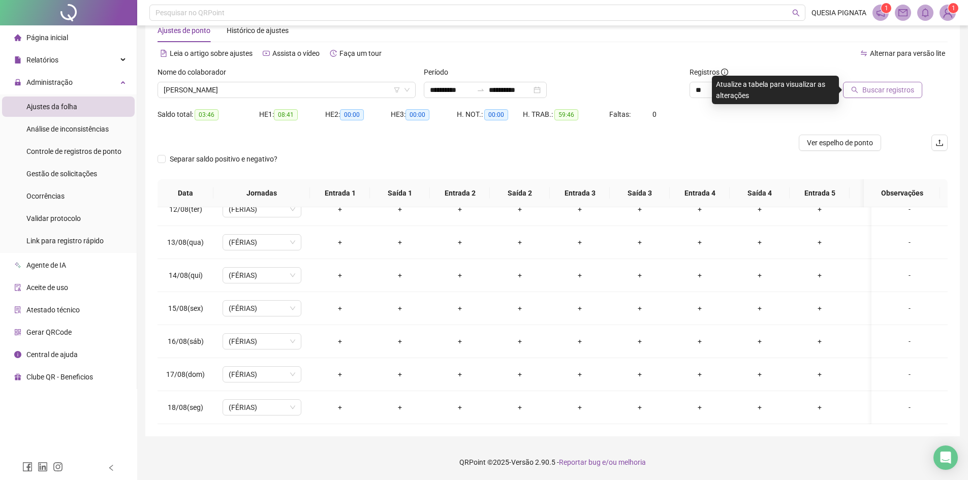
click at [871, 92] on span "Buscar registros" at bounding box center [888, 89] width 52 height 11
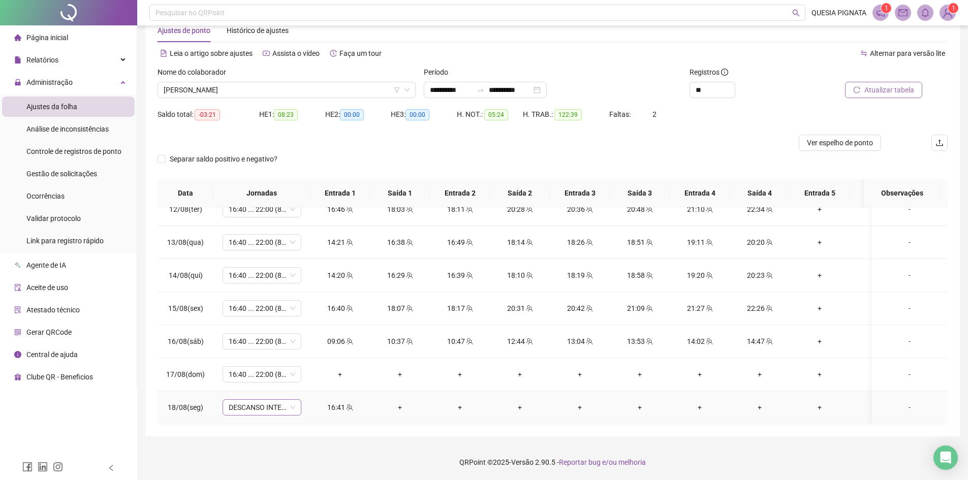
click at [270, 400] on span "DESCANSO INTER-JORNADA" at bounding box center [262, 407] width 67 height 15
click at [376, 379] on td "+" at bounding box center [400, 374] width 60 height 33
click at [271, 372] on span "16:40 ... 22:00 (8 HORAS)" at bounding box center [262, 374] width 67 height 15
type input "*****"
click at [273, 311] on div "Folga" at bounding box center [270, 312] width 67 height 11
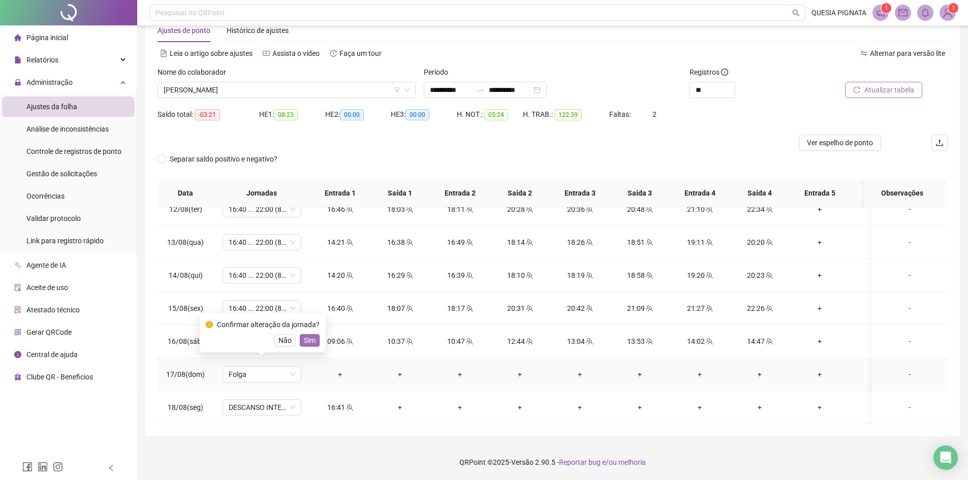
click at [304, 337] on span "Sim" at bounding box center [310, 340] width 12 height 11
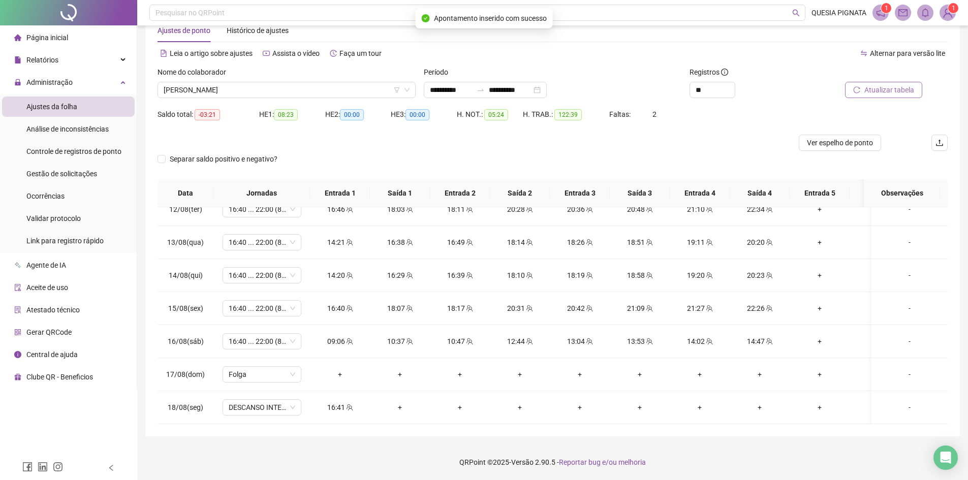
click at [876, 88] on span "Atualizar tabela" at bounding box center [889, 89] width 50 height 11
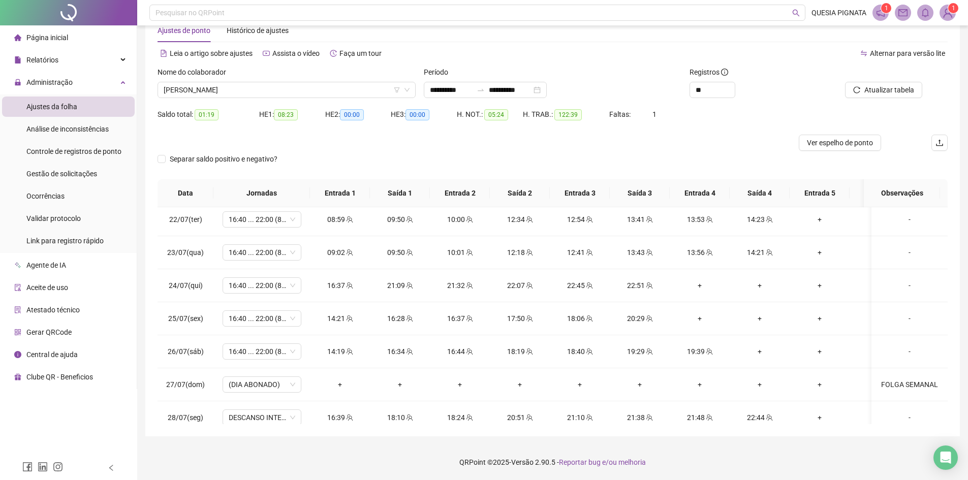
scroll to position [0, 0]
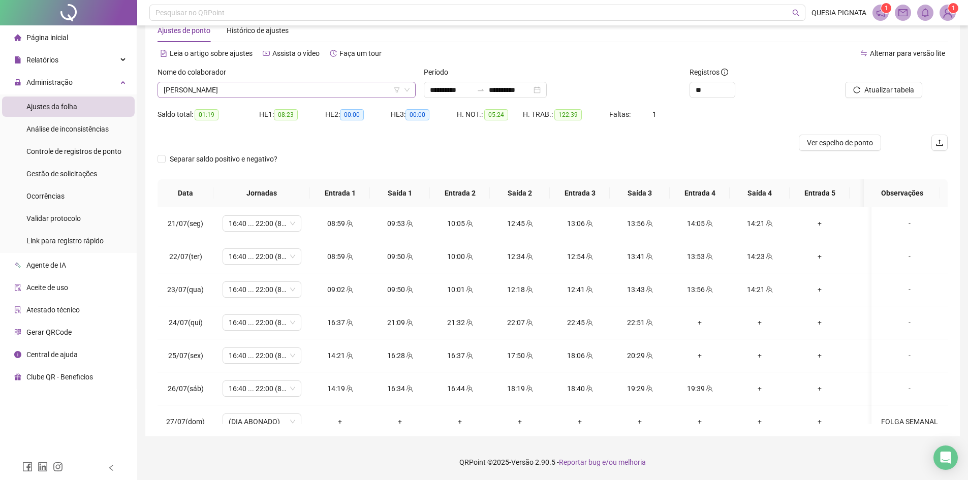
click at [285, 87] on span "[PERSON_NAME]" at bounding box center [287, 89] width 246 height 15
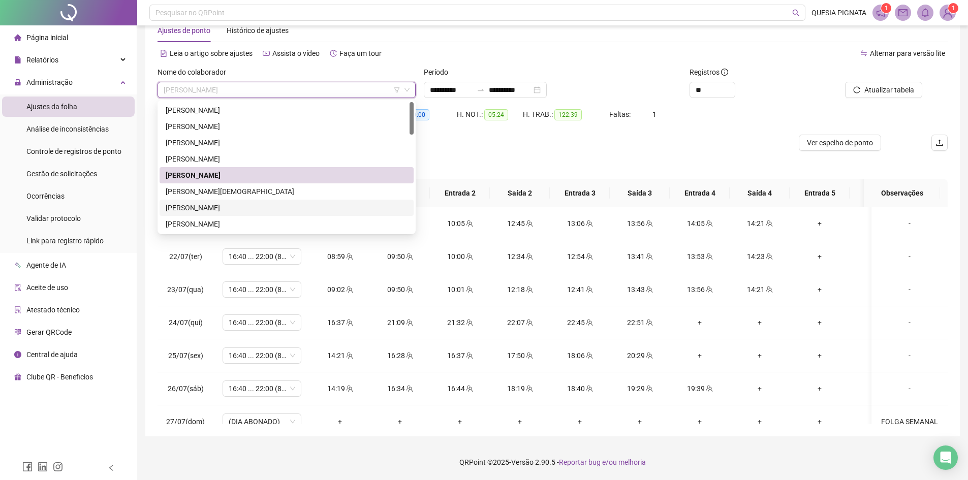
drag, startPoint x: 205, startPoint y: 204, endPoint x: 417, endPoint y: 199, distance: 211.9
click at [205, 205] on div "[PERSON_NAME]" at bounding box center [287, 207] width 242 height 11
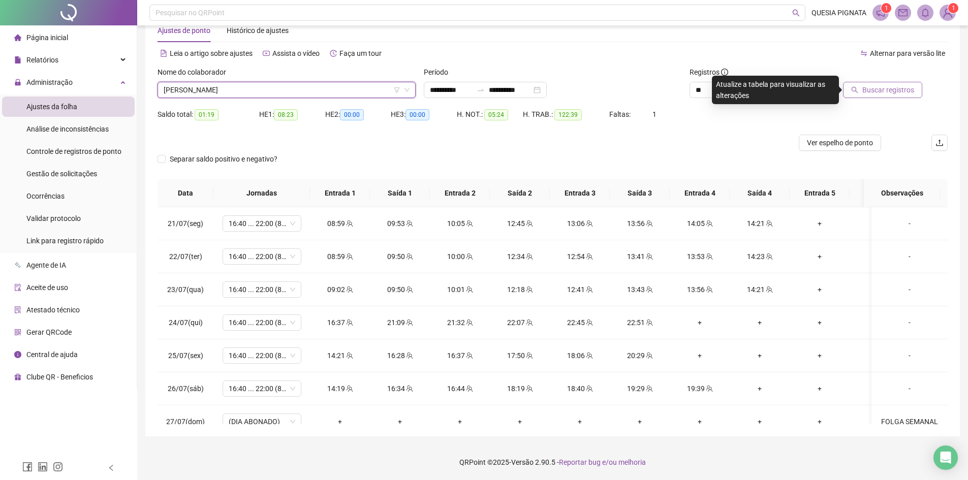
click at [890, 89] on span "Buscar registros" at bounding box center [888, 89] width 52 height 11
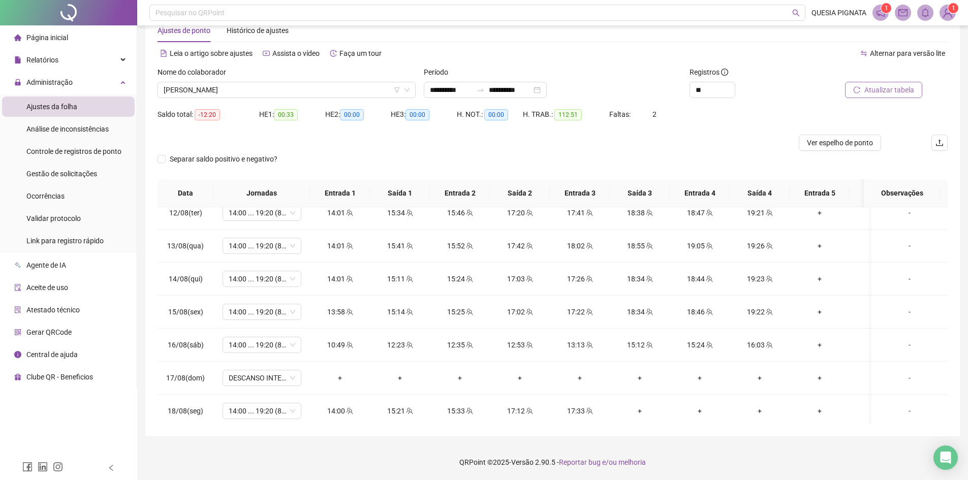
scroll to position [748, 0]
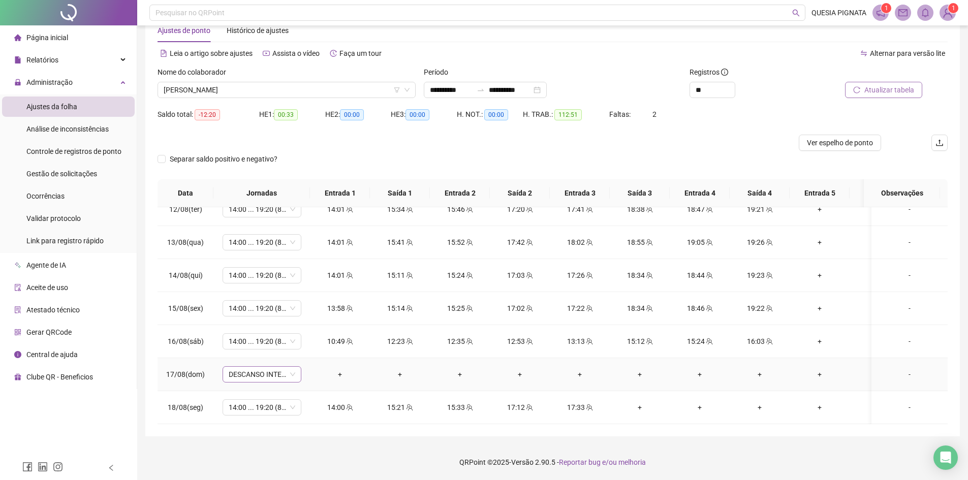
click at [236, 369] on span "DESCANSO INTER-JORNADA" at bounding box center [262, 374] width 67 height 15
type input "*****"
click at [256, 314] on div "Folga" at bounding box center [270, 312] width 67 height 11
click at [306, 340] on span "Sim" at bounding box center [310, 340] width 12 height 11
click at [866, 90] on span "Atualizar tabela" at bounding box center [889, 89] width 50 height 11
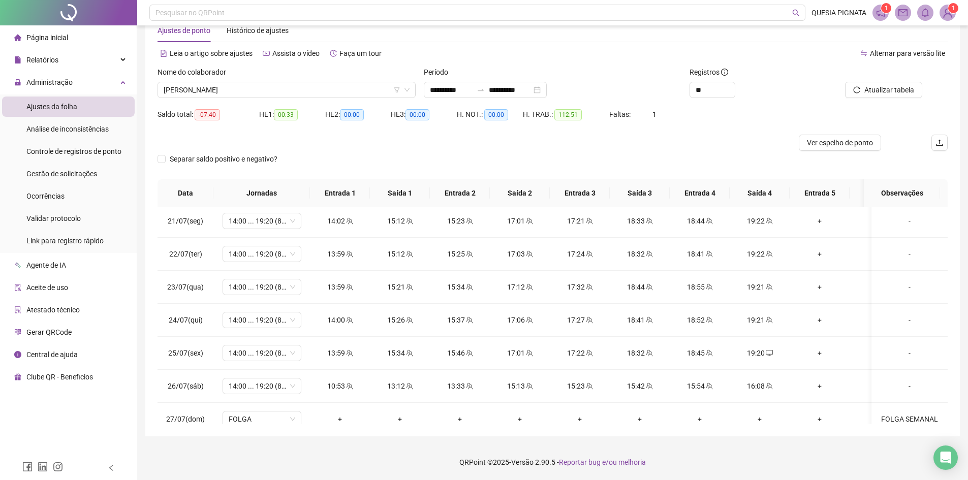
scroll to position [0, 0]
